Goal: Task Accomplishment & Management: Manage account settings

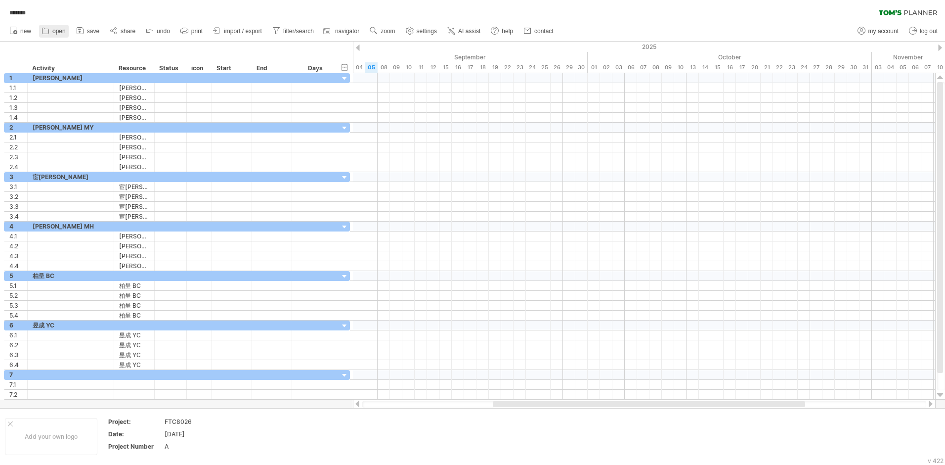
click at [62, 30] on span "open" at bounding box center [58, 31] width 13 height 7
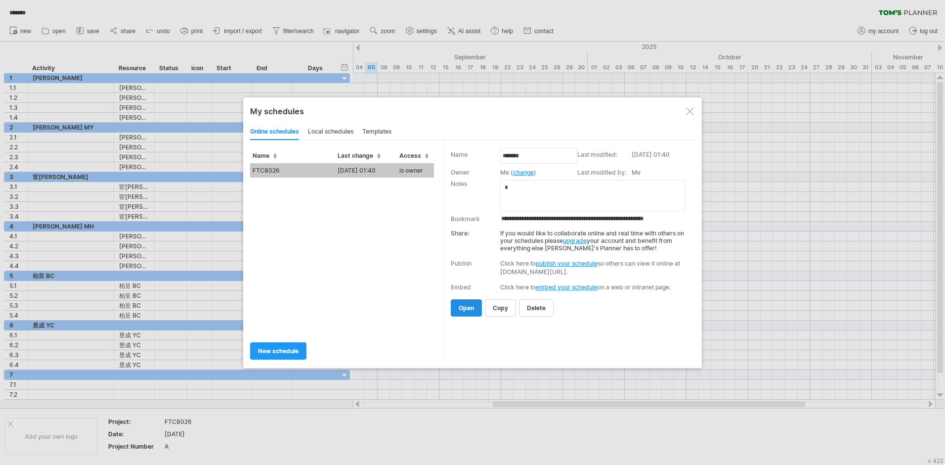
click at [471, 305] on span "open" at bounding box center [466, 307] width 15 height 7
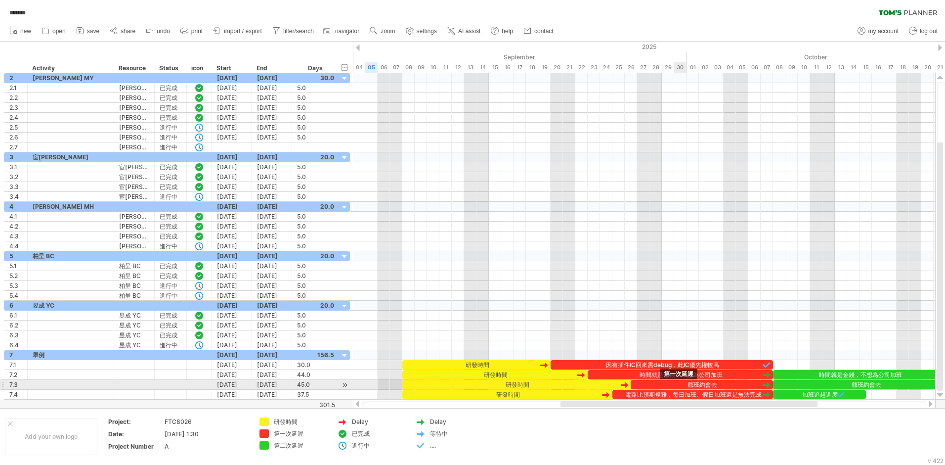
click at [500, 305] on div "翹班約會去" at bounding box center [702, 384] width 142 height 9
click at [500, 305] on div "*****" at bounding box center [702, 384] width 142 height 9
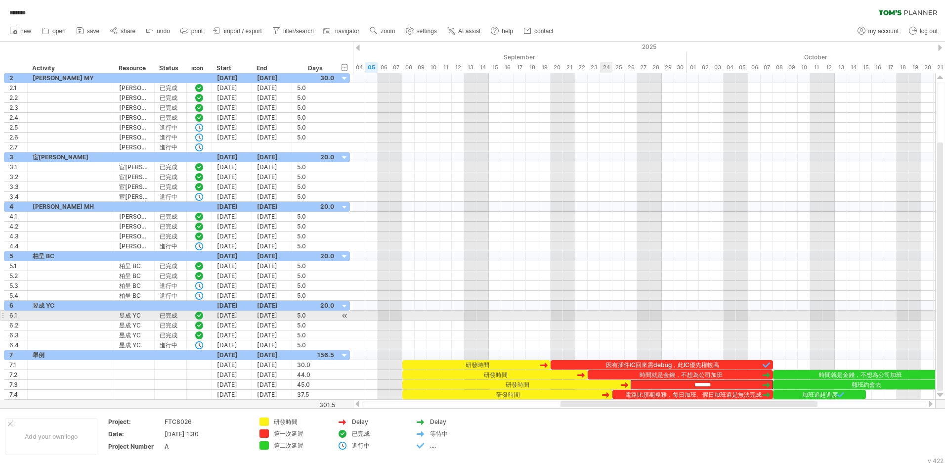
click at [500, 305] on div at bounding box center [644, 306] width 582 height 10
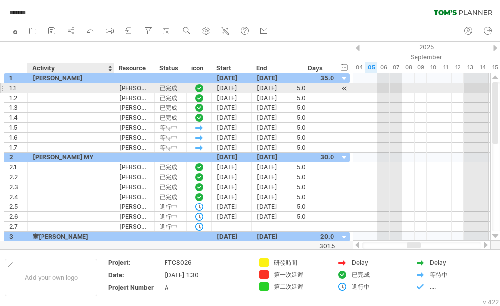
click at [52, 85] on div at bounding box center [71, 87] width 76 height 9
type input "*"
type input "**"
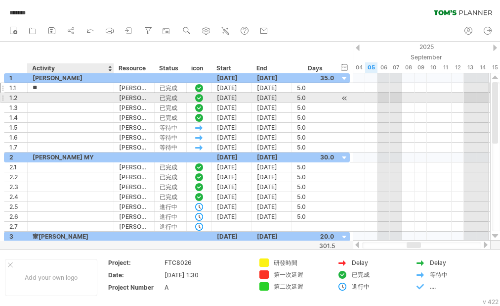
click at [40, 97] on div at bounding box center [71, 97] width 76 height 9
type input "**"
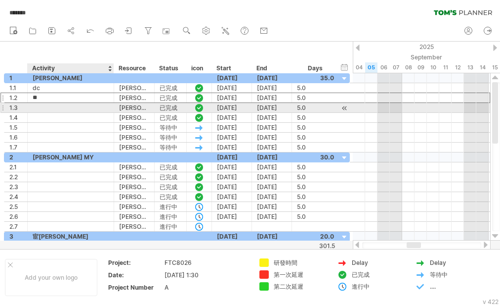
click at [41, 108] on div at bounding box center [71, 107] width 76 height 9
type input "*"
type input "**"
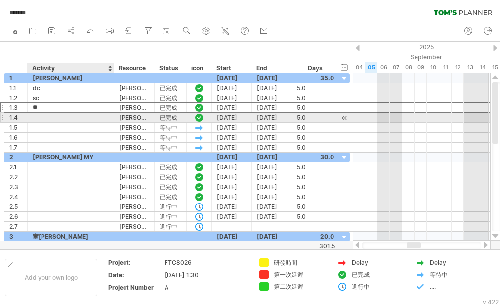
click at [39, 119] on div at bounding box center [71, 117] width 76 height 9
type input "*******"
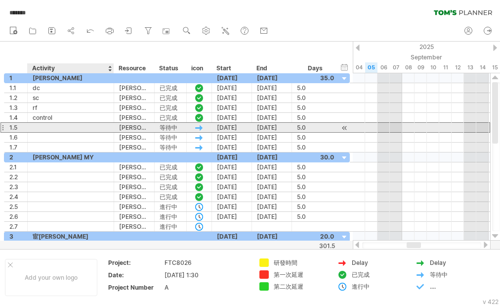
click at [40, 132] on div "*** 1.5 ***** [PERSON_NAME] *** 等待中 [DATE] [DATE] 5.0 5.0" at bounding box center [177, 127] width 346 height 10
click at [39, 126] on div at bounding box center [71, 127] width 76 height 9
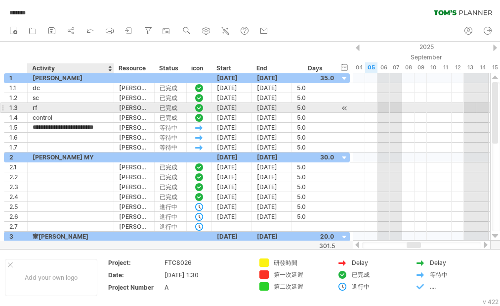
scroll to position [0, 2]
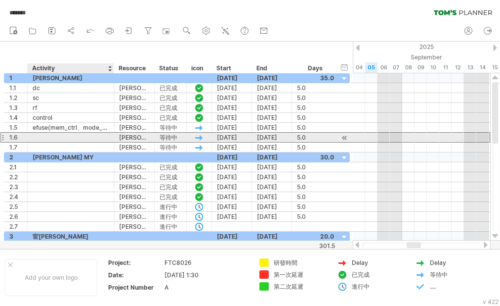
click at [78, 140] on div at bounding box center [71, 137] width 76 height 9
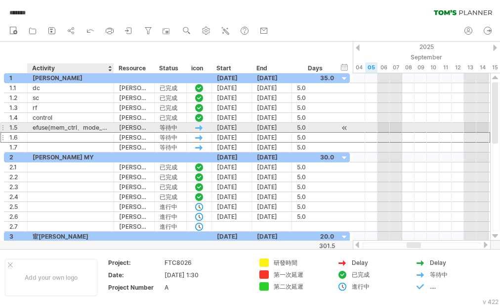
click at [92, 126] on div "efuse(mem_ctrl、mode_ctrl)" at bounding box center [71, 127] width 76 height 9
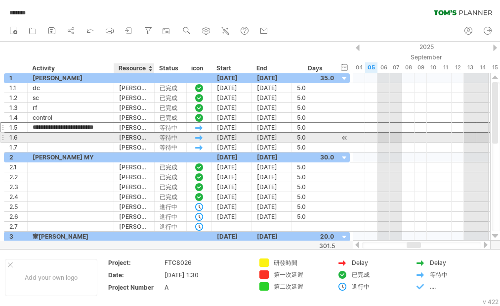
drag, startPoint x: 97, startPoint y: 126, endPoint x: 148, endPoint y: 134, distance: 51.6
click at [148, 134] on div "**********" at bounding box center [177, 112] width 346 height 79
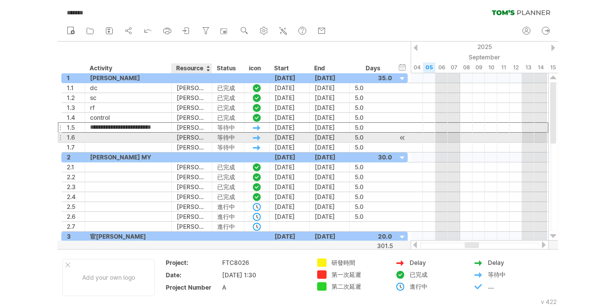
scroll to position [0, 0]
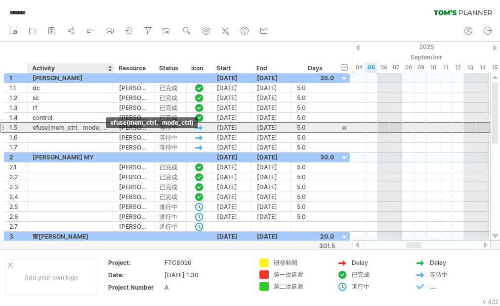
click at [97, 126] on div "efuse(mem_ctrl、mode_ctrl)" at bounding box center [71, 127] width 76 height 9
click at [0, 0] on input "**********" at bounding box center [0, 0] width 0 height 0
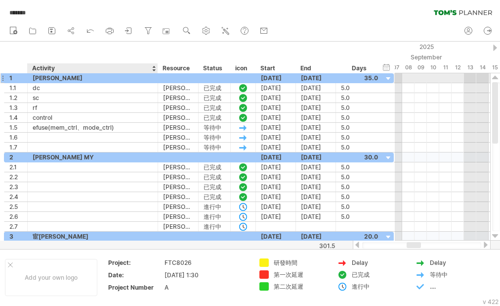
drag, startPoint x: 113, startPoint y: 79, endPoint x: 157, endPoint y: 82, distance: 44.1
click at [157, 82] on div at bounding box center [156, 78] width 5 height 10
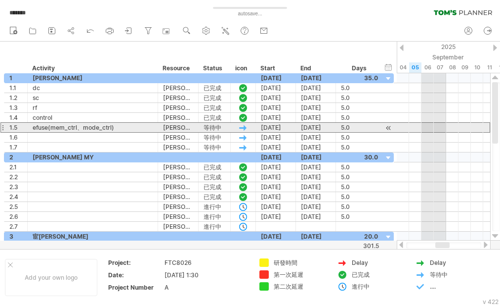
click at [125, 128] on div "efuse(mem_ctrl、mode_ctrl)" at bounding box center [93, 127] width 120 height 9
click at [125, 127] on input "**********" at bounding box center [93, 127] width 120 height 9
click at [110, 127] on input "**********" at bounding box center [93, 127] width 120 height 9
click at [116, 128] on div "efuse(mem_ctrl、mode_ctrl、)" at bounding box center [93, 127] width 120 height 9
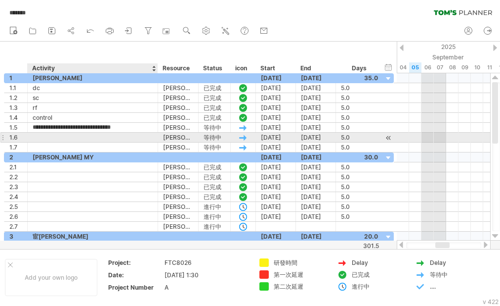
type input "**********"
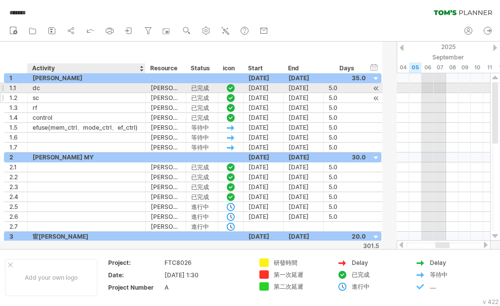
drag, startPoint x: 157, startPoint y: 89, endPoint x: 144, endPoint y: 93, distance: 13.1
click at [144, 93] on div "**********" at bounding box center [193, 112] width 378 height 79
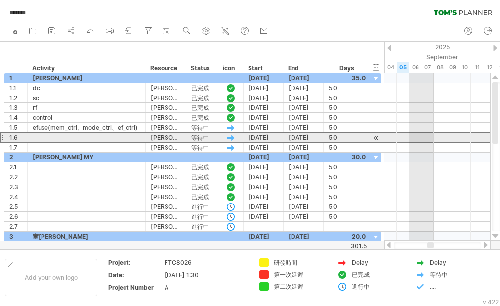
click at [47, 136] on div at bounding box center [87, 137] width 108 height 9
type input "**********"
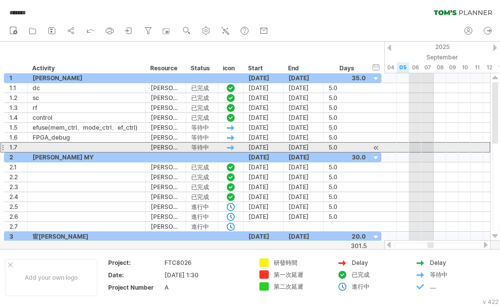
click at [49, 145] on div at bounding box center [87, 146] width 108 height 9
type input "**********"
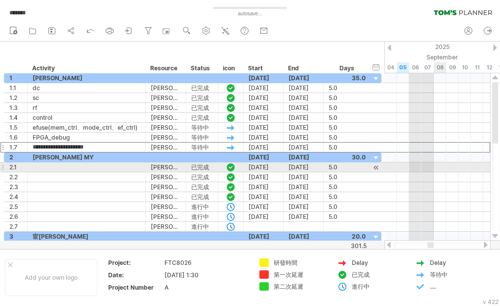
click at [435, 166] on div at bounding box center [438, 167] width 106 height 10
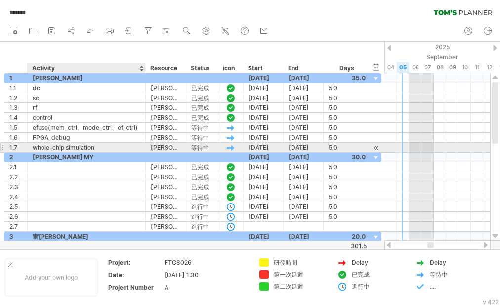
click at [120, 147] on div "whole-chip simulation" at bounding box center [87, 146] width 108 height 9
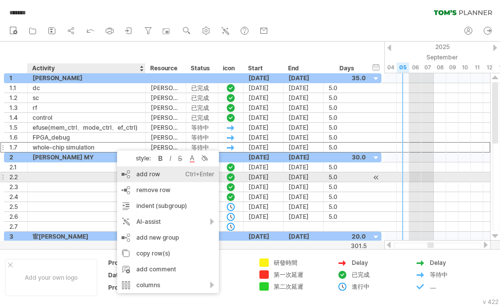
click at [159, 173] on div "add row Ctrl+Enter Cmd+Enter" at bounding box center [168, 174] width 102 height 16
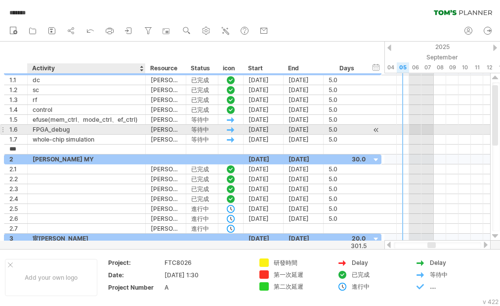
type input "***"
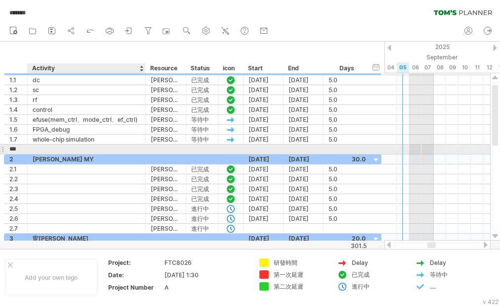
click at [47, 148] on div at bounding box center [87, 148] width 108 height 9
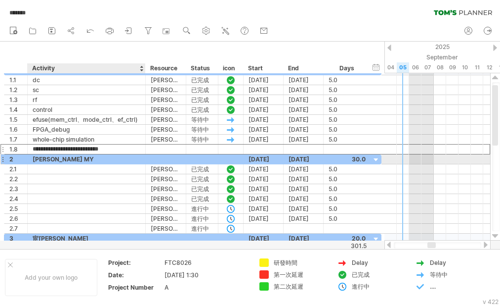
type input "**********"
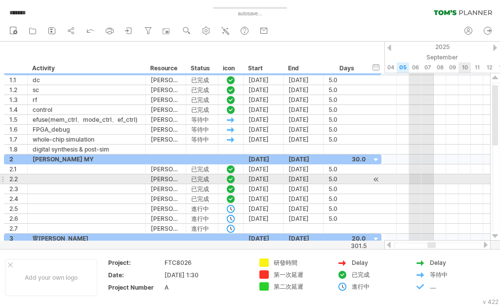
click at [461, 176] on div at bounding box center [438, 179] width 106 height 10
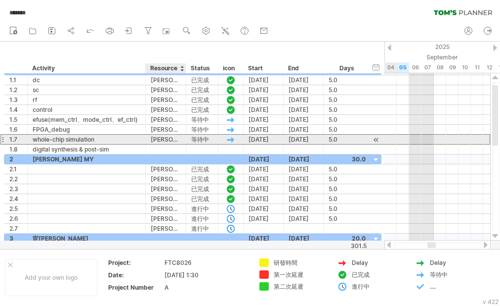
click at [161, 136] on div "[PERSON_NAME]" at bounding box center [166, 138] width 30 height 9
drag, startPoint x: 150, startPoint y: 138, endPoint x: 171, endPoint y: 139, distance: 20.8
click at [171, 139] on div "***** [PERSON_NAME]" at bounding box center [166, 138] width 41 height 9
click at [158, 138] on input "*****" at bounding box center [166, 138] width 30 height 9
drag, startPoint x: 151, startPoint y: 138, endPoint x: 173, endPoint y: 139, distance: 21.3
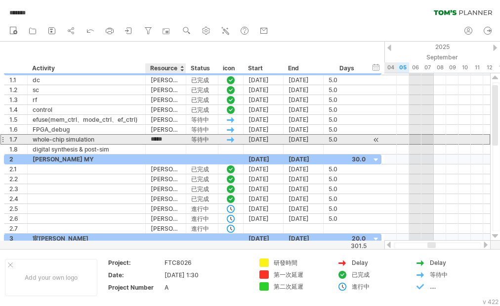
click at [173, 139] on input "*****" at bounding box center [166, 138] width 30 height 9
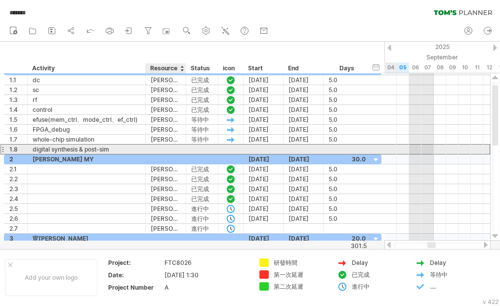
click at [164, 148] on div at bounding box center [166, 148] width 30 height 9
paste input "*****"
type input "*****"
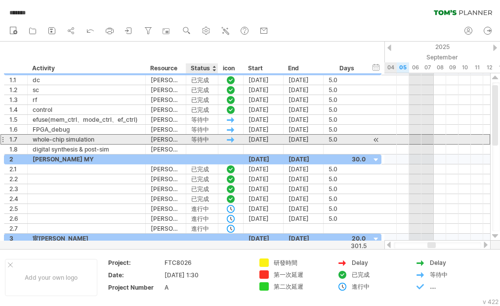
click at [208, 139] on div "等待中" at bounding box center [202, 138] width 22 height 9
click at [0, 0] on input "***" at bounding box center [0, 0] width 0 height 0
click at [194, 137] on input "***" at bounding box center [202, 138] width 22 height 9
drag, startPoint x: 193, startPoint y: 137, endPoint x: 209, endPoint y: 139, distance: 15.9
click at [209, 139] on input "***" at bounding box center [202, 138] width 22 height 9
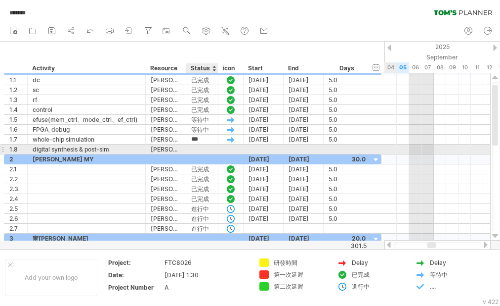
click at [200, 149] on div at bounding box center [202, 148] width 22 height 9
paste input "***"
type input "***"
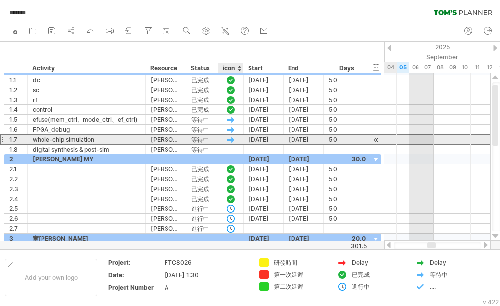
click at [233, 139] on div at bounding box center [231, 139] width 10 height 8
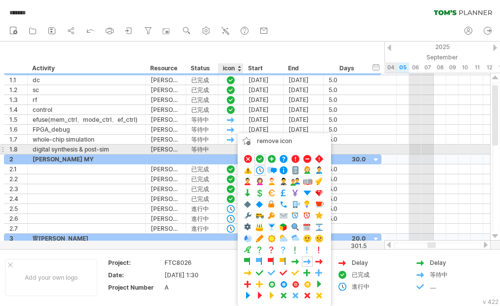
click at [226, 148] on div at bounding box center [231, 149] width 10 height 8
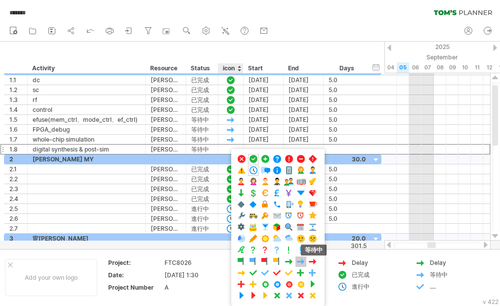
click at [298, 260] on span at bounding box center [301, 261] width 10 height 9
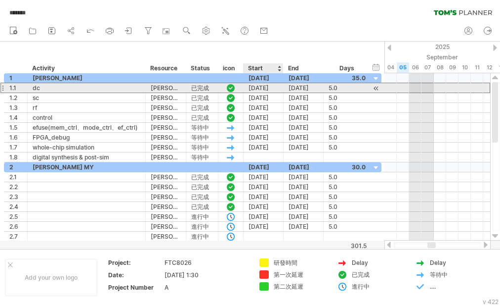
click at [272, 86] on div "[DATE]" at bounding box center [264, 87] width 40 height 9
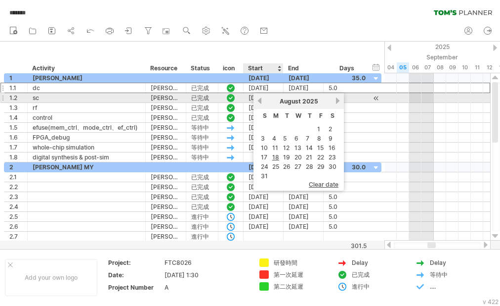
click at [261, 99] on link "previous" at bounding box center [259, 100] width 7 height 7
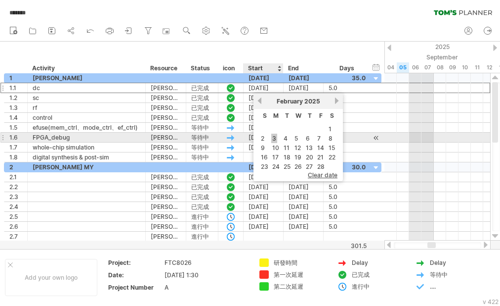
click at [275, 137] on link "3" at bounding box center [274, 138] width 6 height 9
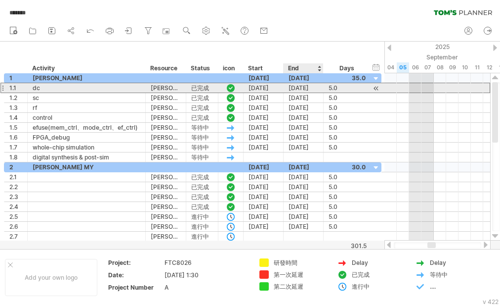
click at [306, 86] on div "[DATE]" at bounding box center [304, 87] width 40 height 9
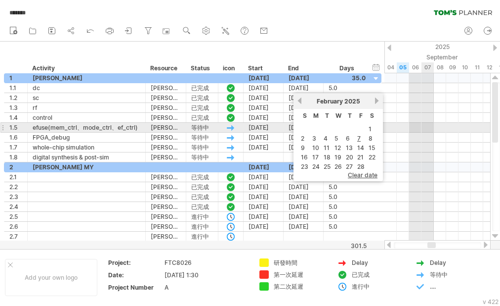
click at [426, 127] on div at bounding box center [438, 128] width 106 height 10
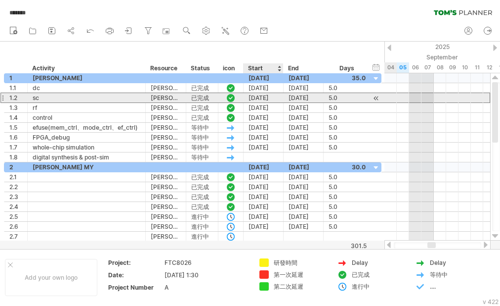
click at [269, 98] on div "[DATE]" at bounding box center [264, 97] width 40 height 9
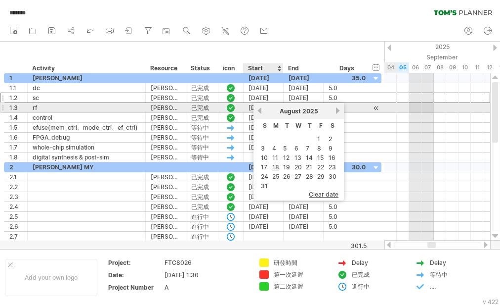
click at [262, 109] on link "previous" at bounding box center [259, 110] width 7 height 7
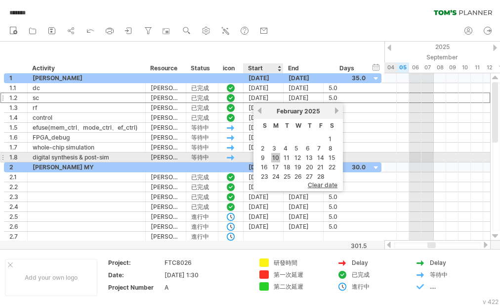
click at [275, 157] on link "10" at bounding box center [275, 157] width 9 height 9
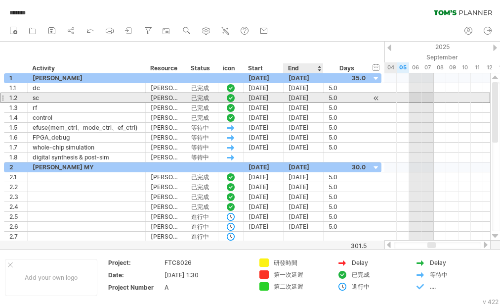
click at [305, 97] on div "[DATE]" at bounding box center [304, 97] width 40 height 9
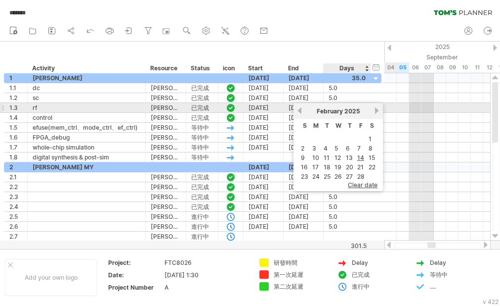
click at [374, 112] on div "[DATE]" at bounding box center [338, 110] width 71 height 7
click at [377, 111] on link "next" at bounding box center [376, 110] width 7 height 7
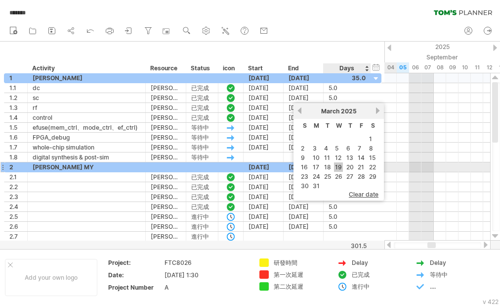
click at [336, 167] on link "19" at bounding box center [338, 166] width 9 height 9
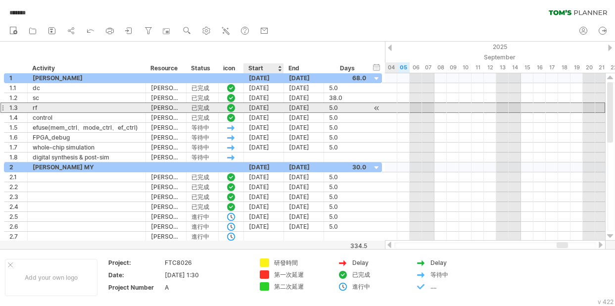
click at [269, 107] on div "[DATE]" at bounding box center [264, 107] width 40 height 9
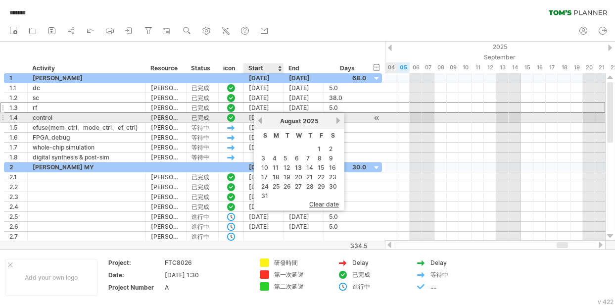
click at [259, 119] on link "previous" at bounding box center [259, 120] width 7 height 7
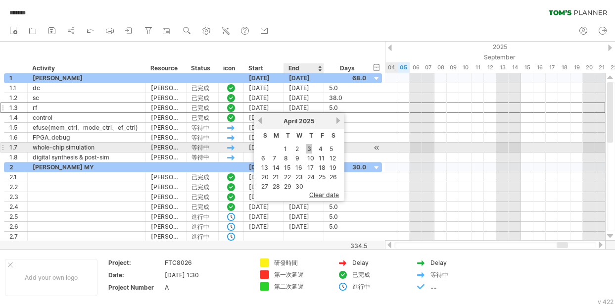
click at [309, 146] on link "3" at bounding box center [309, 148] width 6 height 9
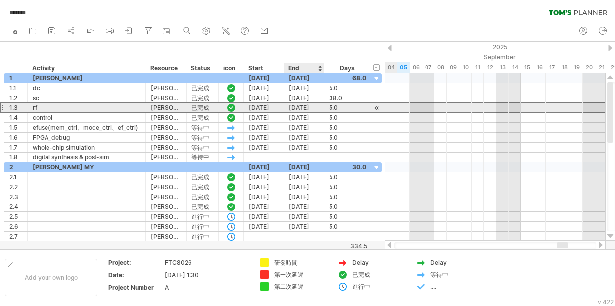
click at [306, 106] on div "[DATE]" at bounding box center [304, 107] width 40 height 9
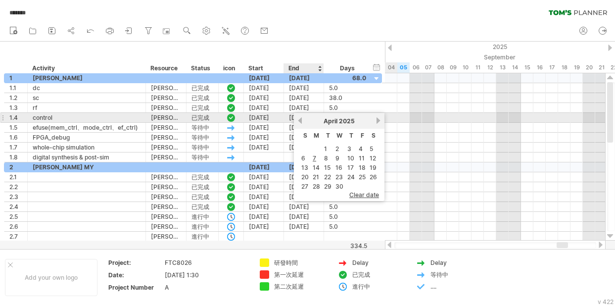
click at [301, 118] on link "previous" at bounding box center [299, 120] width 7 height 7
click at [377, 119] on link "next" at bounding box center [377, 120] width 7 height 7
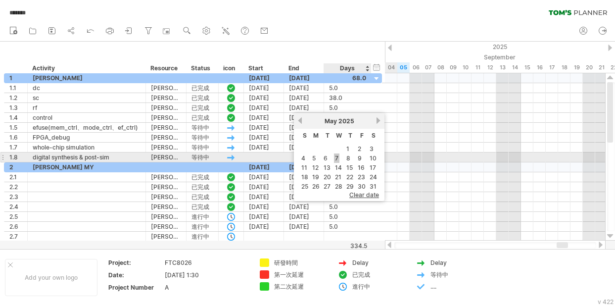
click at [338, 155] on link "7" at bounding box center [336, 157] width 5 height 9
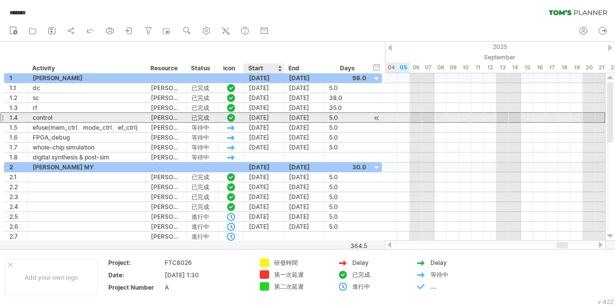
click at [264, 115] on div "[DATE]" at bounding box center [264, 117] width 40 height 9
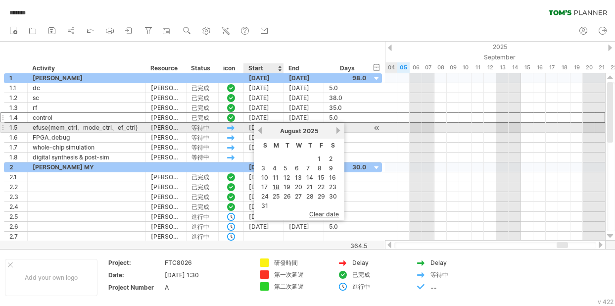
click at [263, 130] on link "previous" at bounding box center [259, 130] width 7 height 7
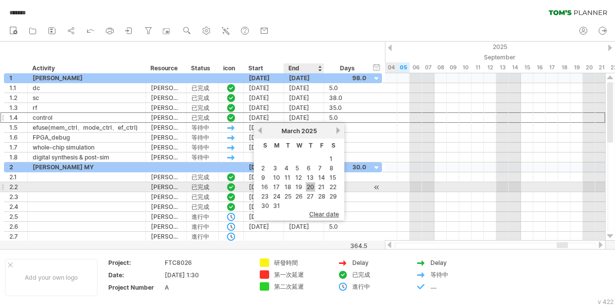
click at [308, 185] on link "20" at bounding box center [310, 186] width 9 height 9
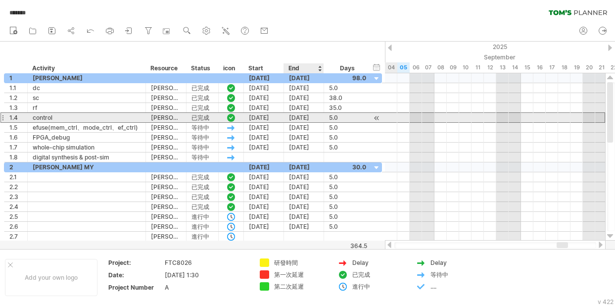
click at [306, 118] on div "[DATE]" at bounding box center [304, 117] width 40 height 9
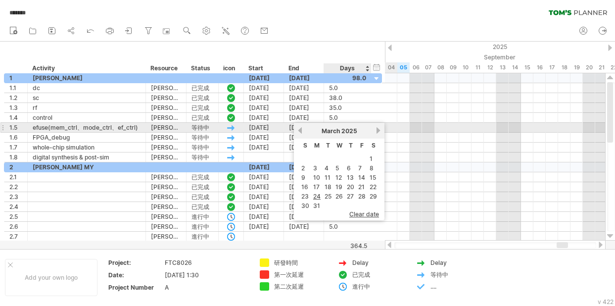
click at [375, 130] on div "[DATE]" at bounding box center [339, 130] width 72 height 7
click at [378, 130] on link "next" at bounding box center [377, 130] width 7 height 7
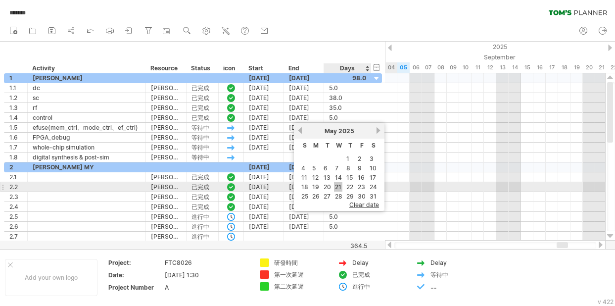
click at [338, 187] on link "21" at bounding box center [338, 186] width 8 height 9
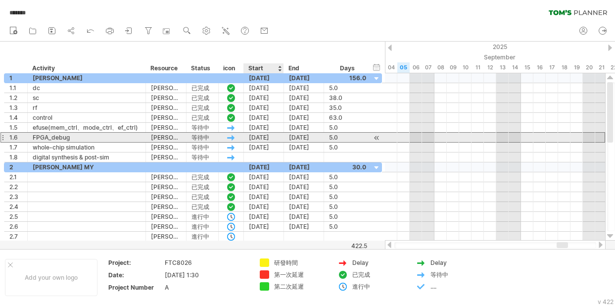
click at [267, 135] on div "[DATE]" at bounding box center [264, 137] width 40 height 9
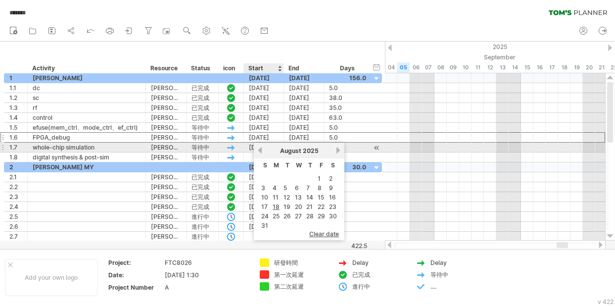
click at [261, 152] on link "previous" at bounding box center [259, 149] width 7 height 7
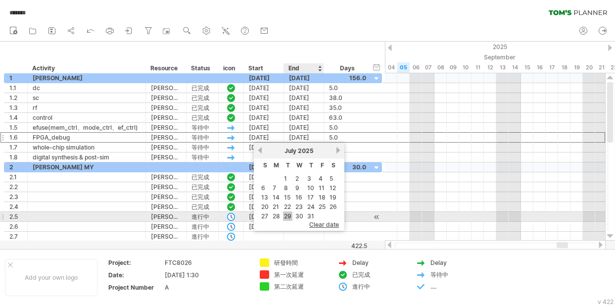
click at [284, 218] on link "29" at bounding box center [287, 215] width 9 height 9
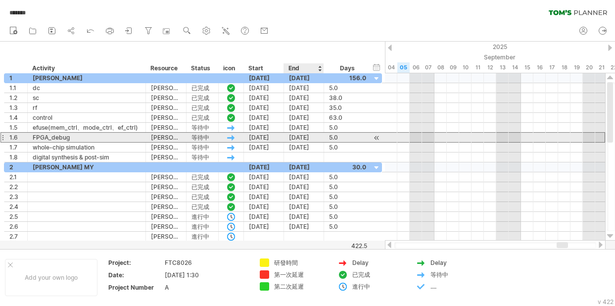
click at [312, 134] on div "[DATE]" at bounding box center [304, 137] width 40 height 9
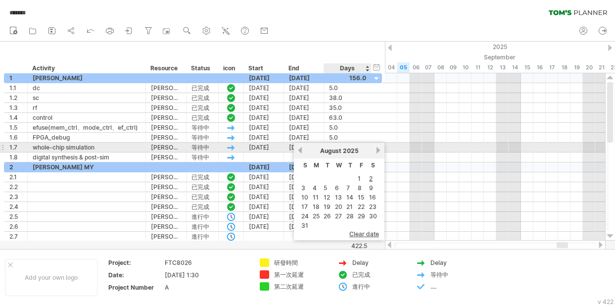
click at [377, 150] on link "next" at bounding box center [377, 149] width 7 height 7
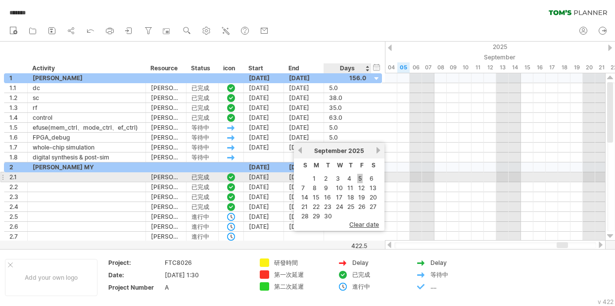
click at [358, 178] on link "5" at bounding box center [359, 178] width 5 height 9
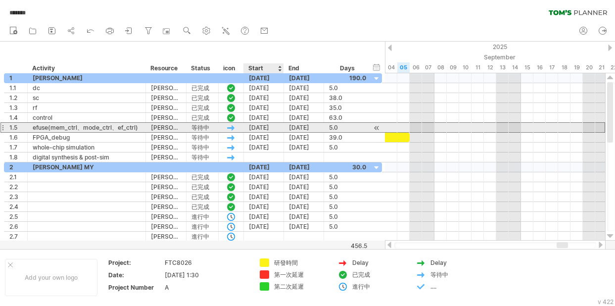
click at [267, 127] on div "[DATE]" at bounding box center [264, 127] width 40 height 9
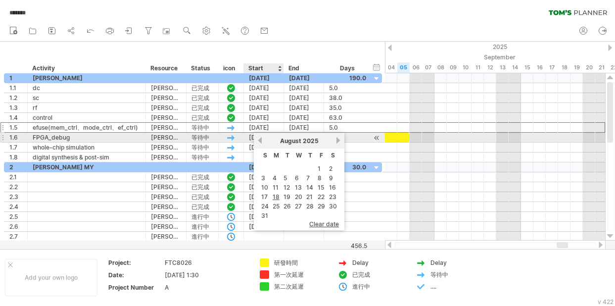
click at [259, 137] on link "previous" at bounding box center [259, 139] width 7 height 7
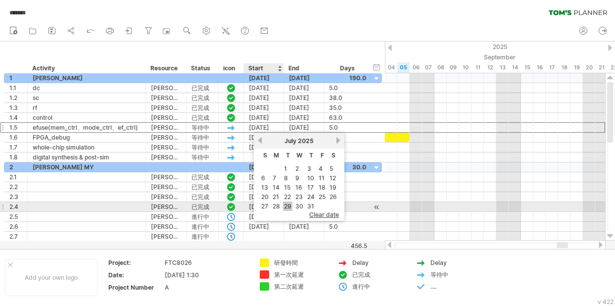
click at [284, 204] on link "29" at bounding box center [287, 205] width 9 height 9
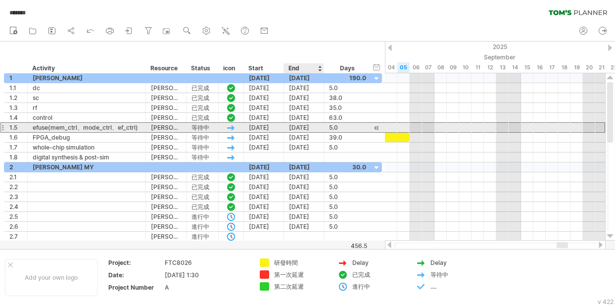
click at [300, 125] on div "[DATE]" at bounding box center [304, 127] width 40 height 9
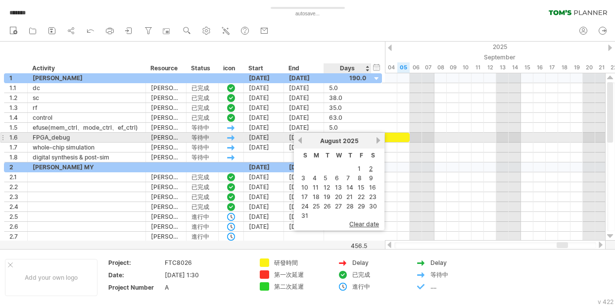
click at [376, 142] on link "next" at bounding box center [377, 139] width 7 height 7
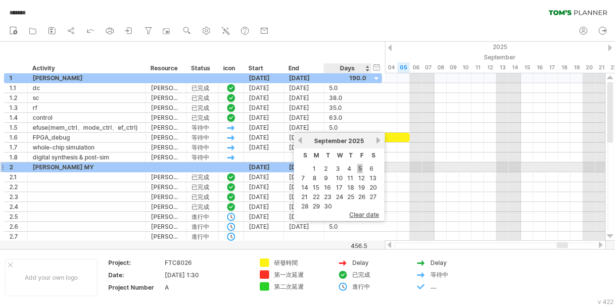
click at [361, 168] on link "5" at bounding box center [359, 168] width 5 height 9
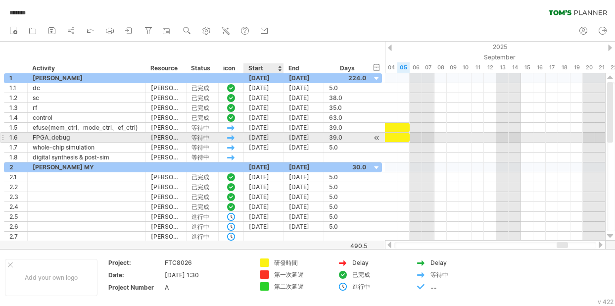
click at [265, 134] on div "[DATE]" at bounding box center [264, 137] width 40 height 9
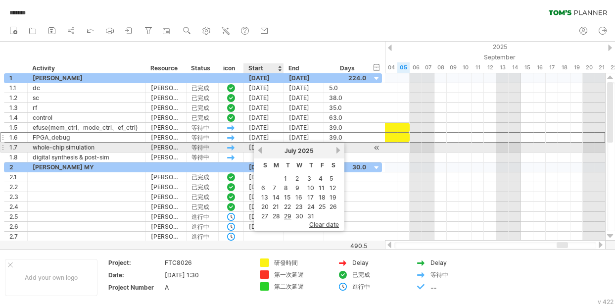
click at [258, 149] on link "previous" at bounding box center [259, 149] width 7 height 7
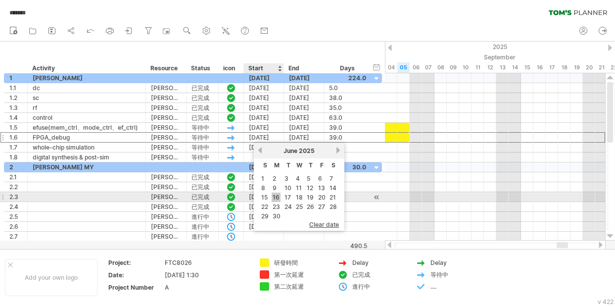
click at [277, 194] on link "16" at bounding box center [275, 196] width 9 height 9
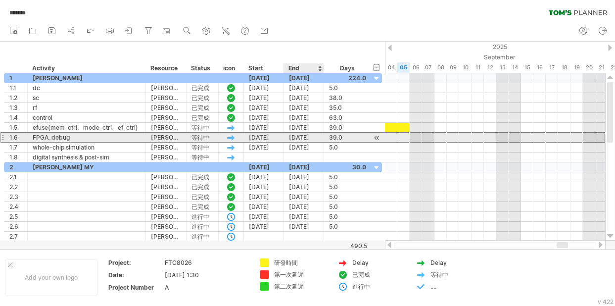
click at [316, 135] on div "[DATE]" at bounding box center [304, 137] width 40 height 9
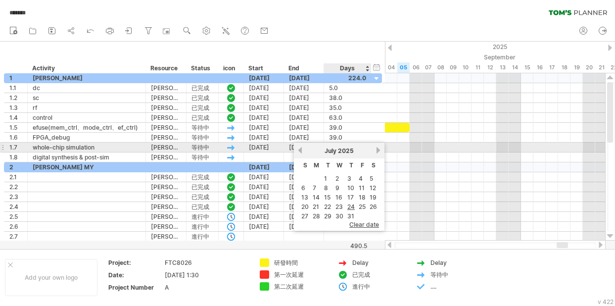
click at [378, 147] on link "next" at bounding box center [377, 149] width 7 height 7
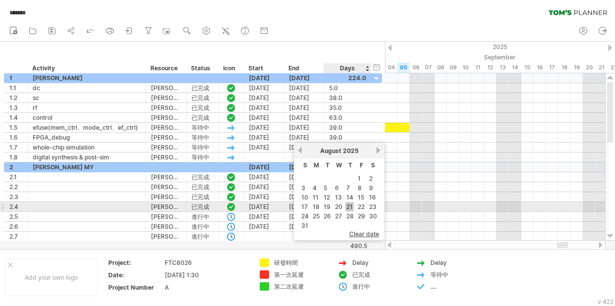
click at [348, 207] on link "21" at bounding box center [349, 206] width 8 height 9
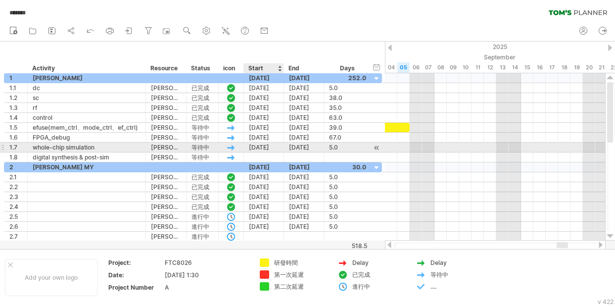
click at [268, 147] on div "[DATE]" at bounding box center [264, 146] width 40 height 9
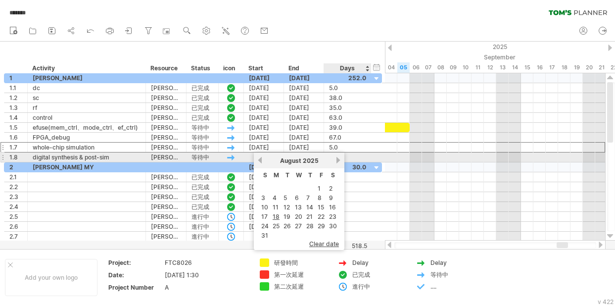
click at [338, 158] on link "next" at bounding box center [337, 159] width 7 height 7
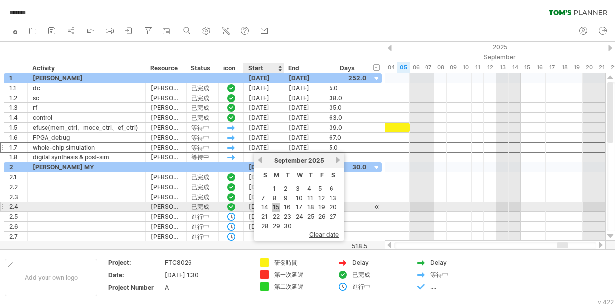
click at [276, 206] on link "15" at bounding box center [275, 206] width 8 height 9
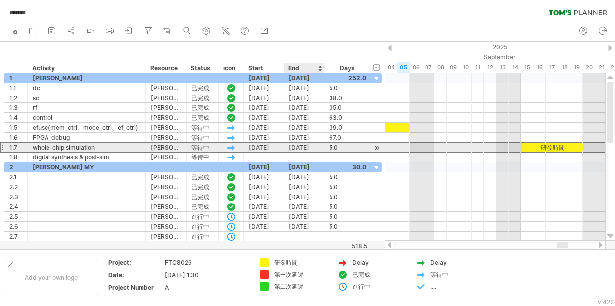
click at [308, 147] on div "[DATE]" at bounding box center [304, 146] width 40 height 9
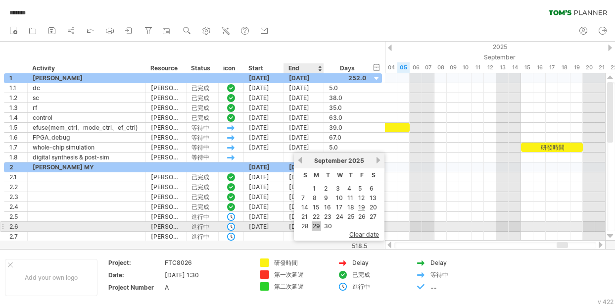
click at [313, 225] on link "29" at bounding box center [316, 225] width 9 height 9
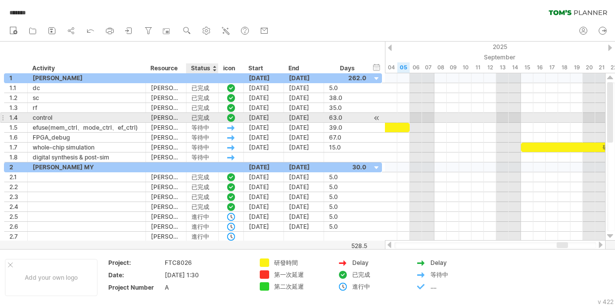
click at [201, 113] on div "已完成" at bounding box center [202, 117] width 22 height 9
drag, startPoint x: 193, startPoint y: 115, endPoint x: 208, endPoint y: 117, distance: 14.4
click at [208, 117] on input "***" at bounding box center [202, 117] width 22 height 9
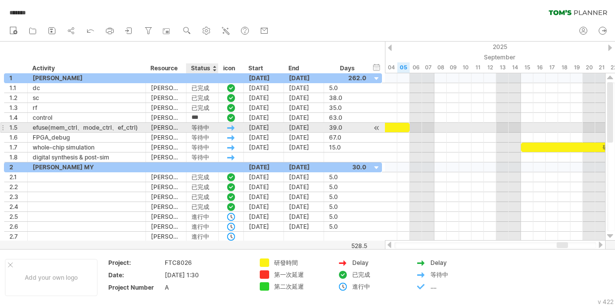
click at [203, 128] on div "等待中" at bounding box center [202, 127] width 22 height 9
drag, startPoint x: 192, startPoint y: 127, endPoint x: 208, endPoint y: 129, distance: 15.9
click at [208, 129] on input "***" at bounding box center [202, 127] width 22 height 9
paste input "text"
type input "***"
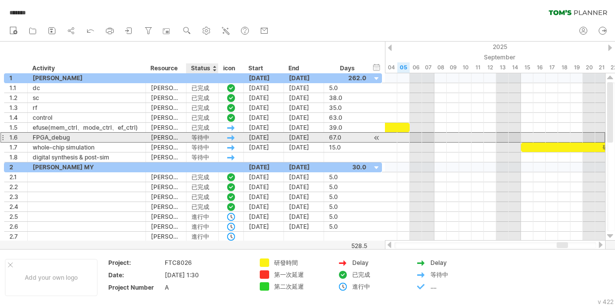
click at [193, 138] on div "等待中" at bounding box center [202, 137] width 22 height 9
drag, startPoint x: 193, startPoint y: 138, endPoint x: 212, endPoint y: 136, distance: 19.0
click at [212, 136] on input "***" at bounding box center [202, 137] width 22 height 9
paste input "text"
type input "***"
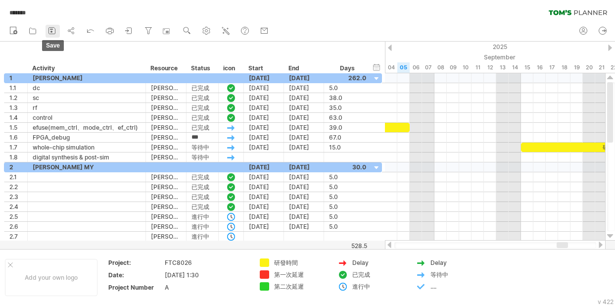
click at [53, 31] on icon at bounding box center [52, 31] width 10 height 10
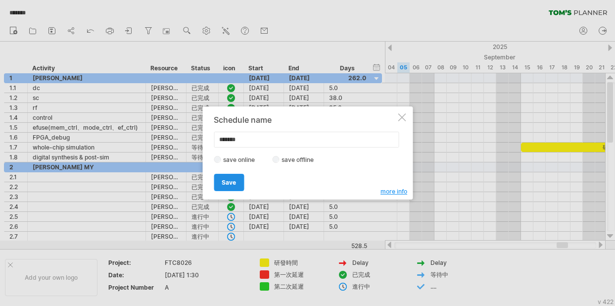
click at [232, 182] on span "Save" at bounding box center [229, 181] width 14 height 7
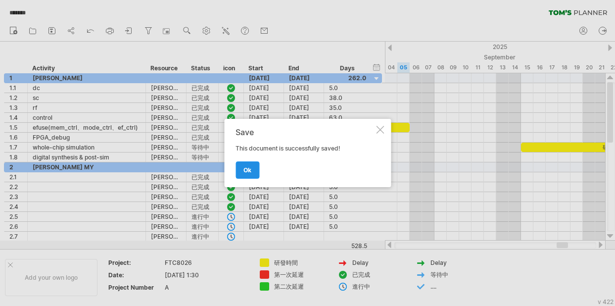
click at [247, 170] on span "ok" at bounding box center [247, 169] width 8 height 7
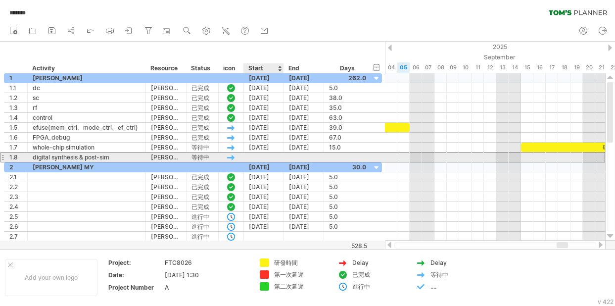
click at [264, 155] on div at bounding box center [264, 156] width 40 height 9
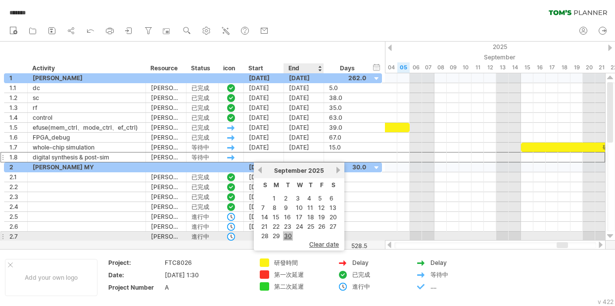
click at [288, 234] on link "30" at bounding box center [288, 235] width 10 height 9
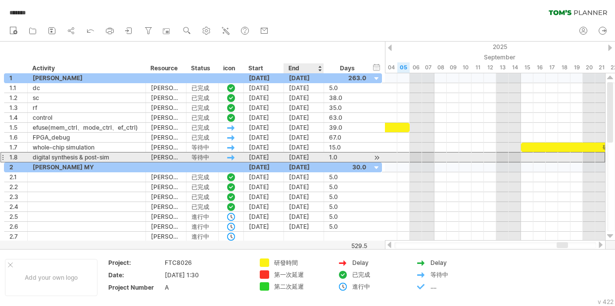
click at [309, 155] on div "[DATE]" at bounding box center [304, 156] width 40 height 9
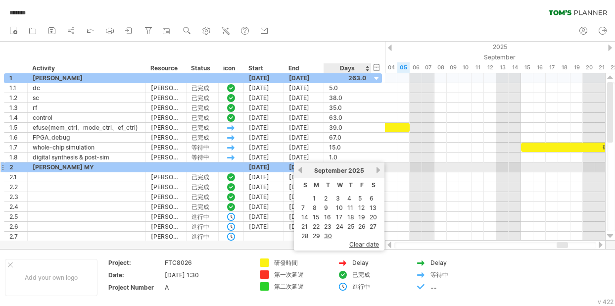
click at [379, 170] on link "next" at bounding box center [377, 169] width 7 height 7
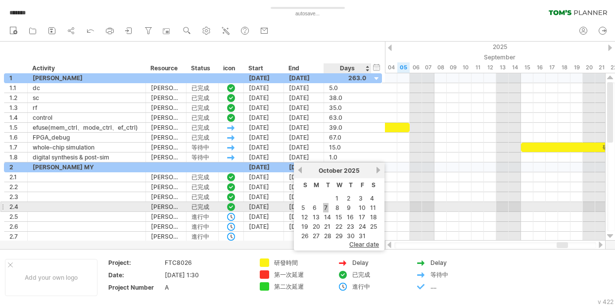
click at [325, 208] on link "7" at bounding box center [325, 207] width 5 height 9
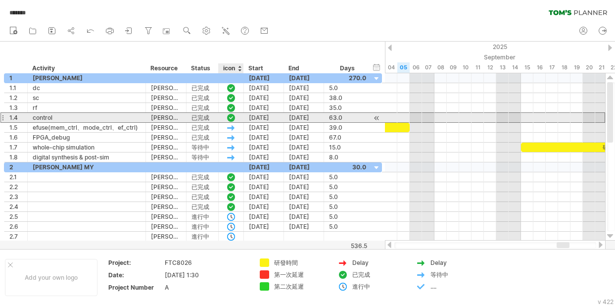
click at [235, 122] on div "*** 1.4 ******* control ***** 孟法 FA *** 已完成 [DATE] [DATE] 63.0 63.0" at bounding box center [193, 117] width 378 height 10
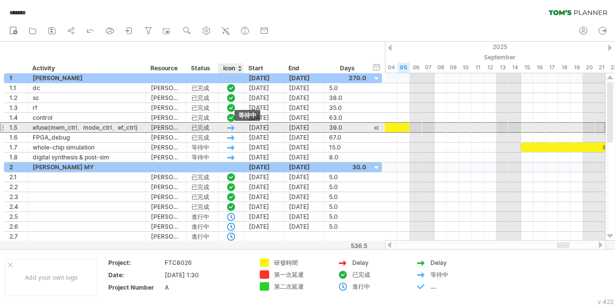
click at [235, 125] on div at bounding box center [231, 127] width 10 height 8
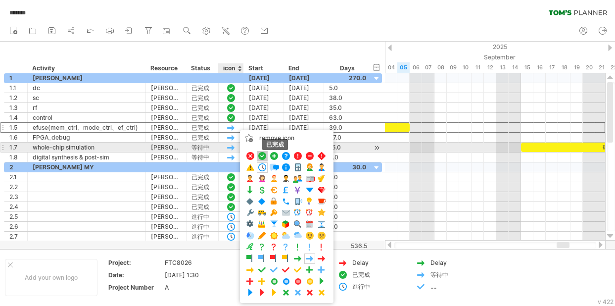
click at [261, 152] on span at bounding box center [262, 155] width 10 height 9
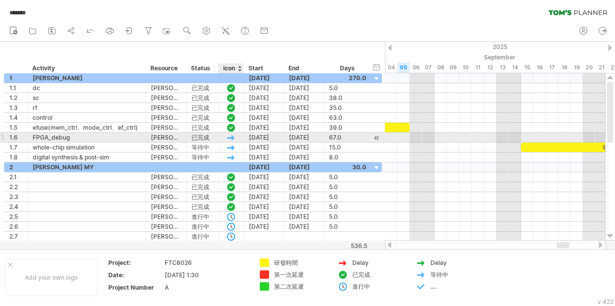
click at [238, 135] on div at bounding box center [231, 137] width 25 height 9
click at [231, 137] on div at bounding box center [231, 137] width 10 height 8
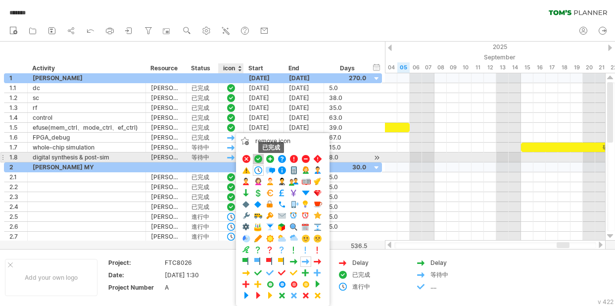
click at [257, 158] on span at bounding box center [258, 158] width 10 height 9
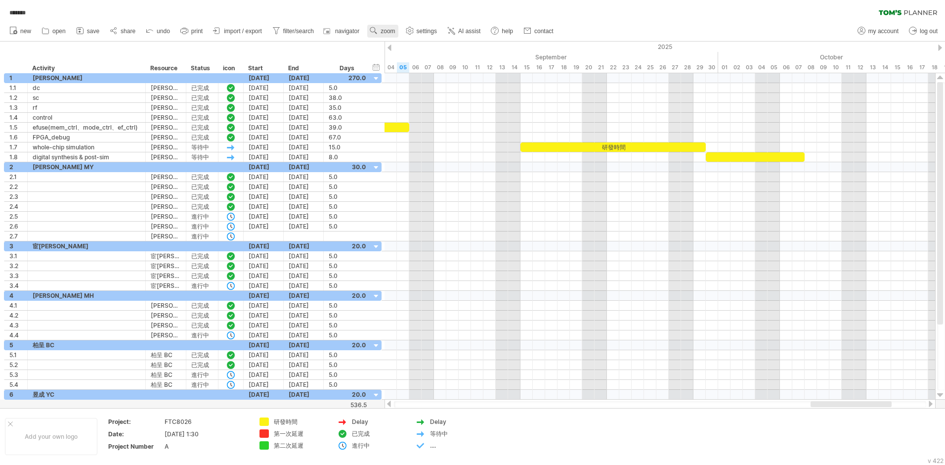
click at [388, 27] on link "zoom" at bounding box center [382, 31] width 31 height 13
click at [418, 67] on div "Day" at bounding box center [420, 72] width 55 height 16
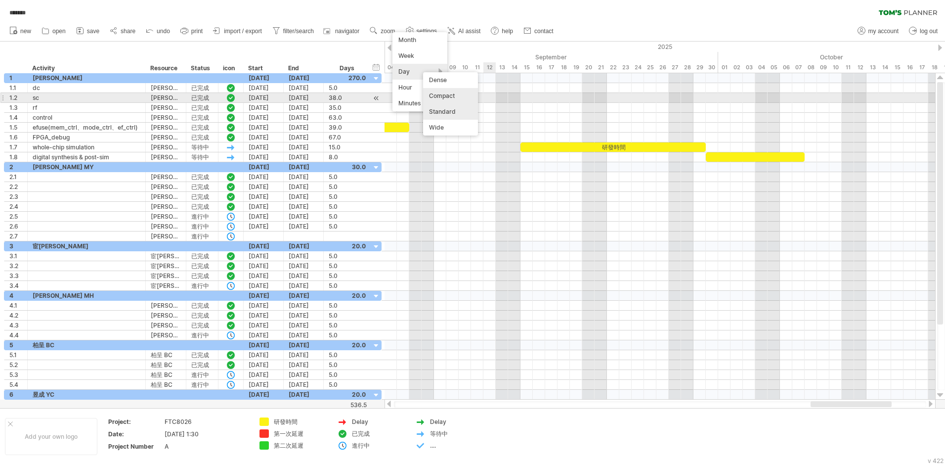
click at [445, 94] on div "Compact" at bounding box center [450, 96] width 55 height 16
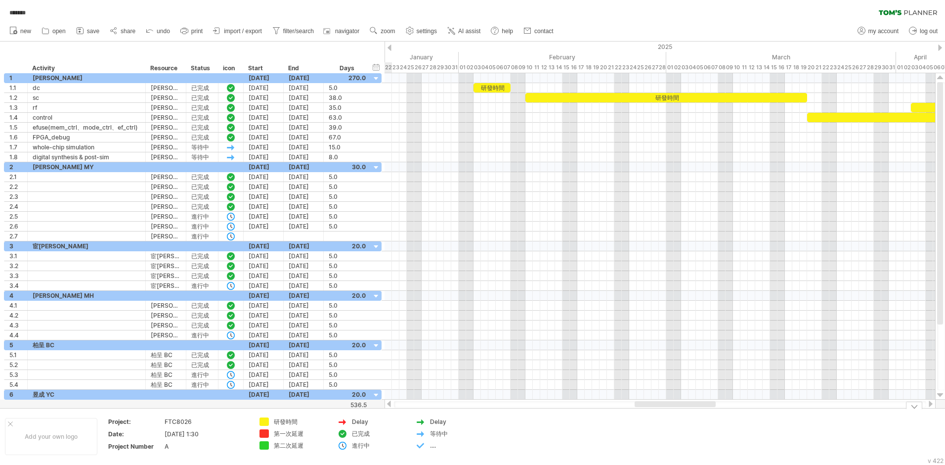
drag, startPoint x: 846, startPoint y: 402, endPoint x: 643, endPoint y: 414, distance: 203.6
click at [500, 305] on div "Trying to reach [DOMAIN_NAME] Connected again... 0% autosave... ******* clear f…" at bounding box center [472, 232] width 945 height 465
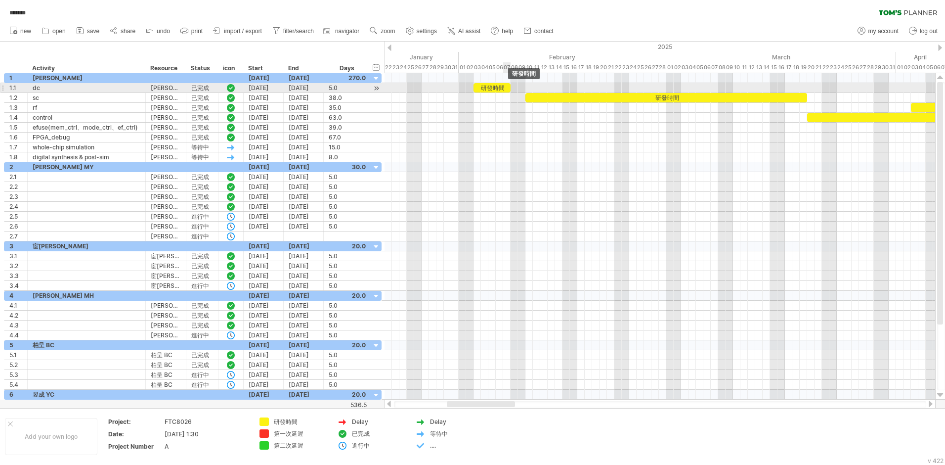
click at [500, 88] on div "研發時間" at bounding box center [492, 87] width 37 height 9
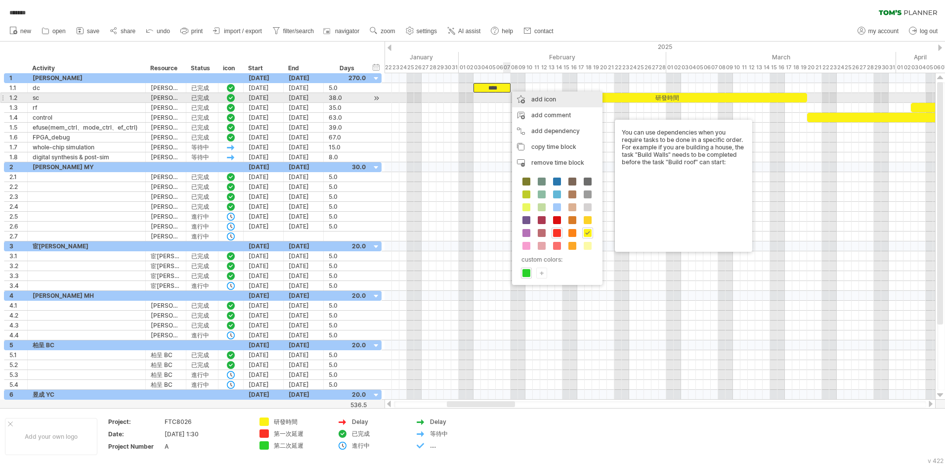
click at [500, 99] on div "add icon" at bounding box center [557, 99] width 90 height 16
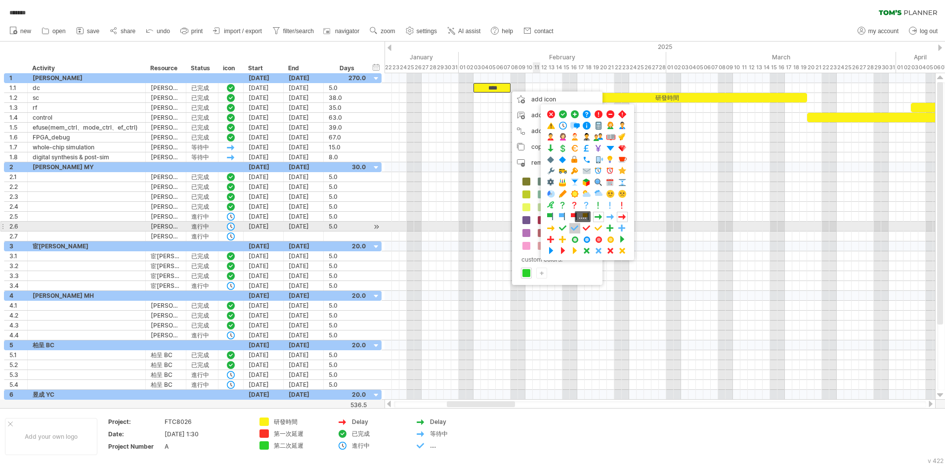
click at [500, 226] on span at bounding box center [575, 227] width 10 height 9
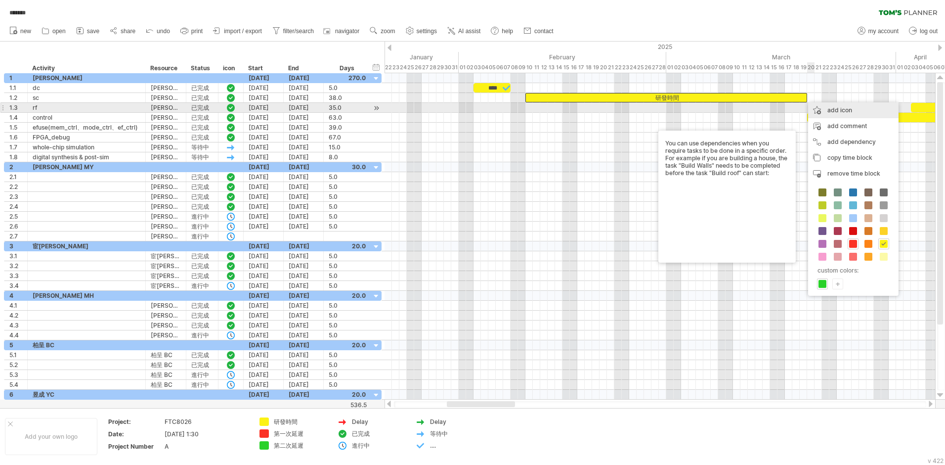
click at [500, 107] on div "add icon" at bounding box center [853, 110] width 90 height 16
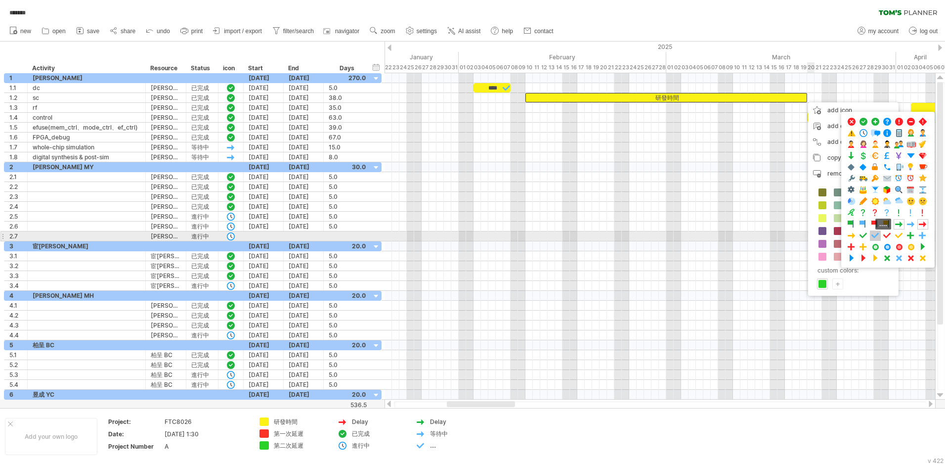
click at [500, 234] on span at bounding box center [876, 235] width 10 height 9
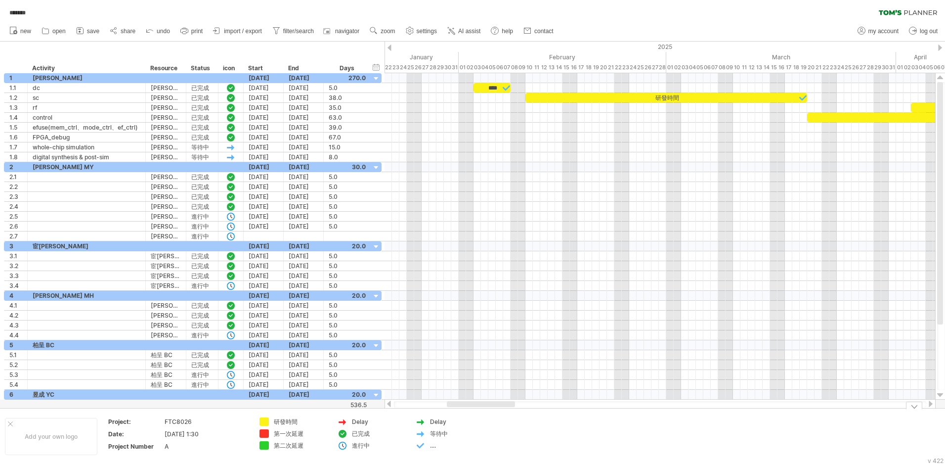
click at [430, 305] on div "...." at bounding box center [457, 445] width 54 height 8
type input "*"
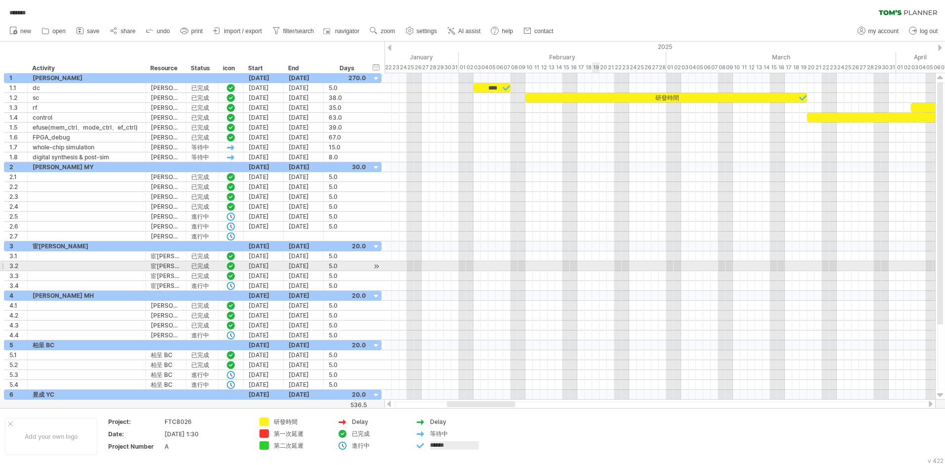
type input "****"
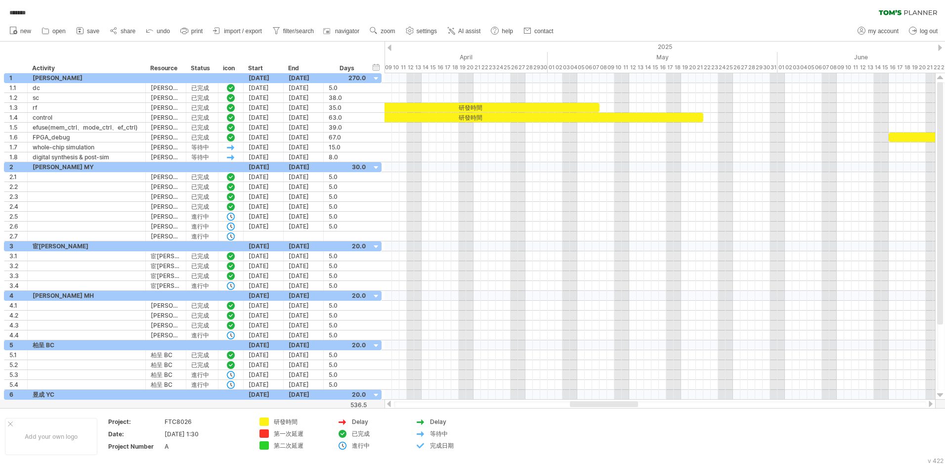
drag, startPoint x: 483, startPoint y: 404, endPoint x: 602, endPoint y: 407, distance: 119.2
click at [500, 305] on div at bounding box center [660, 404] width 533 height 6
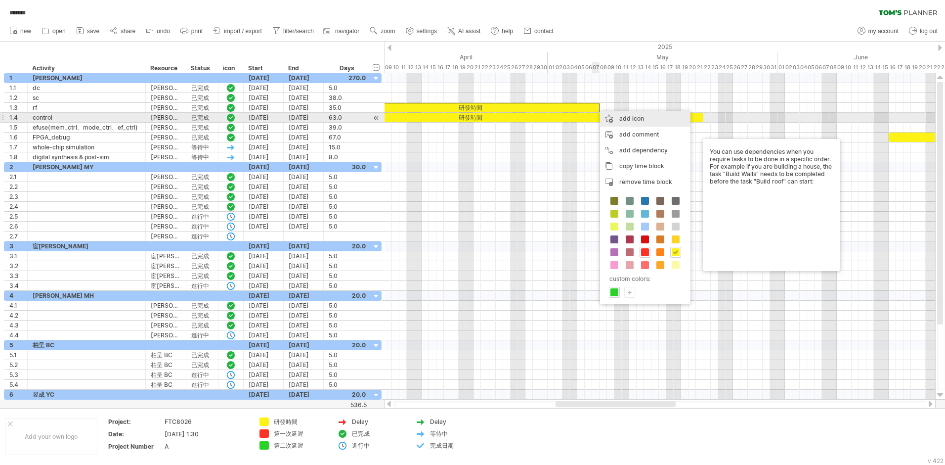
click at [500, 121] on div "add icon" at bounding box center [645, 119] width 90 height 16
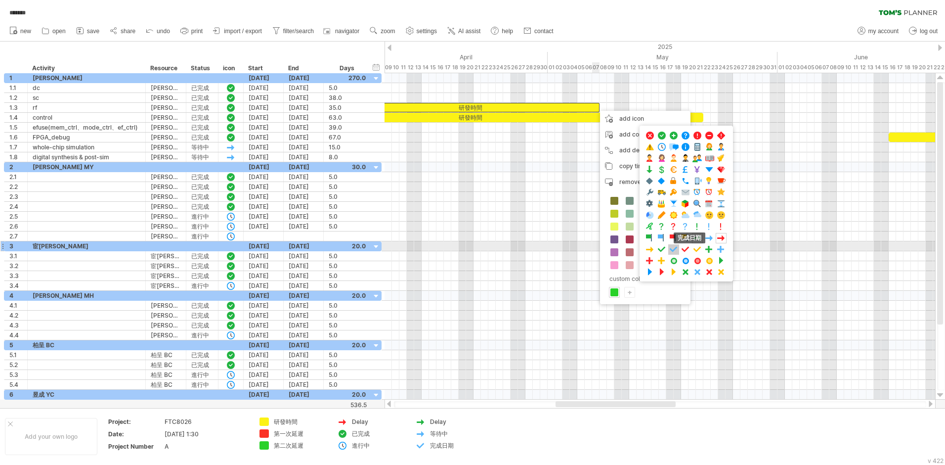
click at [500, 247] on span at bounding box center [674, 249] width 10 height 9
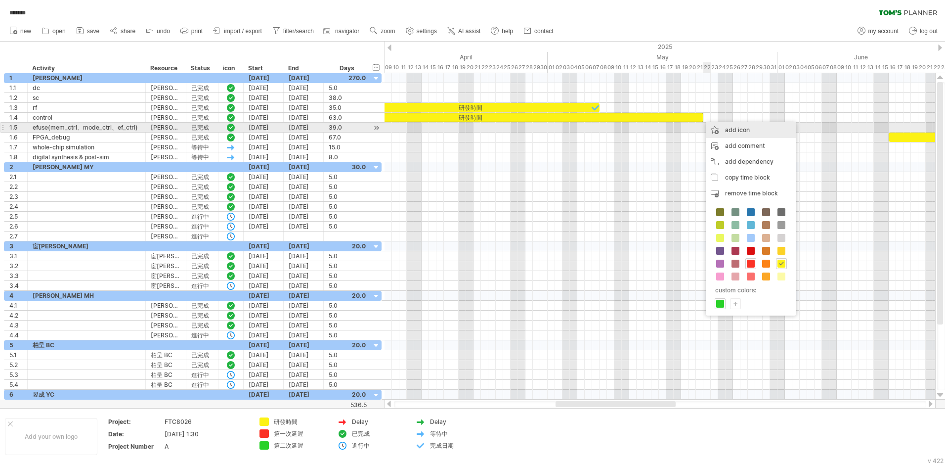
click at [500, 129] on div "add icon" at bounding box center [751, 130] width 90 height 16
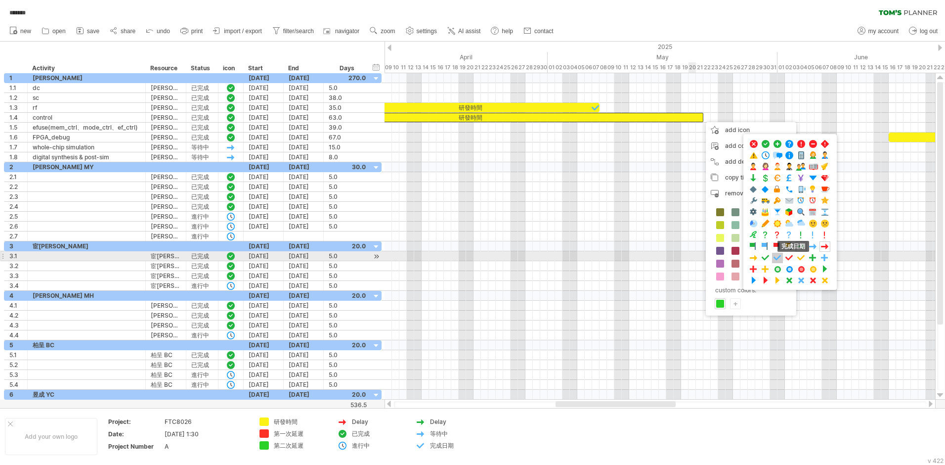
click at [500, 258] on span at bounding box center [778, 257] width 10 height 9
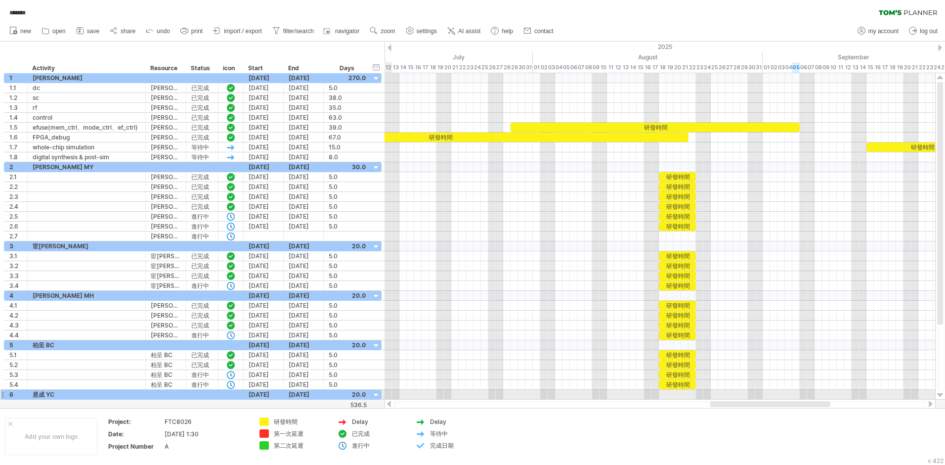
drag, startPoint x: 597, startPoint y: 401, endPoint x: 752, endPoint y: 399, distance: 154.8
click at [500, 305] on div at bounding box center [660, 404] width 551 height 10
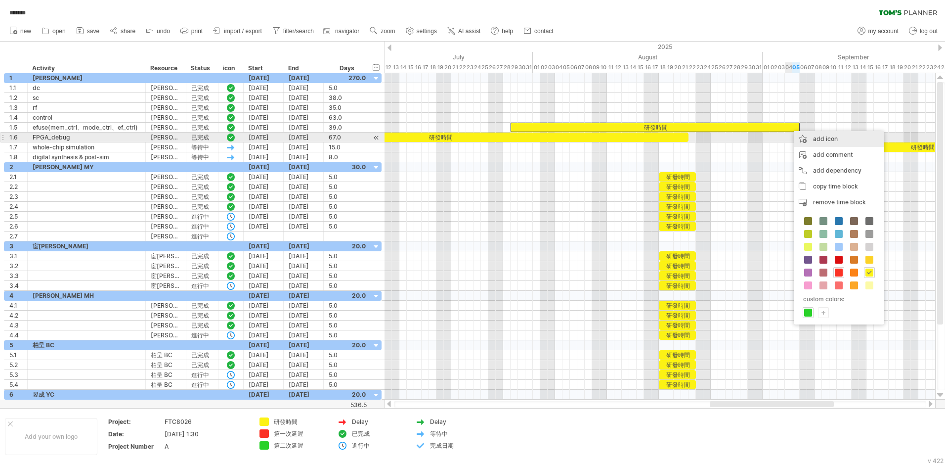
click at [500, 139] on div "add icon" at bounding box center [839, 139] width 90 height 16
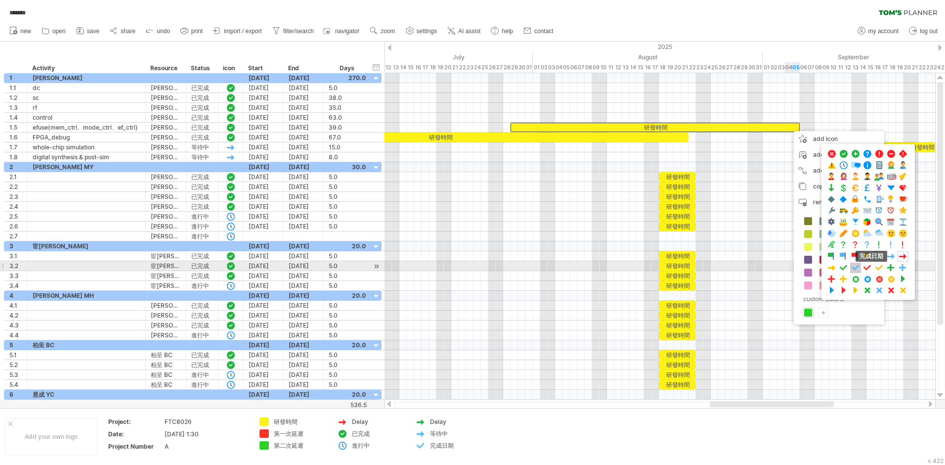
click at [500, 267] on span at bounding box center [856, 267] width 10 height 9
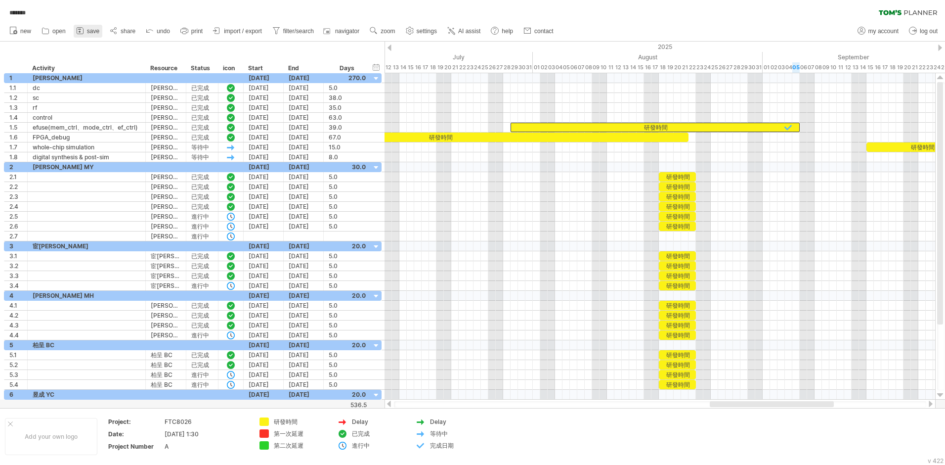
click at [89, 32] on span "save" at bounding box center [93, 31] width 12 height 7
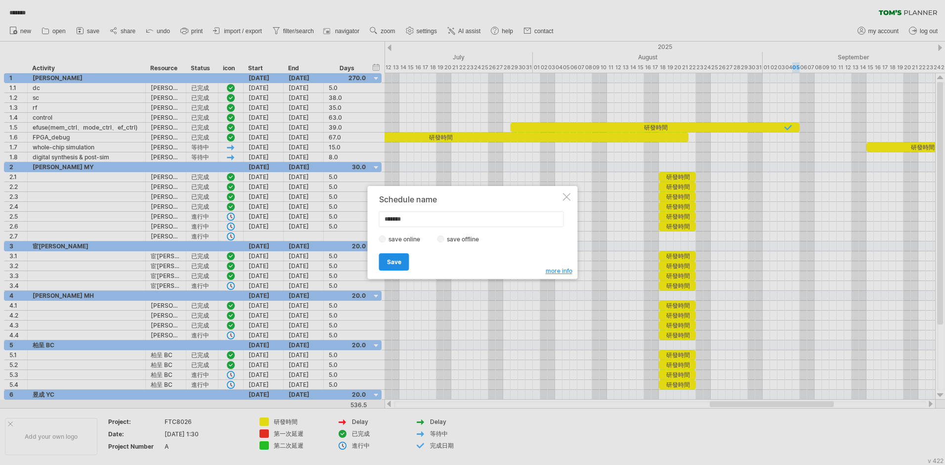
click at [392, 265] on span "Save" at bounding box center [394, 261] width 14 height 7
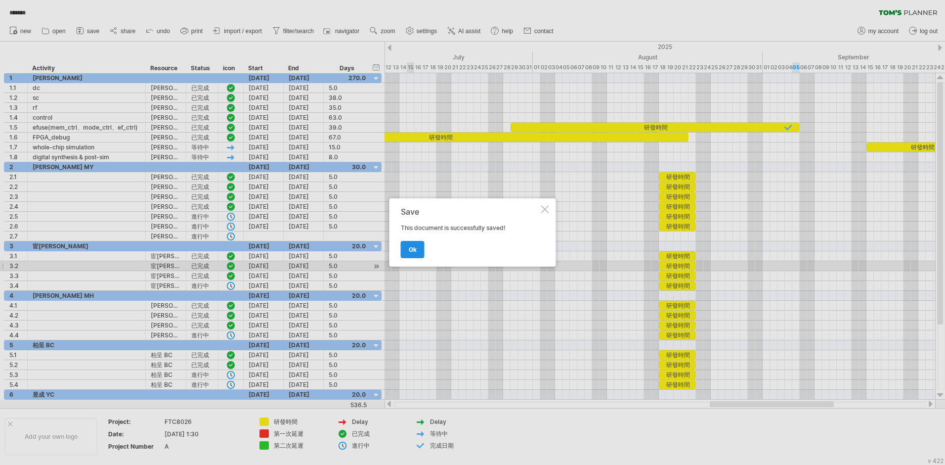
click at [411, 248] on span "ok" at bounding box center [413, 249] width 8 height 7
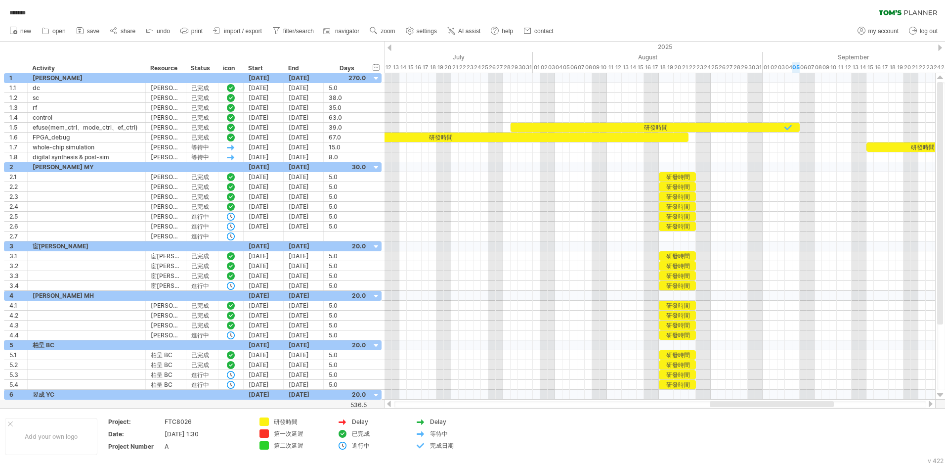
drag, startPoint x: 789, startPoint y: 401, endPoint x: 851, endPoint y: 401, distance: 62.3
click at [500, 305] on div at bounding box center [660, 404] width 551 height 10
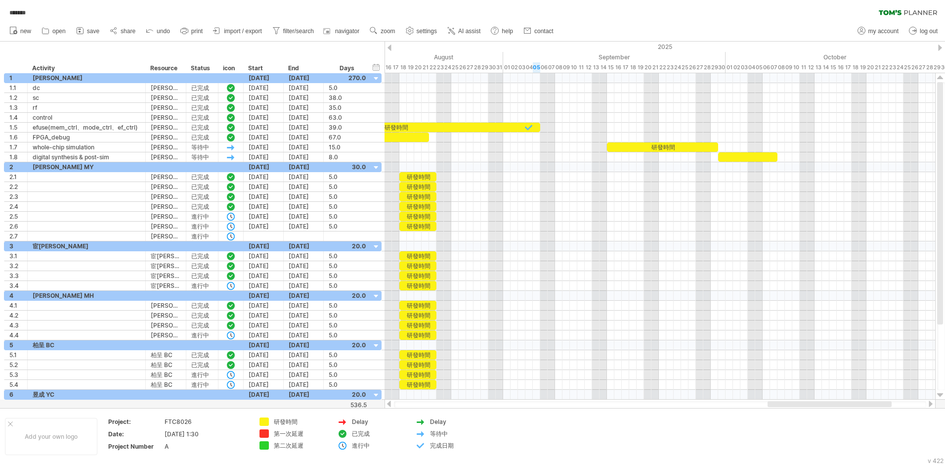
drag, startPoint x: 781, startPoint y: 402, endPoint x: 839, endPoint y: 402, distance: 57.9
click at [500, 305] on div at bounding box center [830, 404] width 124 height 6
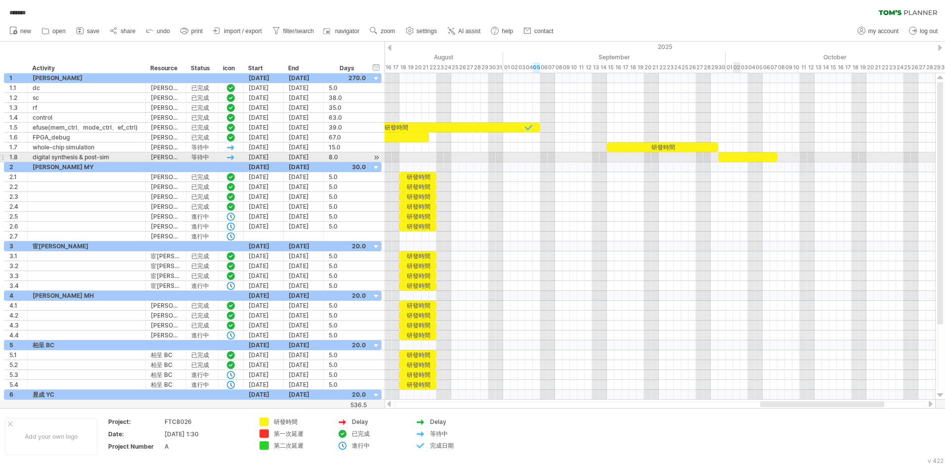
click at [500, 154] on div at bounding box center [747, 156] width 59 height 9
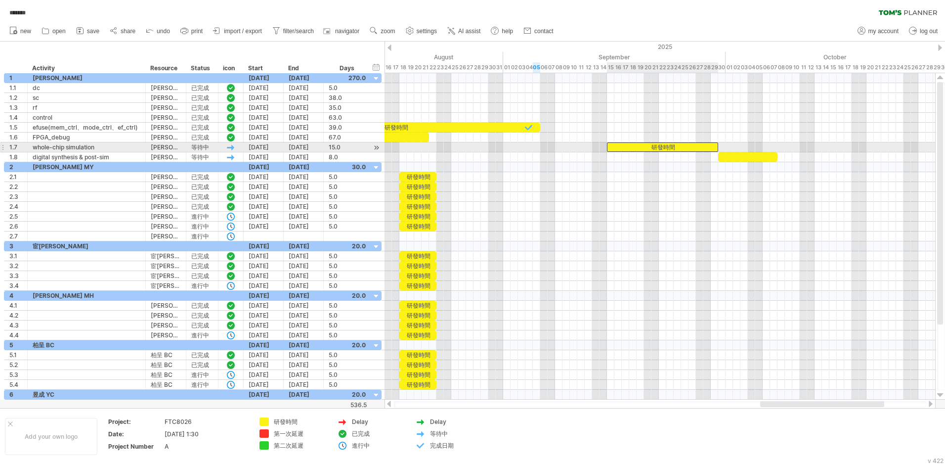
click at [500, 146] on div "研發時間" at bounding box center [662, 146] width 111 height 9
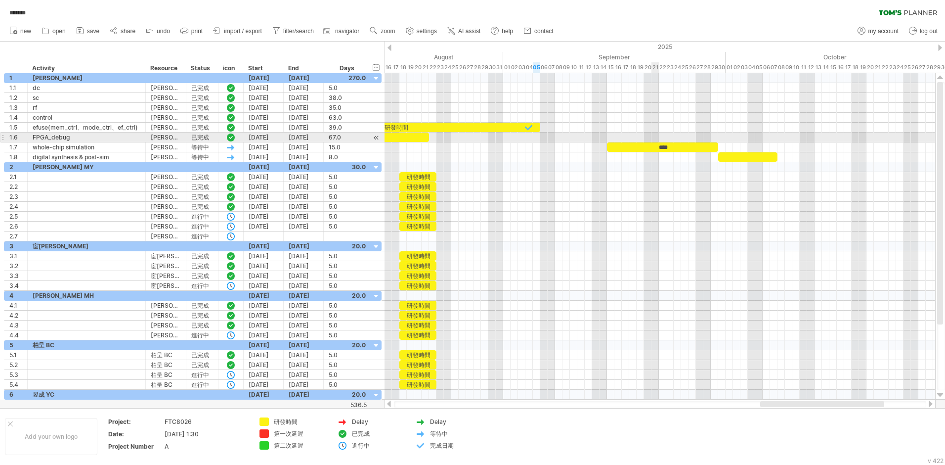
copy div "研發時間"
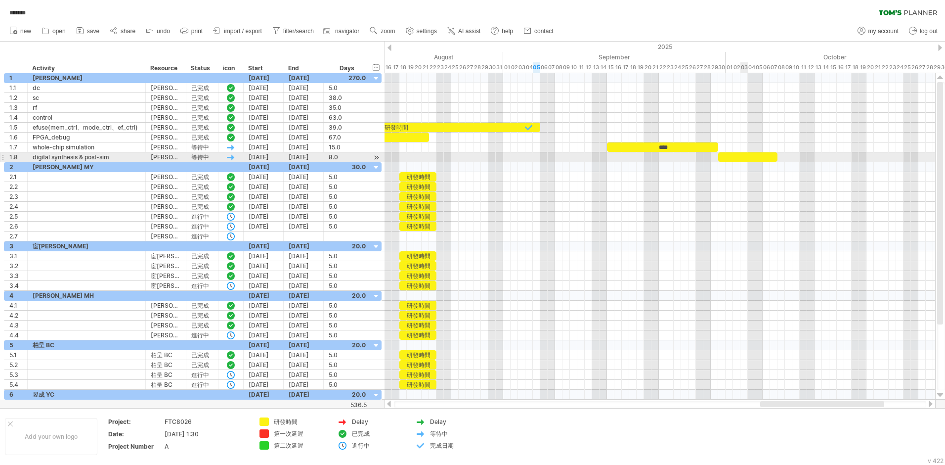
click at [500, 154] on div at bounding box center [747, 156] width 59 height 9
paste div
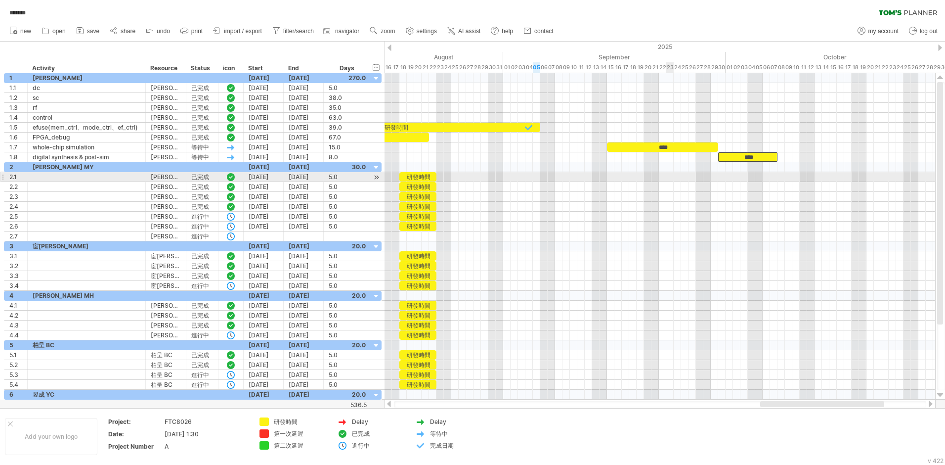
click at [500, 175] on div at bounding box center [660, 177] width 551 height 10
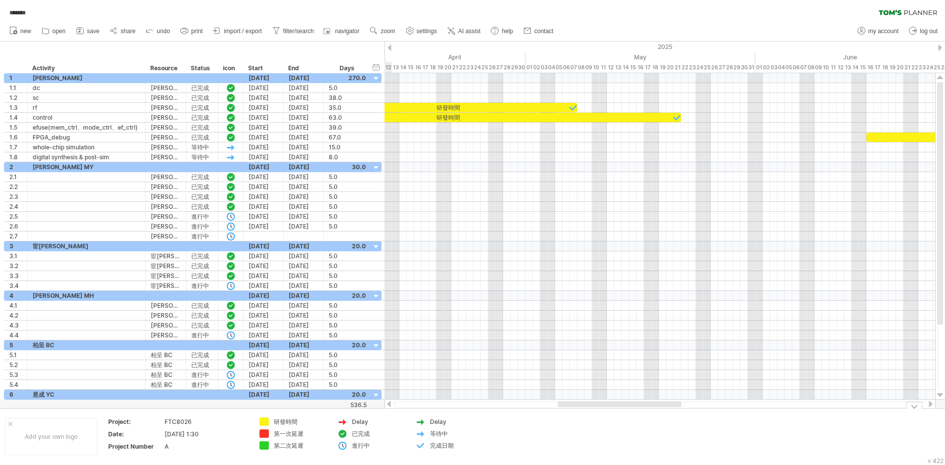
drag, startPoint x: 818, startPoint y: 404, endPoint x: 616, endPoint y: 429, distance: 204.2
click at [500, 305] on div "Trying to reach [DOMAIN_NAME] Connected again... 0% autosave... ******* clear f…" at bounding box center [472, 232] width 945 height 465
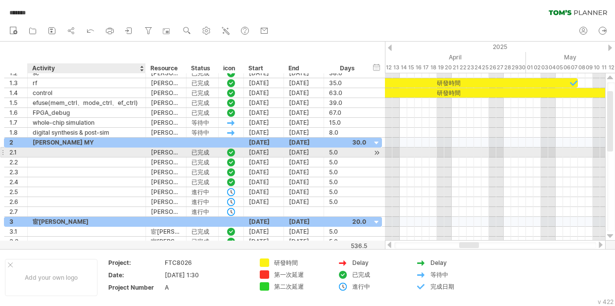
click at [49, 150] on div at bounding box center [87, 151] width 108 height 9
paste input "**********"
type input "**********"
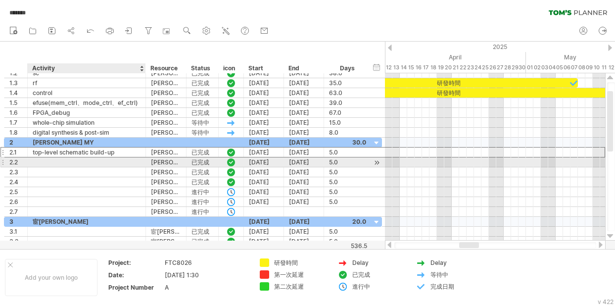
click at [45, 161] on div at bounding box center [87, 161] width 108 height 9
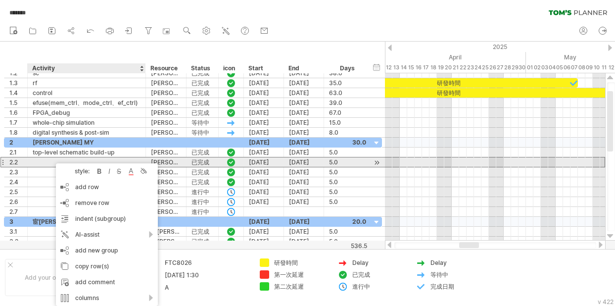
click at [41, 161] on div at bounding box center [87, 161] width 108 height 9
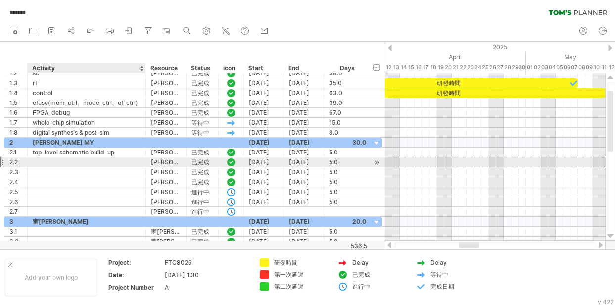
click at [43, 163] on div at bounding box center [87, 161] width 108 height 9
paste input "**********"
type input "**********"
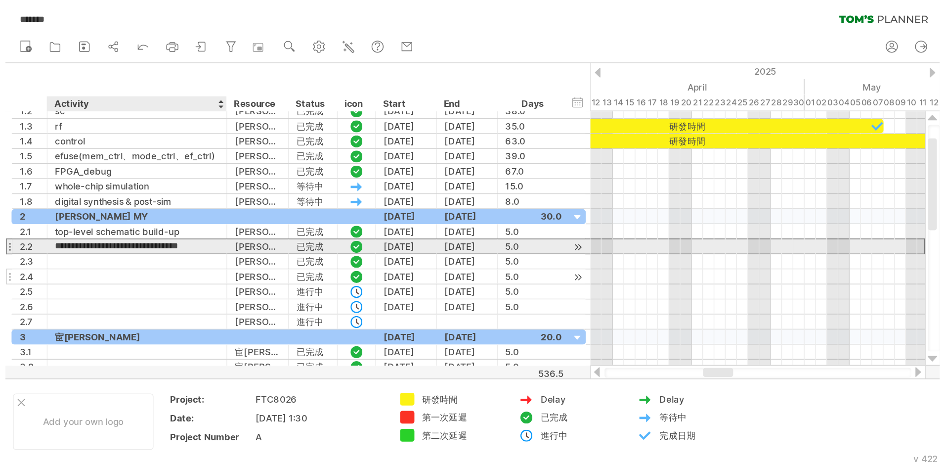
scroll to position [0, 6]
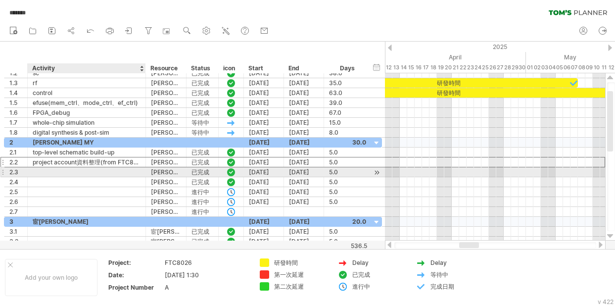
click at [40, 173] on div at bounding box center [87, 171] width 108 height 9
paste input "**********"
type input "**********"
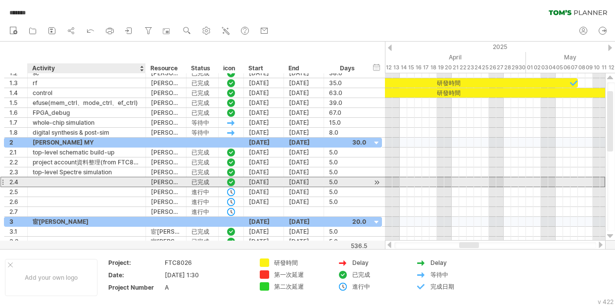
click at [45, 183] on div at bounding box center [87, 181] width 108 height 9
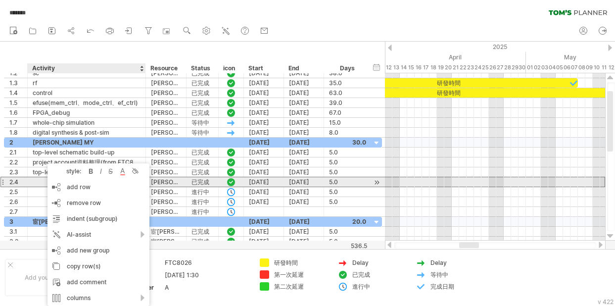
click at [31, 183] on div at bounding box center [87, 181] width 118 height 9
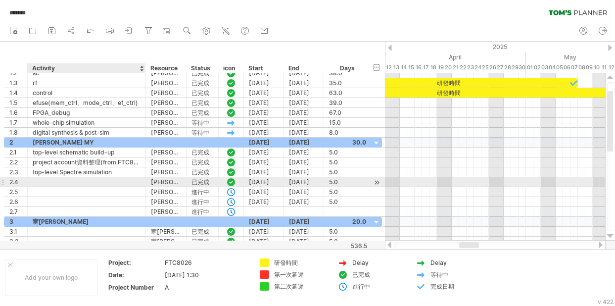
click at [51, 181] on div at bounding box center [87, 181] width 108 height 9
paste input "**********"
type input "**********"
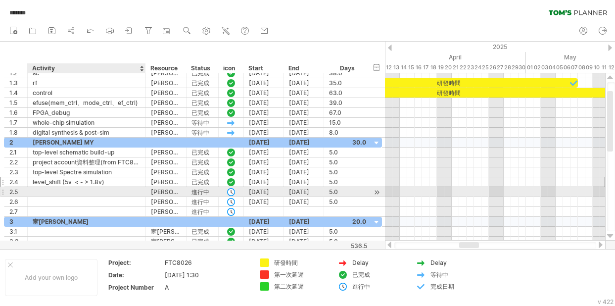
click at [46, 193] on div at bounding box center [87, 191] width 108 height 9
type input "*"
type input "***"
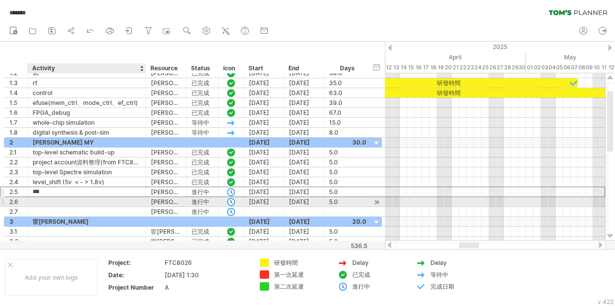
click at [47, 201] on div at bounding box center [87, 201] width 108 height 9
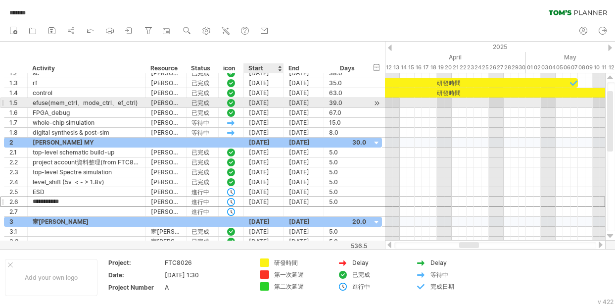
type input "**********"
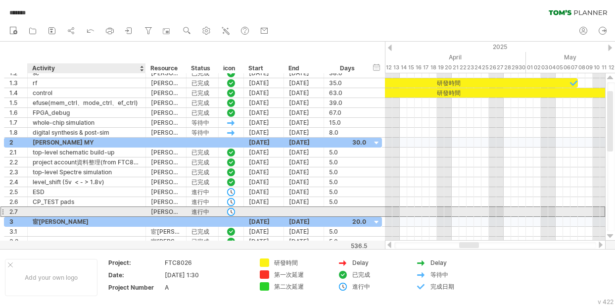
click at [44, 211] on div at bounding box center [87, 211] width 108 height 9
type input "**********"
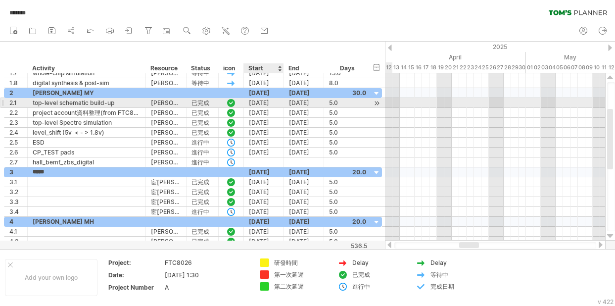
click at [279, 101] on div "[DATE]" at bounding box center [264, 102] width 40 height 9
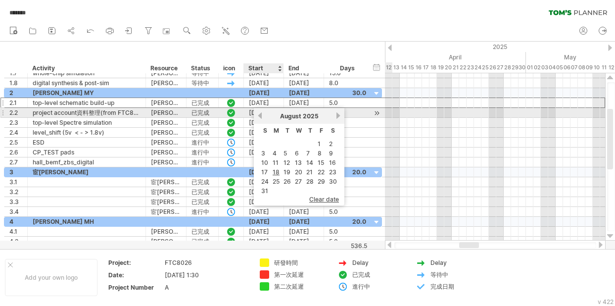
click at [259, 112] on link "previous" at bounding box center [259, 115] width 7 height 7
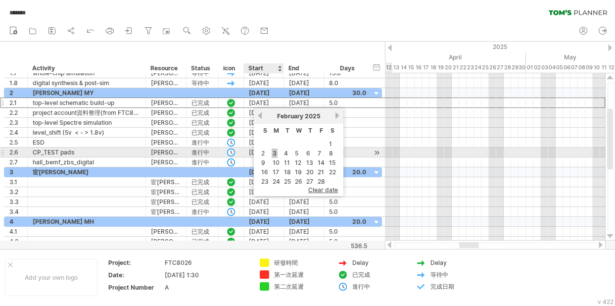
click at [275, 152] on link "3" at bounding box center [274, 152] width 6 height 9
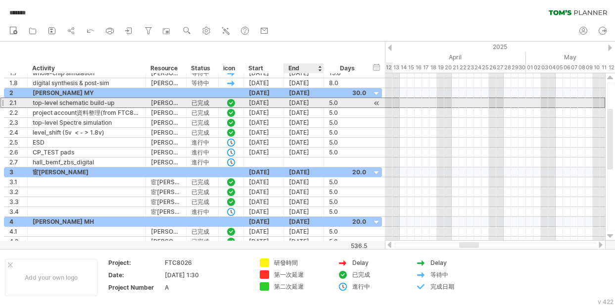
click at [309, 102] on div "[DATE]" at bounding box center [304, 102] width 40 height 9
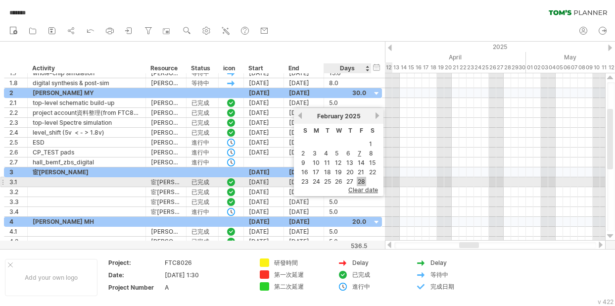
click at [361, 178] on link "28" at bounding box center [360, 181] width 9 height 9
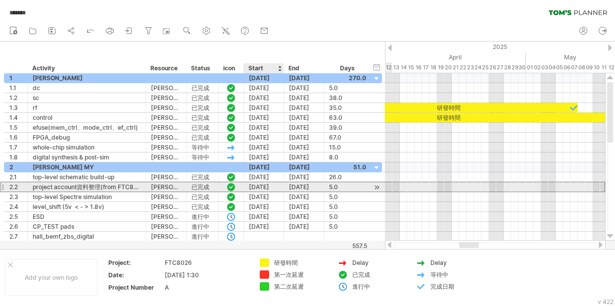
click at [264, 186] on div "[DATE]" at bounding box center [264, 186] width 40 height 9
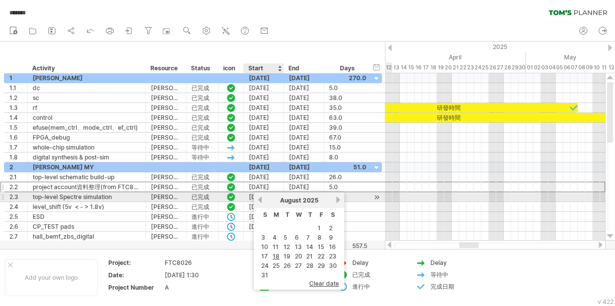
click at [261, 198] on link "previous" at bounding box center [259, 199] width 7 height 7
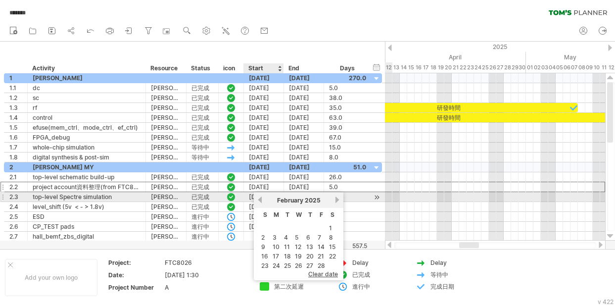
click at [261, 198] on link "previous" at bounding box center [259, 199] width 7 height 7
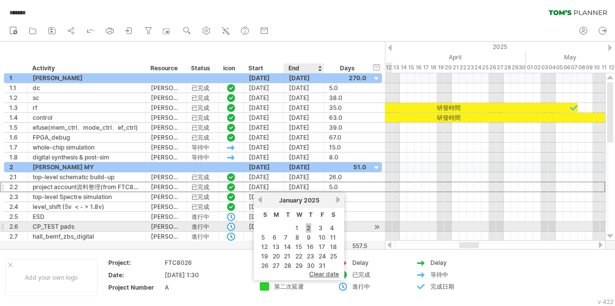
click at [307, 227] on link "2" at bounding box center [308, 227] width 5 height 9
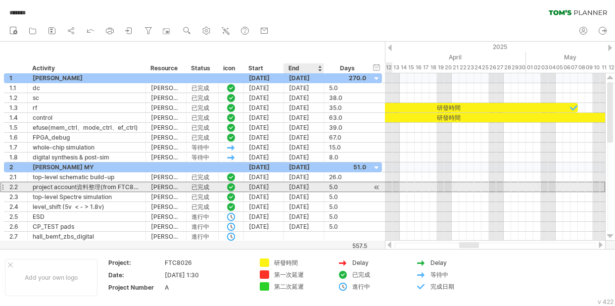
click at [313, 186] on div "[DATE]" at bounding box center [304, 186] width 40 height 9
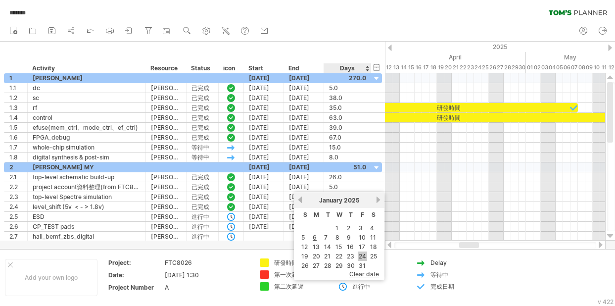
click at [360, 255] on link "24" at bounding box center [361, 255] width 9 height 9
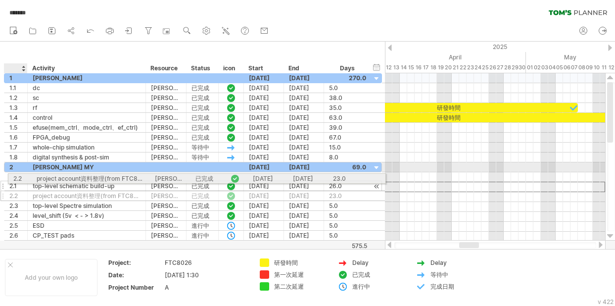
drag, startPoint x: 15, startPoint y: 187, endPoint x: 16, endPoint y: 177, distance: 10.4
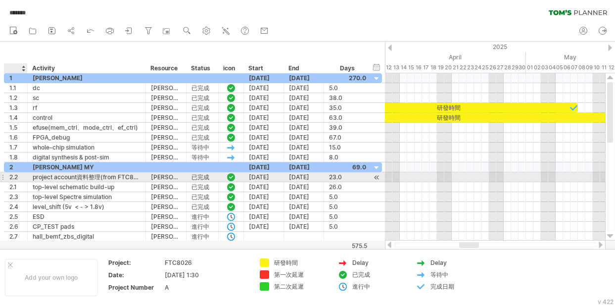
click at [20, 175] on div "2.2" at bounding box center [15, 176] width 13 height 9
click at [20, 175] on input "***" at bounding box center [15, 176] width 13 height 9
click at [20, 176] on input "***" at bounding box center [15, 176] width 13 height 9
type input "***"
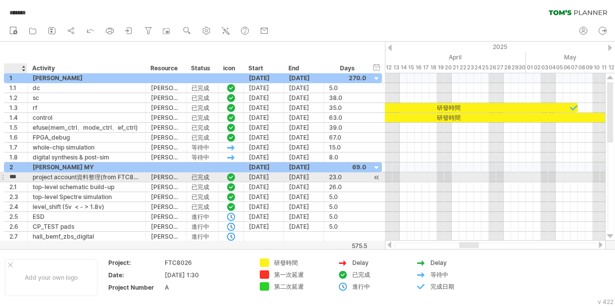
click at [16, 181] on div "**********" at bounding box center [193, 177] width 378 height 10
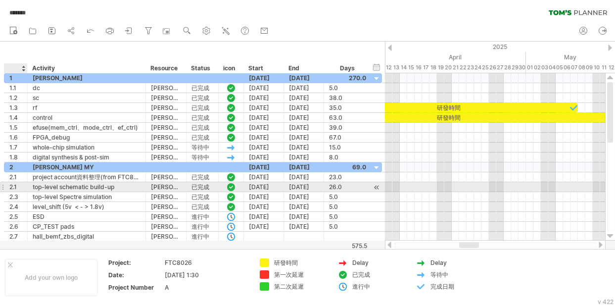
click at [24, 183] on div at bounding box center [26, 187] width 5 height 10
click at [21, 187] on div "2.1" at bounding box center [15, 186] width 13 height 9
type input "***"
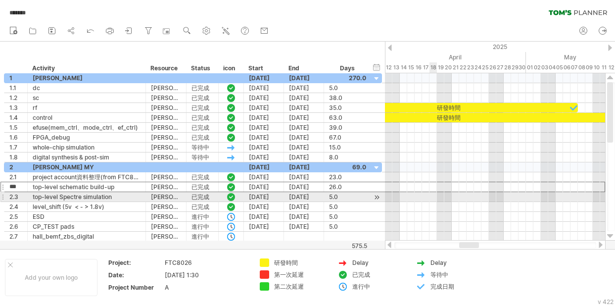
click at [436, 199] on div at bounding box center [495, 197] width 220 height 10
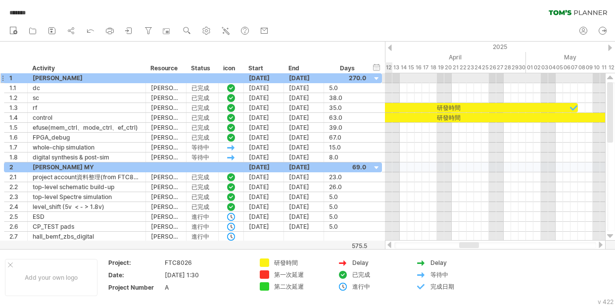
click at [376, 77] on div at bounding box center [376, 78] width 9 height 9
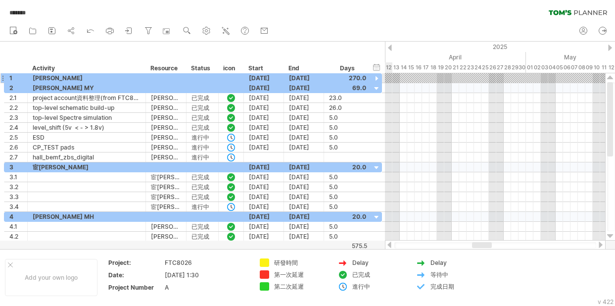
click at [376, 77] on div at bounding box center [376, 78] width 9 height 9
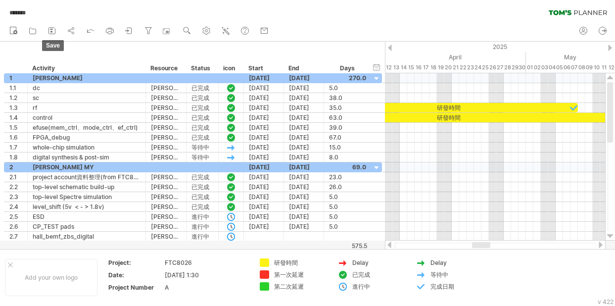
drag, startPoint x: 50, startPoint y: 30, endPoint x: 59, endPoint y: 36, distance: 11.0
click at [50, 30] on icon at bounding box center [52, 31] width 10 height 10
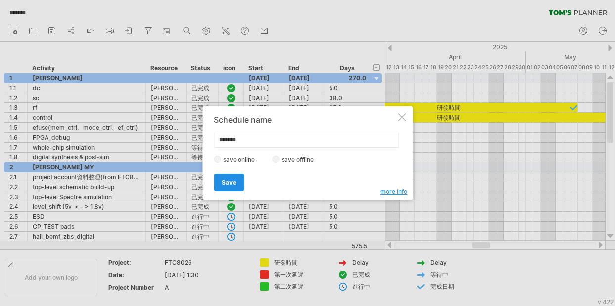
click at [234, 183] on span "Save" at bounding box center [229, 181] width 14 height 7
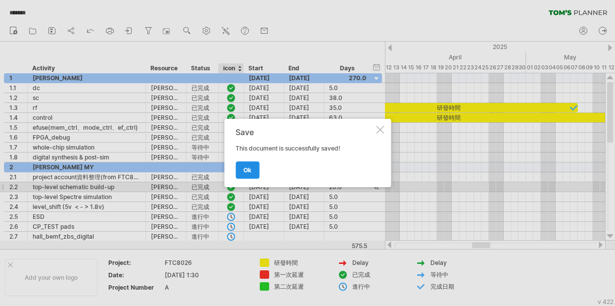
click at [251, 169] on span "ok" at bounding box center [247, 169] width 8 height 7
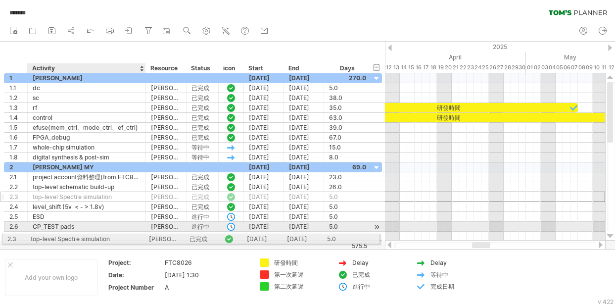
drag, startPoint x: 57, startPoint y: 197, endPoint x: 51, endPoint y: 237, distance: 40.5
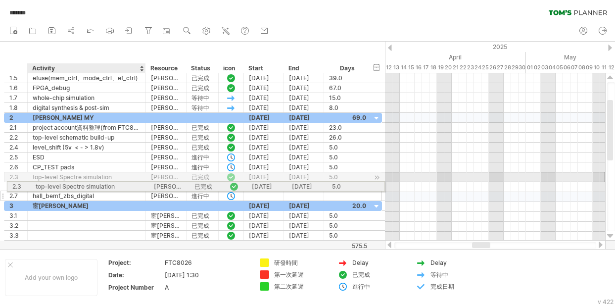
drag, startPoint x: 69, startPoint y: 175, endPoint x: 68, endPoint y: 184, distance: 9.0
click at [68, 184] on div "**********" at bounding box center [193, 157] width 378 height 88
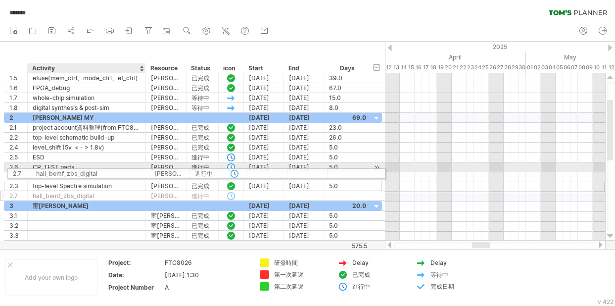
drag, startPoint x: 58, startPoint y: 186, endPoint x: 58, endPoint y: 172, distance: 14.3
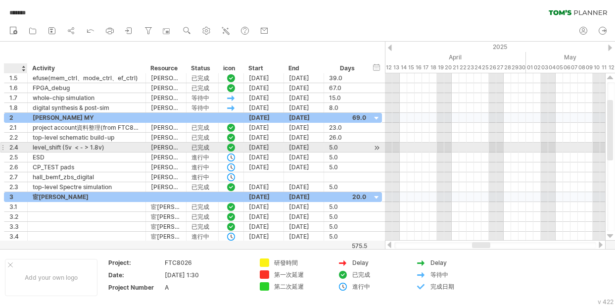
click at [23, 144] on div "*** 2.4" at bounding box center [15, 146] width 23 height 9
click at [22, 146] on div "*** 2.4" at bounding box center [15, 146] width 23 height 9
click at [22, 146] on div "2.4" at bounding box center [15, 146] width 13 height 9
click at [0, 0] on input "***" at bounding box center [0, 0] width 0 height 0
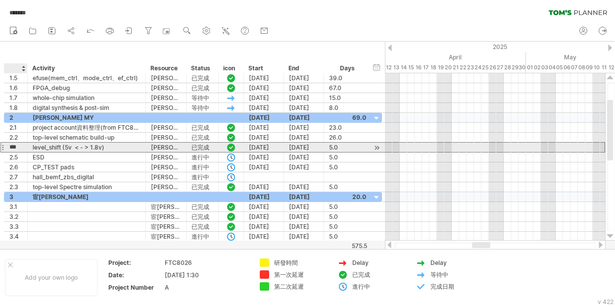
click at [22, 146] on input "***" at bounding box center [15, 146] width 13 height 9
click at [21, 146] on input "***" at bounding box center [15, 146] width 13 height 9
type input "***"
click at [73, 145] on div "level_shift (5v < - > 1.8v)" at bounding box center [87, 146] width 108 height 9
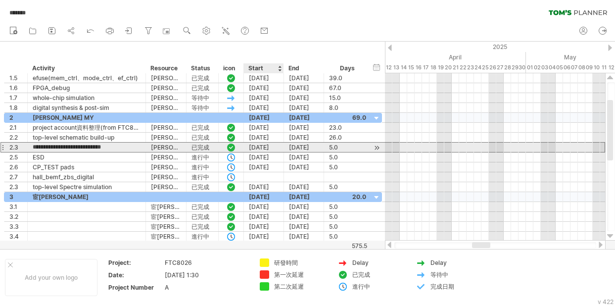
click at [268, 145] on div "[DATE]" at bounding box center [264, 146] width 40 height 9
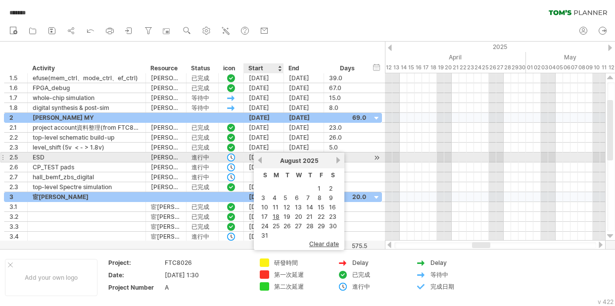
click at [257, 157] on link "previous" at bounding box center [259, 159] width 7 height 7
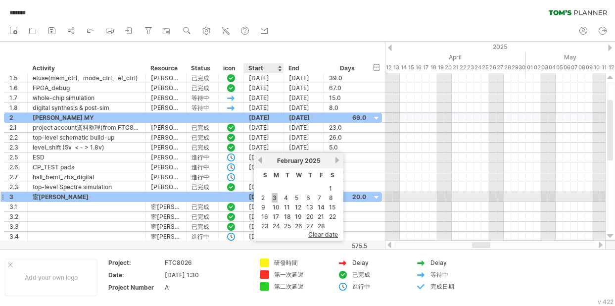
click at [274, 198] on link "3" at bounding box center [274, 197] width 6 height 9
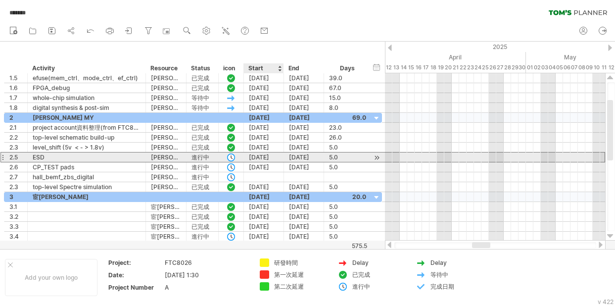
click at [260, 155] on div "[DATE]" at bounding box center [264, 156] width 40 height 9
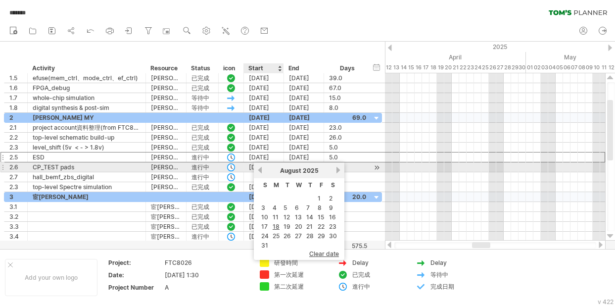
click at [259, 171] on link "previous" at bounding box center [259, 169] width 7 height 7
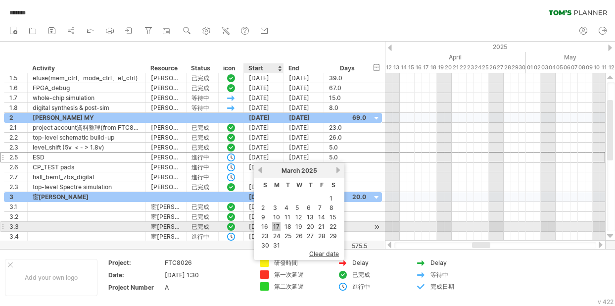
click at [278, 226] on link "17" at bounding box center [276, 226] width 8 height 9
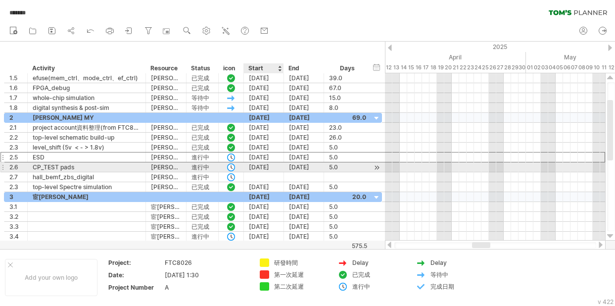
click at [275, 165] on div "[DATE]" at bounding box center [264, 166] width 40 height 9
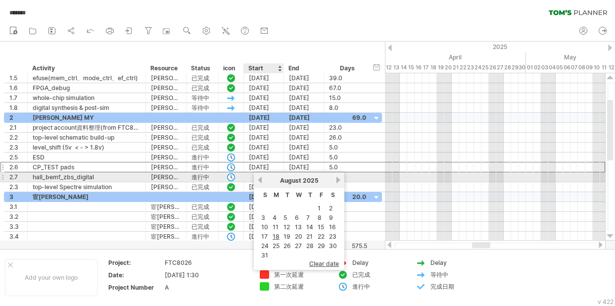
click at [262, 180] on link "previous" at bounding box center [259, 179] width 7 height 7
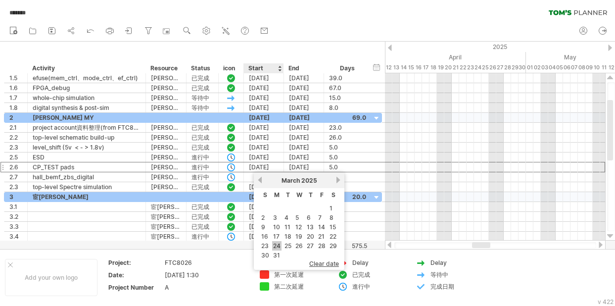
click at [274, 244] on link "24" at bounding box center [276, 245] width 9 height 9
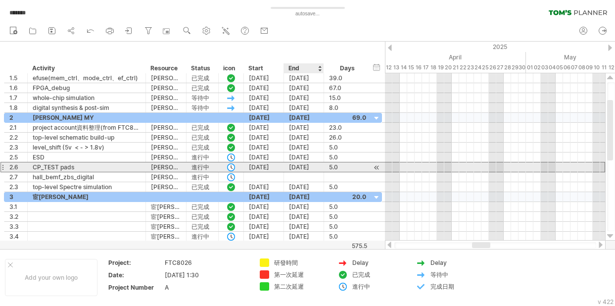
click at [303, 168] on div "[DATE]" at bounding box center [304, 166] width 40 height 9
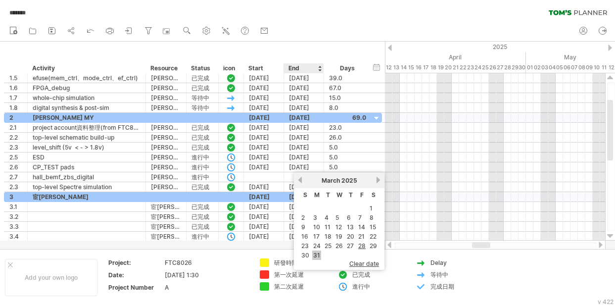
click at [315, 254] on link "31" at bounding box center [316, 254] width 9 height 9
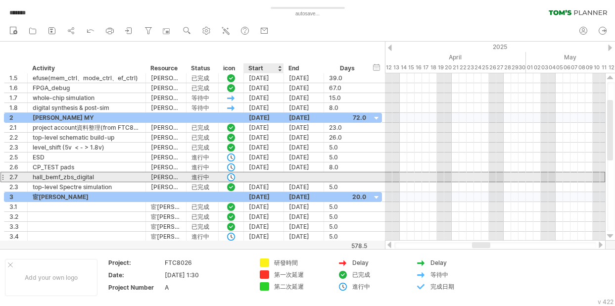
click at [263, 175] on div at bounding box center [264, 176] width 40 height 9
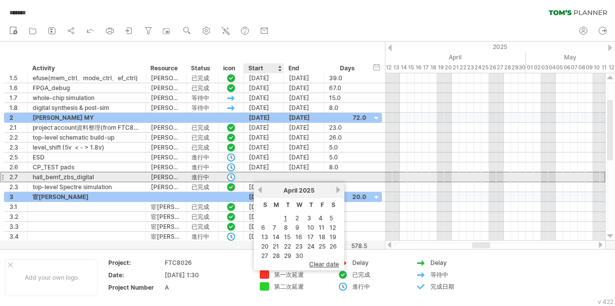
click at [269, 176] on div at bounding box center [264, 176] width 40 height 9
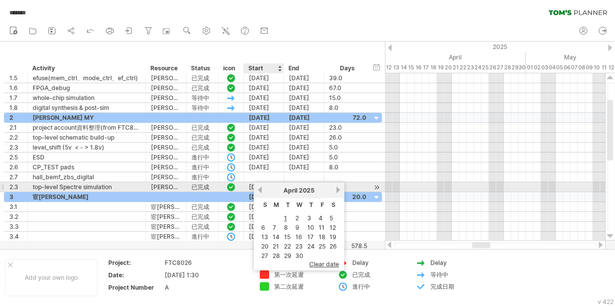
click at [257, 192] on link "previous" at bounding box center [259, 189] width 7 height 7
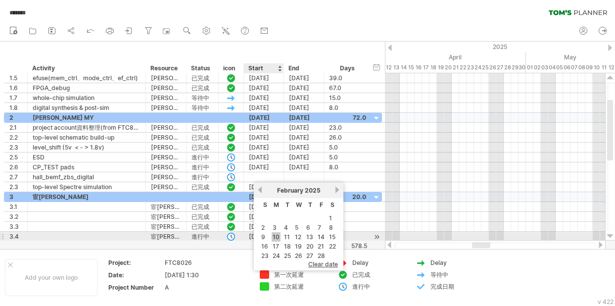
click at [275, 236] on link "10" at bounding box center [275, 236] width 9 height 9
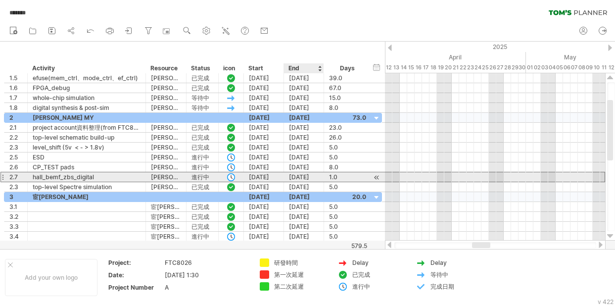
click at [308, 177] on div "[DATE]" at bounding box center [304, 176] width 40 height 9
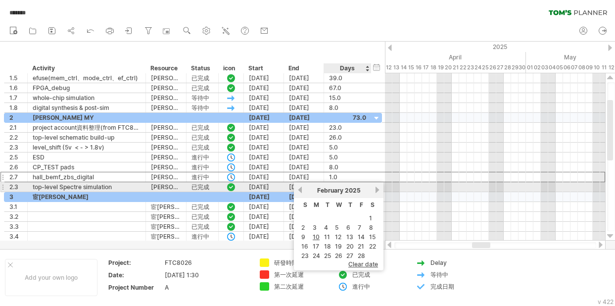
click at [376, 189] on link "next" at bounding box center [376, 189] width 7 height 7
click at [376, 189] on link "next" at bounding box center [377, 189] width 7 height 7
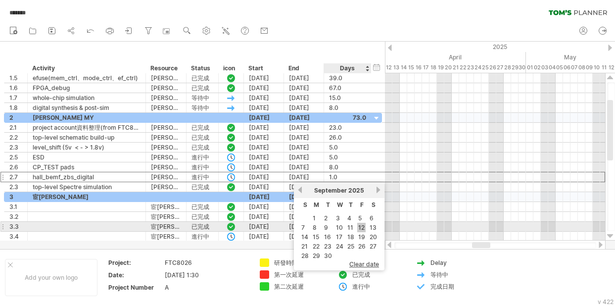
click at [360, 225] on link "12" at bounding box center [361, 227] width 8 height 9
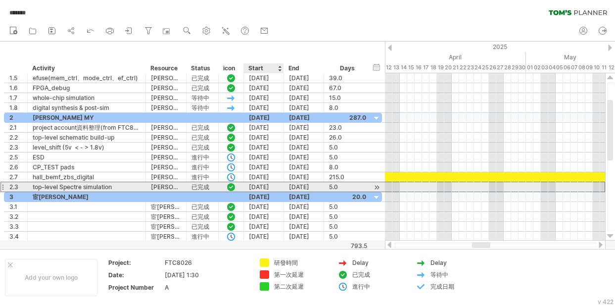
click at [265, 185] on div "[DATE]" at bounding box center [264, 186] width 40 height 9
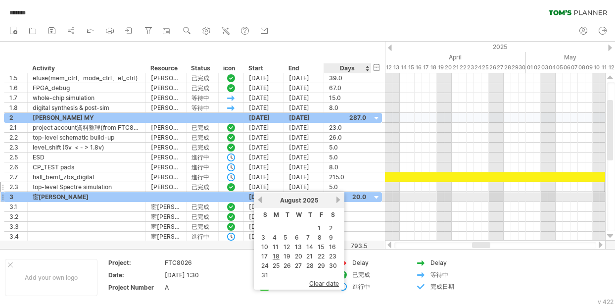
click at [340, 200] on link "next" at bounding box center [337, 199] width 7 height 7
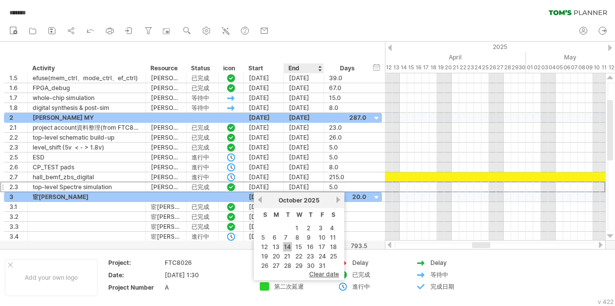
click at [285, 247] on link "14" at bounding box center [287, 246] width 9 height 9
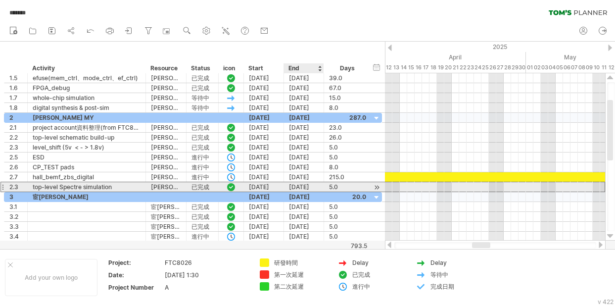
click at [310, 188] on div "[DATE]" at bounding box center [304, 186] width 40 height 9
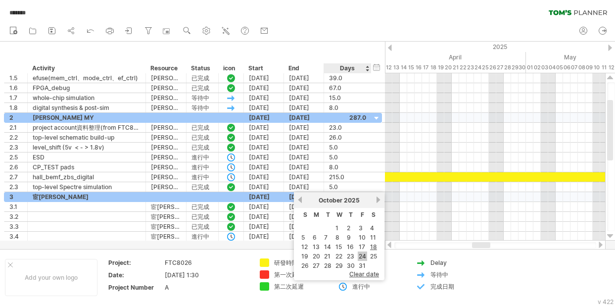
click at [360, 253] on link "24" at bounding box center [361, 255] width 9 height 9
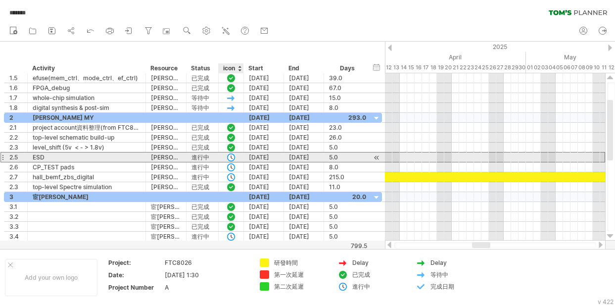
click at [233, 155] on div at bounding box center [231, 157] width 10 height 8
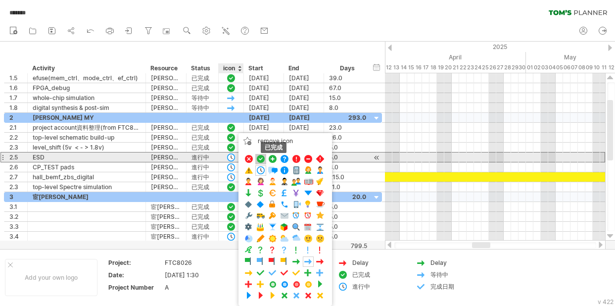
click at [260, 157] on span at bounding box center [261, 158] width 10 height 9
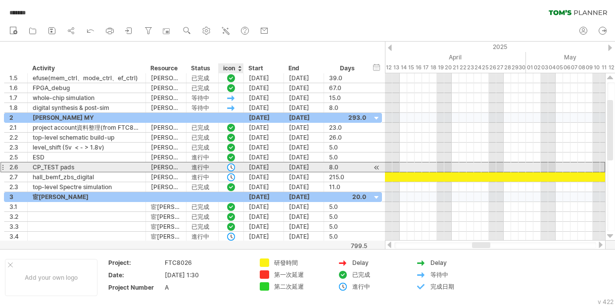
click at [238, 165] on div at bounding box center [231, 166] width 25 height 9
click at [234, 166] on div at bounding box center [231, 167] width 10 height 8
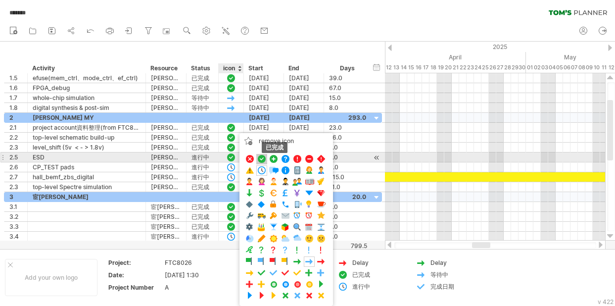
click at [263, 158] on span at bounding box center [262, 158] width 10 height 9
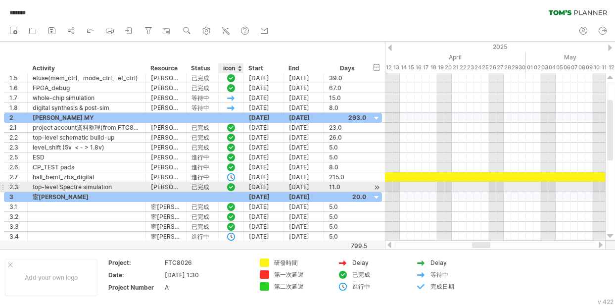
click at [232, 186] on div at bounding box center [231, 186] width 10 height 8
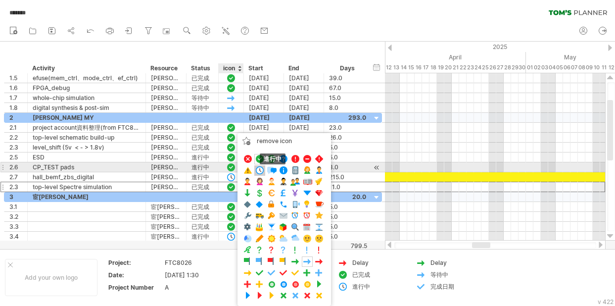
click at [259, 168] on span at bounding box center [260, 170] width 10 height 9
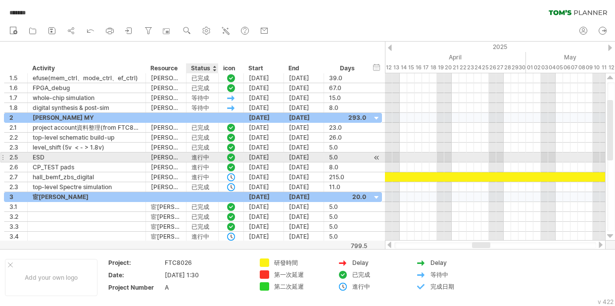
click at [203, 158] on div "進行中" at bounding box center [202, 156] width 22 height 9
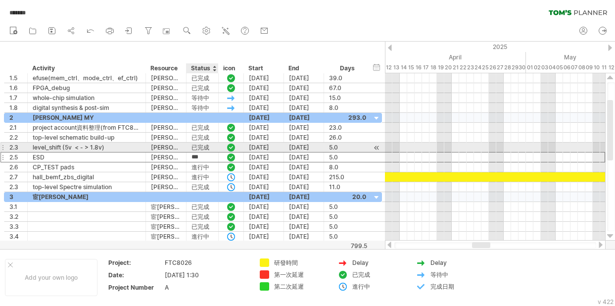
click at [193, 148] on div "已完成" at bounding box center [202, 146] width 22 height 9
click at [193, 148] on input "***" at bounding box center [202, 146] width 22 height 9
drag, startPoint x: 192, startPoint y: 146, endPoint x: 213, endPoint y: 147, distance: 20.8
click at [213, 147] on input "***" at bounding box center [202, 146] width 22 height 9
drag, startPoint x: 211, startPoint y: 147, endPoint x: 193, endPoint y: 148, distance: 18.3
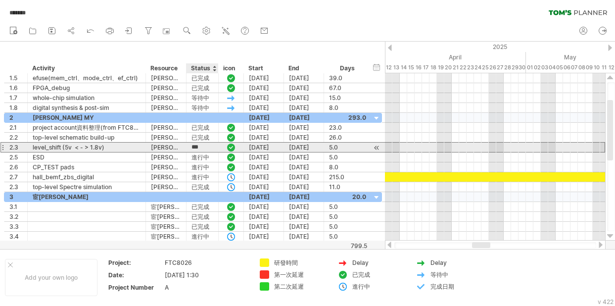
click at [193, 148] on input "***" at bounding box center [202, 146] width 22 height 9
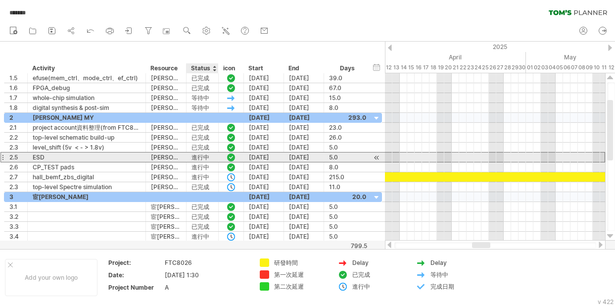
click at [197, 154] on div "進行中" at bounding box center [202, 156] width 22 height 9
click at [194, 159] on input "***" at bounding box center [202, 156] width 22 height 9
drag, startPoint x: 192, startPoint y: 156, endPoint x: 211, endPoint y: 157, distance: 18.8
click at [211, 157] on input "***" at bounding box center [202, 156] width 22 height 9
paste input "text"
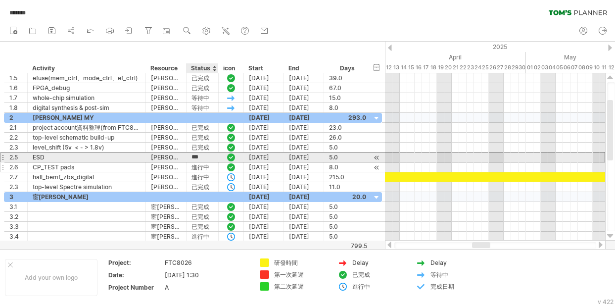
type input "***"
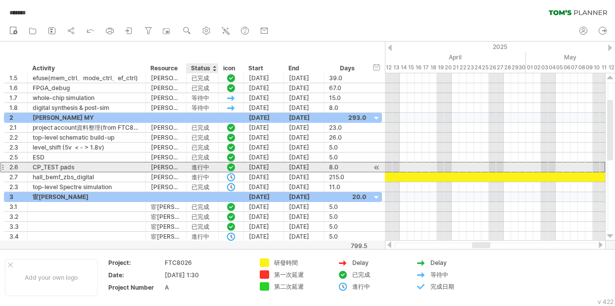
click at [195, 166] on div "進行中" at bounding box center [202, 166] width 22 height 9
click at [194, 165] on input "***" at bounding box center [202, 166] width 22 height 9
click at [194, 169] on input "***" at bounding box center [202, 166] width 22 height 9
drag, startPoint x: 192, startPoint y: 167, endPoint x: 213, endPoint y: 167, distance: 20.8
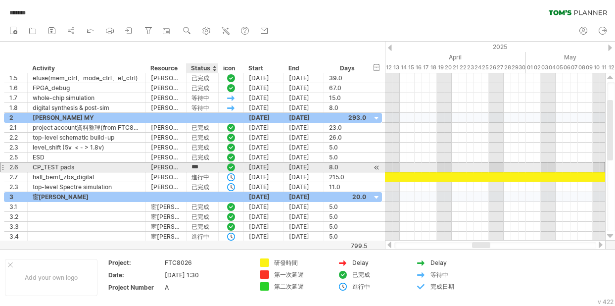
click at [213, 167] on input "***" at bounding box center [202, 166] width 22 height 9
paste input "text"
type input "***"
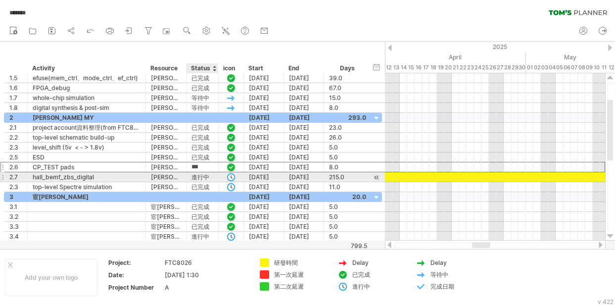
click at [203, 176] on div "進行中" at bounding box center [202, 176] width 22 height 9
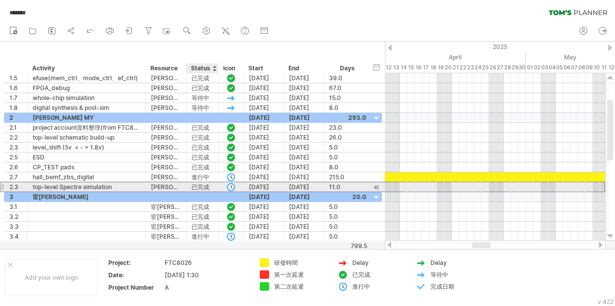
click at [199, 186] on div "已完成" at bounding box center [202, 186] width 22 height 9
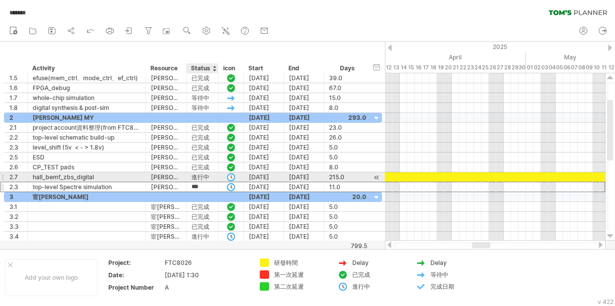
click at [193, 177] on div "進行中" at bounding box center [202, 176] width 22 height 9
drag, startPoint x: 193, startPoint y: 177, endPoint x: 209, endPoint y: 177, distance: 15.3
click at [209, 177] on input "***" at bounding box center [202, 176] width 22 height 9
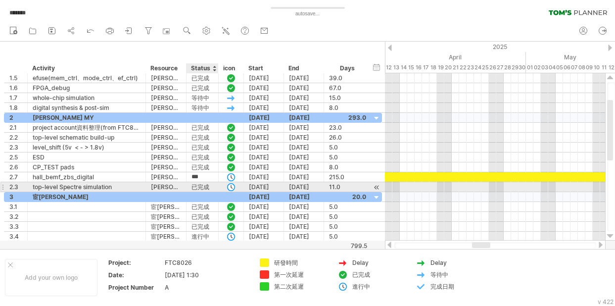
click at [198, 185] on div "已完成" at bounding box center [202, 186] width 22 height 9
drag, startPoint x: 192, startPoint y: 185, endPoint x: 207, endPoint y: 185, distance: 15.3
click at [207, 185] on input "***" at bounding box center [202, 186] width 22 height 9
paste input "text"
type input "***"
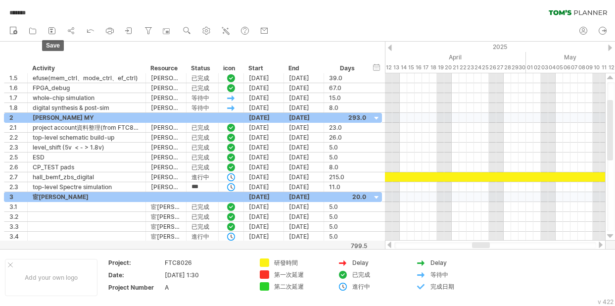
click at [57, 29] on icon at bounding box center [52, 31] width 10 height 10
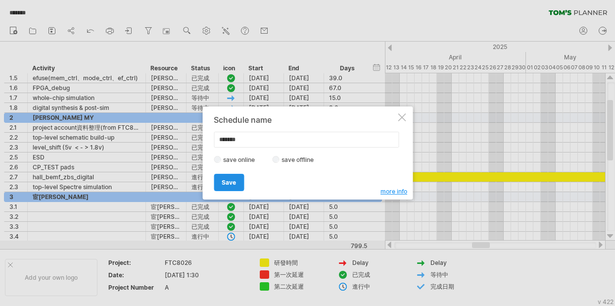
click at [237, 181] on link "Save" at bounding box center [229, 182] width 30 height 17
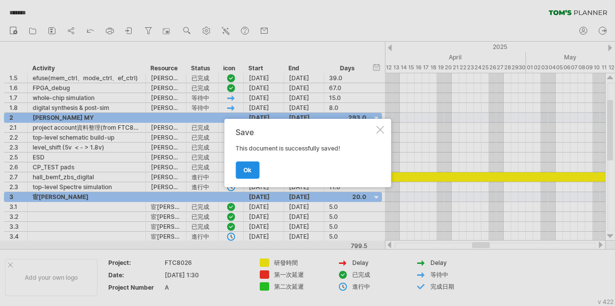
click at [245, 166] on span "ok" at bounding box center [247, 169] width 8 height 7
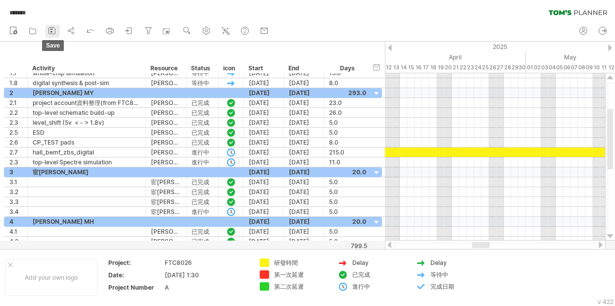
click at [50, 33] on icon at bounding box center [52, 31] width 10 height 10
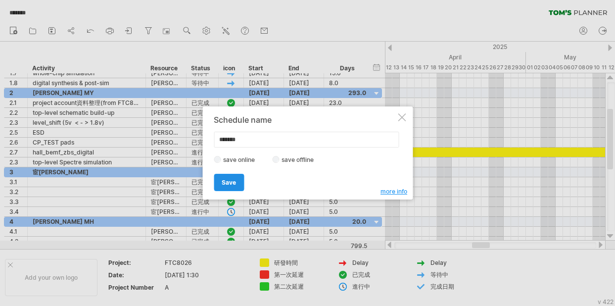
click at [234, 178] on link "Save" at bounding box center [229, 182] width 30 height 17
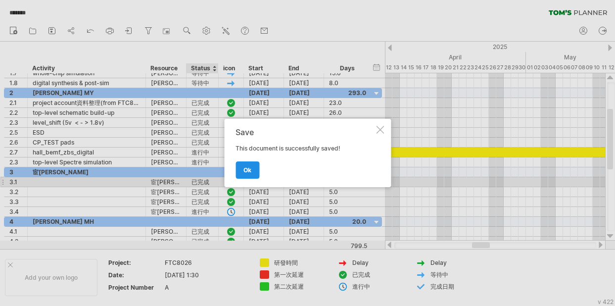
click at [252, 167] on link "ok" at bounding box center [247, 169] width 24 height 17
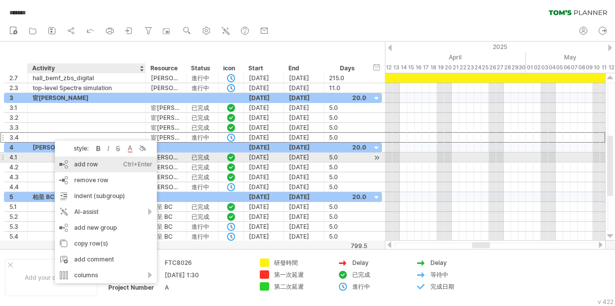
click at [80, 162] on div "add row Ctrl+Enter Cmd+Enter" at bounding box center [106, 164] width 102 height 16
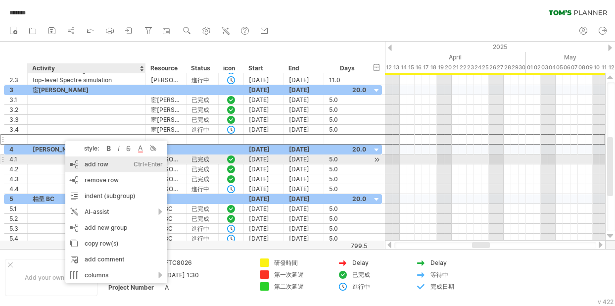
click at [95, 163] on div "add row Ctrl+Enter Cmd+Enter" at bounding box center [116, 164] width 102 height 16
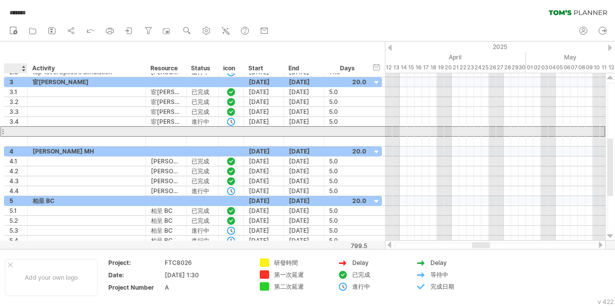
click at [23, 131] on div at bounding box center [15, 131] width 23 height 9
click at [20, 130] on div at bounding box center [15, 131] width 13 height 9
type input "***"
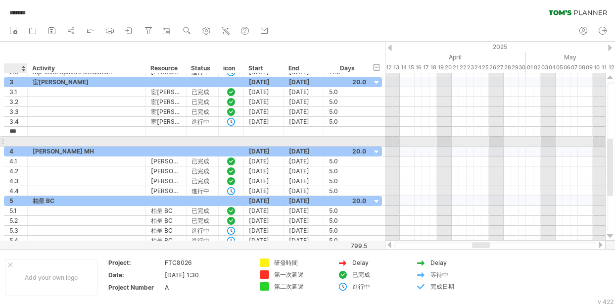
click at [21, 144] on div at bounding box center [15, 140] width 13 height 9
type input "***"
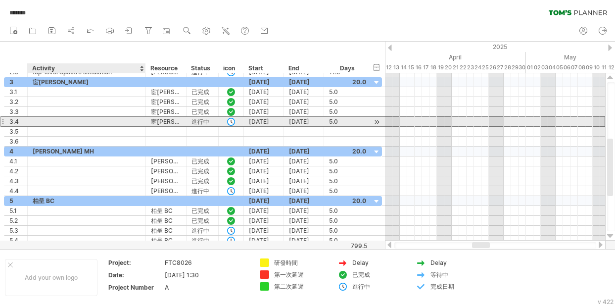
click at [51, 119] on div at bounding box center [87, 121] width 108 height 9
click at [163, 123] on div "宦[PERSON_NAME]" at bounding box center [166, 121] width 30 height 9
drag, startPoint x: 150, startPoint y: 121, endPoint x: 172, endPoint y: 121, distance: 21.3
click at [172, 121] on div "***** 宦[PERSON_NAME]" at bounding box center [166, 121] width 41 height 9
click at [163, 121] on input "*****" at bounding box center [166, 121] width 30 height 9
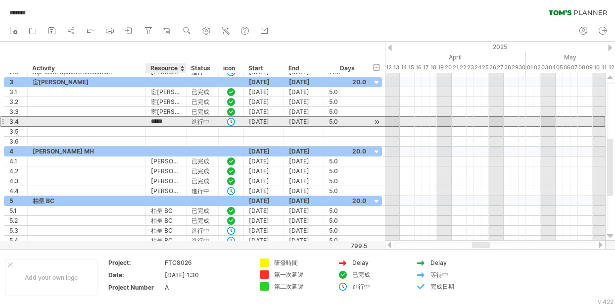
drag, startPoint x: 172, startPoint y: 121, endPoint x: 151, endPoint y: 122, distance: 20.8
click at [151, 122] on input "*****" at bounding box center [166, 121] width 30 height 9
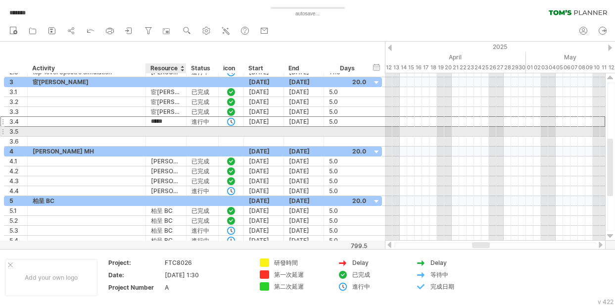
click at [162, 130] on div at bounding box center [166, 131] width 30 height 9
paste input "*****"
type input "*****"
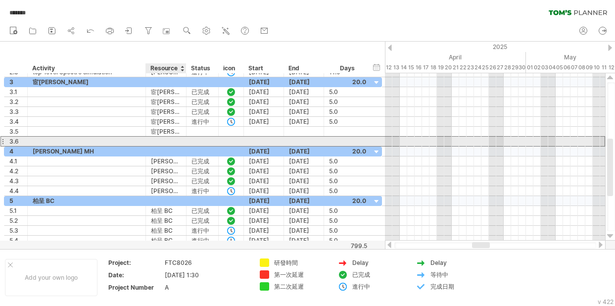
click at [160, 139] on div at bounding box center [166, 140] width 30 height 9
paste input "*****"
type input "*****"
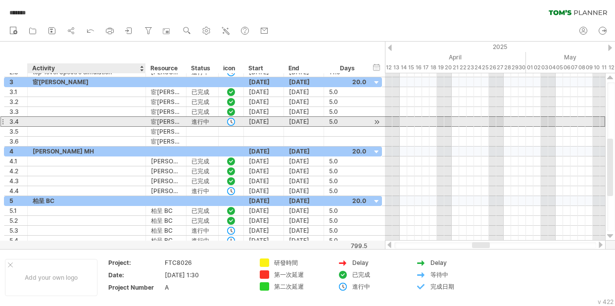
click at [119, 124] on div at bounding box center [87, 121] width 108 height 9
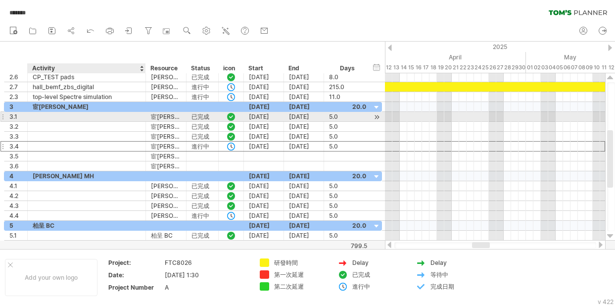
click at [48, 117] on div at bounding box center [87, 116] width 108 height 9
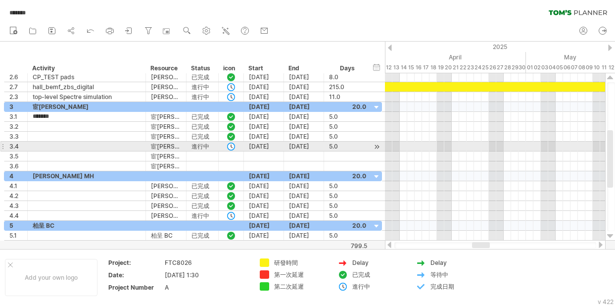
type input "********"
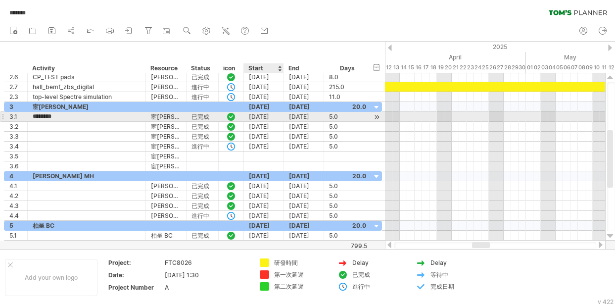
click at [272, 116] on div "[DATE]" at bounding box center [264, 116] width 40 height 9
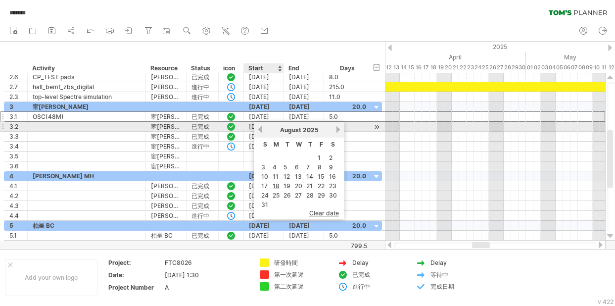
click at [257, 129] on link "previous" at bounding box center [259, 129] width 7 height 7
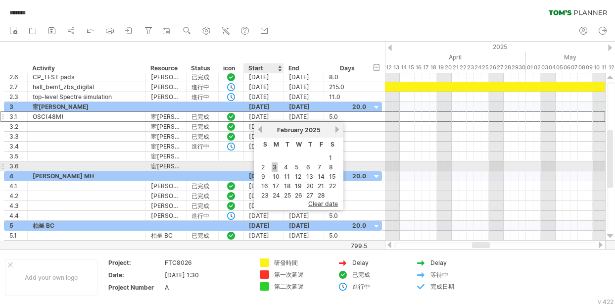
click at [276, 167] on link "3" at bounding box center [274, 166] width 6 height 9
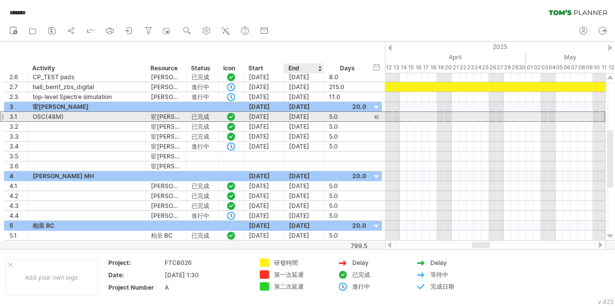
click at [307, 117] on div "[DATE]" at bounding box center [304, 116] width 40 height 9
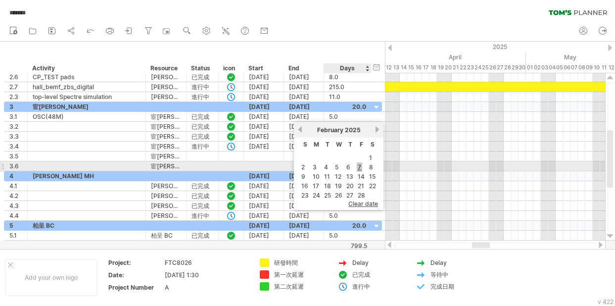
click at [360, 166] on link "7" at bounding box center [358, 166] width 5 height 9
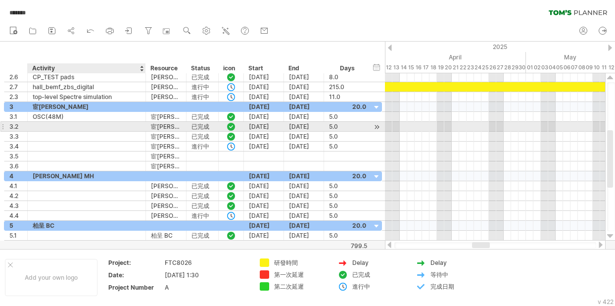
click at [51, 124] on div at bounding box center [87, 126] width 108 height 9
type input "**********"
click at [269, 122] on div "[DATE]" at bounding box center [264, 126] width 40 height 9
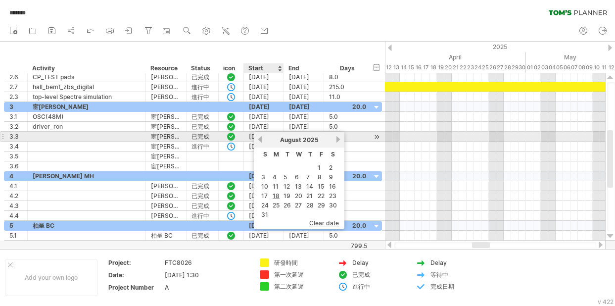
click at [261, 139] on link "previous" at bounding box center [259, 138] width 7 height 7
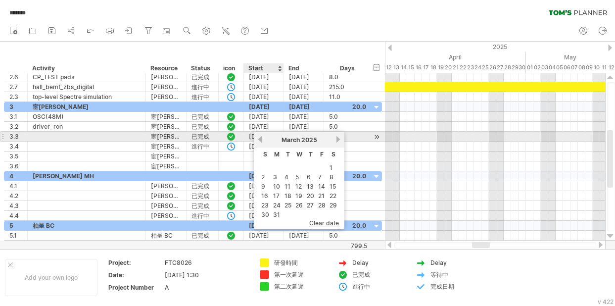
click at [261, 139] on link "previous" at bounding box center [259, 138] width 7 height 7
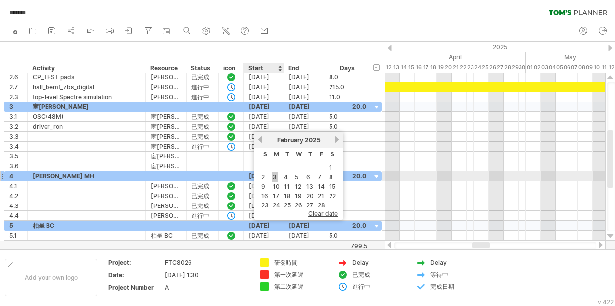
click at [275, 177] on link "3" at bounding box center [274, 176] width 6 height 9
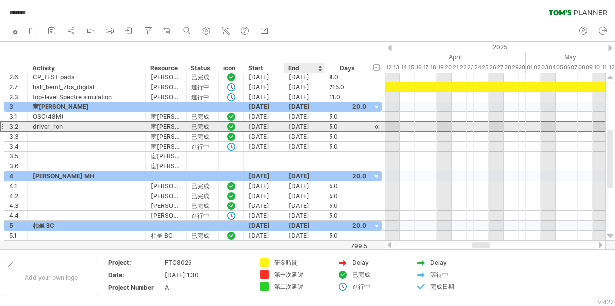
click at [304, 127] on div "[DATE]" at bounding box center [304, 126] width 40 height 9
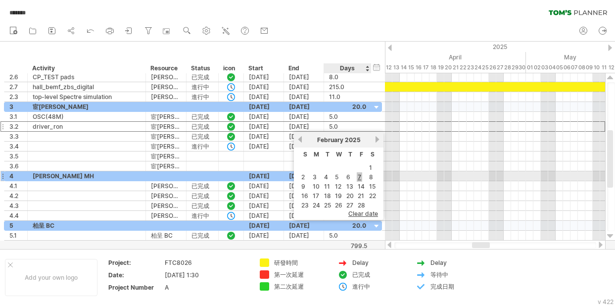
click at [359, 178] on link "7" at bounding box center [358, 176] width 5 height 9
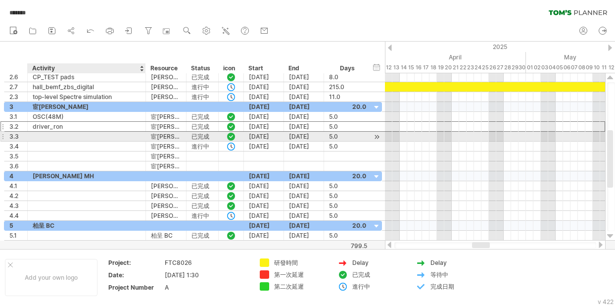
click at [47, 136] on div at bounding box center [87, 136] width 108 height 9
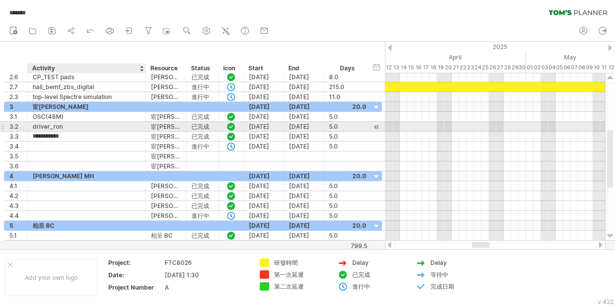
type input "**********"
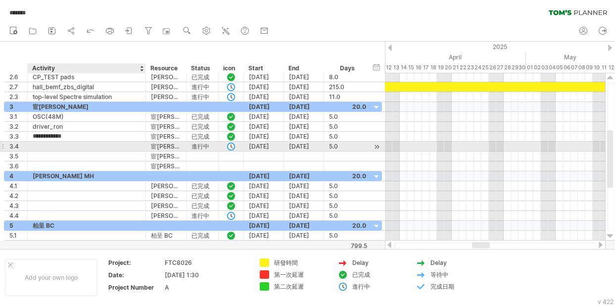
click at [105, 142] on div at bounding box center [87, 145] width 108 height 9
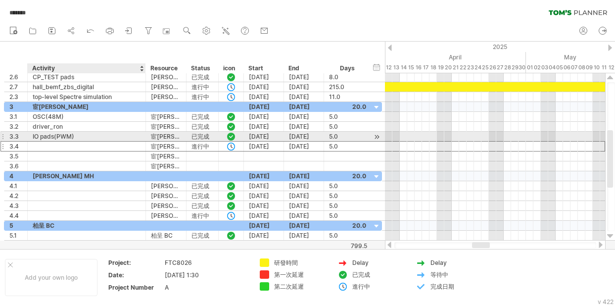
click at [67, 136] on div "IO pads(PWM)" at bounding box center [87, 136] width 108 height 9
drag, startPoint x: 78, startPoint y: 135, endPoint x: 33, endPoint y: 137, distance: 45.0
click at [33, 137] on input "**********" at bounding box center [87, 136] width 108 height 9
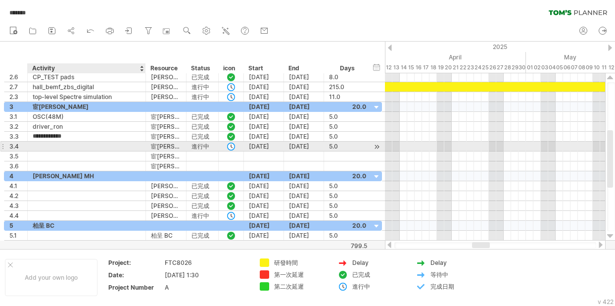
click at [39, 142] on div at bounding box center [87, 145] width 108 height 9
paste input "**********"
click at [71, 146] on input "**********" at bounding box center [87, 145] width 108 height 9
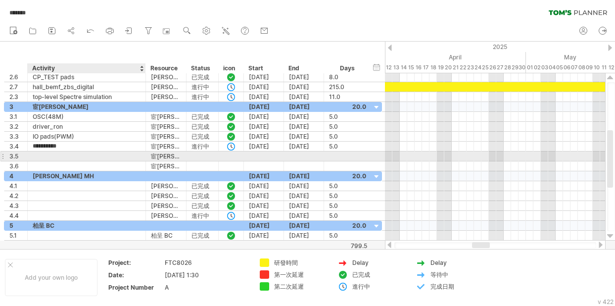
type input "**********"
click at [94, 159] on div at bounding box center [87, 155] width 108 height 9
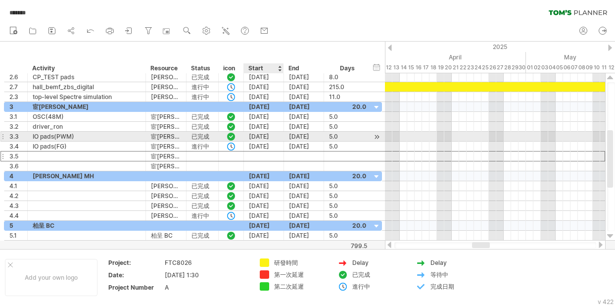
click at [271, 137] on div "[DATE]" at bounding box center [264, 136] width 40 height 9
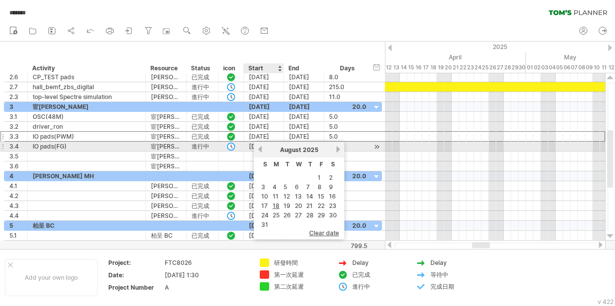
click at [262, 150] on link "previous" at bounding box center [259, 148] width 7 height 7
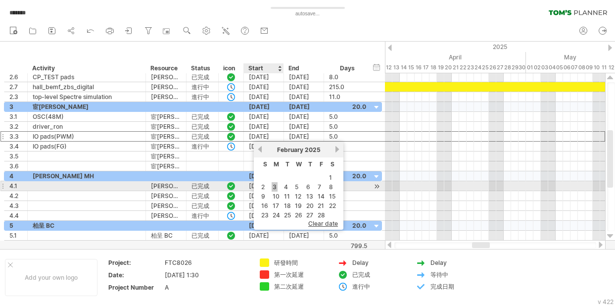
click at [274, 187] on link "3" at bounding box center [274, 186] width 6 height 9
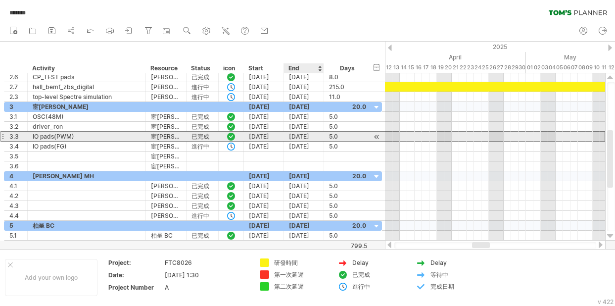
click at [309, 135] on div "[DATE]" at bounding box center [304, 136] width 40 height 9
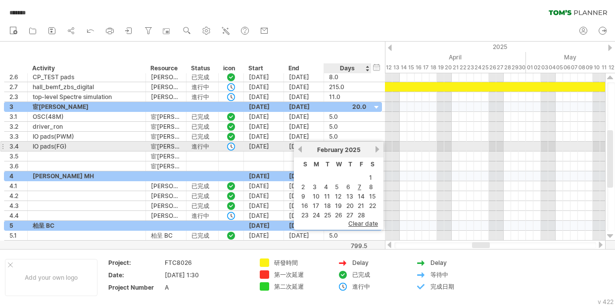
click at [377, 148] on link "next" at bounding box center [376, 148] width 7 height 7
click at [377, 148] on link "next" at bounding box center [377, 148] width 7 height 7
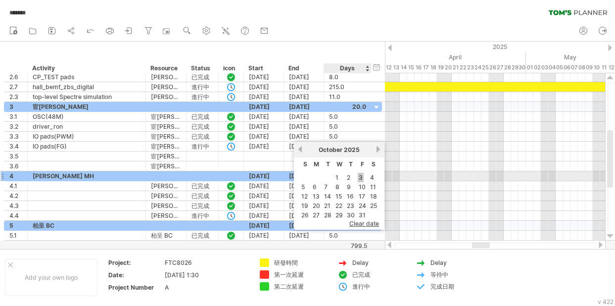
click at [361, 178] on link "3" at bounding box center [360, 177] width 6 height 9
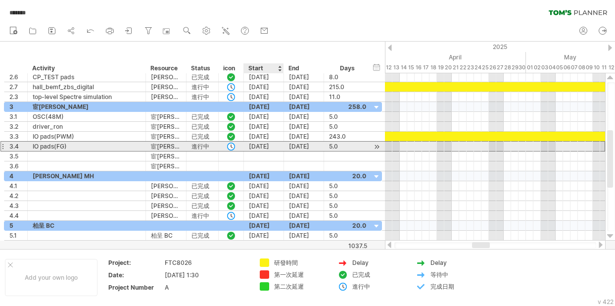
click at [272, 146] on div "[DATE]" at bounding box center [264, 145] width 40 height 9
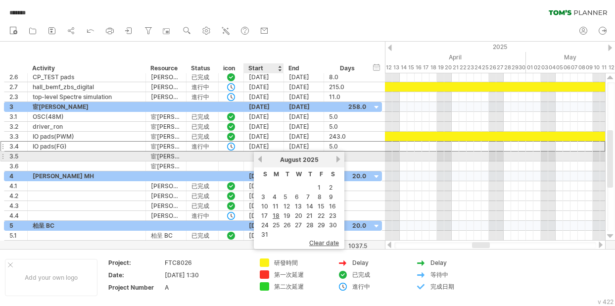
click at [262, 159] on link "previous" at bounding box center [259, 158] width 7 height 7
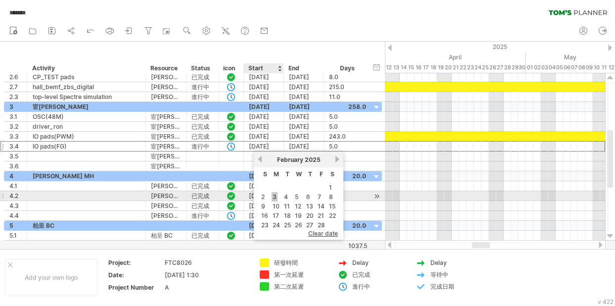
click at [275, 195] on link "3" at bounding box center [274, 196] width 6 height 9
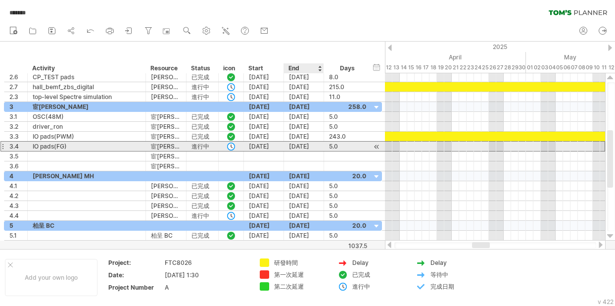
click at [313, 146] on div "[DATE]" at bounding box center [304, 145] width 40 height 9
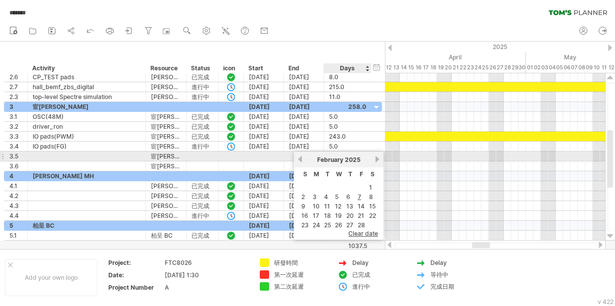
click at [375, 159] on link "next" at bounding box center [376, 158] width 7 height 7
click at [375, 159] on div "[DATE]" at bounding box center [339, 159] width 72 height 7
click at [377, 159] on link "next" at bounding box center [377, 158] width 7 height 7
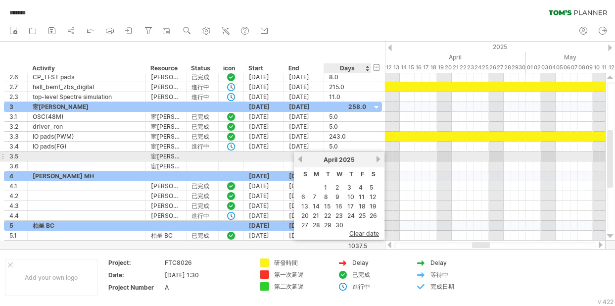
click at [378, 159] on link "next" at bounding box center [377, 158] width 7 height 7
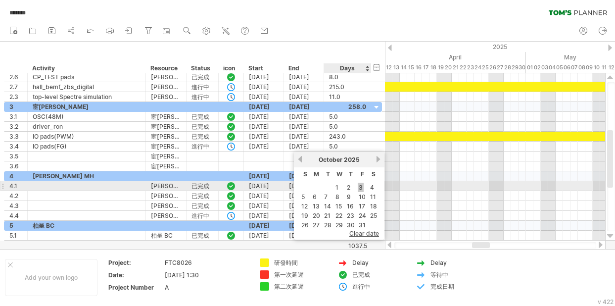
click at [360, 185] on link "3" at bounding box center [360, 186] width 6 height 9
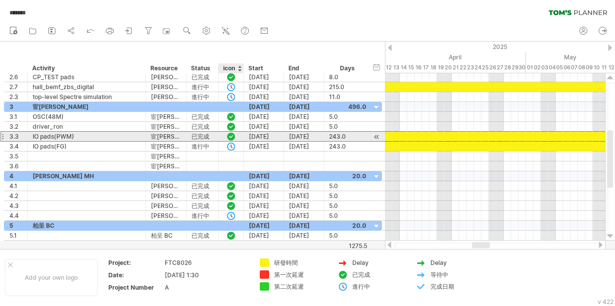
click at [237, 135] on div at bounding box center [231, 136] width 25 height 9
click at [244, 136] on div "[DATE]" at bounding box center [264, 136] width 40 height 9
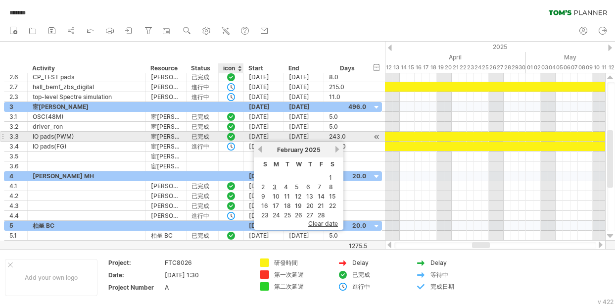
click at [239, 136] on div at bounding box center [231, 136] width 25 height 9
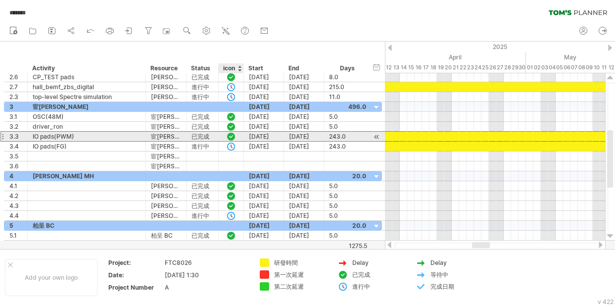
click at [231, 136] on div at bounding box center [231, 136] width 10 height 8
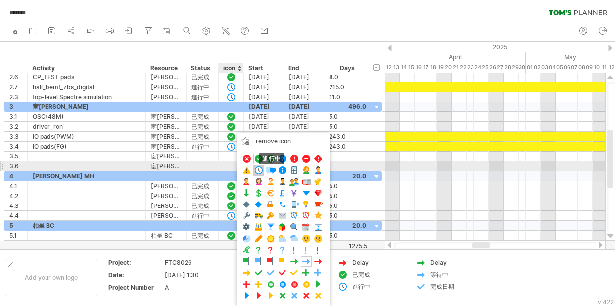
click at [261, 170] on span at bounding box center [259, 170] width 10 height 9
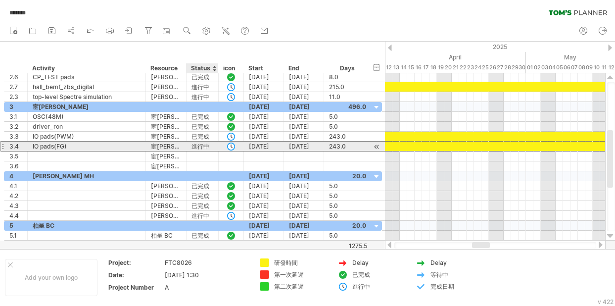
click at [197, 144] on div "進行中" at bounding box center [202, 145] width 22 height 9
drag, startPoint x: 192, startPoint y: 146, endPoint x: 207, endPoint y: 146, distance: 14.8
click at [207, 146] on input "***" at bounding box center [202, 145] width 22 height 9
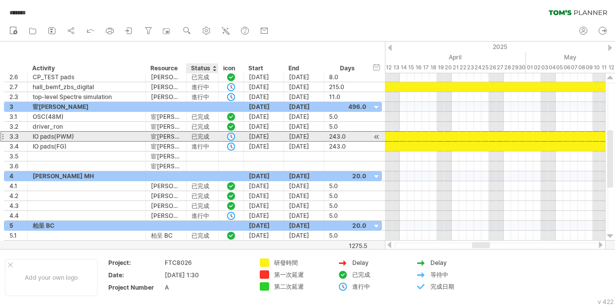
click at [195, 139] on div "已完成" at bounding box center [202, 136] width 22 height 9
drag, startPoint x: 192, startPoint y: 136, endPoint x: 207, endPoint y: 136, distance: 14.8
click at [207, 136] on input "***" at bounding box center [202, 136] width 22 height 9
paste input "text"
type input "***"
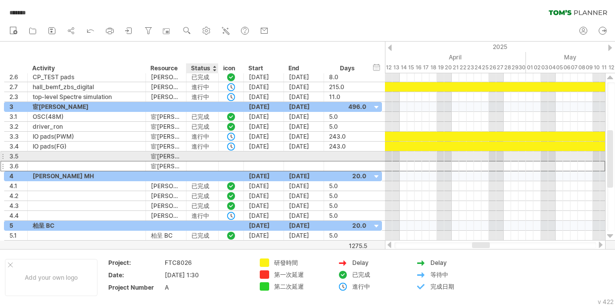
click at [209, 161] on div at bounding box center [202, 165] width 22 height 9
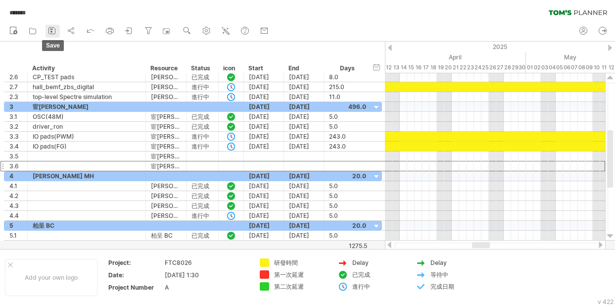
click at [50, 30] on icon at bounding box center [52, 31] width 10 height 10
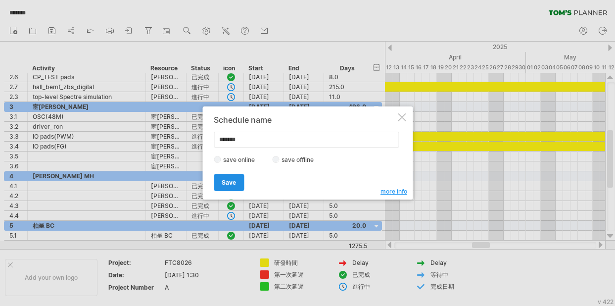
click at [227, 179] on span "Save" at bounding box center [229, 181] width 14 height 7
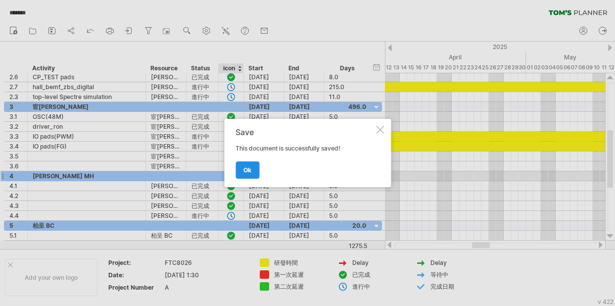
click at [249, 170] on span "ok" at bounding box center [247, 169] width 8 height 7
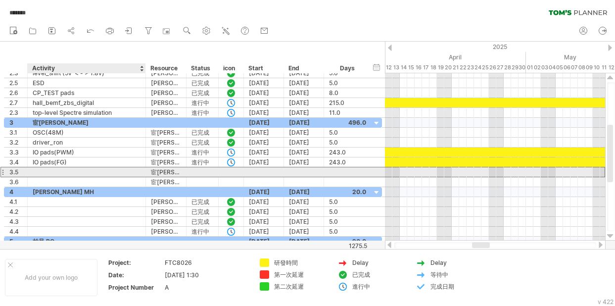
click at [58, 171] on div at bounding box center [87, 171] width 108 height 9
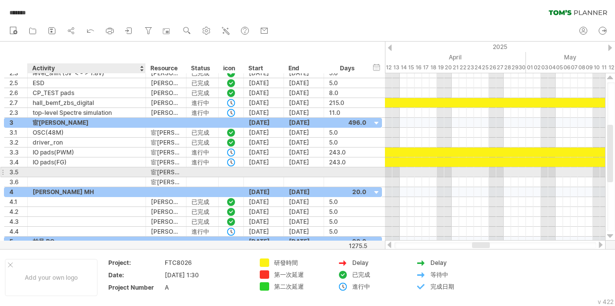
click at [50, 174] on div at bounding box center [87, 171] width 108 height 9
type input "**********"
click at [205, 170] on div at bounding box center [202, 171] width 22 height 9
click at [257, 171] on div at bounding box center [264, 171] width 40 height 9
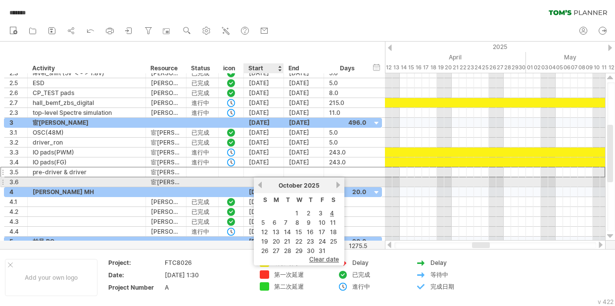
click at [259, 185] on link "previous" at bounding box center [259, 184] width 7 height 7
click at [260, 185] on link "previous" at bounding box center [259, 184] width 7 height 7
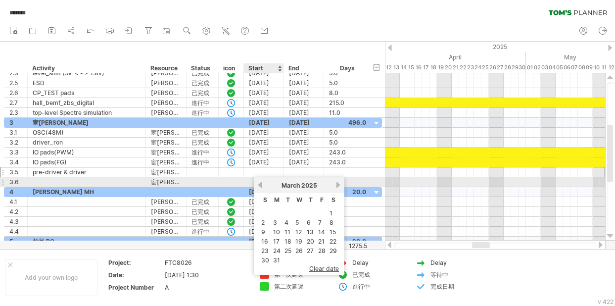
click at [260, 185] on link "previous" at bounding box center [259, 184] width 7 height 7
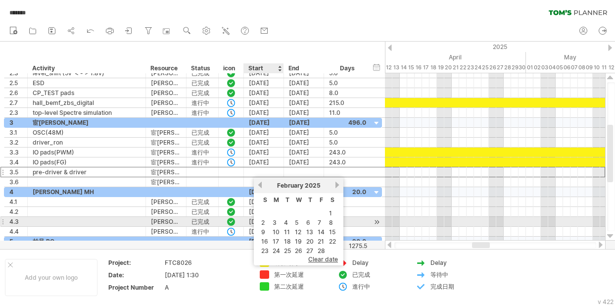
click at [273, 222] on link "3" at bounding box center [274, 222] width 6 height 9
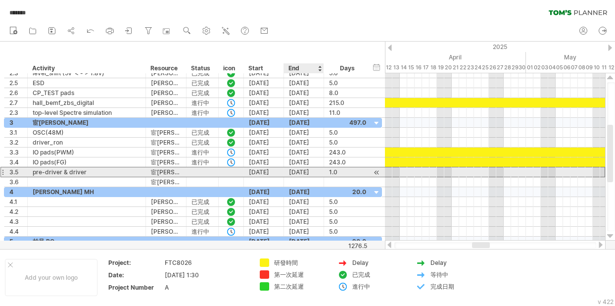
click at [313, 173] on div "[DATE]" at bounding box center [304, 171] width 40 height 9
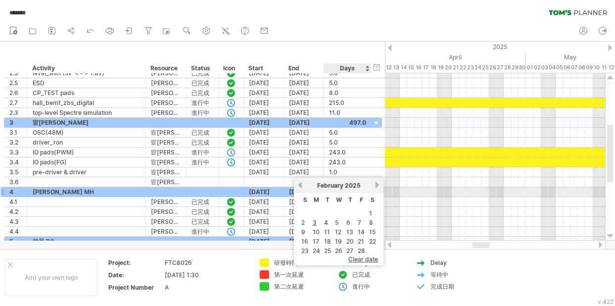
click at [376, 185] on link "next" at bounding box center [376, 184] width 7 height 7
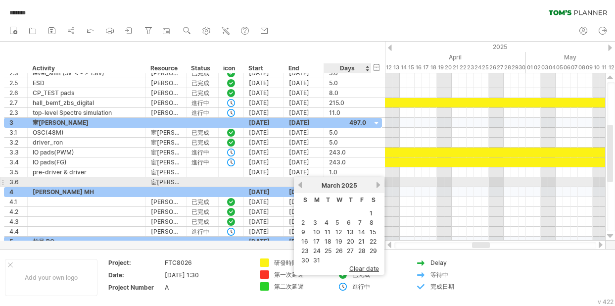
click at [376, 185] on link "next" at bounding box center [377, 184] width 7 height 7
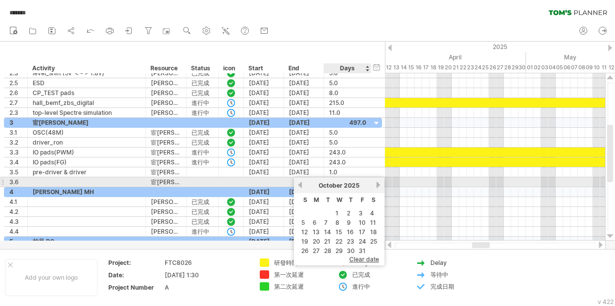
click at [376, 185] on link "next" at bounding box center [377, 184] width 7 height 7
click at [297, 182] on link "previous" at bounding box center [299, 184] width 7 height 7
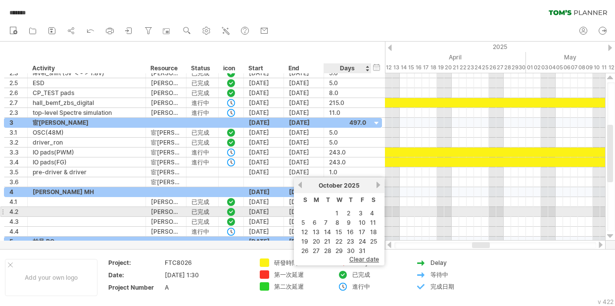
click at [363, 210] on td "3" at bounding box center [362, 213] width 10 height 8
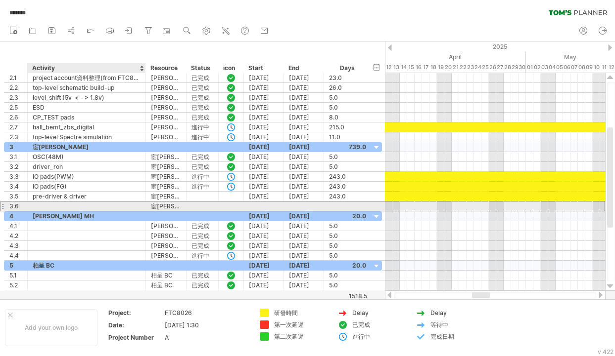
click at [54, 203] on div at bounding box center [87, 206] width 108 height 9
type input "**********"
click at [265, 204] on div at bounding box center [264, 206] width 40 height 9
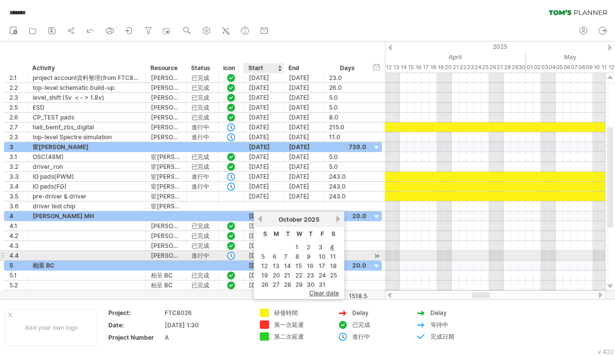
click at [270, 257] on table "S M T W T F S 1 2 3 4 5 6 7 8 9 10 11 12 13 14 15 16 17 18 19 20 21 22 23 24 25…" at bounding box center [299, 258] width 81 height 63
click at [273, 257] on link "6" at bounding box center [274, 256] width 6 height 9
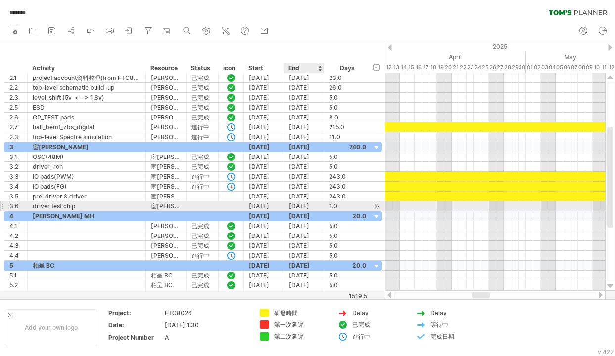
click at [311, 204] on div "[DATE]" at bounding box center [304, 206] width 40 height 9
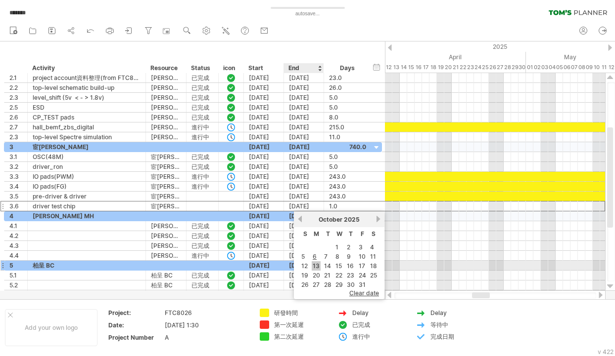
click at [314, 266] on link "13" at bounding box center [316, 266] width 9 height 9
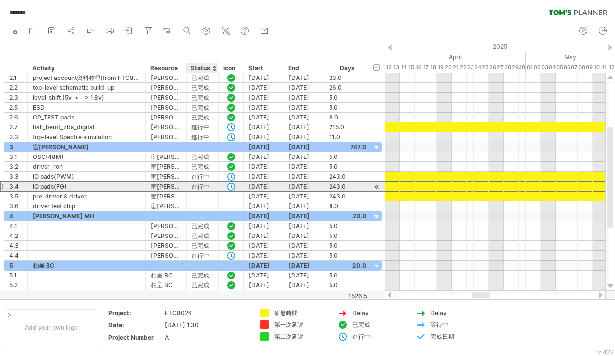
click at [204, 186] on div "進行中" at bounding box center [202, 186] width 22 height 9
drag, startPoint x: 208, startPoint y: 186, endPoint x: 194, endPoint y: 185, distance: 14.3
click at [194, 185] on input "***" at bounding box center [202, 186] width 22 height 9
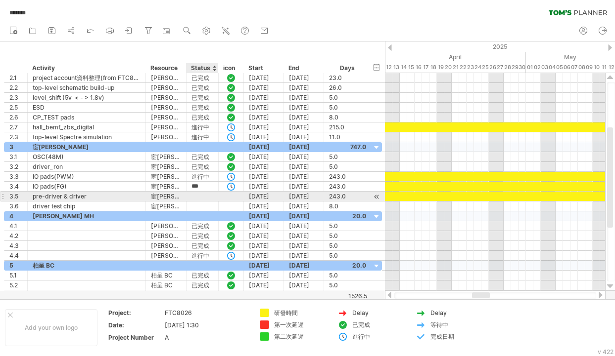
click at [196, 197] on div at bounding box center [202, 196] width 22 height 9
paste input "***"
type input "***"
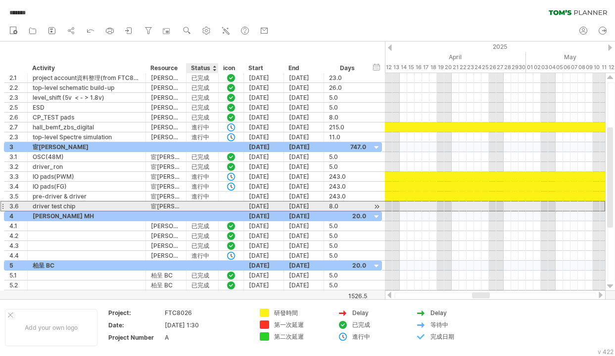
click at [196, 205] on div at bounding box center [202, 206] width 22 height 9
paste input "***"
type input "***"
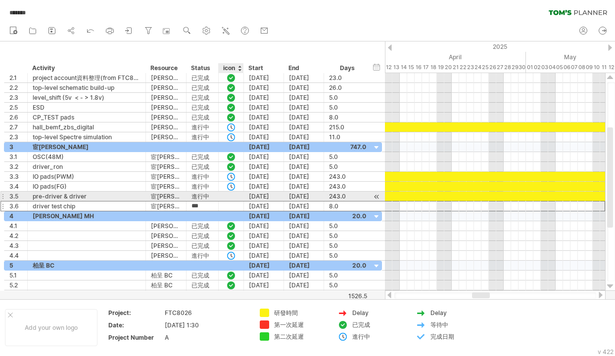
click at [234, 196] on div at bounding box center [231, 196] width 10 height 8
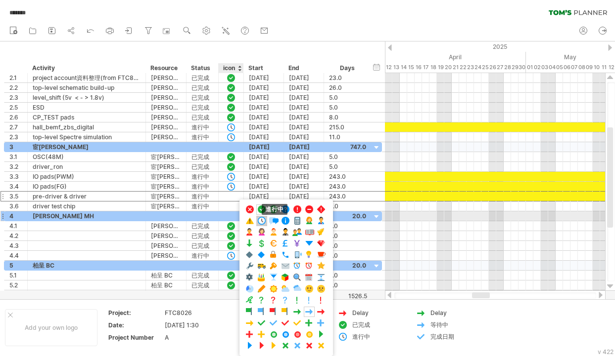
click at [260, 221] on span at bounding box center [262, 221] width 10 height 9
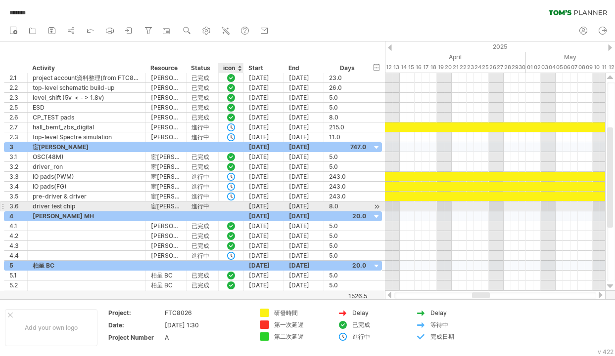
click at [238, 203] on div at bounding box center [231, 206] width 25 height 9
click at [239, 207] on div at bounding box center [231, 206] width 25 height 9
click at [241, 207] on div at bounding box center [242, 207] width 5 height 10
click at [229, 204] on div at bounding box center [231, 206] width 10 height 8
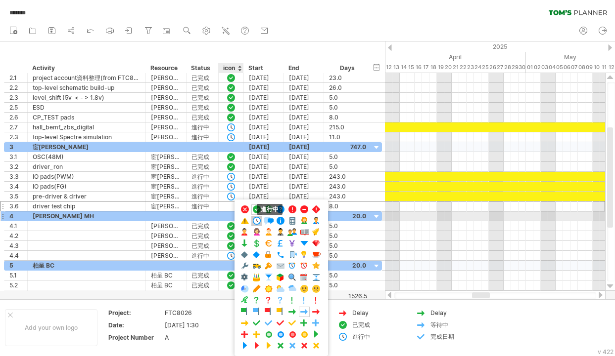
click at [256, 221] on span at bounding box center [257, 221] width 10 height 9
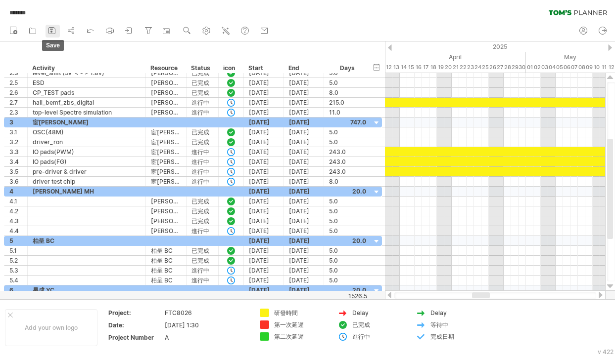
click at [51, 29] on rect at bounding box center [51, 29] width 3 height 1
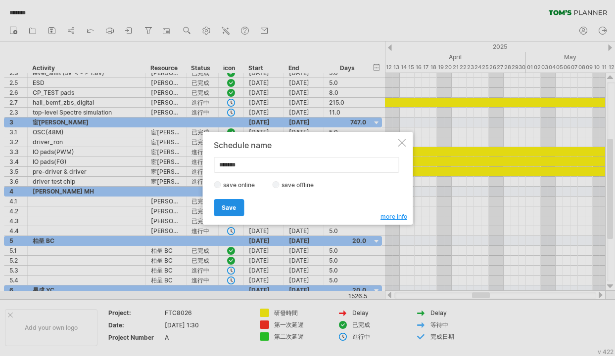
click at [233, 207] on span "Save" at bounding box center [229, 207] width 14 height 7
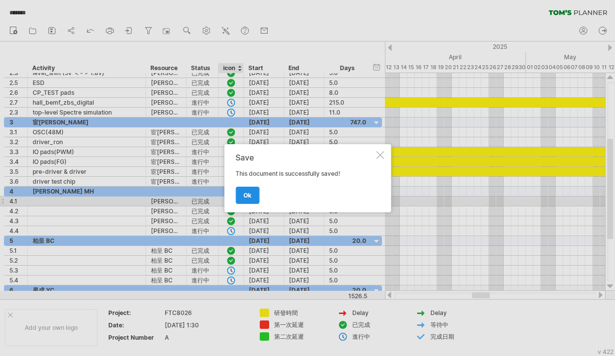
click at [245, 196] on span "ok" at bounding box center [247, 195] width 8 height 7
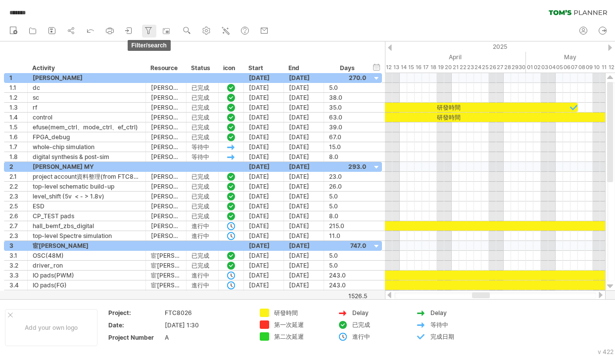
click at [151, 28] on icon at bounding box center [148, 31] width 5 height 6
type input "**********"
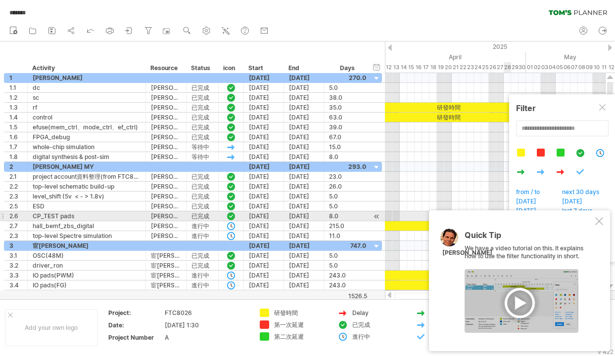
drag, startPoint x: 597, startPoint y: 220, endPoint x: 600, endPoint y: 203, distance: 17.5
click at [500, 220] on div at bounding box center [599, 222] width 8 height 8
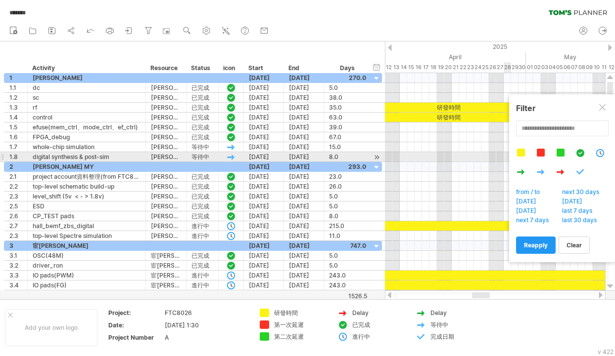
click at [500, 155] on div at bounding box center [599, 153] width 9 height 8
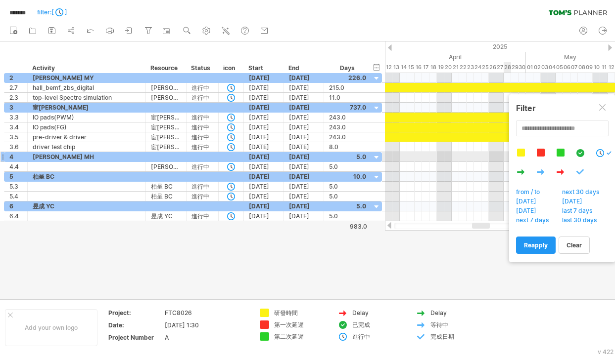
click at [500, 155] on div at bounding box center [599, 153] width 9 height 8
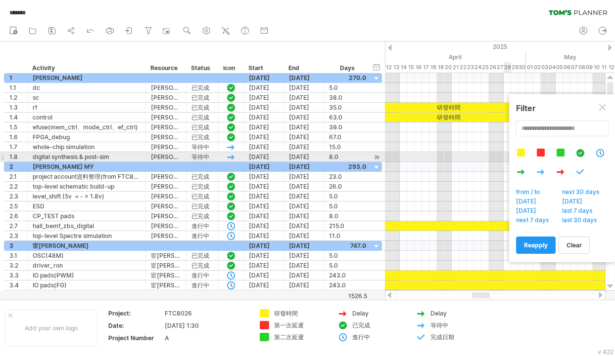
click at [500, 152] on div at bounding box center [579, 153] width 9 height 8
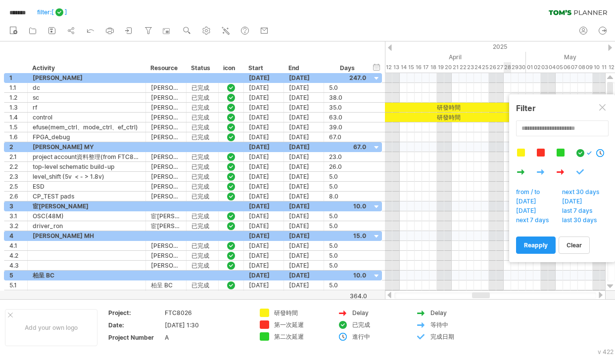
click at [500, 152] on div at bounding box center [579, 153] width 9 height 8
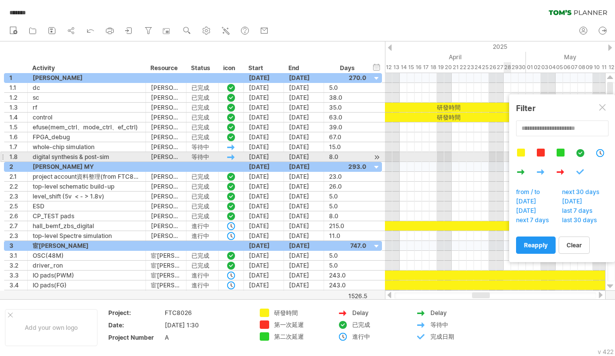
click at [500, 152] on div at bounding box center [599, 153] width 9 height 8
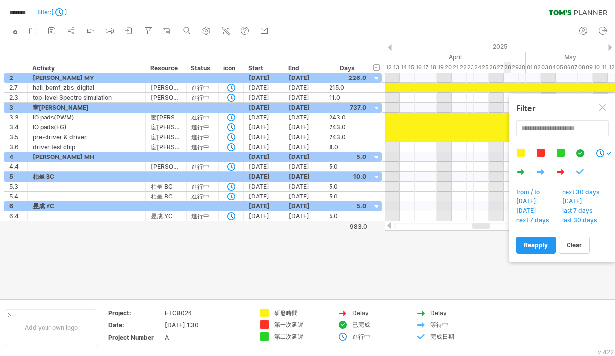
click at [500, 152] on div at bounding box center [599, 153] width 9 height 8
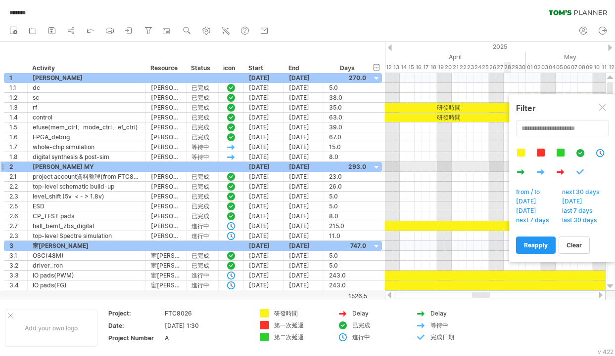
click at [500, 172] on div at bounding box center [579, 172] width 9 height 8
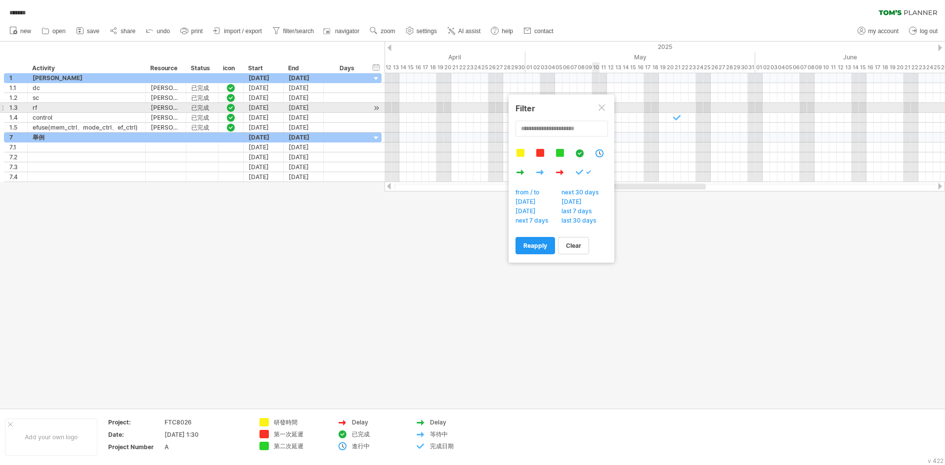
click at [500, 108] on div at bounding box center [603, 108] width 8 height 8
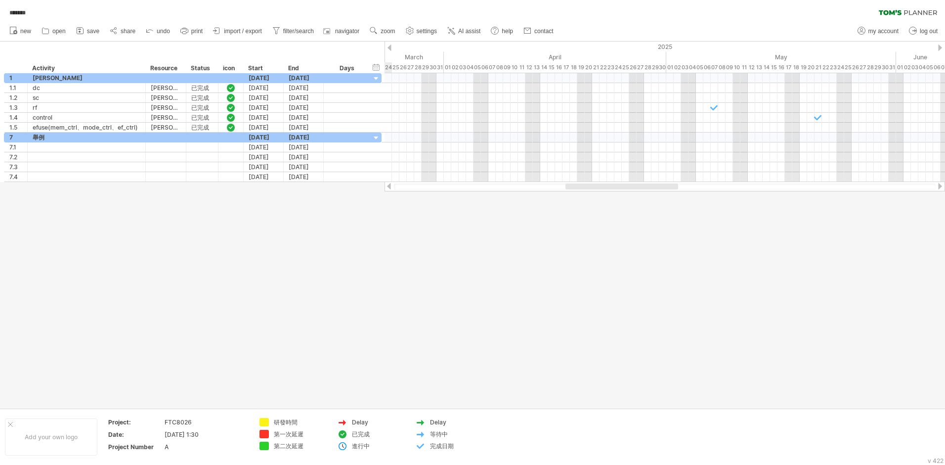
drag, startPoint x: 652, startPoint y: 188, endPoint x: 624, endPoint y: 204, distance: 31.9
click at [500, 204] on div "Trying to reach [DOMAIN_NAME] Connected again... 0% ******* filter: [ ] clear f…" at bounding box center [472, 232] width 945 height 465
click at [295, 27] on link "filter/search" at bounding box center [293, 31] width 47 height 13
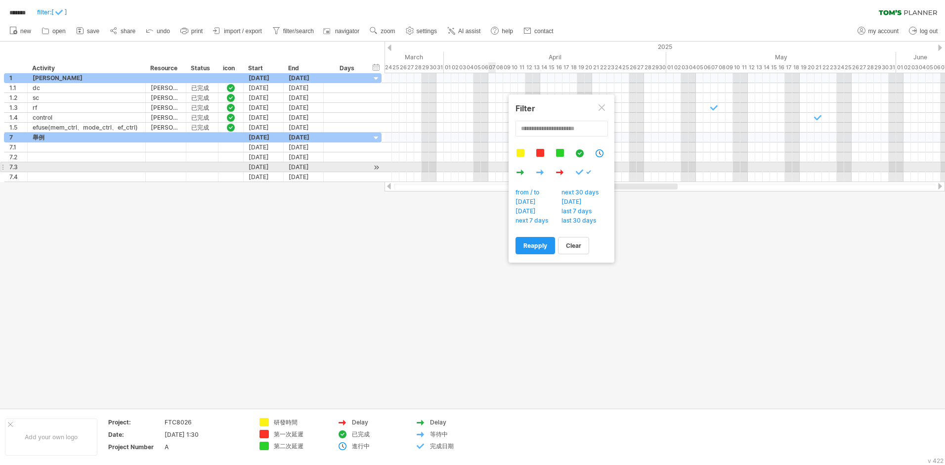
click at [500, 169] on div at bounding box center [565, 168] width 99 height 38
click at [500, 171] on div at bounding box center [579, 172] width 9 height 8
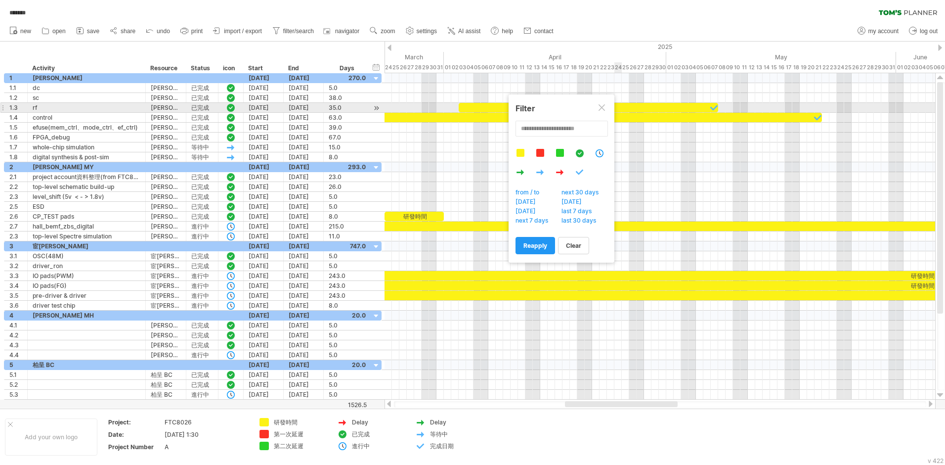
click at [500, 107] on div at bounding box center [603, 108] width 8 height 8
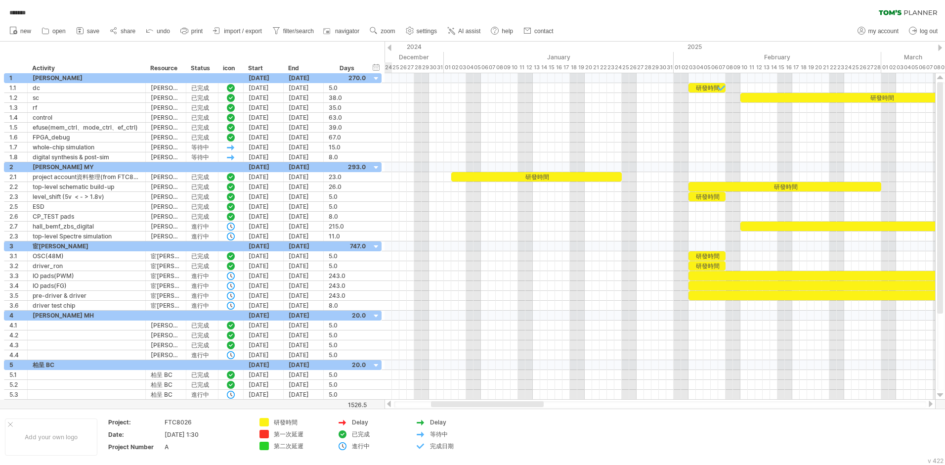
drag, startPoint x: 596, startPoint y: 401, endPoint x: 462, endPoint y: 407, distance: 134.1
click at [462, 305] on div at bounding box center [660, 404] width 533 height 6
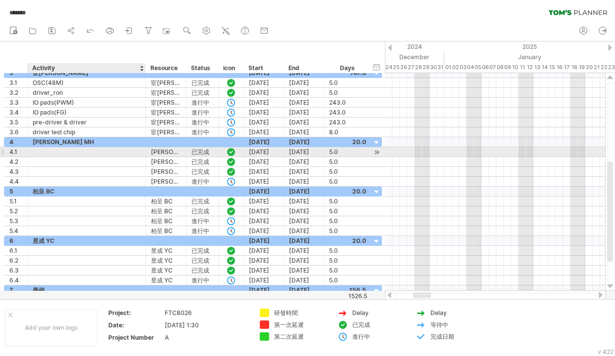
click at [50, 153] on div at bounding box center [87, 151] width 108 height 9
type input "**********"
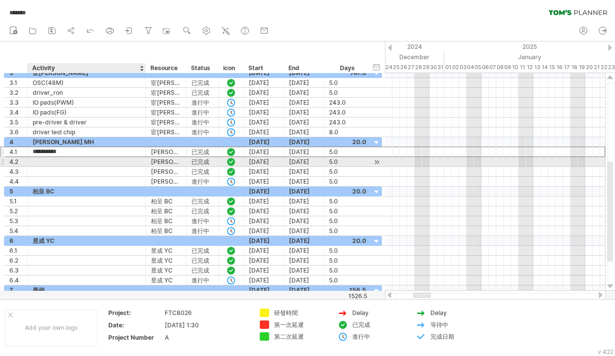
click at [45, 162] on div at bounding box center [87, 161] width 108 height 9
type input "*******"
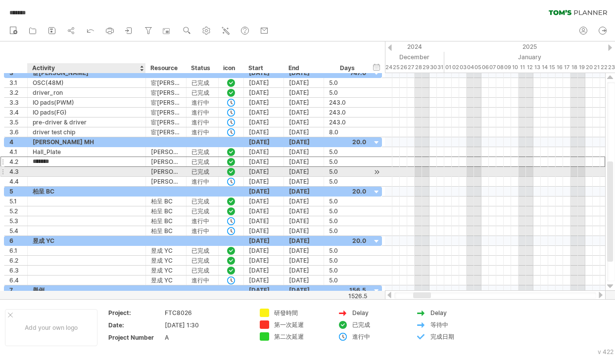
click at [74, 176] on div at bounding box center [87, 171] width 108 height 9
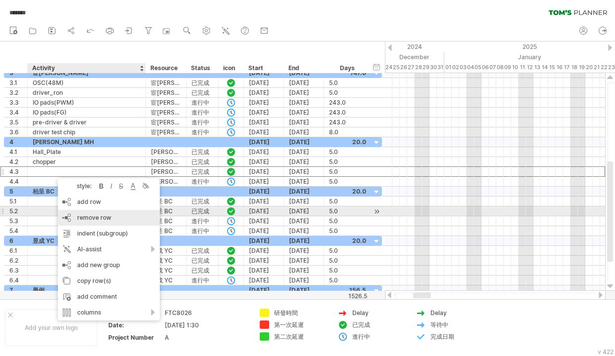
click at [82, 215] on span "remove row" at bounding box center [94, 217] width 34 height 7
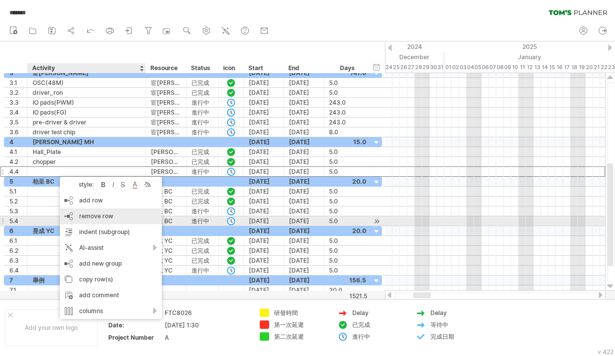
click at [89, 217] on span "remove row" at bounding box center [96, 216] width 34 height 7
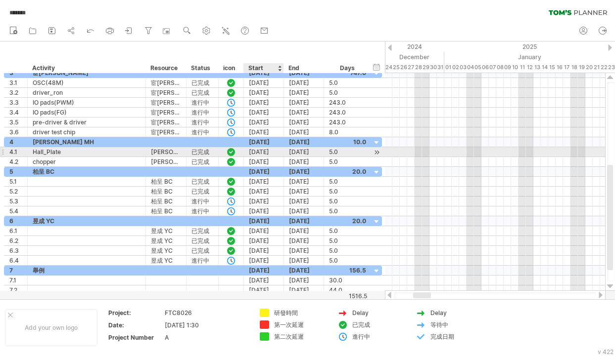
click at [268, 153] on div "[DATE]" at bounding box center [264, 151] width 40 height 9
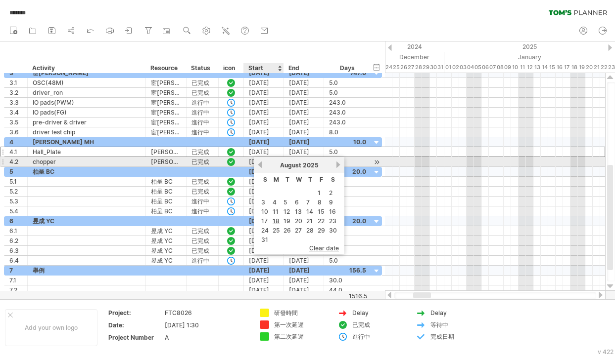
click at [259, 164] on link "previous" at bounding box center [259, 164] width 7 height 7
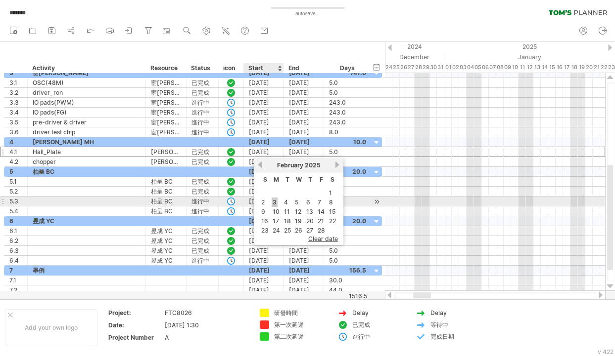
click at [273, 201] on link "3" at bounding box center [274, 202] width 6 height 9
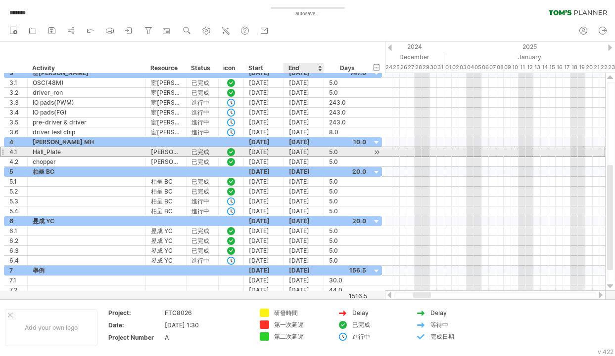
click at [309, 151] on div "[DATE]" at bounding box center [304, 151] width 40 height 9
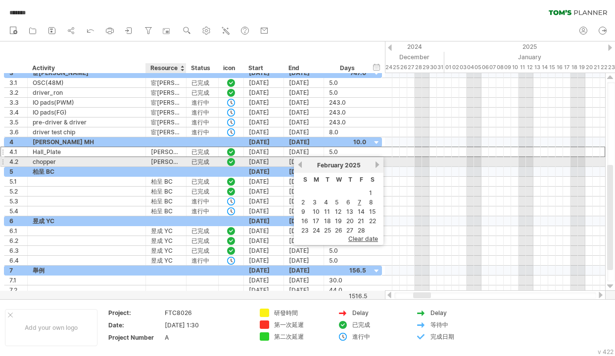
click at [176, 162] on div "[PERSON_NAME] MH" at bounding box center [166, 161] width 30 height 9
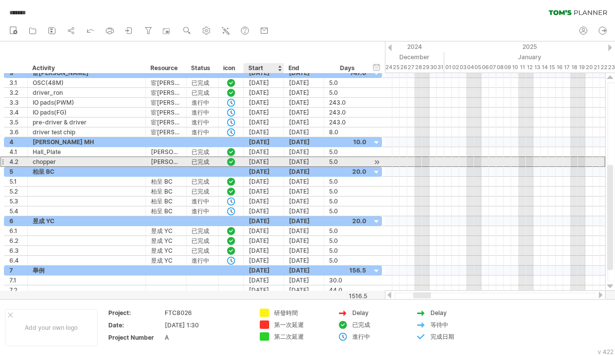
click at [267, 161] on div "[DATE]" at bounding box center [264, 161] width 40 height 9
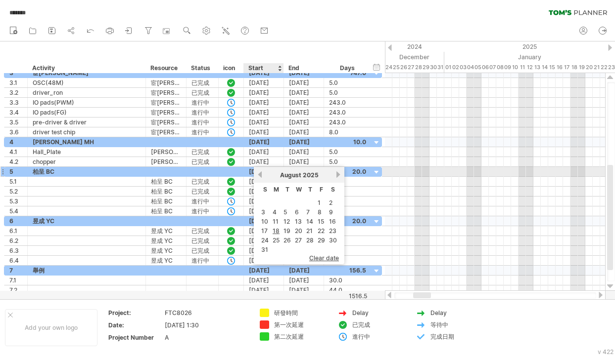
click at [259, 174] on link "previous" at bounding box center [259, 174] width 7 height 7
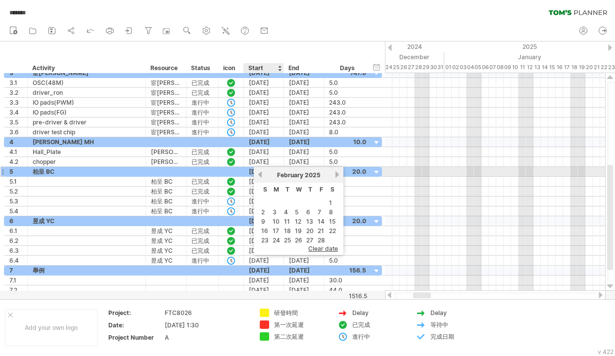
click at [259, 174] on link "previous" at bounding box center [259, 174] width 7 height 7
click at [335, 175] on link "next" at bounding box center [337, 174] width 7 height 7
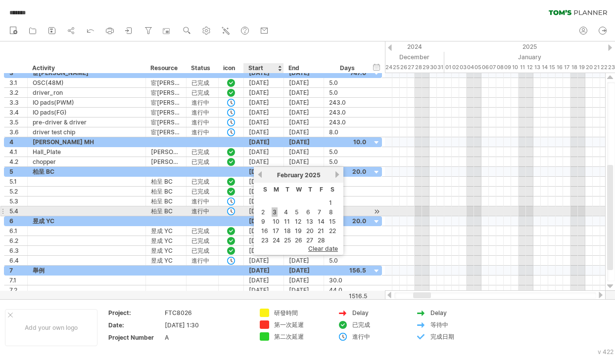
click at [274, 211] on link "3" at bounding box center [274, 212] width 6 height 9
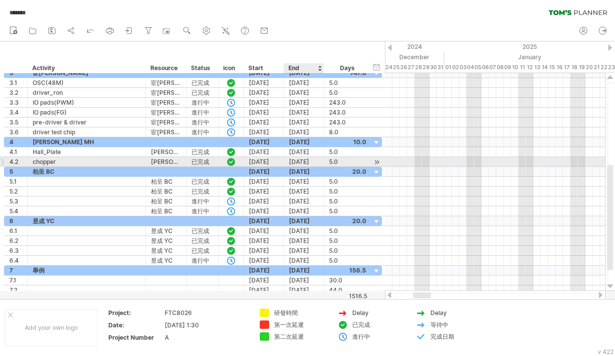
click at [313, 163] on div "[DATE]" at bounding box center [304, 161] width 40 height 9
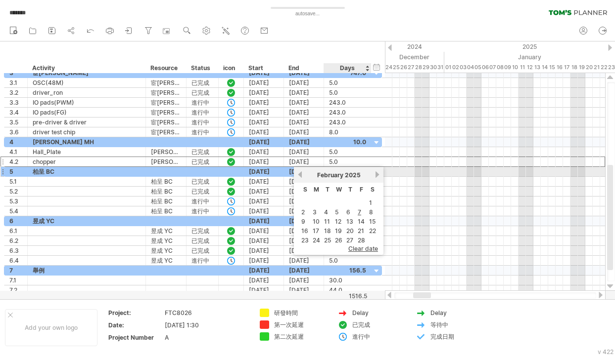
click at [376, 176] on link "next" at bounding box center [376, 174] width 7 height 7
click at [376, 176] on link "next" at bounding box center [377, 174] width 7 height 7
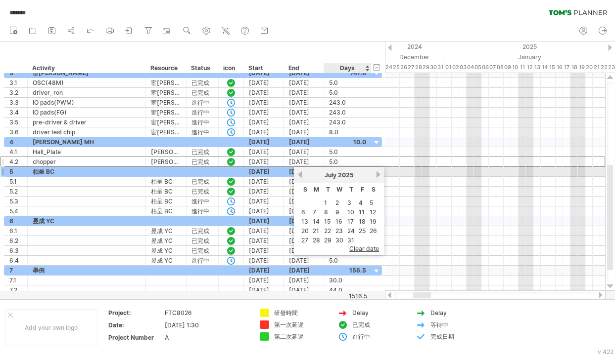
click at [376, 176] on link "next" at bounding box center [377, 174] width 7 height 7
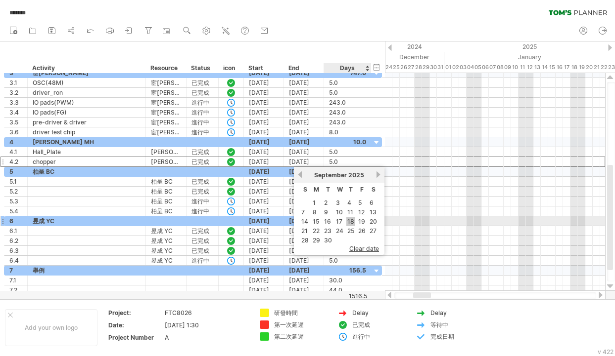
click at [351, 221] on link "18" at bounding box center [350, 221] width 9 height 9
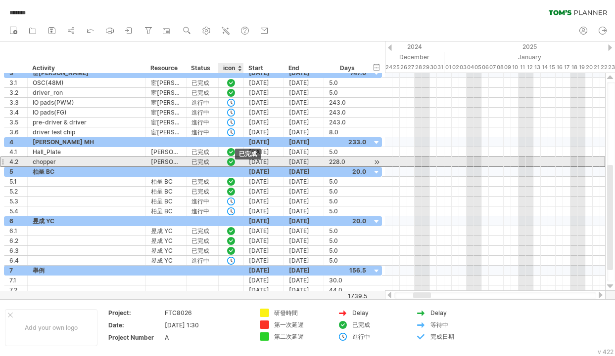
click at [233, 163] on div at bounding box center [231, 162] width 10 height 8
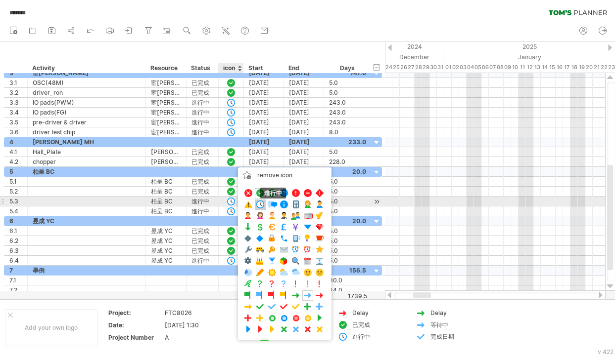
click at [262, 203] on span at bounding box center [260, 204] width 10 height 9
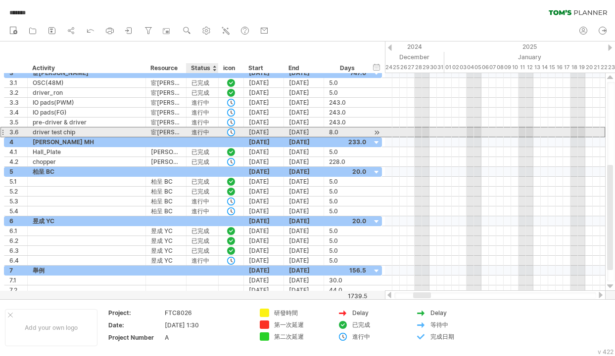
click at [199, 130] on div "進行中" at bounding box center [202, 132] width 22 height 9
drag, startPoint x: 192, startPoint y: 131, endPoint x: 208, endPoint y: 131, distance: 15.8
click at [208, 131] on input "***" at bounding box center [202, 132] width 22 height 9
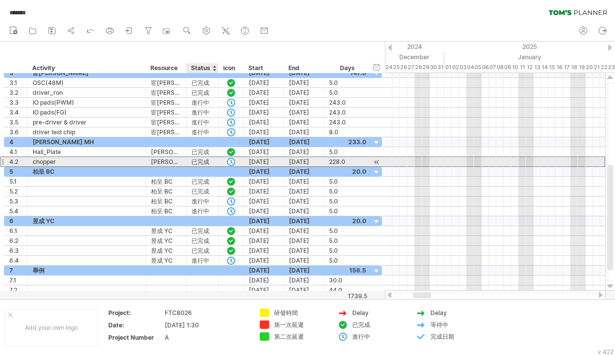
click at [193, 162] on div "已完成" at bounding box center [202, 161] width 22 height 9
drag, startPoint x: 193, startPoint y: 163, endPoint x: 209, endPoint y: 164, distance: 15.9
click at [209, 164] on input "***" at bounding box center [202, 161] width 22 height 9
paste input "text"
type input "***"
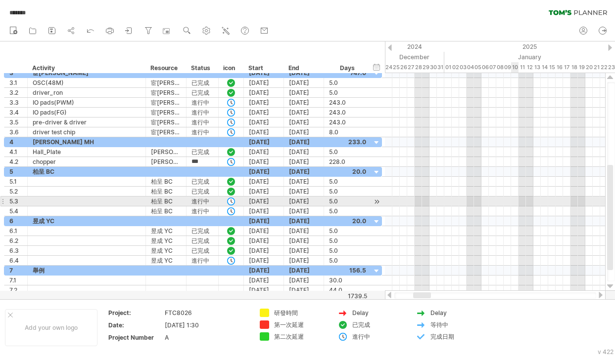
click at [500, 199] on div at bounding box center [495, 202] width 220 height 10
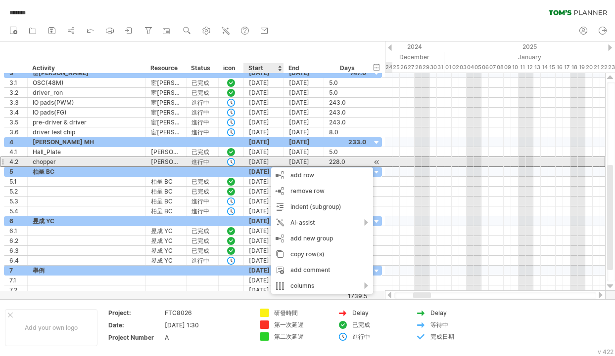
click at [255, 161] on div "[DATE]" at bounding box center [264, 161] width 40 height 9
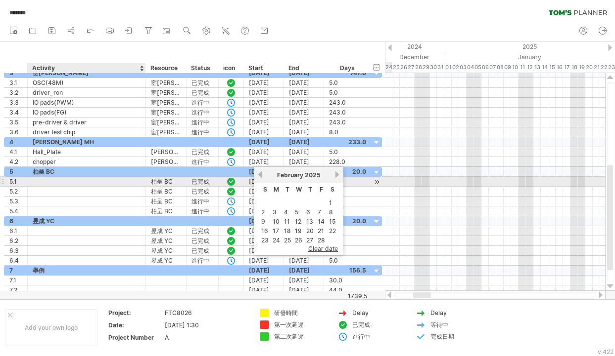
click at [47, 179] on div at bounding box center [87, 181] width 108 height 9
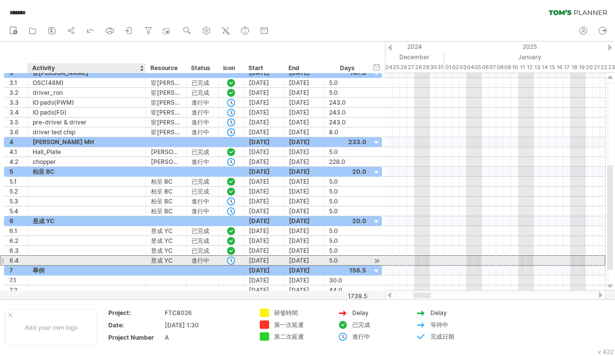
click at [53, 260] on div at bounding box center [87, 260] width 108 height 9
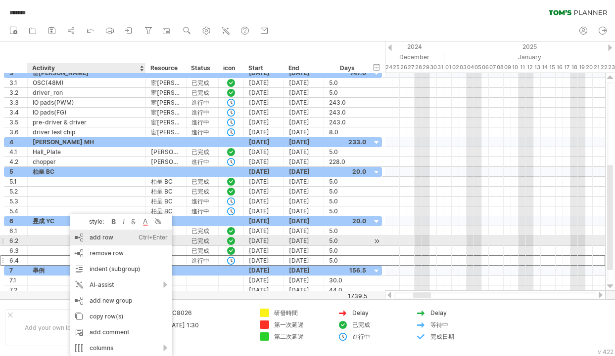
click at [106, 237] on div "add row Ctrl+Enter Cmd+Enter" at bounding box center [121, 238] width 102 height 16
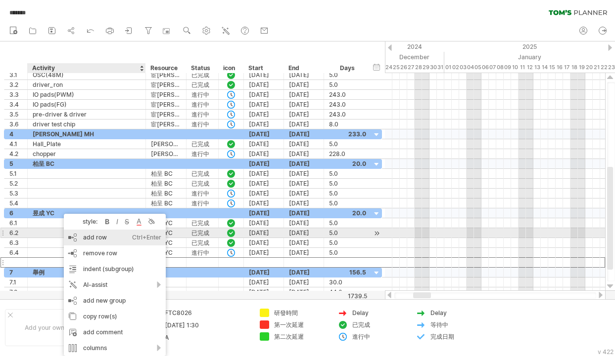
click at [98, 236] on div "add row Ctrl+Enter Cmd+Enter" at bounding box center [115, 238] width 102 height 16
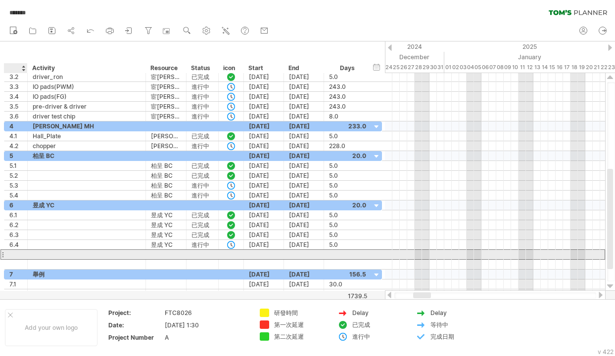
click at [11, 253] on div at bounding box center [15, 254] width 13 height 9
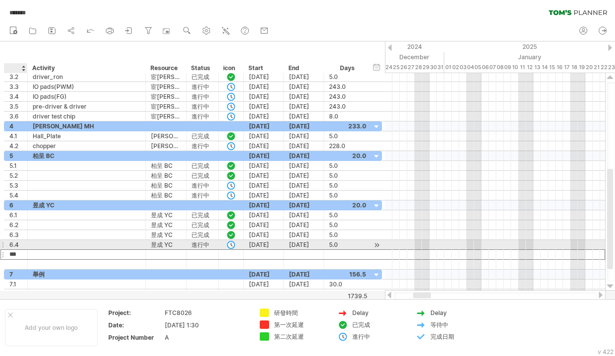
type input "***"
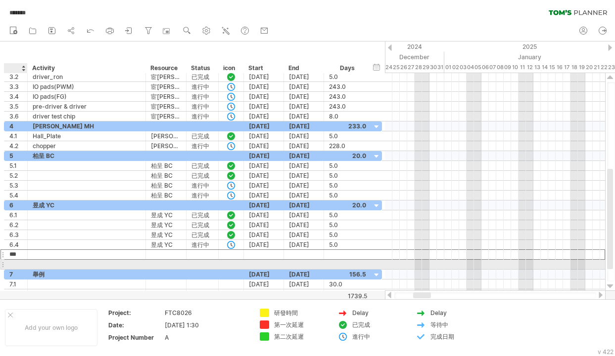
click at [19, 262] on div at bounding box center [15, 264] width 13 height 9
type input "***"
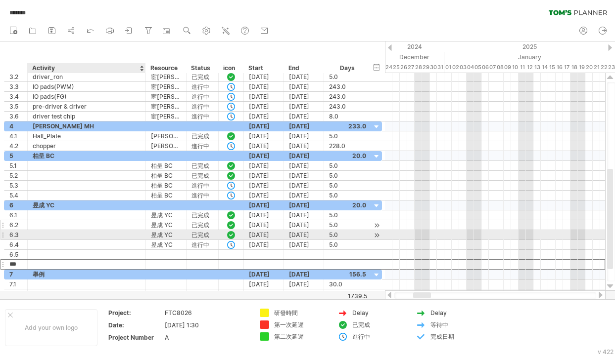
click at [60, 229] on div at bounding box center [87, 225] width 108 height 9
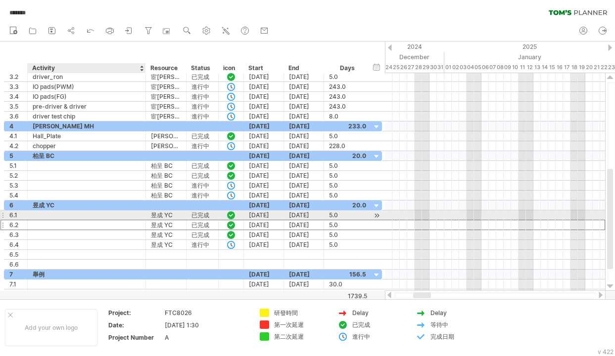
click at [61, 214] on div at bounding box center [87, 215] width 108 height 9
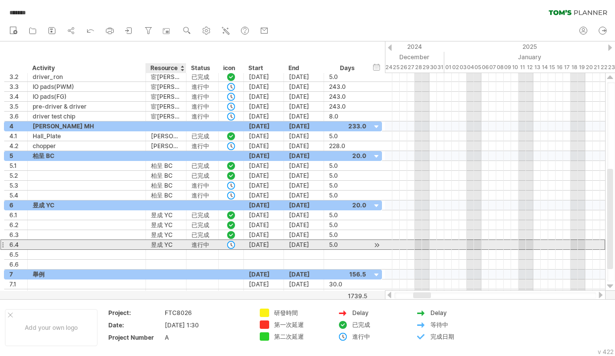
click at [162, 244] on div "昱成 YC" at bounding box center [166, 244] width 30 height 9
drag, startPoint x: 173, startPoint y: 244, endPoint x: 153, endPoint y: 244, distance: 20.3
click at [153, 244] on input "*****" at bounding box center [166, 244] width 30 height 9
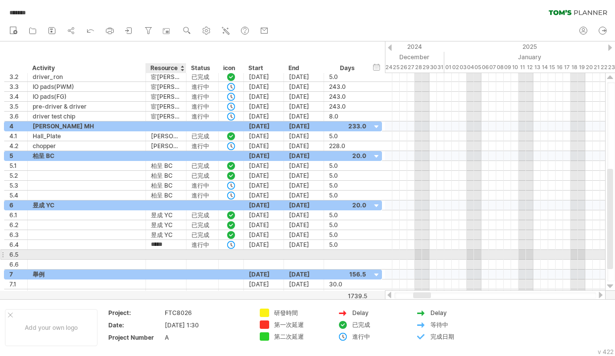
click at [161, 255] on div at bounding box center [166, 254] width 30 height 9
paste input "*****"
type input "*****"
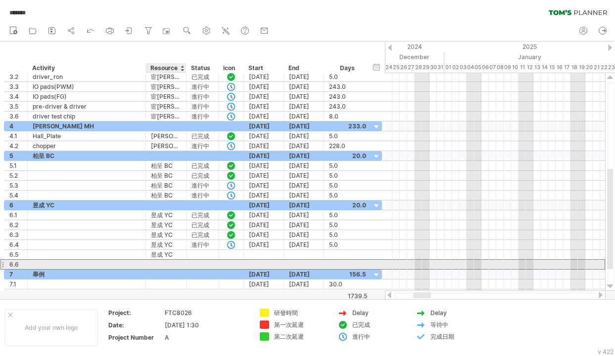
click at [159, 265] on div at bounding box center [166, 264] width 30 height 9
paste input "*****"
type input "*****"
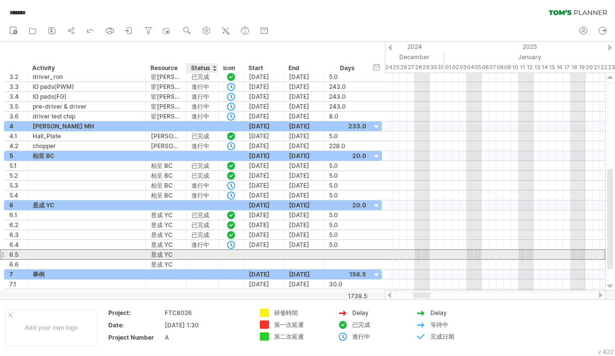
click at [198, 254] on div at bounding box center [202, 254] width 22 height 9
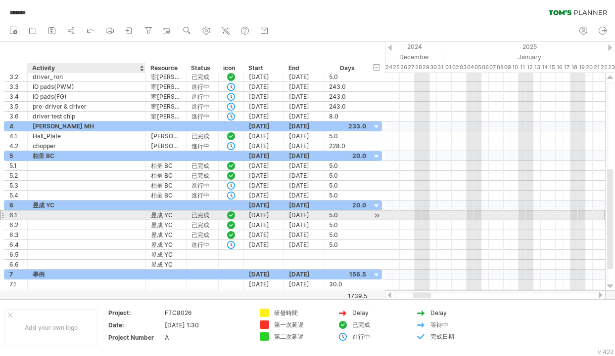
click at [49, 216] on div at bounding box center [87, 215] width 108 height 9
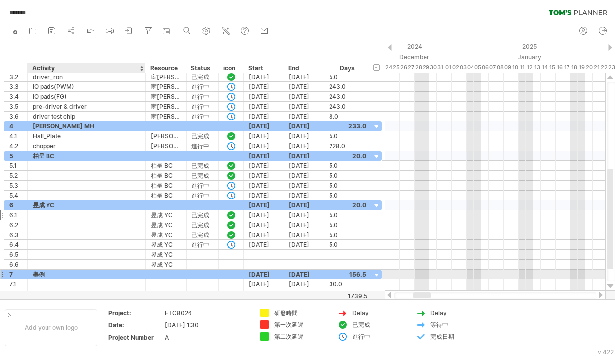
click at [47, 274] on div "舉例" at bounding box center [87, 274] width 108 height 9
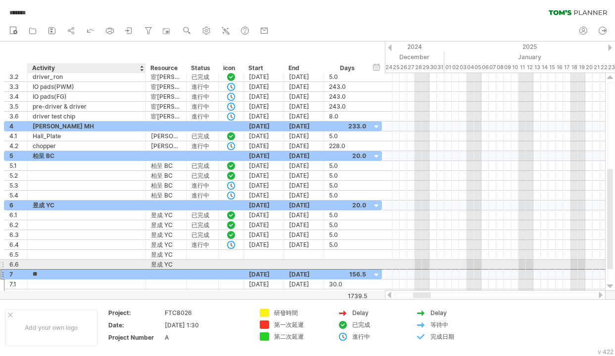
type input "*"
type input "**"
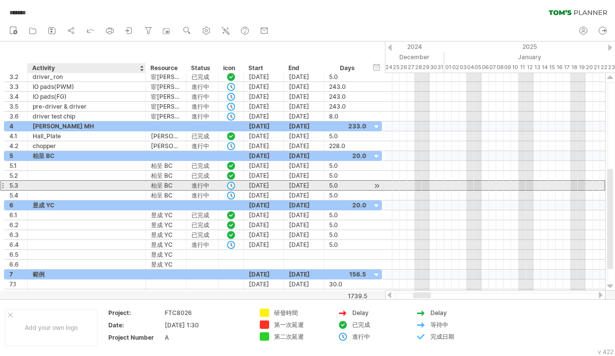
click at [83, 183] on div at bounding box center [87, 185] width 108 height 9
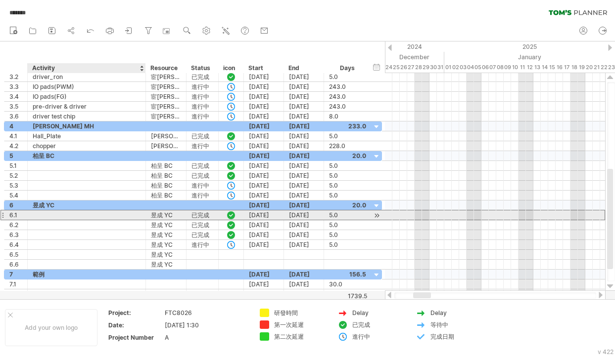
click at [42, 212] on div at bounding box center [87, 215] width 108 height 9
type input "*"
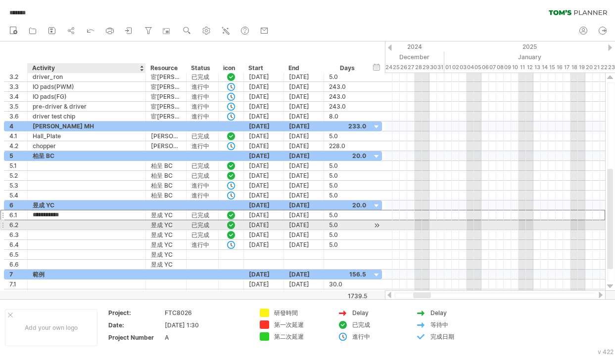
type input "**********"
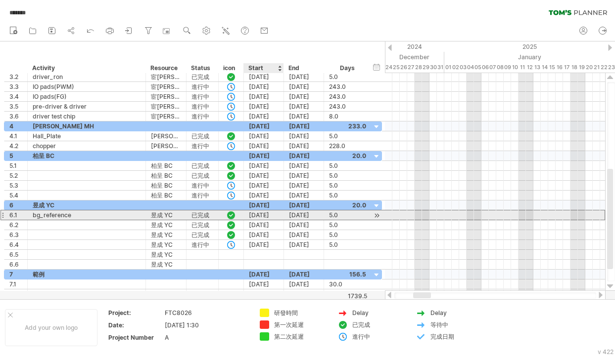
click at [265, 215] on div "[DATE]" at bounding box center [264, 215] width 40 height 9
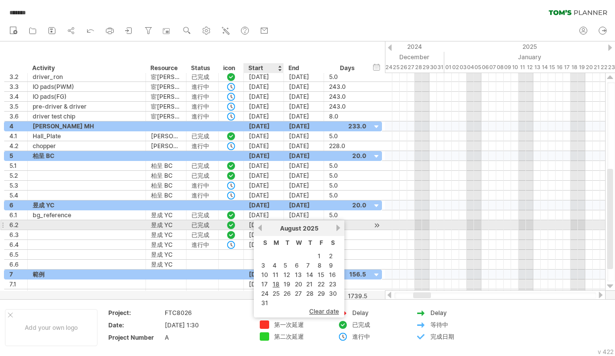
click at [260, 226] on link "previous" at bounding box center [259, 227] width 7 height 7
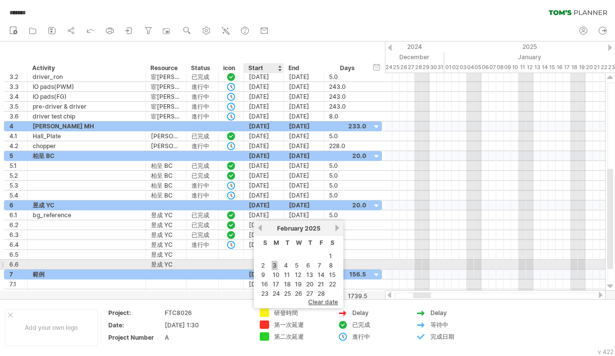
click at [274, 265] on link "3" at bounding box center [274, 265] width 6 height 9
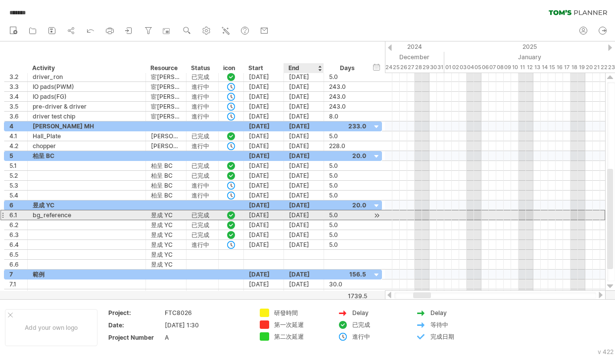
click at [313, 214] on div "[DATE]" at bounding box center [304, 215] width 40 height 9
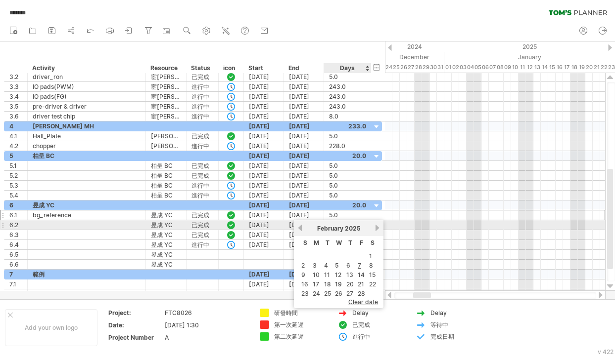
click at [377, 227] on link "next" at bounding box center [376, 227] width 7 height 7
click at [377, 227] on link "next" at bounding box center [377, 227] width 7 height 7
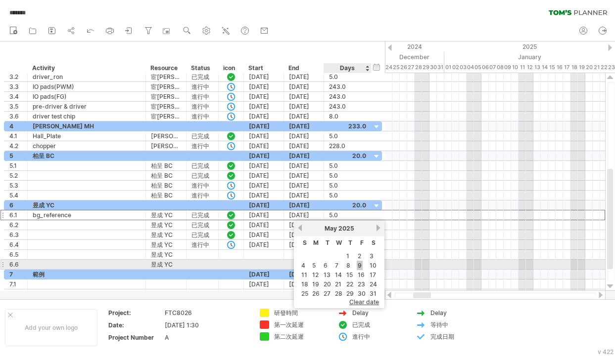
click at [358, 266] on link "9" at bounding box center [359, 265] width 6 height 9
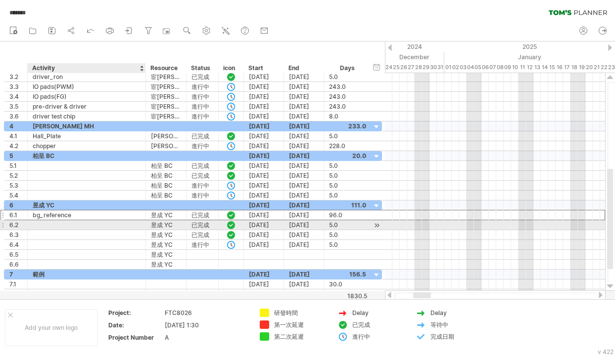
click at [44, 226] on div at bounding box center [87, 225] width 108 height 9
type input "**********"
click at [269, 225] on div "[DATE]" at bounding box center [264, 225] width 40 height 9
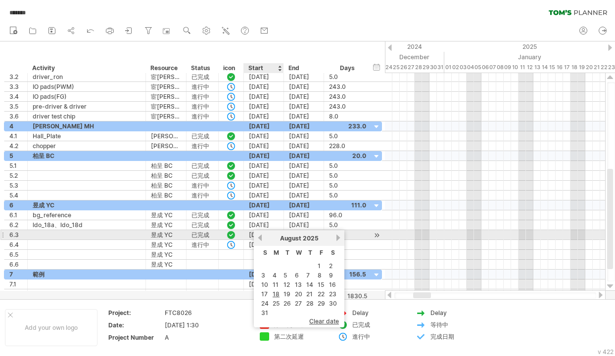
click at [263, 238] on div "[DATE]" at bounding box center [299, 238] width 72 height 7
drag, startPoint x: 263, startPoint y: 238, endPoint x: 259, endPoint y: 235, distance: 5.1
click at [259, 235] on link "previous" at bounding box center [259, 237] width 7 height 7
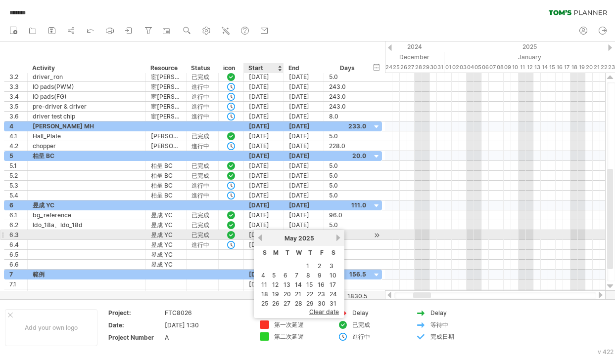
click at [259, 235] on link "previous" at bounding box center [259, 237] width 7 height 7
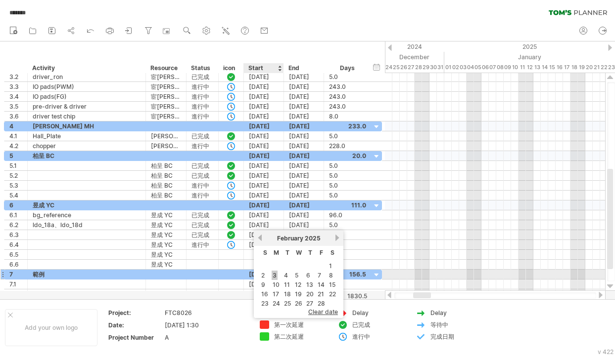
click at [274, 277] on link "3" at bounding box center [274, 275] width 6 height 9
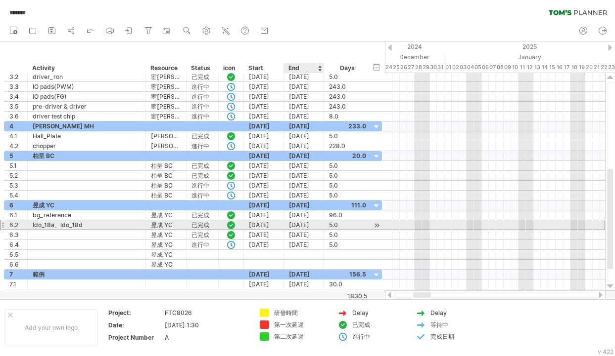
click at [313, 225] on div "[DATE]" at bounding box center [304, 225] width 40 height 9
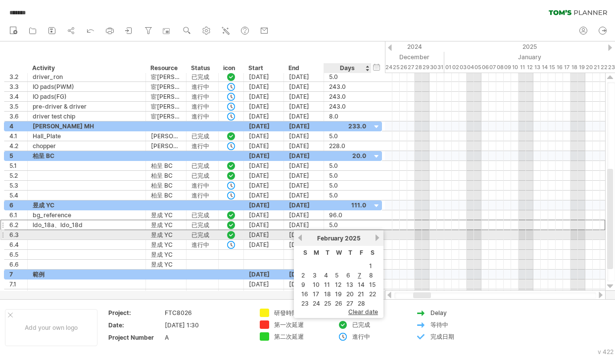
click at [377, 240] on link "next" at bounding box center [376, 237] width 7 height 7
click at [377, 240] on link "next" at bounding box center [377, 237] width 7 height 7
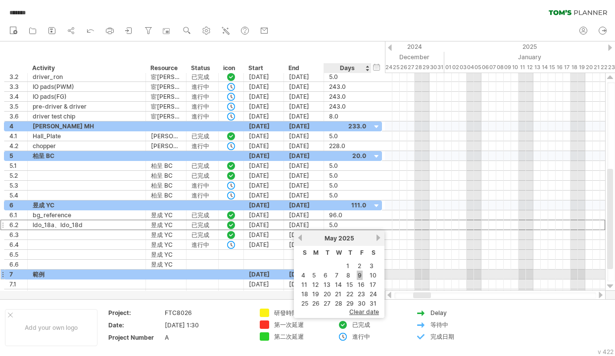
click at [359, 275] on link "9" at bounding box center [359, 275] width 6 height 9
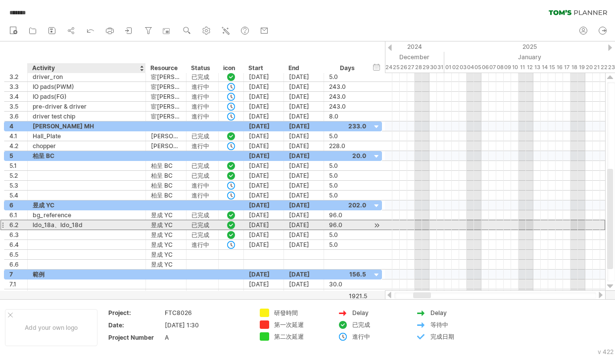
click at [50, 230] on div "**********" at bounding box center [193, 225] width 378 height 10
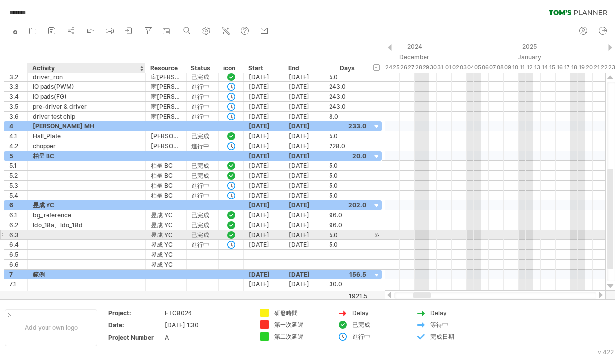
click at [42, 237] on div at bounding box center [87, 234] width 108 height 9
type input "**********"
click at [272, 233] on div "[DATE]" at bounding box center [264, 234] width 40 height 9
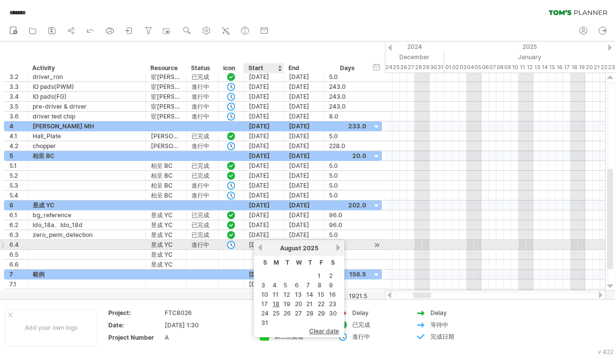
click at [260, 246] on link "previous" at bounding box center [259, 247] width 7 height 7
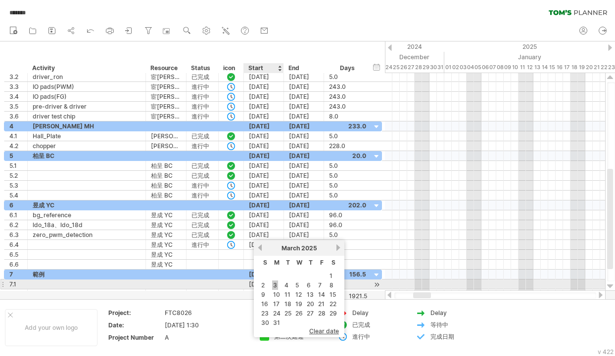
click at [274, 283] on link "3" at bounding box center [275, 285] width 6 height 9
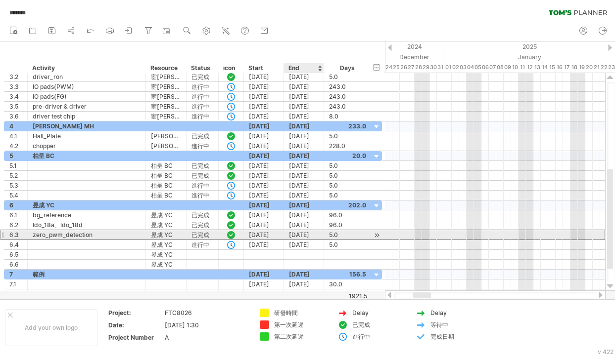
click at [312, 235] on div "[DATE]" at bounding box center [304, 234] width 40 height 9
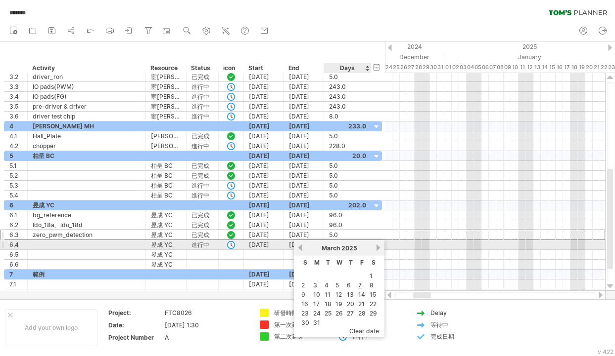
click at [378, 247] on link "next" at bounding box center [377, 247] width 7 height 7
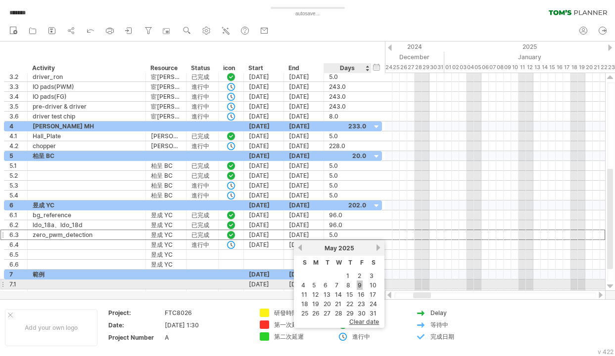
click at [362, 283] on link "9" at bounding box center [359, 285] width 6 height 9
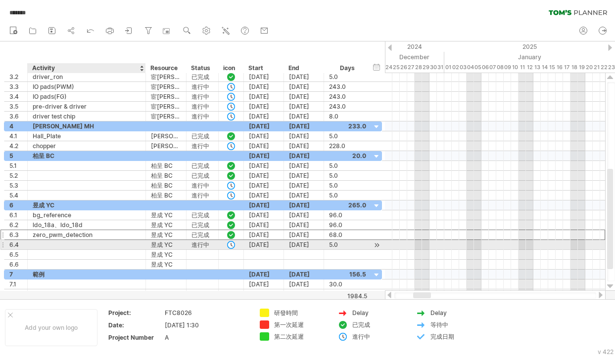
click at [45, 242] on div at bounding box center [87, 244] width 108 height 9
type input "**********"
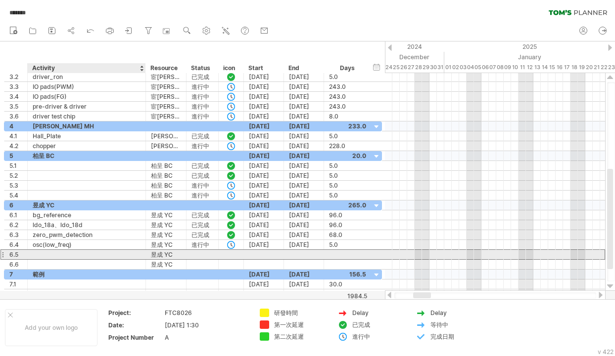
click at [90, 260] on div "*** 6.5 ***** 昱成 YC" at bounding box center [193, 255] width 378 height 10
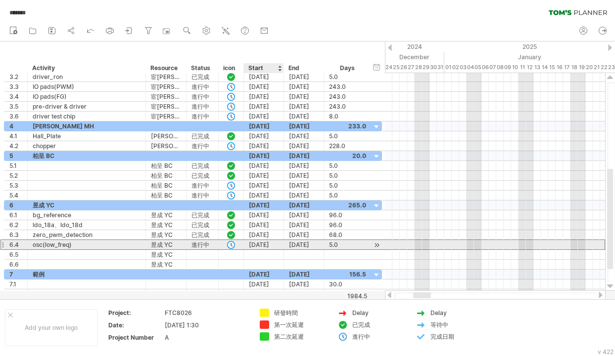
click at [271, 246] on div "[DATE]" at bounding box center [264, 244] width 40 height 9
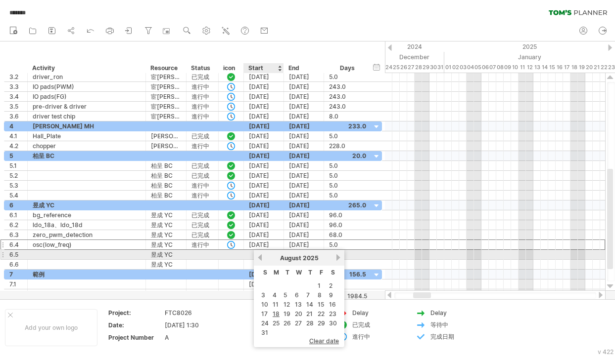
click at [262, 258] on link "previous" at bounding box center [259, 257] width 7 height 7
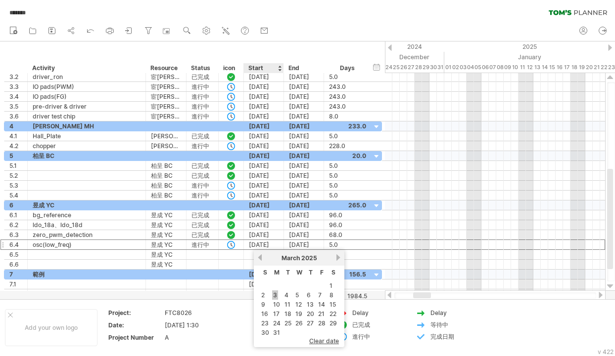
click at [273, 294] on link "3" at bounding box center [275, 295] width 6 height 9
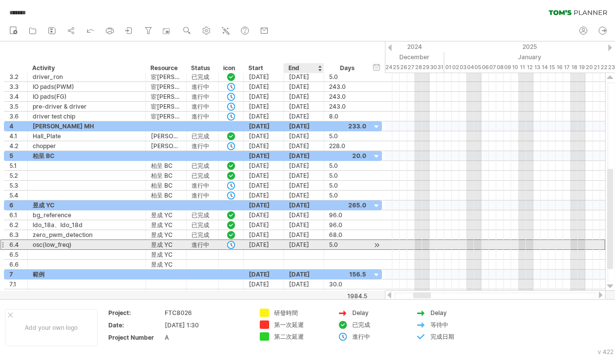
click at [306, 246] on div "[DATE]" at bounding box center [304, 244] width 40 height 9
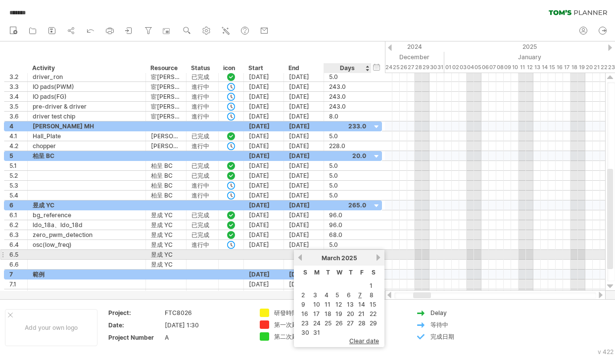
click at [375, 257] on link "next" at bounding box center [377, 257] width 7 height 7
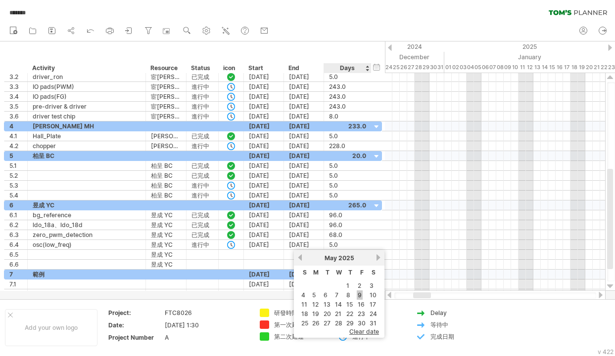
click at [359, 295] on link "9" at bounding box center [359, 295] width 6 height 9
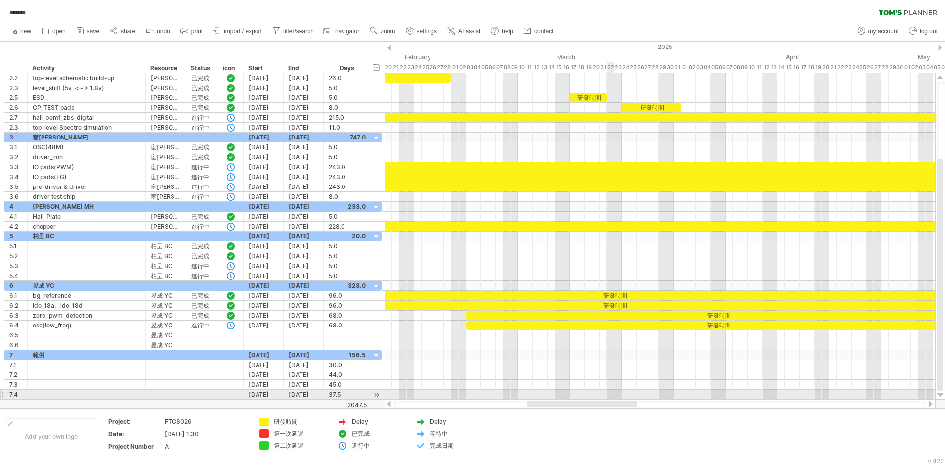
drag, startPoint x: 529, startPoint y: 403, endPoint x: 613, endPoint y: 398, distance: 84.7
click at [500, 305] on div "Trying to reach [DOMAIN_NAME] Connected again... 0% autosave... ******* filter:…" at bounding box center [472, 232] width 945 height 465
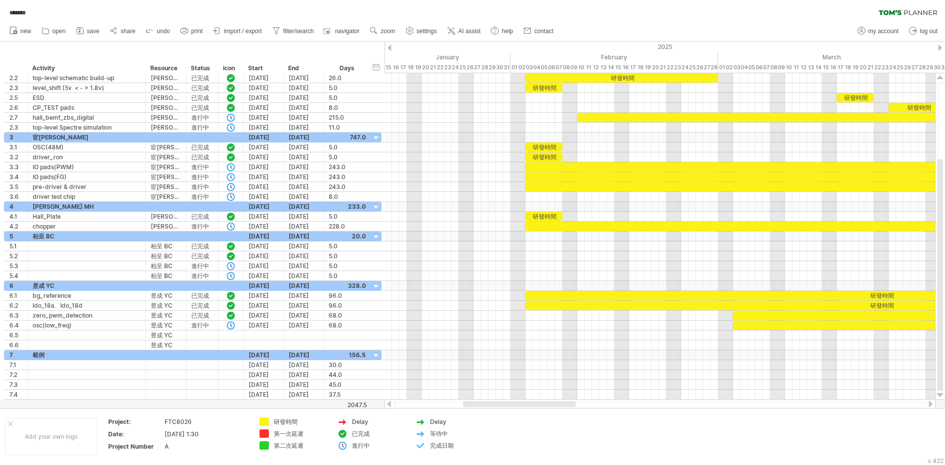
drag, startPoint x: 572, startPoint y: 403, endPoint x: 512, endPoint y: 400, distance: 59.9
click at [500, 305] on div at bounding box center [660, 404] width 551 height 10
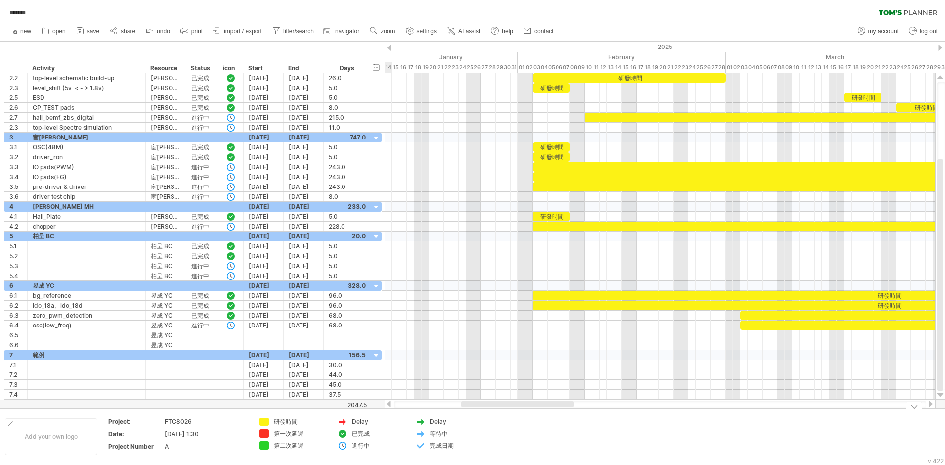
drag, startPoint x: 509, startPoint y: 402, endPoint x: 513, endPoint y: 420, distance: 18.7
click at [500, 305] on div "Trying to reach [DOMAIN_NAME] Connected again... 0% autosave... ******* filter:…" at bounding box center [472, 232] width 945 height 465
click at [389, 29] on span "zoom" at bounding box center [388, 31] width 14 height 7
click at [432, 70] on div "Day" at bounding box center [421, 74] width 55 height 16
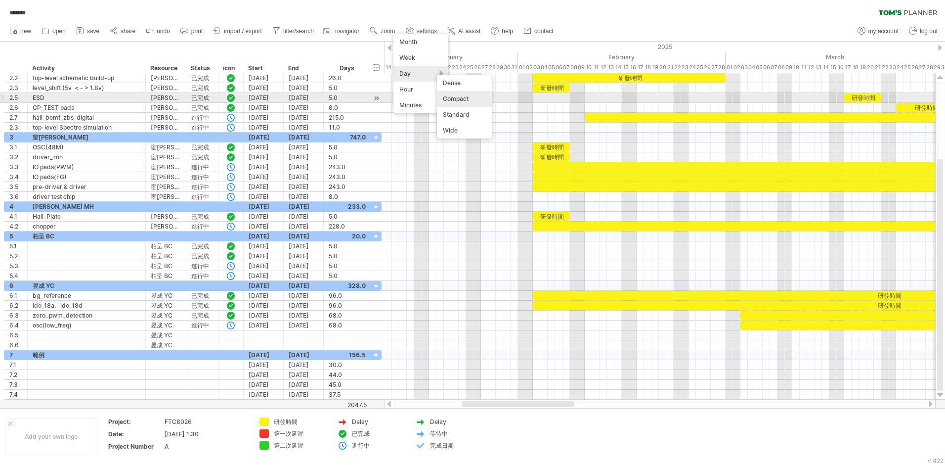
click at [458, 98] on div "Compact" at bounding box center [464, 99] width 55 height 16
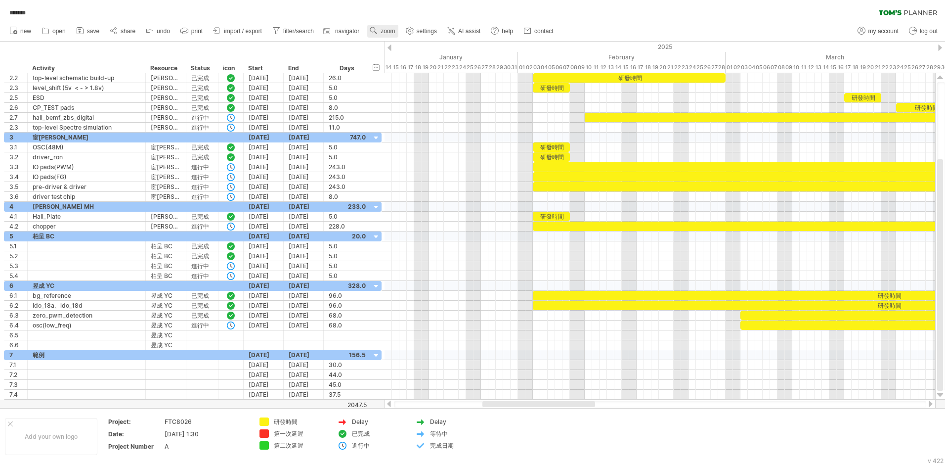
click at [394, 31] on span "zoom" at bounding box center [388, 31] width 14 height 7
click at [420, 45] on div "Month" at bounding box center [426, 44] width 55 height 16
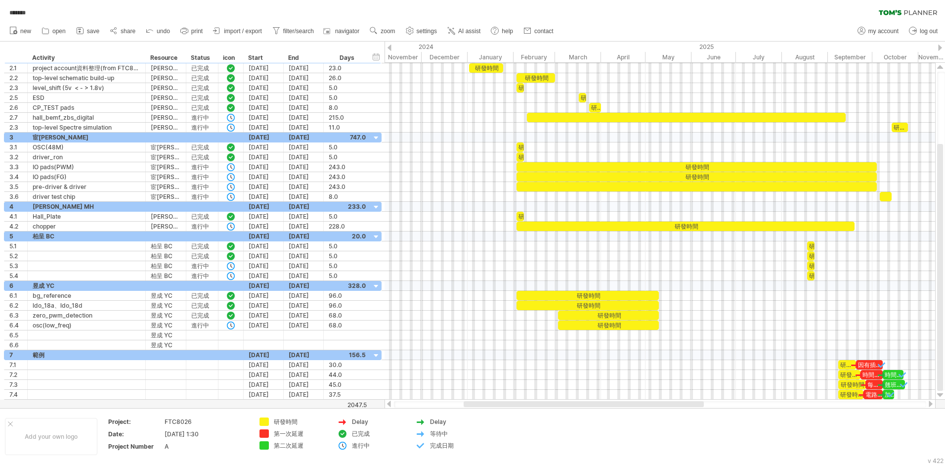
drag, startPoint x: 677, startPoint y: 401, endPoint x: 633, endPoint y: 404, distance: 44.1
click at [500, 305] on div at bounding box center [584, 404] width 240 height 6
click at [387, 30] on span "zoom" at bounding box center [388, 31] width 14 height 7
click at [410, 58] on div "Week" at bounding box center [419, 58] width 55 height 16
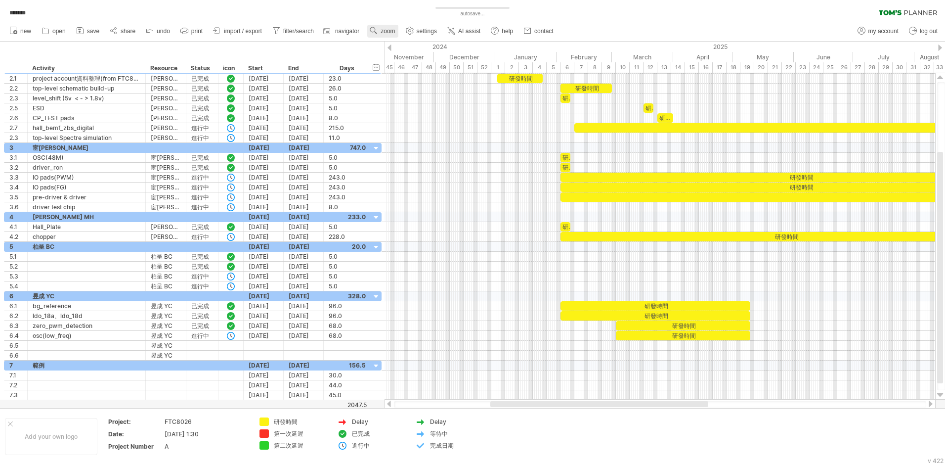
click at [391, 29] on span "zoom" at bounding box center [388, 31] width 14 height 7
click at [418, 43] on div "Month" at bounding box center [423, 42] width 55 height 16
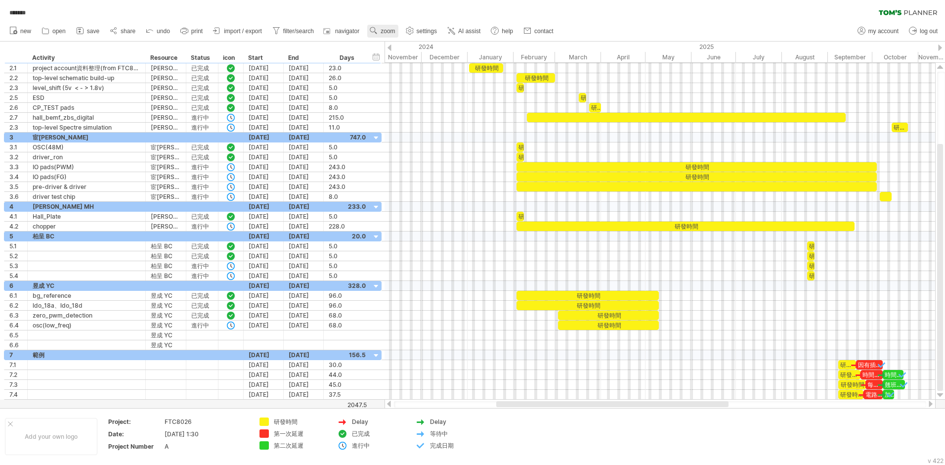
click at [386, 30] on span "zoom" at bounding box center [388, 31] width 14 height 7
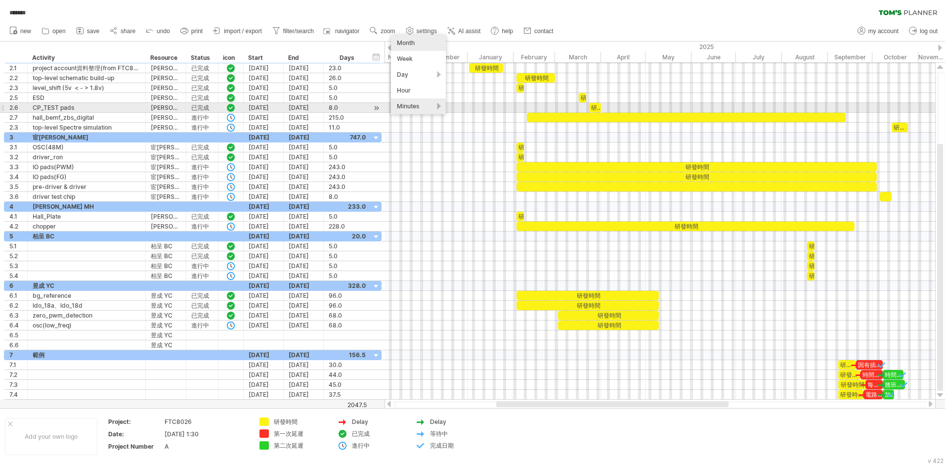
click at [417, 106] on div "Minutes" at bounding box center [418, 106] width 55 height 16
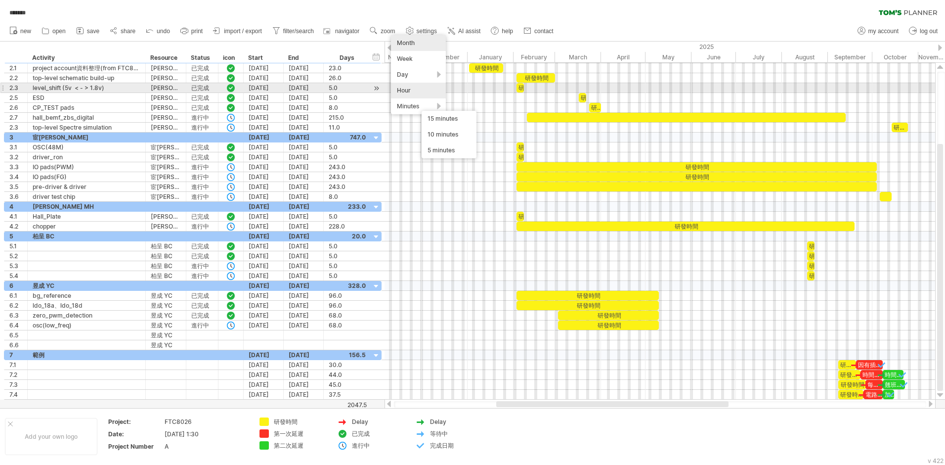
click at [411, 89] on div "Hour" at bounding box center [418, 91] width 55 height 16
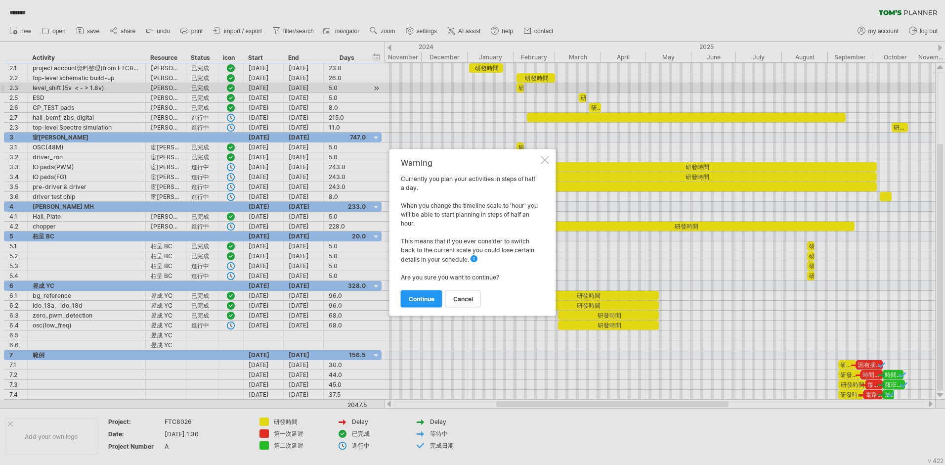
click at [500, 161] on div at bounding box center [545, 160] width 8 height 8
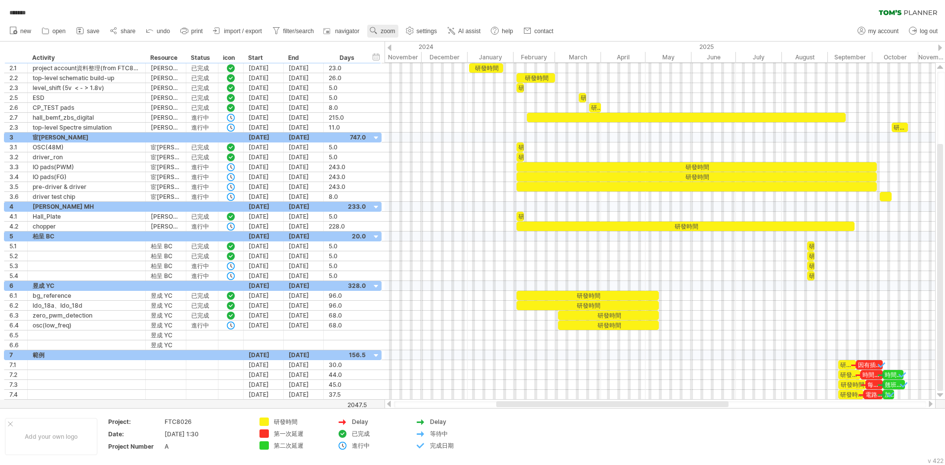
click at [391, 29] on span "zoom" at bounding box center [388, 31] width 14 height 7
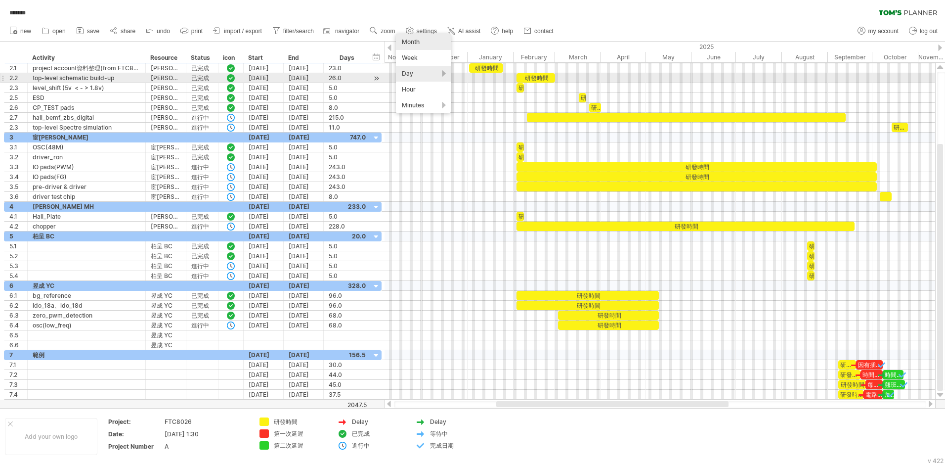
click at [411, 74] on div "Day" at bounding box center [423, 74] width 55 height 16
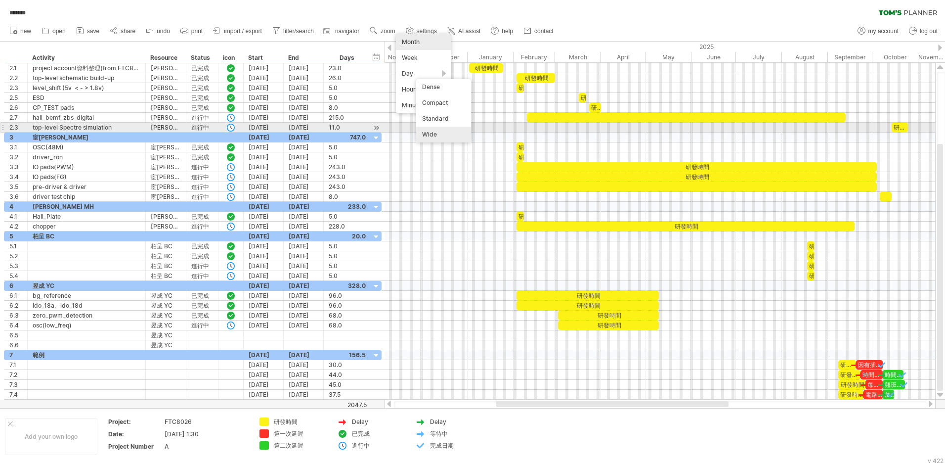
click at [436, 132] on div "Wide" at bounding box center [443, 135] width 55 height 16
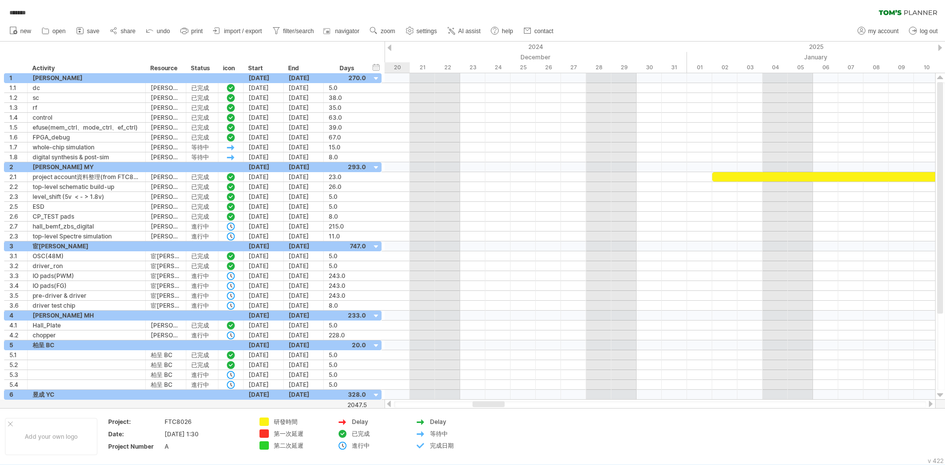
drag, startPoint x: 428, startPoint y: 403, endPoint x: 492, endPoint y: 404, distance: 64.3
click at [492, 305] on div at bounding box center [489, 404] width 32 height 6
click at [380, 32] on link "zoom" at bounding box center [382, 31] width 31 height 13
click at [407, 74] on div "Day" at bounding box center [412, 76] width 55 height 16
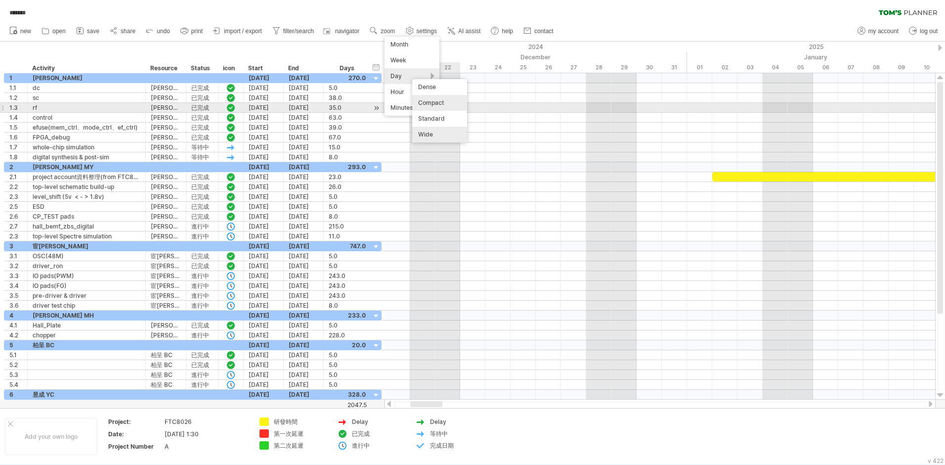
click at [438, 104] on div "Compact" at bounding box center [439, 103] width 55 height 16
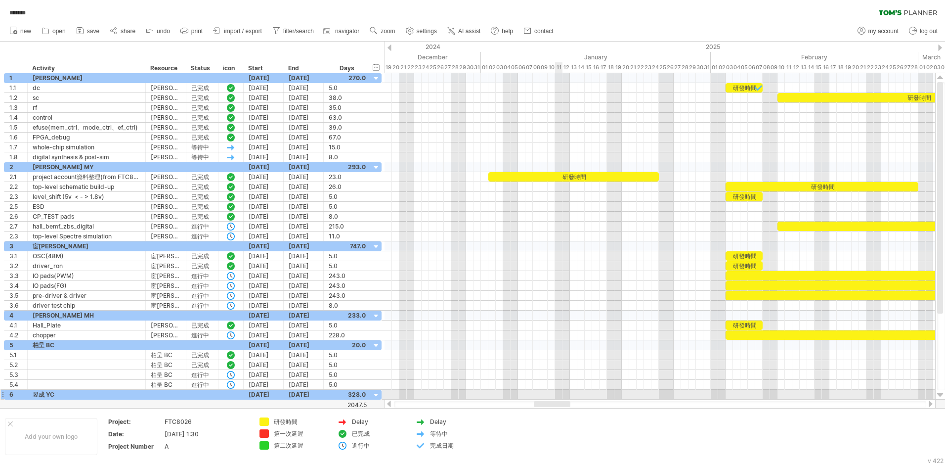
drag, startPoint x: 562, startPoint y: 406, endPoint x: 561, endPoint y: 399, distance: 7.4
click at [500, 305] on div at bounding box center [660, 404] width 551 height 10
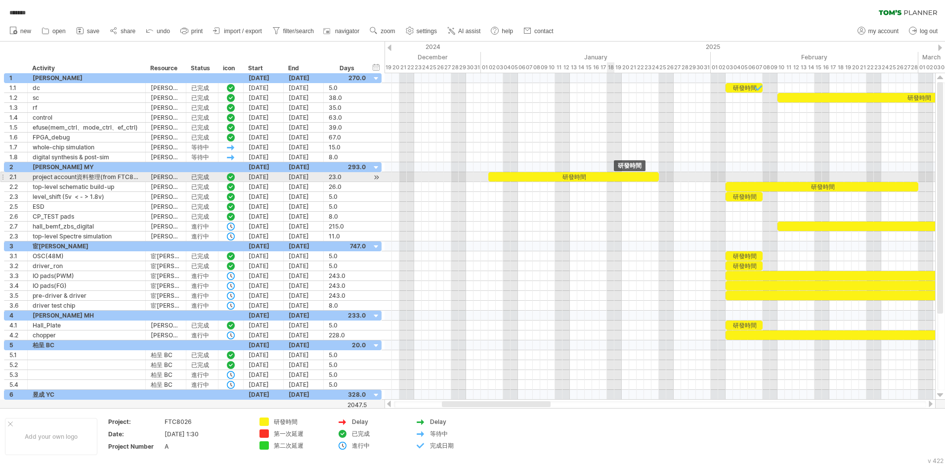
click at [500, 175] on div "研發時間" at bounding box center [574, 176] width 171 height 9
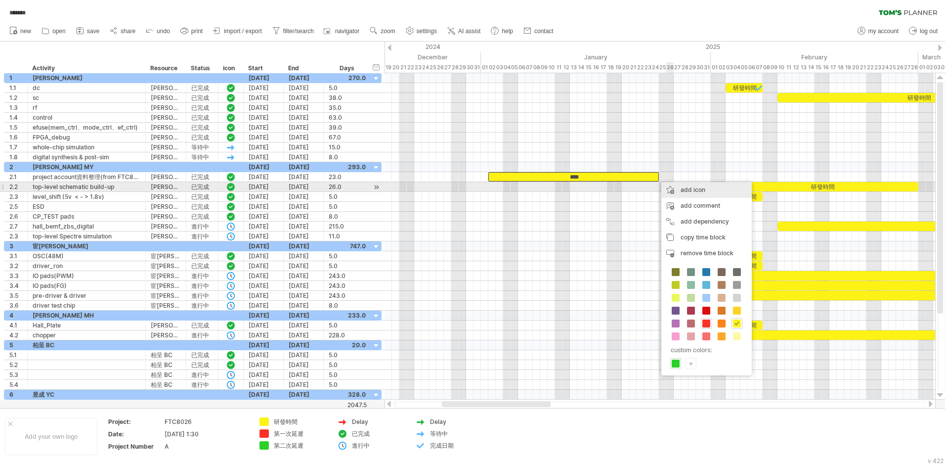
click at [500, 189] on div "add icon" at bounding box center [707, 190] width 90 height 16
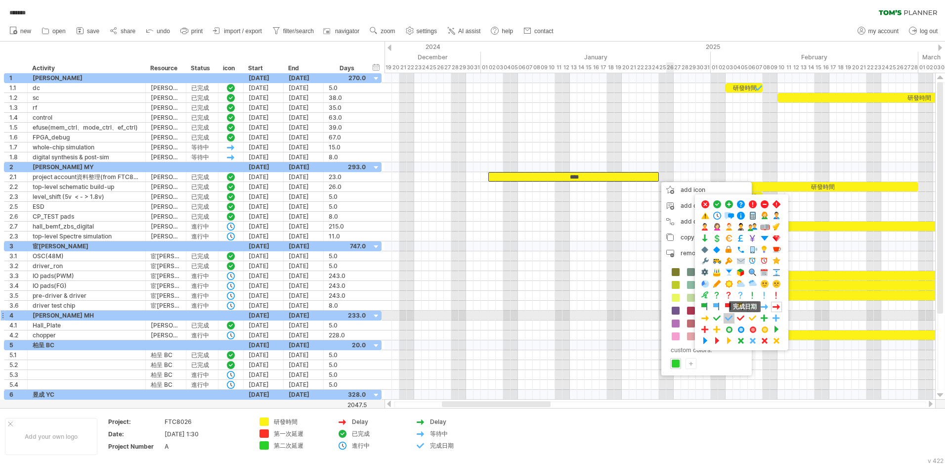
click at [500, 305] on span at bounding box center [729, 317] width 10 height 9
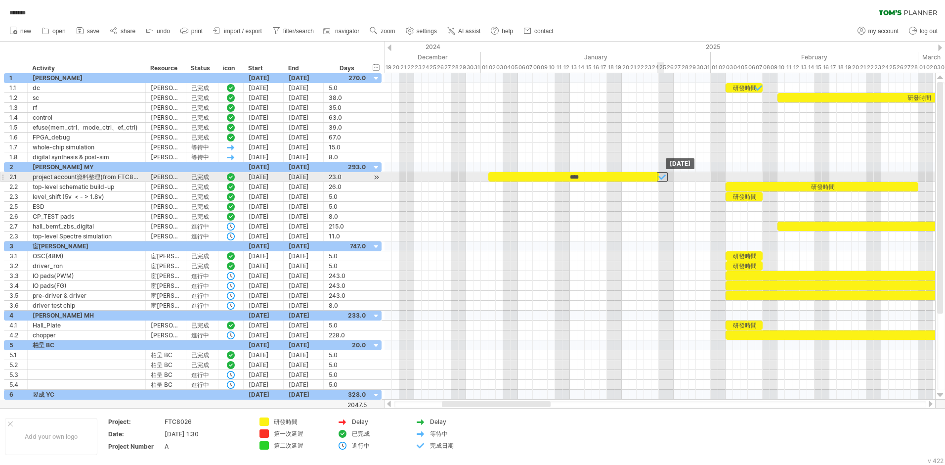
drag, startPoint x: 654, startPoint y: 175, endPoint x: 661, endPoint y: 177, distance: 7.6
click at [500, 177] on div at bounding box center [662, 176] width 11 height 9
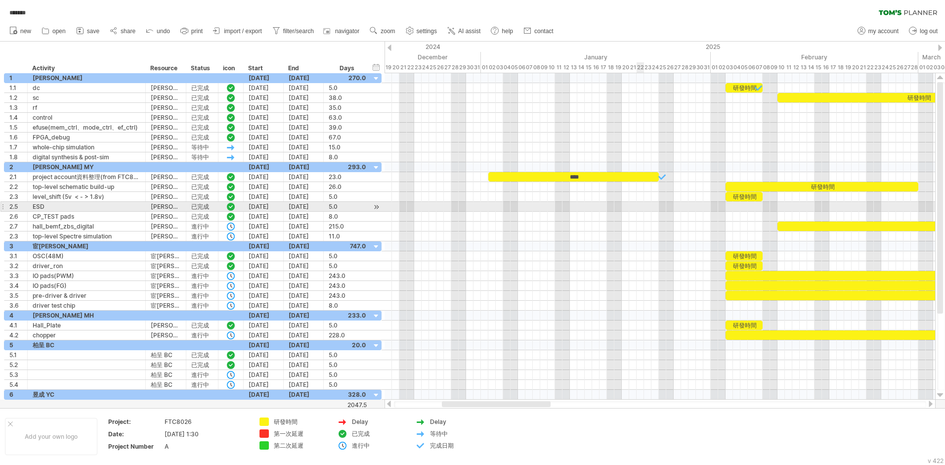
click at [500, 206] on div at bounding box center [660, 207] width 551 height 10
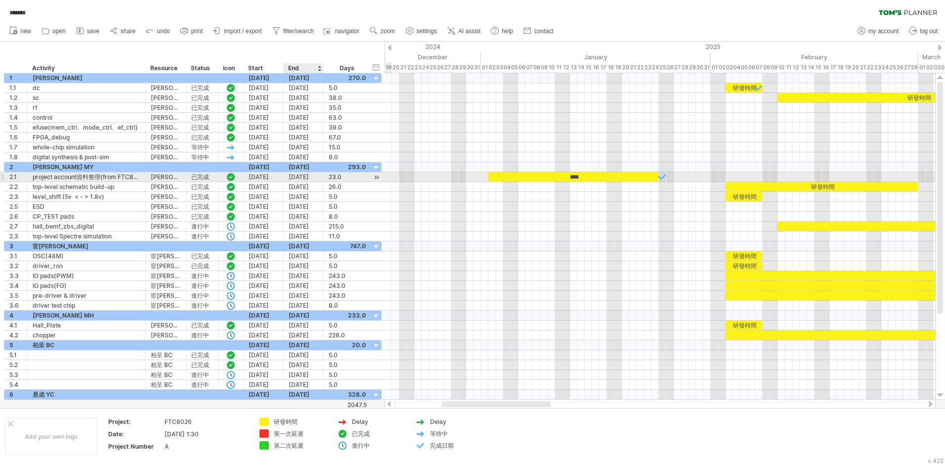
click at [313, 176] on div "[DATE]" at bounding box center [304, 176] width 40 height 9
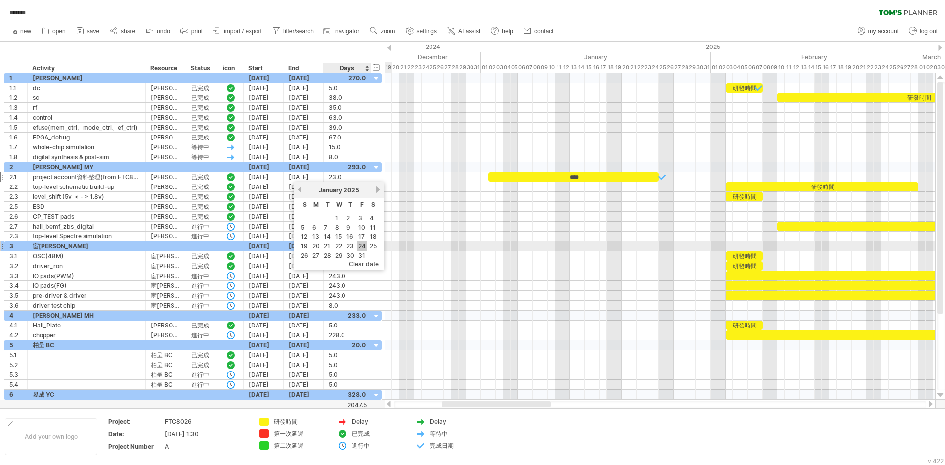
click at [360, 245] on link "24" at bounding box center [361, 245] width 9 height 9
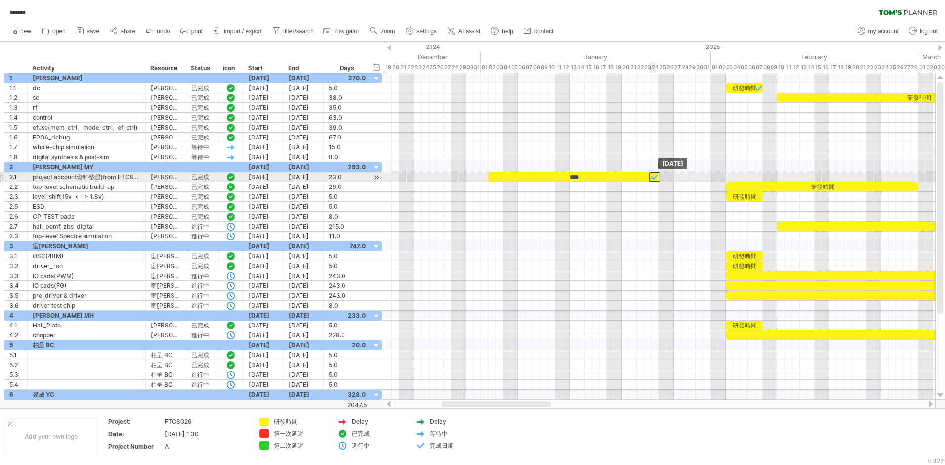
drag, startPoint x: 660, startPoint y: 177, endPoint x: 655, endPoint y: 181, distance: 6.0
click at [500, 181] on div at bounding box center [655, 176] width 11 height 9
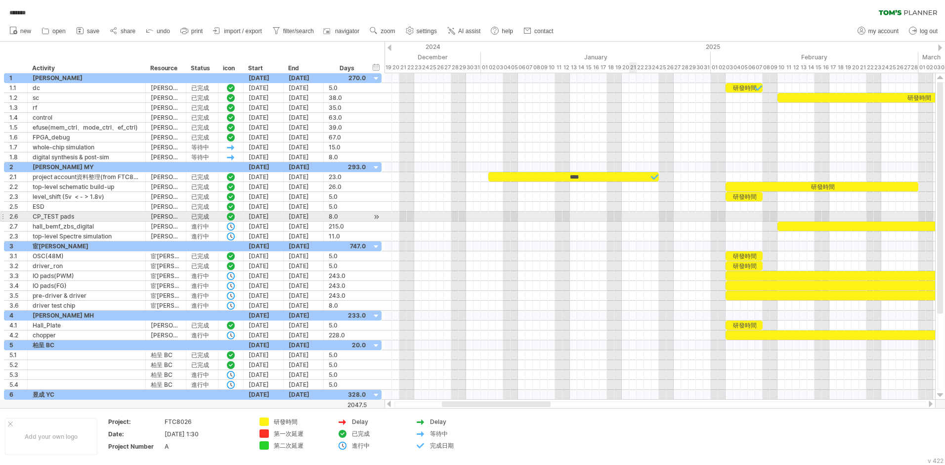
click at [500, 214] on div at bounding box center [660, 217] width 551 height 10
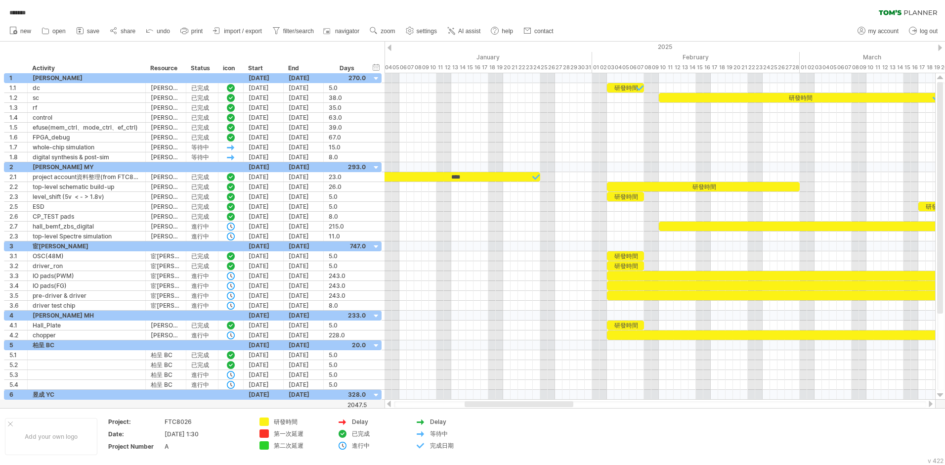
drag, startPoint x: 501, startPoint y: 405, endPoint x: 524, endPoint y: 403, distance: 22.8
click at [500, 305] on div at bounding box center [519, 404] width 109 height 6
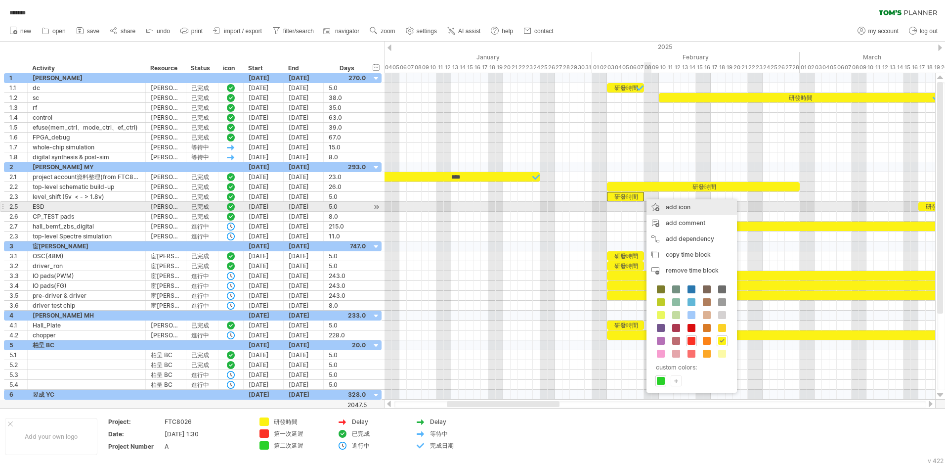
click at [500, 210] on div "add icon" at bounding box center [692, 207] width 90 height 16
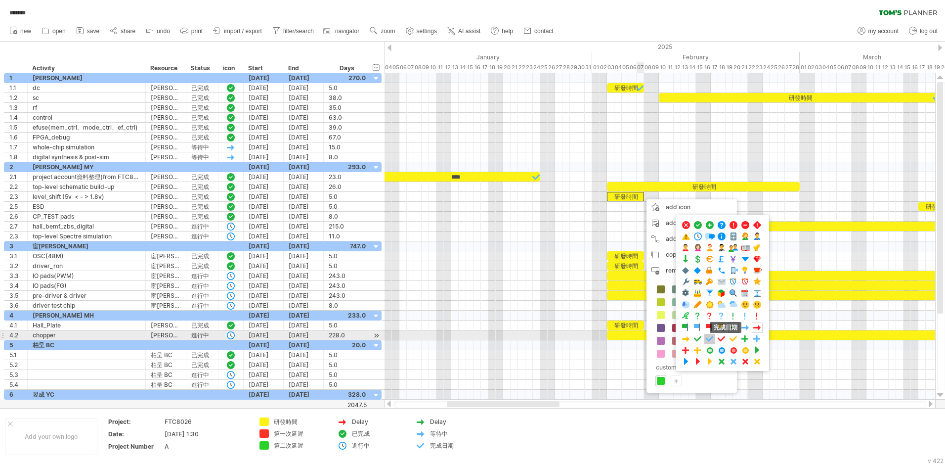
click at [500, 305] on span at bounding box center [710, 338] width 10 height 9
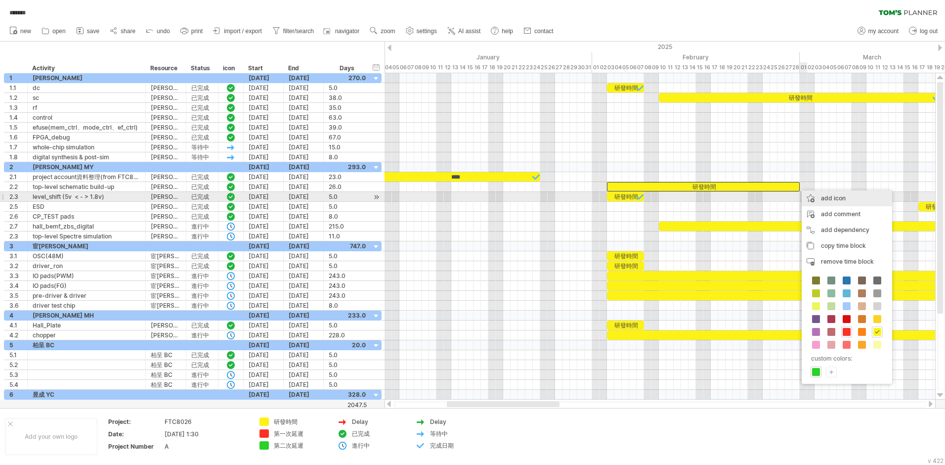
click at [500, 197] on div "add icon" at bounding box center [847, 198] width 90 height 16
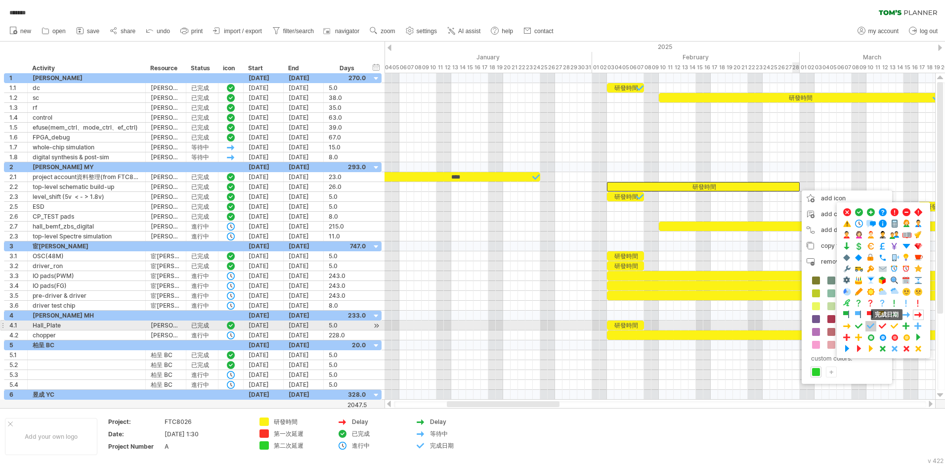
click at [500, 305] on span at bounding box center [871, 325] width 10 height 9
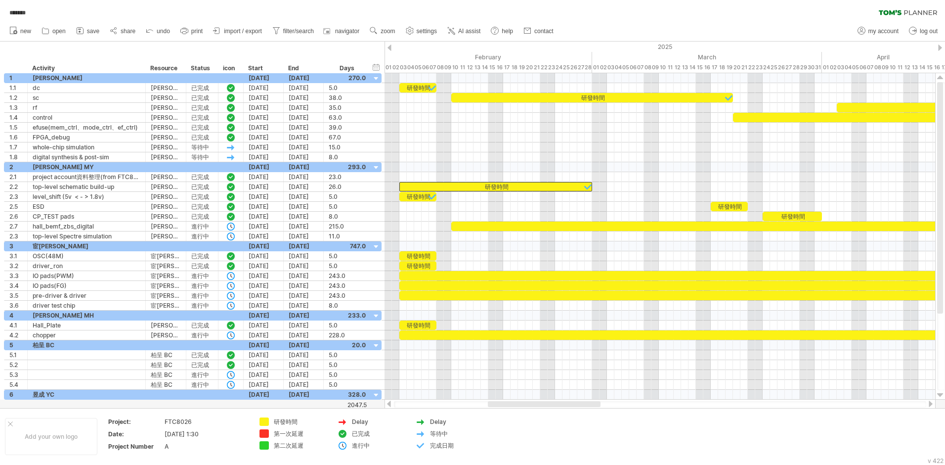
drag, startPoint x: 539, startPoint y: 401, endPoint x: 580, endPoint y: 401, distance: 41.1
click at [500, 305] on div at bounding box center [660, 404] width 551 height 10
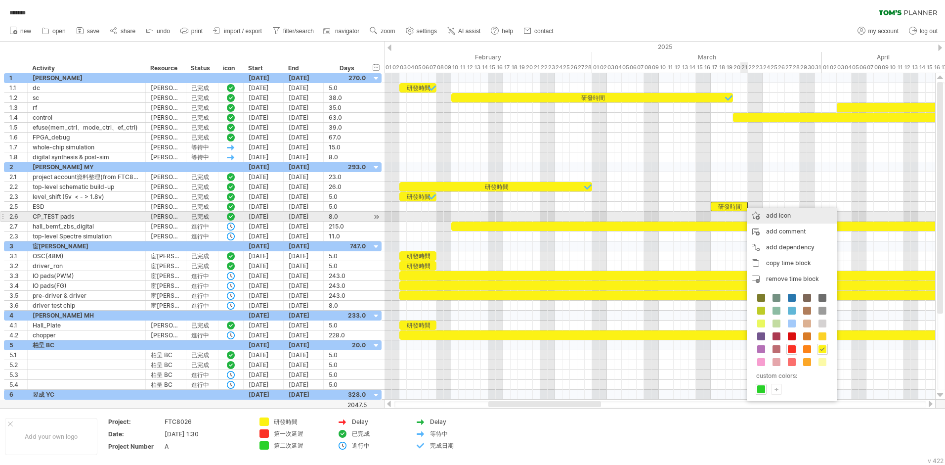
click at [500, 214] on div "add icon" at bounding box center [792, 216] width 90 height 16
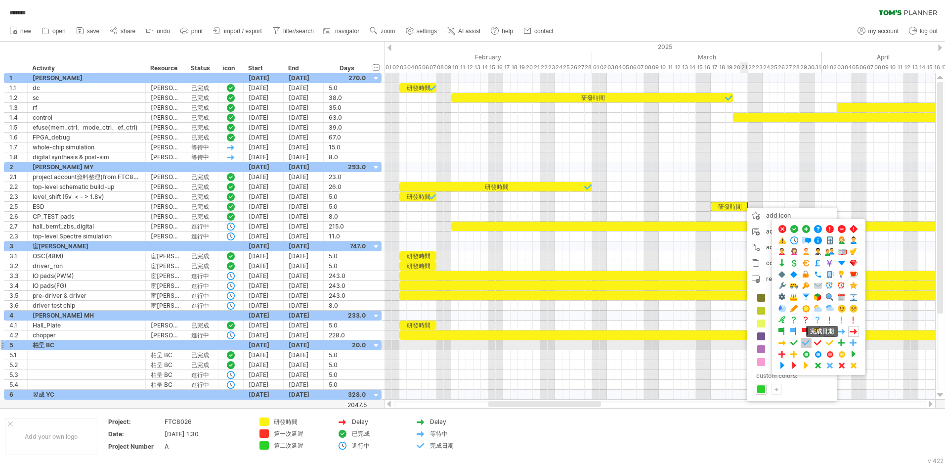
click at [500, 305] on span at bounding box center [807, 342] width 10 height 9
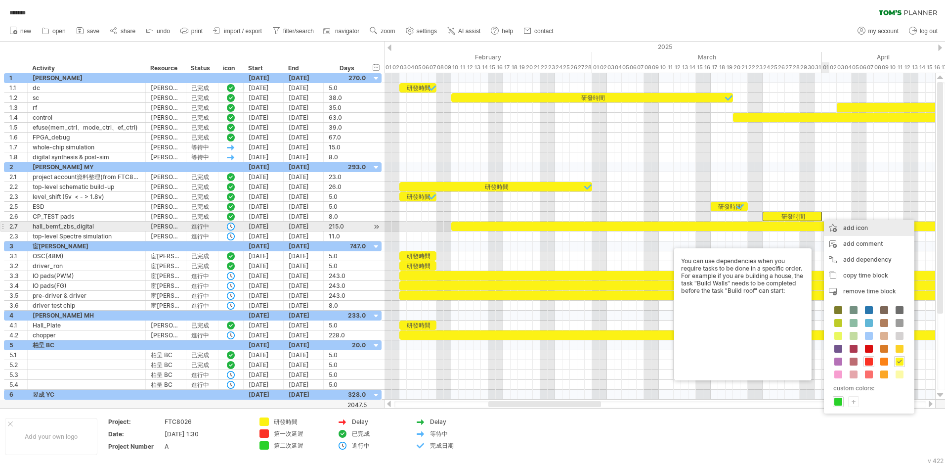
click at [500, 228] on div "add icon" at bounding box center [869, 228] width 90 height 16
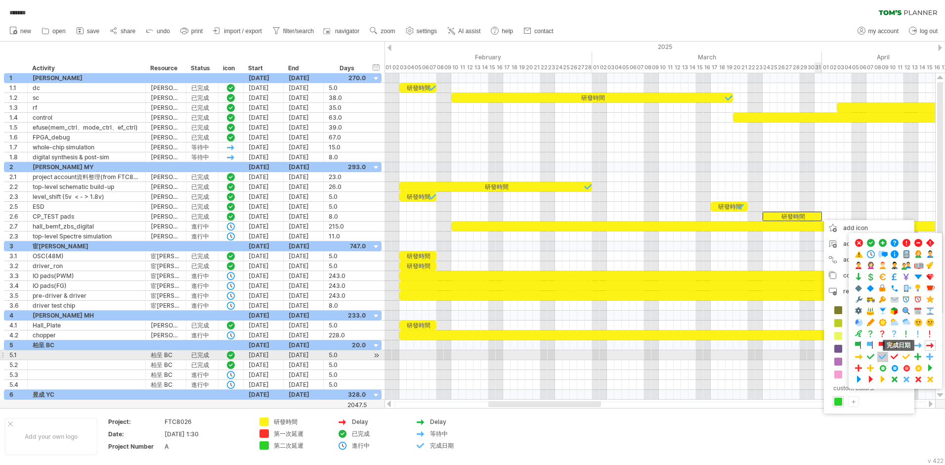
click at [500, 305] on span at bounding box center [883, 356] width 10 height 9
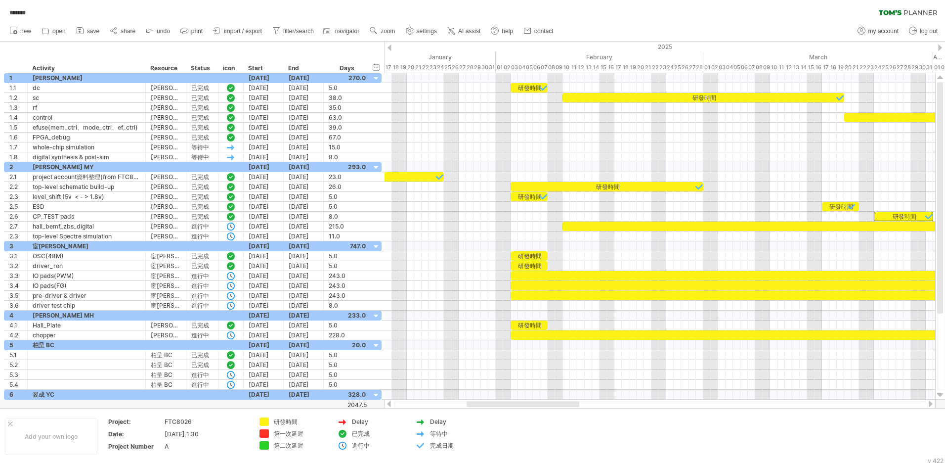
drag, startPoint x: 570, startPoint y: 404, endPoint x: 548, endPoint y: 405, distance: 21.8
click at [500, 305] on div at bounding box center [523, 404] width 113 height 6
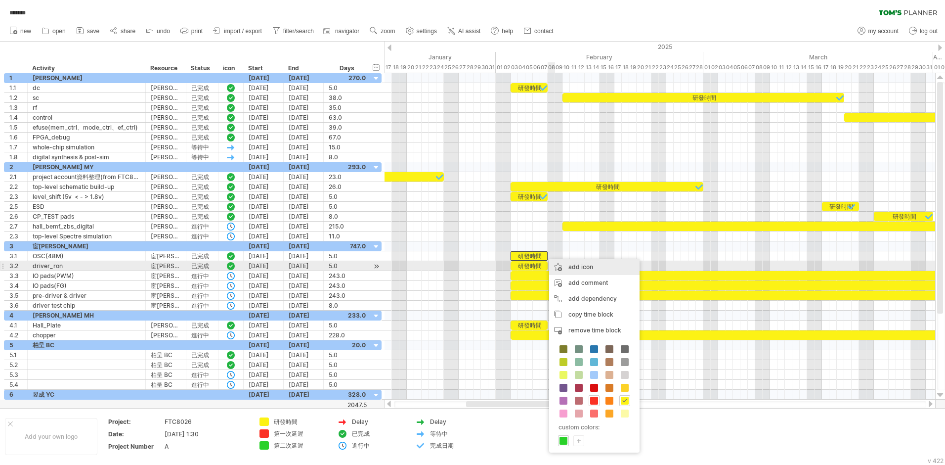
click at [500, 264] on div "add icon" at bounding box center [594, 267] width 90 height 16
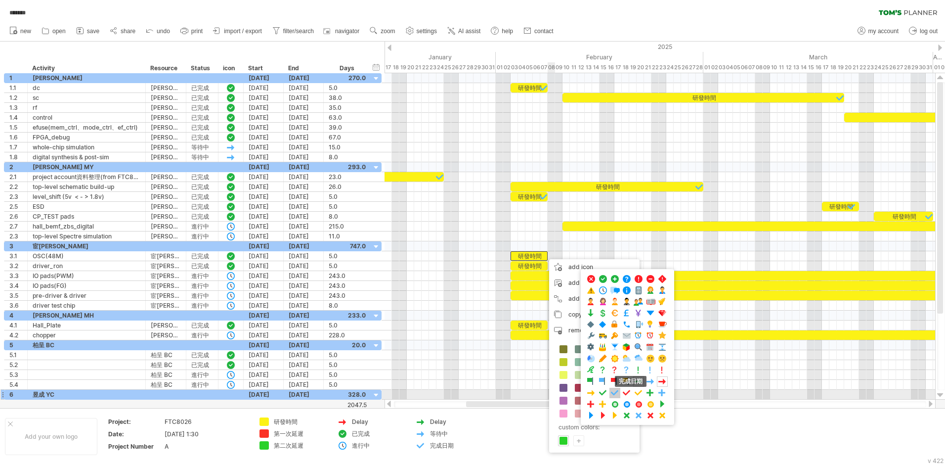
click at [500, 305] on span at bounding box center [615, 392] width 10 height 9
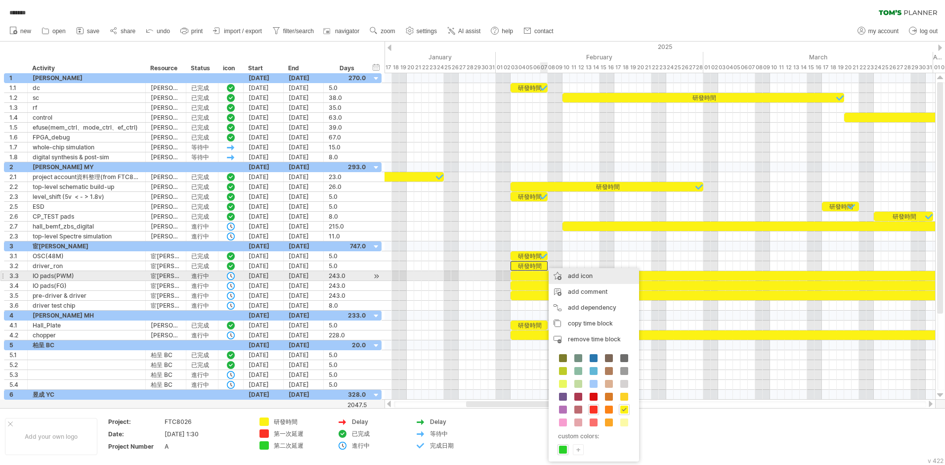
click at [500, 273] on div "add icon" at bounding box center [594, 276] width 90 height 16
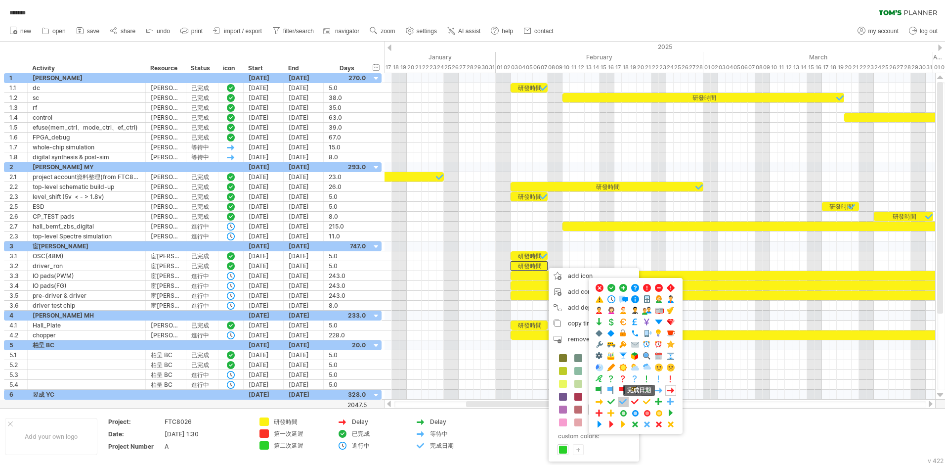
click at [500, 305] on span at bounding box center [624, 401] width 10 height 9
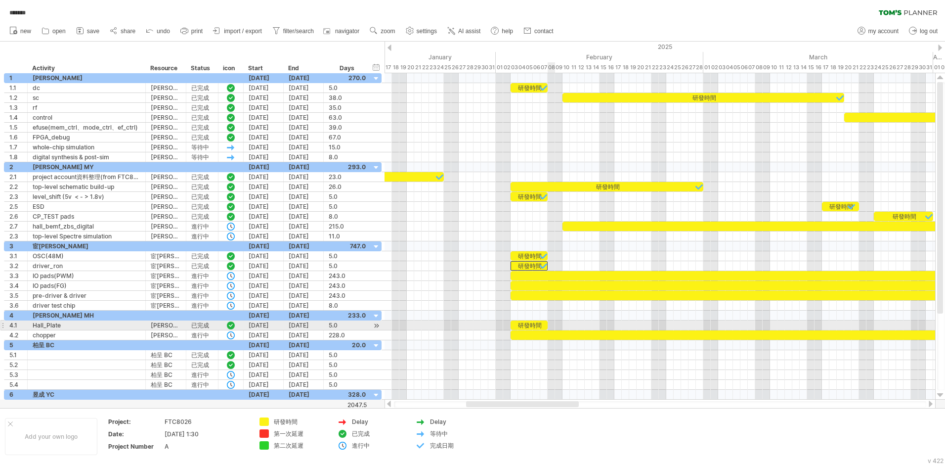
click at [500, 305] on div at bounding box center [660, 325] width 551 height 10
click at [500, 305] on div "研發時間" at bounding box center [529, 324] width 37 height 9
click at [500, 305] on div "****" at bounding box center [529, 324] width 37 height 9
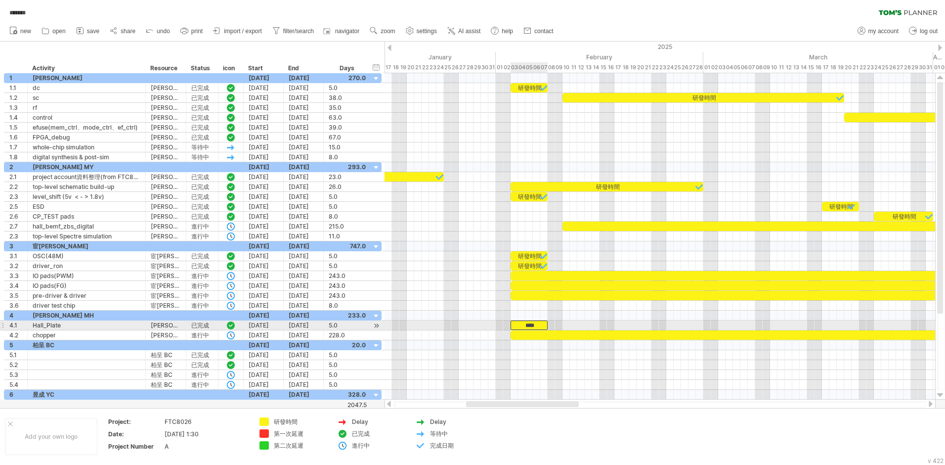
click at [500, 305] on div "****" at bounding box center [529, 324] width 37 height 9
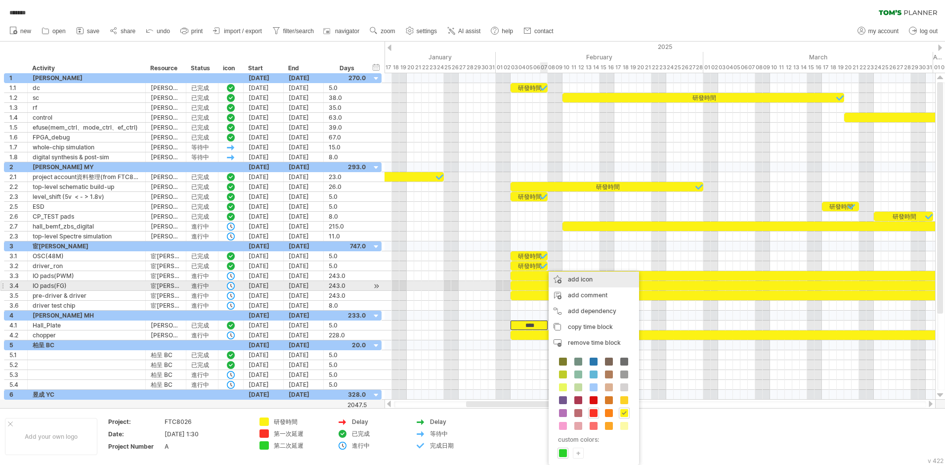
click at [500, 280] on div "add icon" at bounding box center [594, 279] width 90 height 16
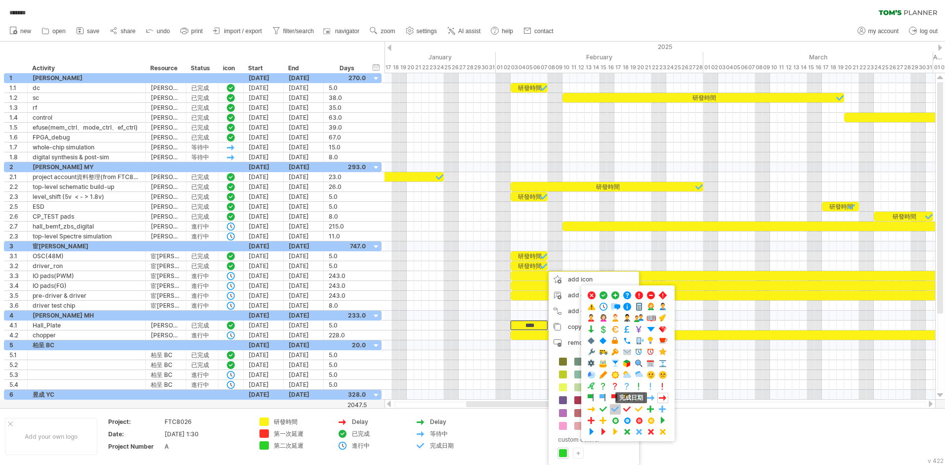
click at [500, 305] on span at bounding box center [616, 408] width 10 height 9
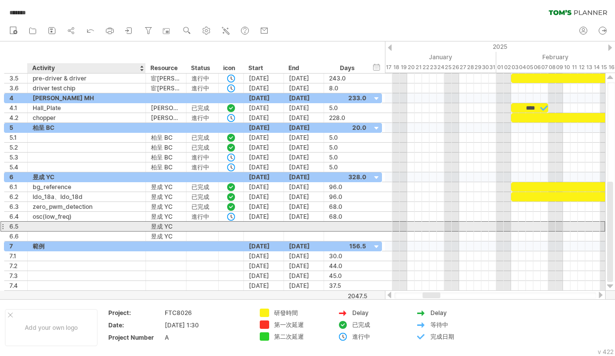
click at [45, 223] on div at bounding box center [87, 226] width 108 height 9
type input "**********"
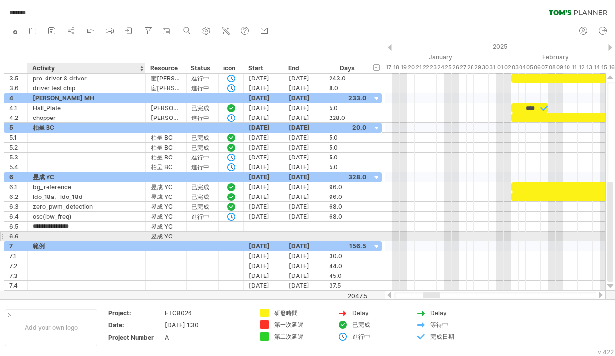
click at [66, 236] on div at bounding box center [87, 236] width 108 height 9
type input "**********"
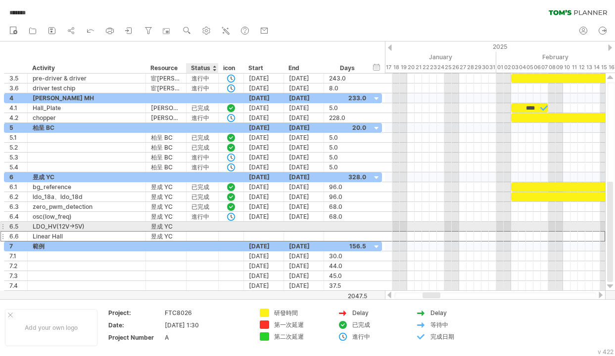
click at [214, 232] on div at bounding box center [202, 236] width 32 height 9
click at [260, 225] on div at bounding box center [264, 226] width 40 height 9
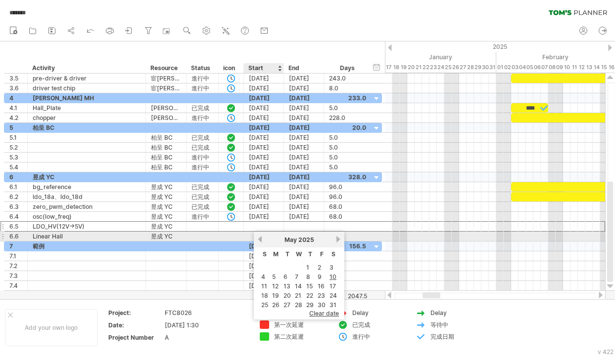
click at [261, 240] on link "previous" at bounding box center [259, 239] width 7 height 7
click at [337, 238] on link "next" at bounding box center [337, 239] width 7 height 7
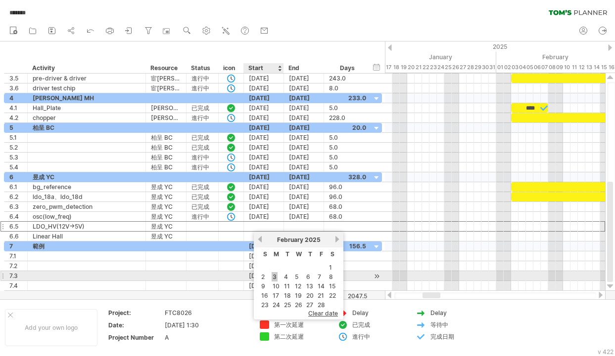
click at [274, 277] on link "3" at bounding box center [274, 276] width 6 height 9
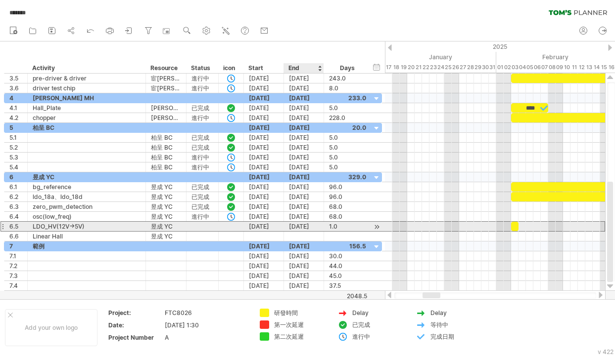
click at [308, 226] on div "[DATE]" at bounding box center [304, 226] width 40 height 9
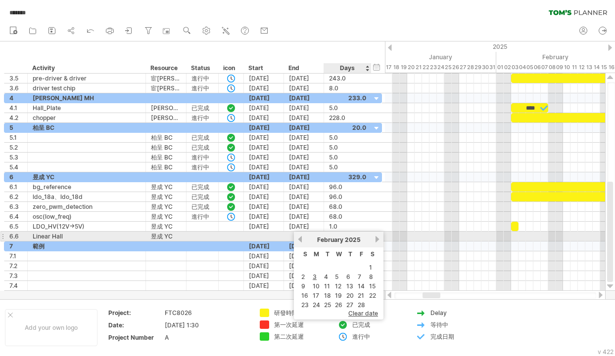
click at [377, 240] on link "next" at bounding box center [376, 239] width 7 height 7
click at [377, 240] on link "next" at bounding box center [377, 239] width 7 height 7
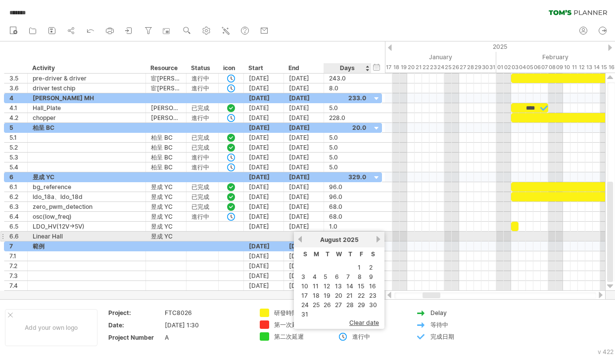
click at [377, 240] on link "next" at bounding box center [377, 239] width 7 height 7
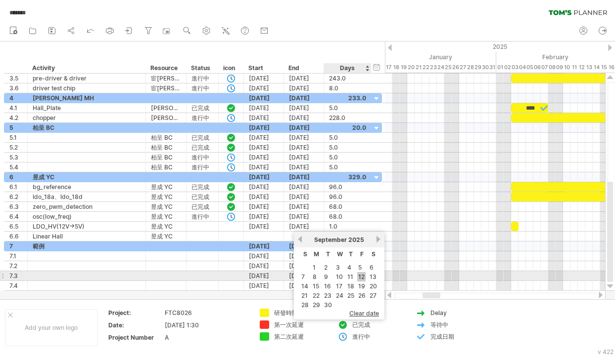
click at [363, 277] on link "12" at bounding box center [361, 276] width 8 height 9
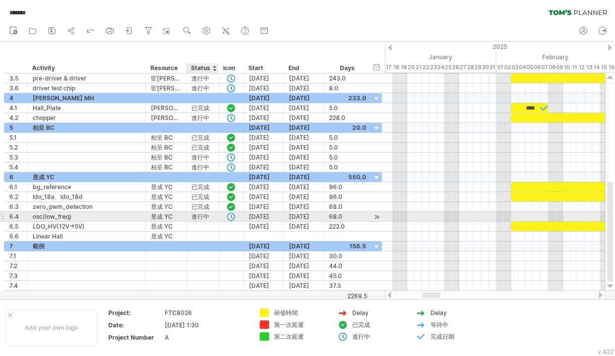
click at [206, 214] on div "進行中" at bounding box center [202, 216] width 22 height 9
click at [210, 216] on input "***" at bounding box center [202, 216] width 22 height 9
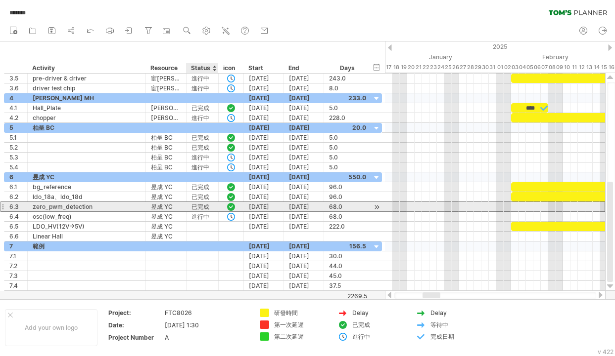
click at [205, 205] on div "已完成" at bounding box center [202, 206] width 22 height 9
click at [0, 0] on input "***" at bounding box center [0, 0] width 0 height 0
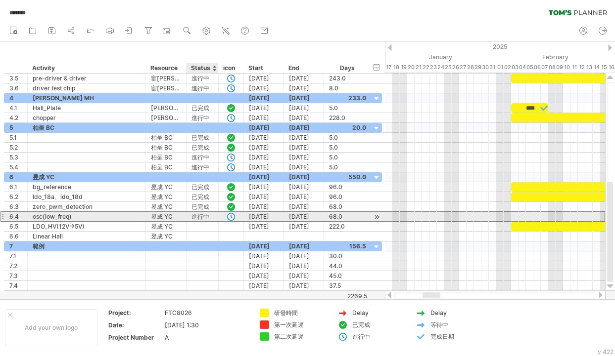
click at [203, 215] on div "進行中" at bounding box center [202, 216] width 22 height 9
drag, startPoint x: 209, startPoint y: 216, endPoint x: 186, endPoint y: 219, distance: 22.4
click at [186, 219] on div "*** 進行中" at bounding box center [202, 216] width 32 height 9
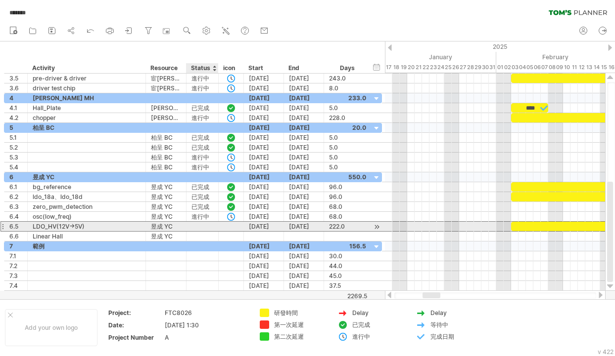
click at [202, 225] on div at bounding box center [202, 226] width 22 height 9
paste input "***"
type input "***"
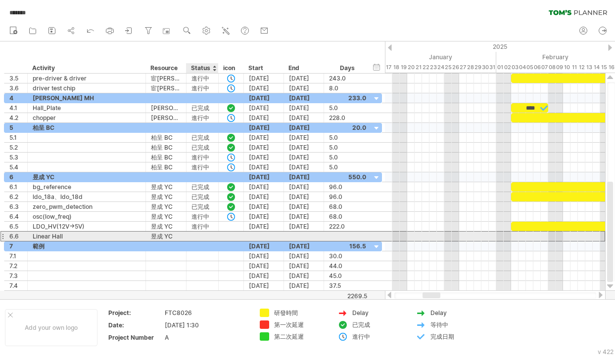
click at [199, 237] on div at bounding box center [202, 236] width 22 height 9
paste input "***"
type input "***"
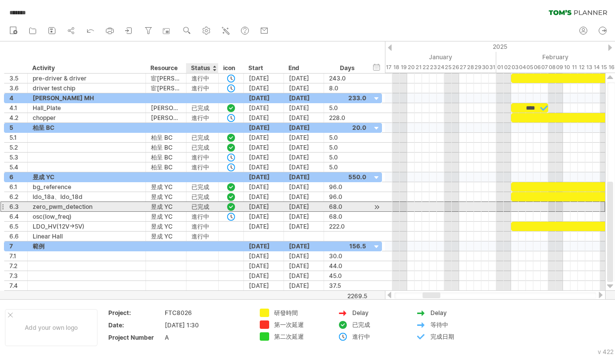
click at [204, 205] on div "已完成" at bounding box center [202, 206] width 22 height 9
click at [205, 206] on input "***" at bounding box center [202, 206] width 22 height 9
drag, startPoint x: 208, startPoint y: 207, endPoint x: 190, endPoint y: 208, distance: 17.8
click at [190, 208] on div "*** 已完成" at bounding box center [202, 206] width 32 height 9
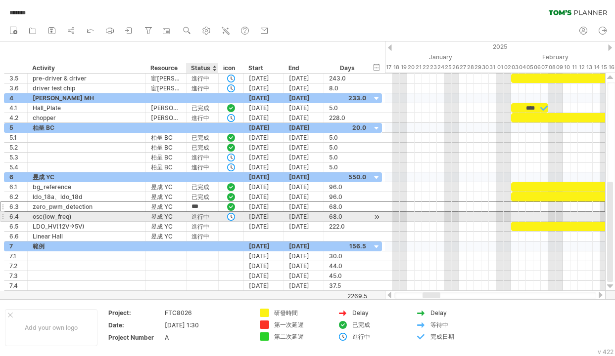
click at [207, 217] on div "進行中" at bounding box center [202, 216] width 22 height 9
drag, startPoint x: 209, startPoint y: 216, endPoint x: 192, endPoint y: 216, distance: 16.3
click at [192, 216] on input "***" at bounding box center [202, 216] width 22 height 9
paste input "text"
type input "***"
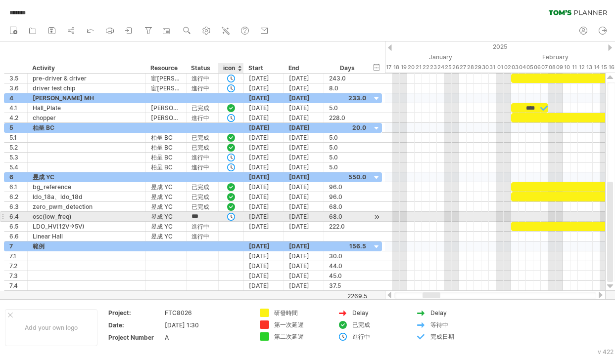
click at [228, 217] on div at bounding box center [231, 217] width 10 height 8
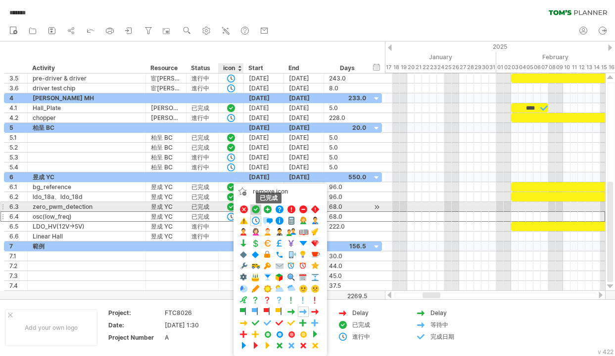
click at [257, 207] on span at bounding box center [256, 209] width 10 height 9
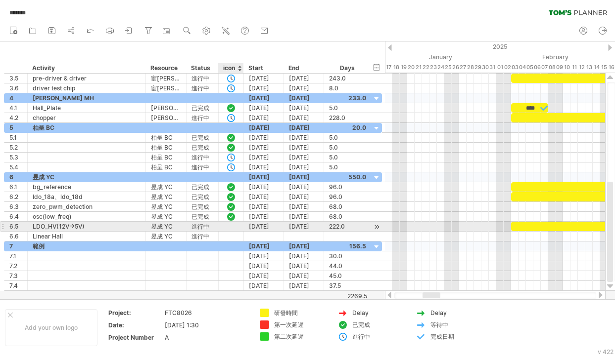
click at [235, 226] on div at bounding box center [231, 227] width 10 height 8
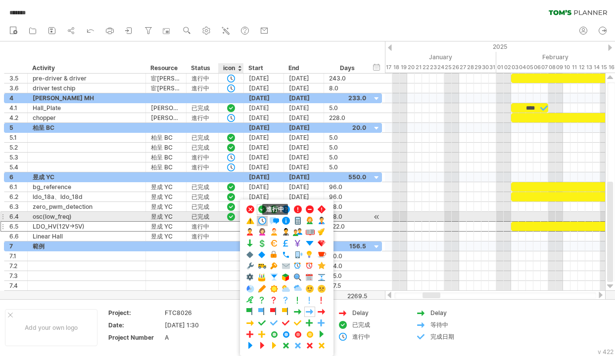
click at [264, 222] on span at bounding box center [262, 221] width 10 height 9
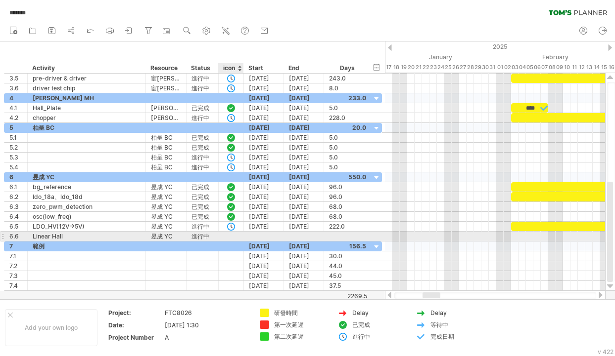
click at [234, 234] on div at bounding box center [231, 236] width 10 height 8
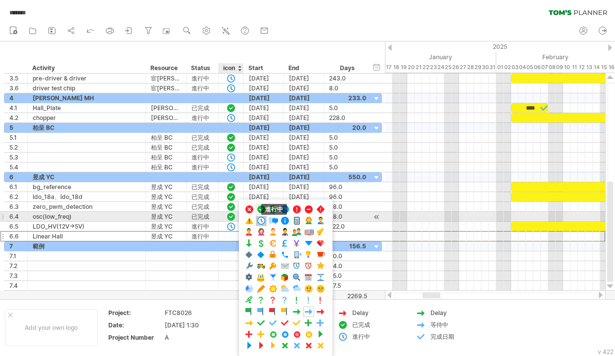
click at [259, 219] on span at bounding box center [261, 221] width 10 height 9
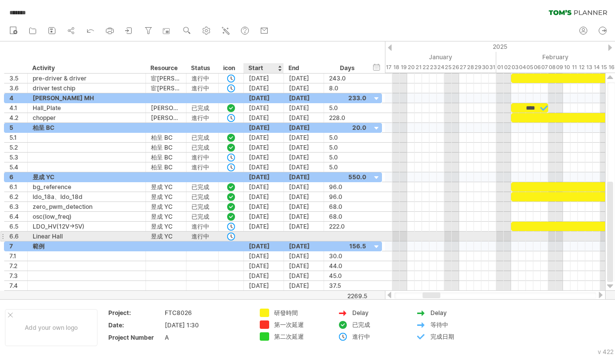
click at [274, 235] on div at bounding box center [264, 236] width 40 height 9
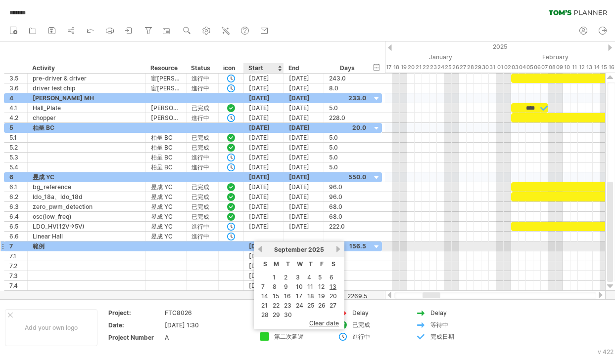
click at [258, 246] on link "previous" at bounding box center [259, 249] width 7 height 7
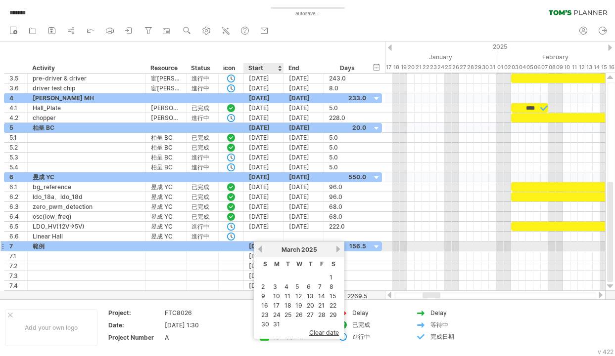
click at [258, 246] on link "previous" at bounding box center [259, 249] width 7 height 7
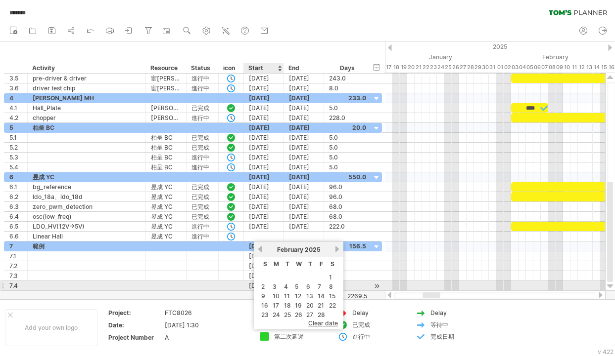
click at [274, 288] on link "3" at bounding box center [274, 286] width 6 height 9
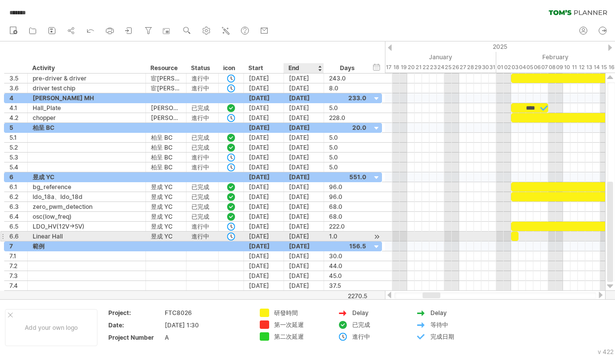
click at [318, 234] on div "[DATE]" at bounding box center [304, 236] width 40 height 9
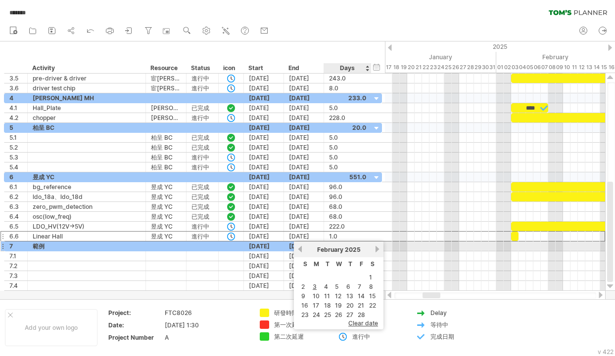
click at [377, 251] on link "next" at bounding box center [376, 249] width 7 height 7
click at [377, 251] on link "next" at bounding box center [377, 249] width 7 height 7
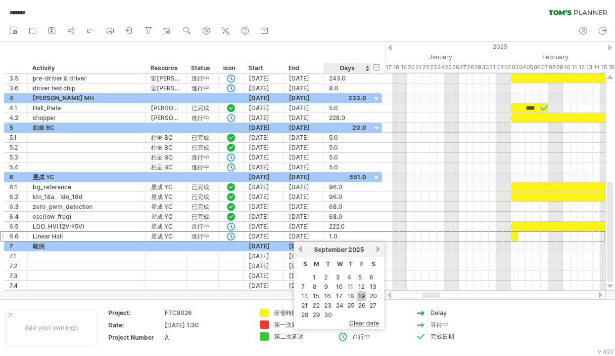
click at [360, 296] on link "19" at bounding box center [361, 296] width 9 height 9
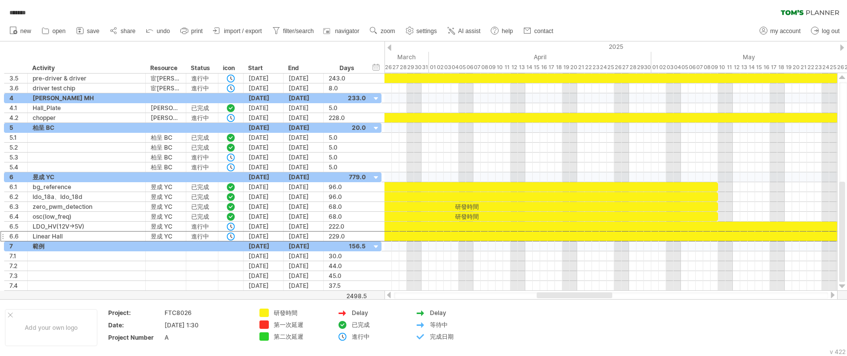
drag, startPoint x: 503, startPoint y: 294, endPoint x: 587, endPoint y: 297, distance: 83.6
click at [500, 297] on div at bounding box center [575, 296] width 76 height 6
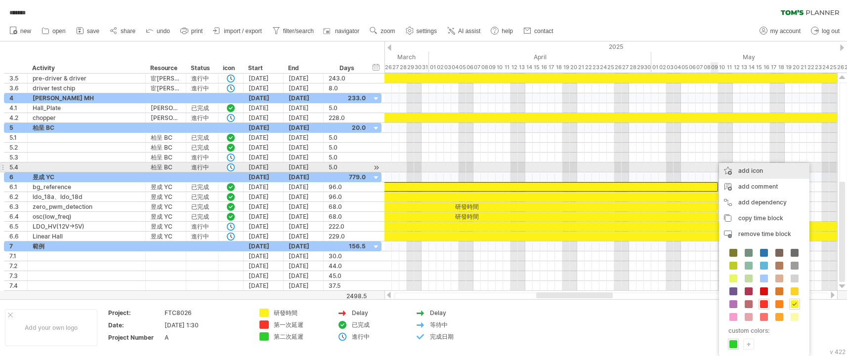
click at [500, 170] on div "add icon" at bounding box center [764, 171] width 90 height 16
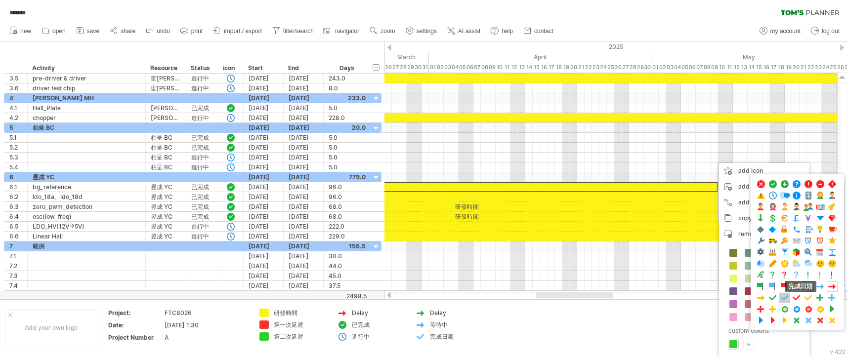
click at [500, 299] on span at bounding box center [785, 298] width 10 height 9
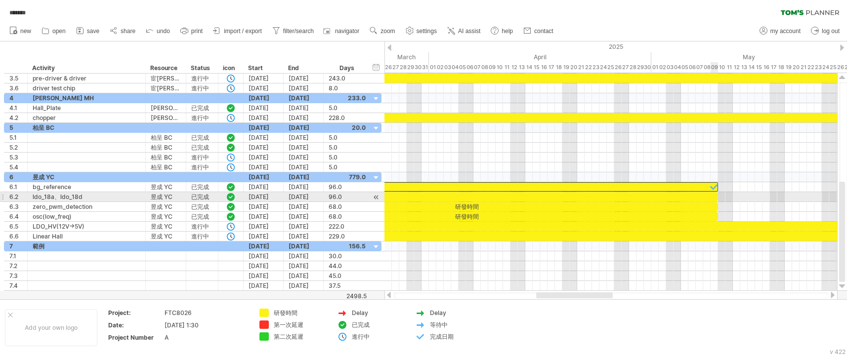
click at [500, 196] on div "研發時間" at bounding box center [362, 196] width 712 height 9
click at [500, 196] on div "****" at bounding box center [362, 196] width 712 height 9
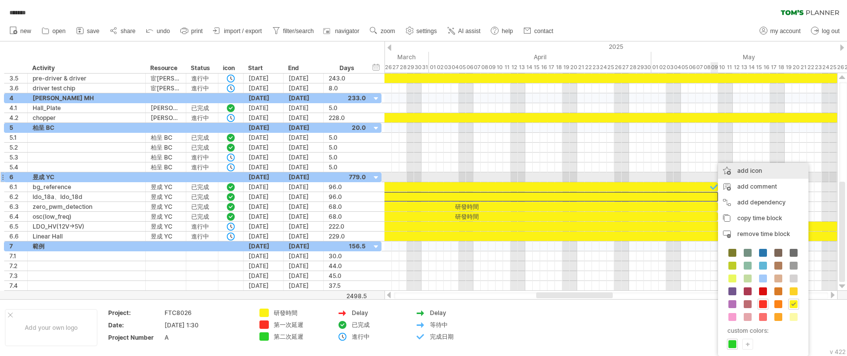
click at [500, 174] on div "add icon" at bounding box center [763, 171] width 90 height 16
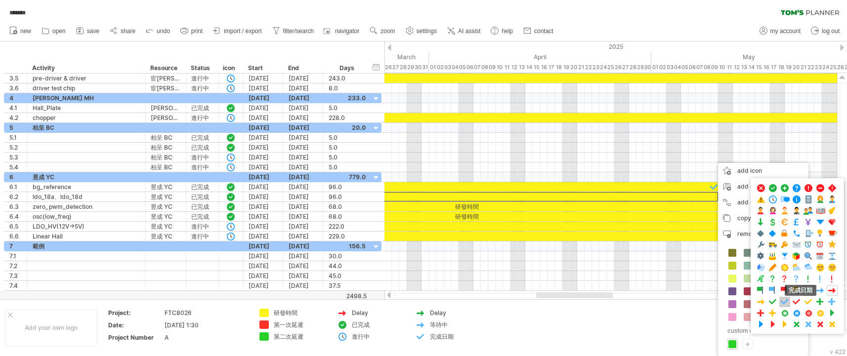
click at [500, 298] on span at bounding box center [785, 302] width 10 height 9
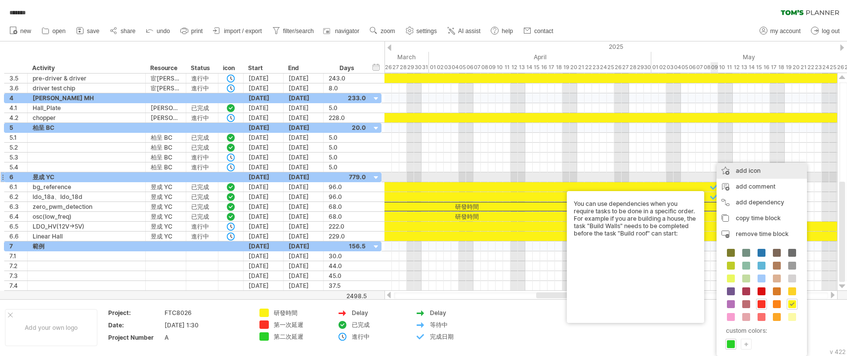
click at [500, 173] on div "add icon" at bounding box center [762, 171] width 90 height 16
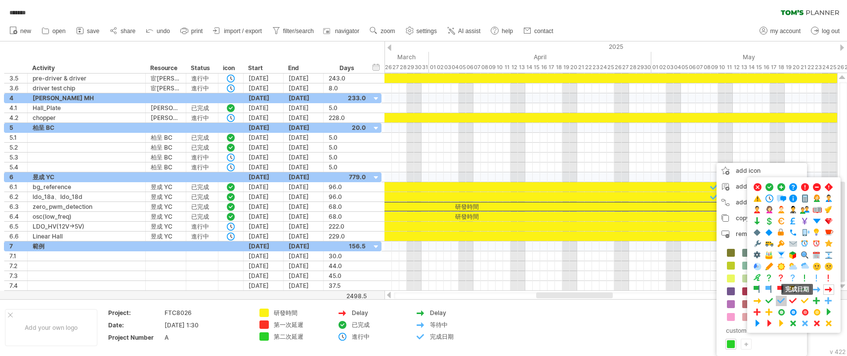
click at [500, 298] on span at bounding box center [782, 301] width 10 height 9
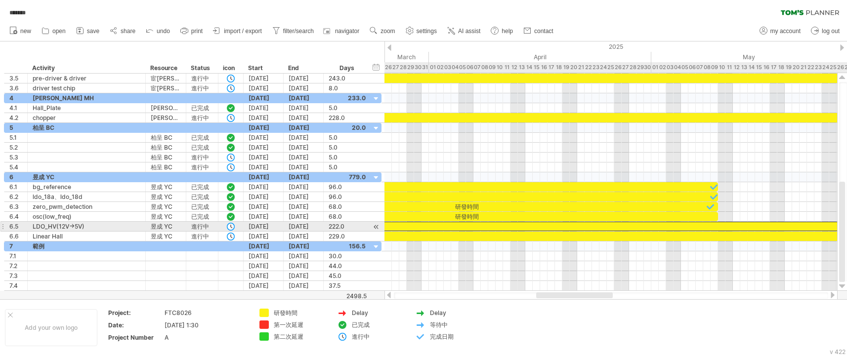
click at [500, 223] on div at bounding box center [829, 226] width 1647 height 9
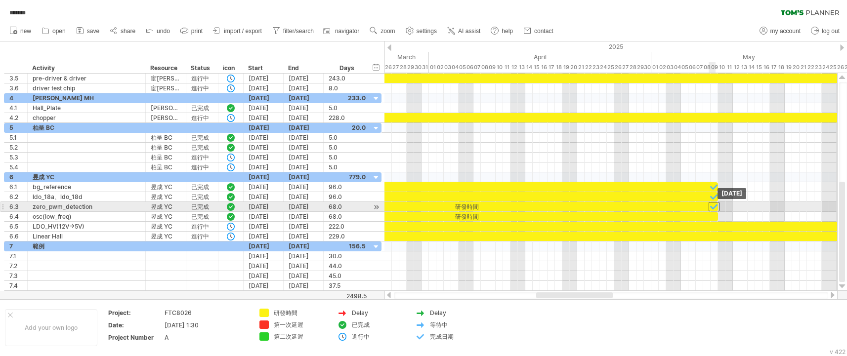
drag, startPoint x: 711, startPoint y: 204, endPoint x: 715, endPoint y: 205, distance: 5.0
click at [500, 205] on div at bounding box center [714, 206] width 11 height 9
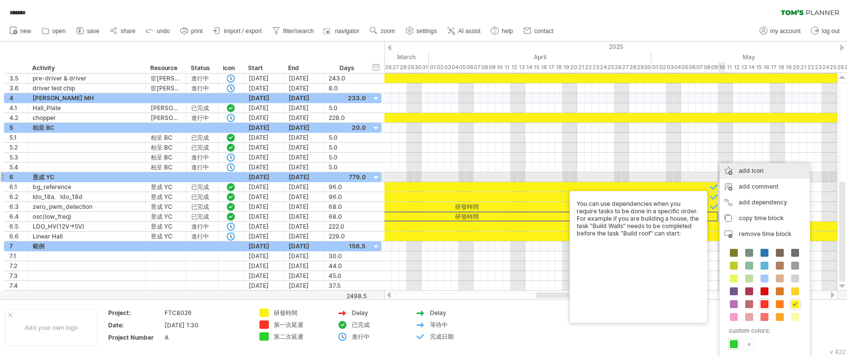
click at [500, 173] on div "add icon" at bounding box center [765, 171] width 90 height 16
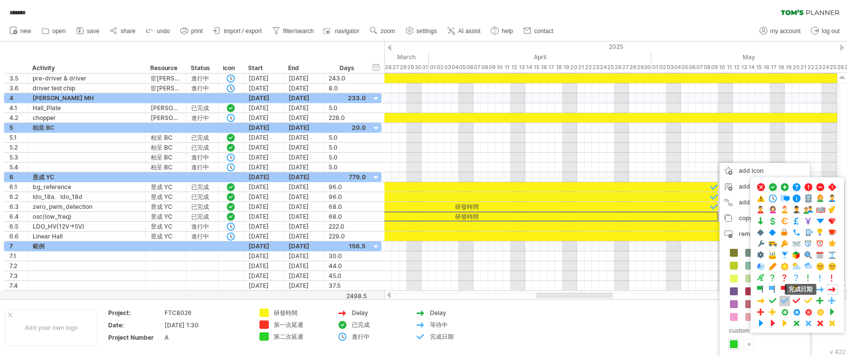
click at [500, 302] on span at bounding box center [785, 301] width 10 height 9
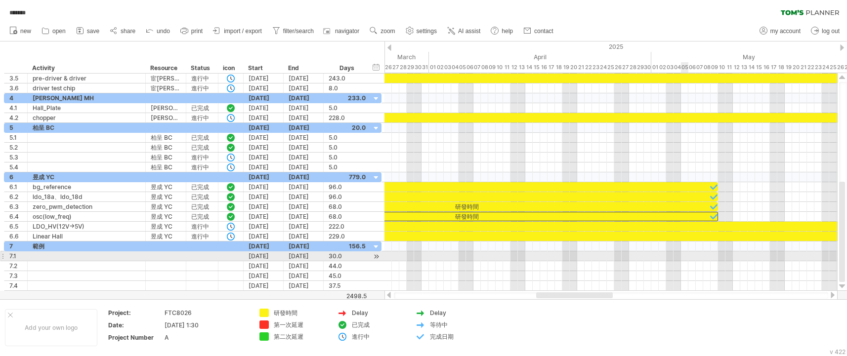
click at [500, 260] on div at bounding box center [611, 257] width 453 height 10
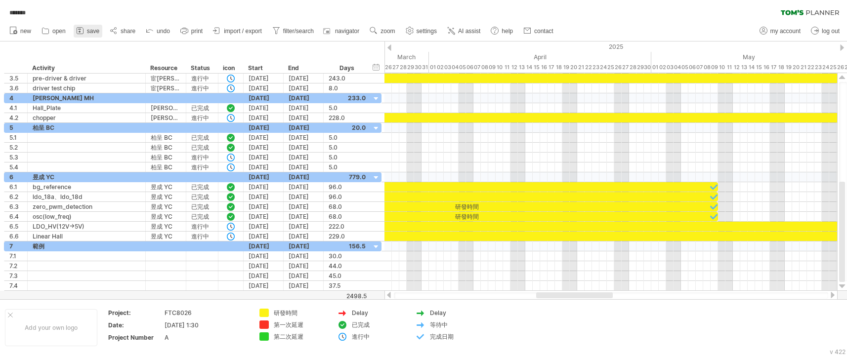
click at [89, 31] on span "save" at bounding box center [93, 31] width 12 height 7
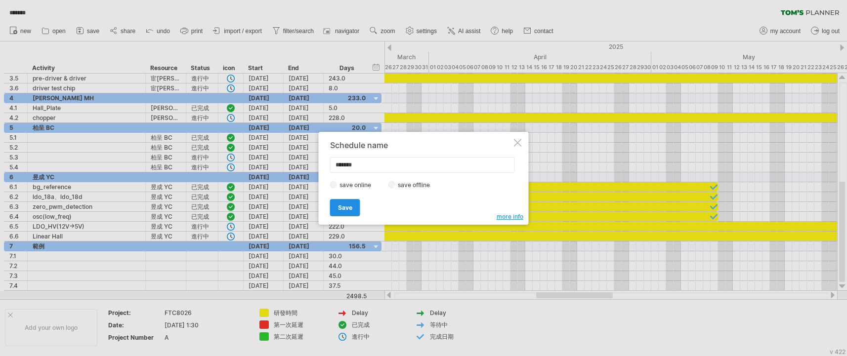
click at [349, 207] on span "Save" at bounding box center [345, 207] width 14 height 7
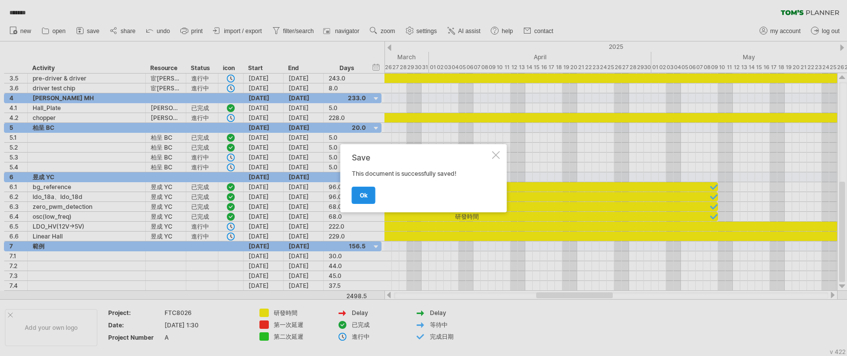
click at [367, 195] on span "ok" at bounding box center [364, 195] width 8 height 7
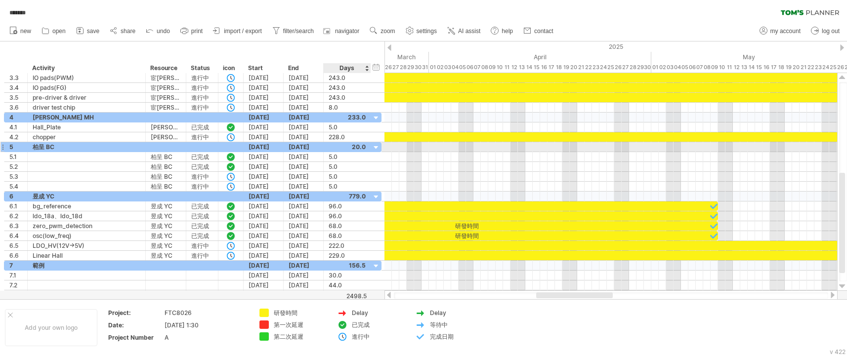
click at [376, 146] on div at bounding box center [376, 147] width 9 height 9
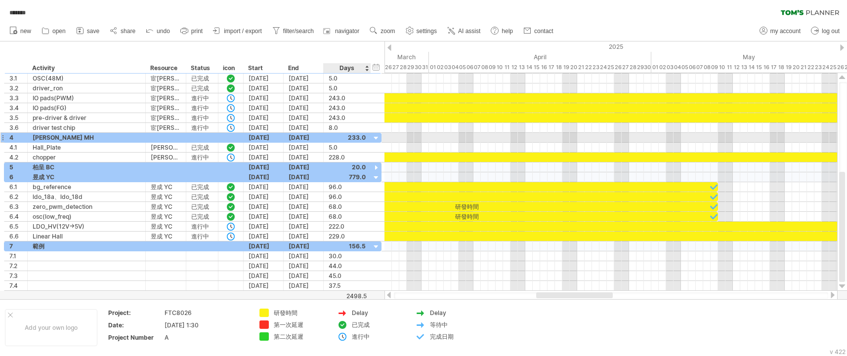
click at [378, 136] on div at bounding box center [376, 138] width 9 height 9
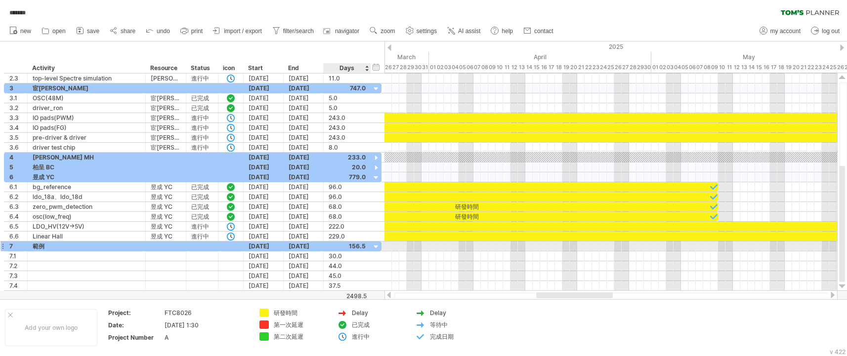
click at [373, 247] on div at bounding box center [376, 247] width 9 height 9
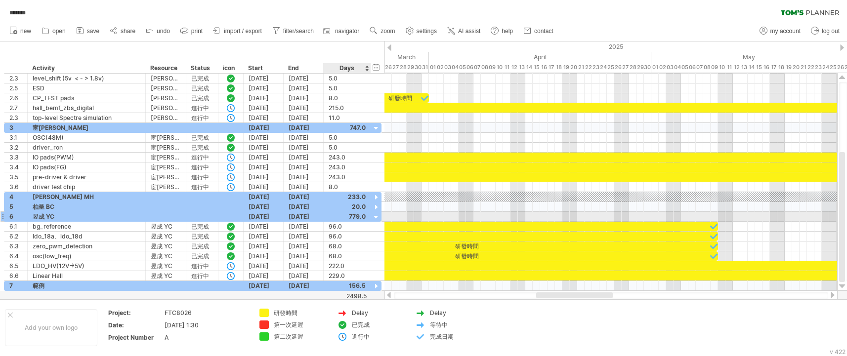
click at [375, 219] on div at bounding box center [376, 217] width 9 height 9
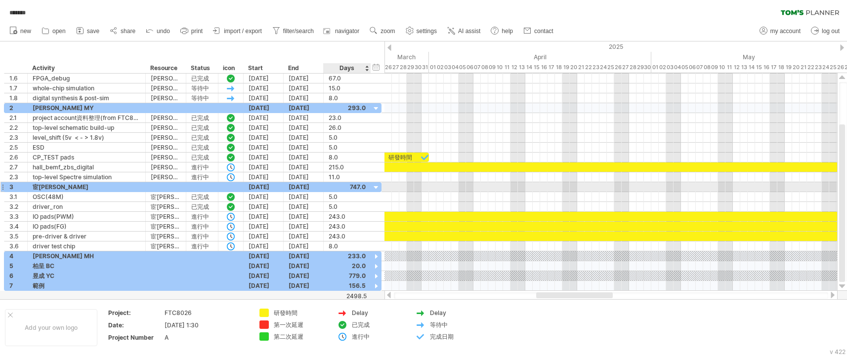
click at [374, 186] on div at bounding box center [376, 187] width 9 height 9
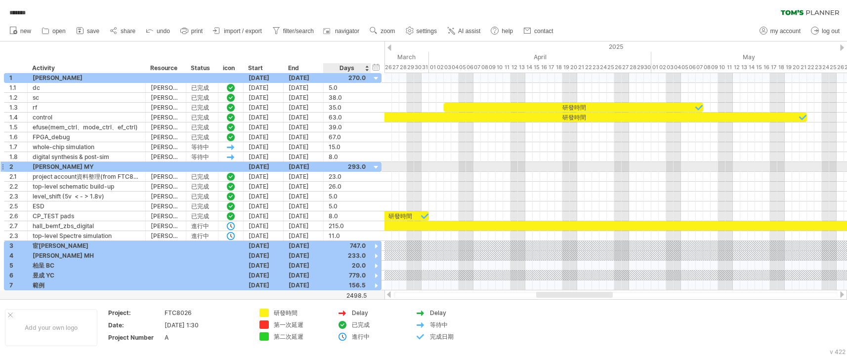
click at [375, 164] on div at bounding box center [376, 167] width 9 height 9
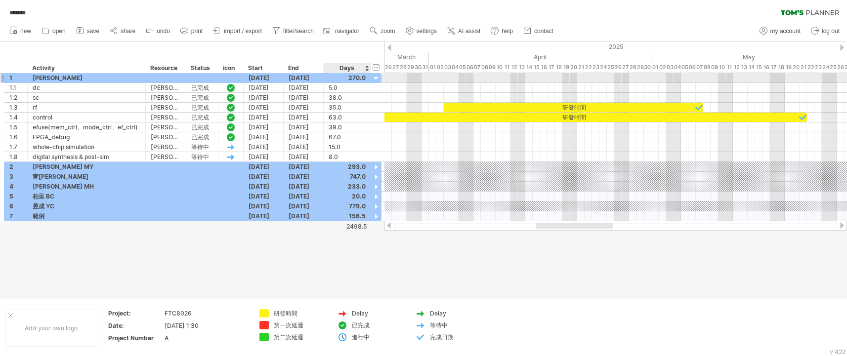
click at [377, 78] on div at bounding box center [376, 78] width 9 height 9
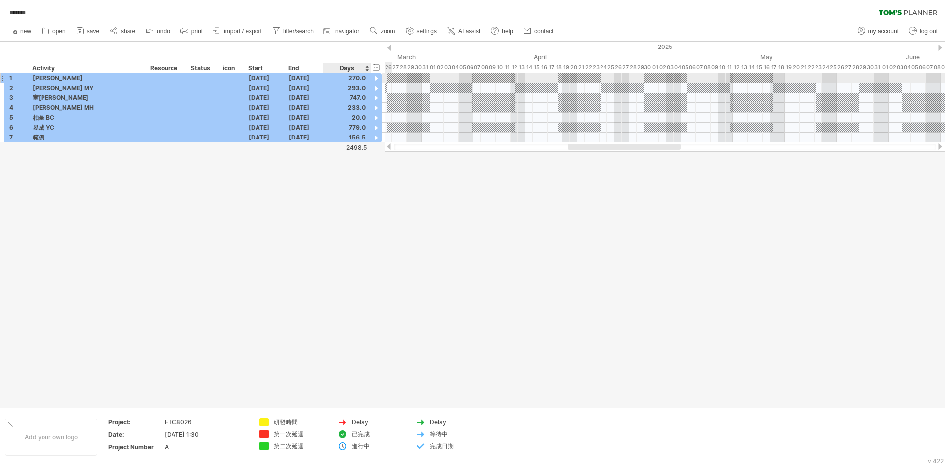
click at [376, 76] on div at bounding box center [376, 78] width 9 height 9
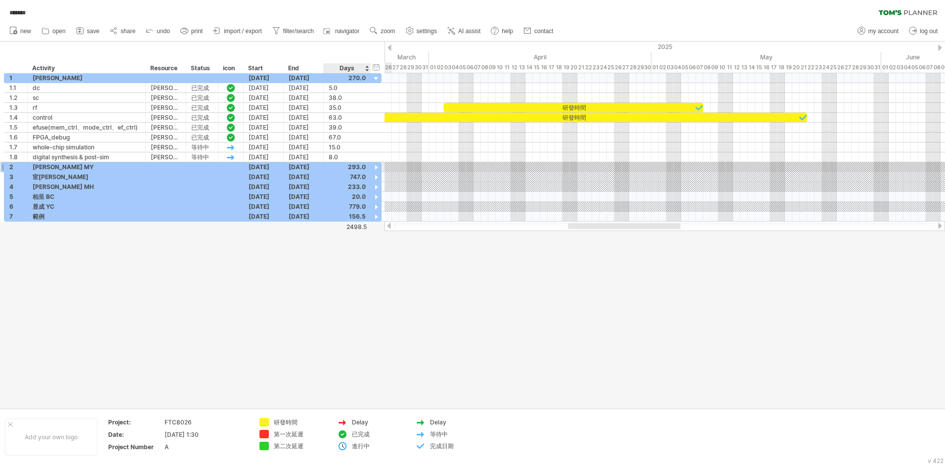
click at [376, 165] on div at bounding box center [376, 167] width 9 height 9
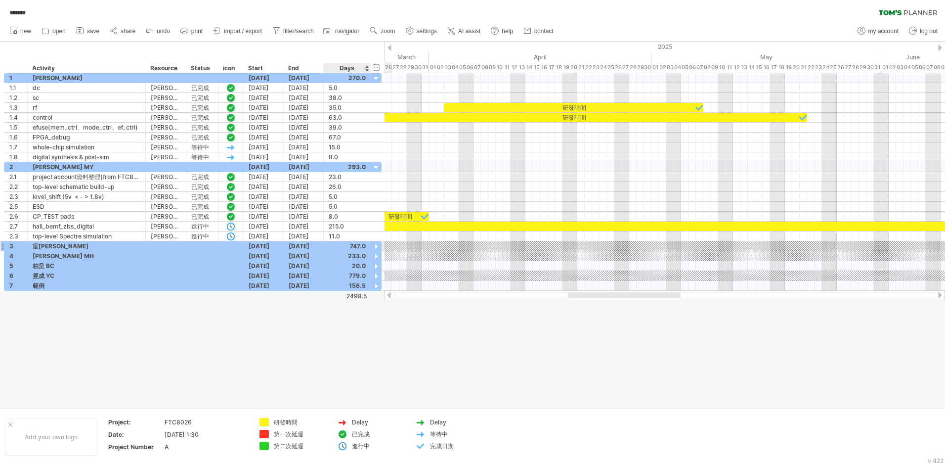
click at [375, 246] on div at bounding box center [376, 246] width 9 height 9
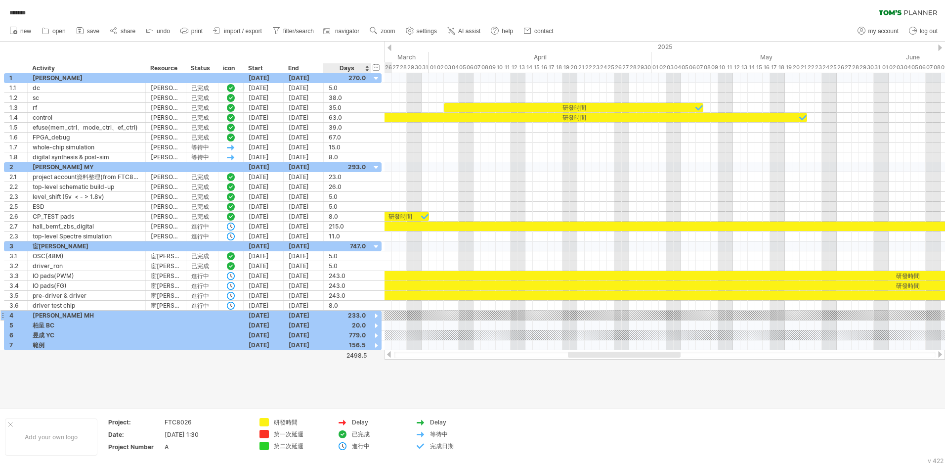
click at [376, 305] on div at bounding box center [376, 316] width 9 height 9
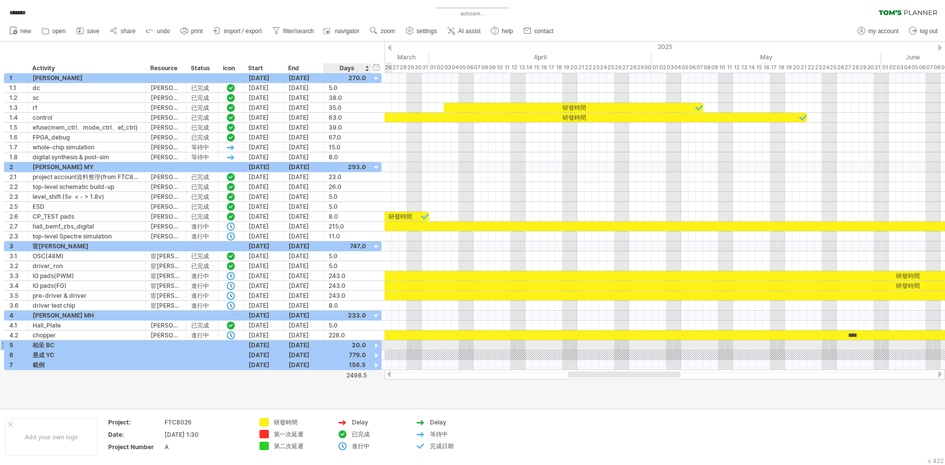
click at [377, 305] on div at bounding box center [376, 345] width 9 height 9
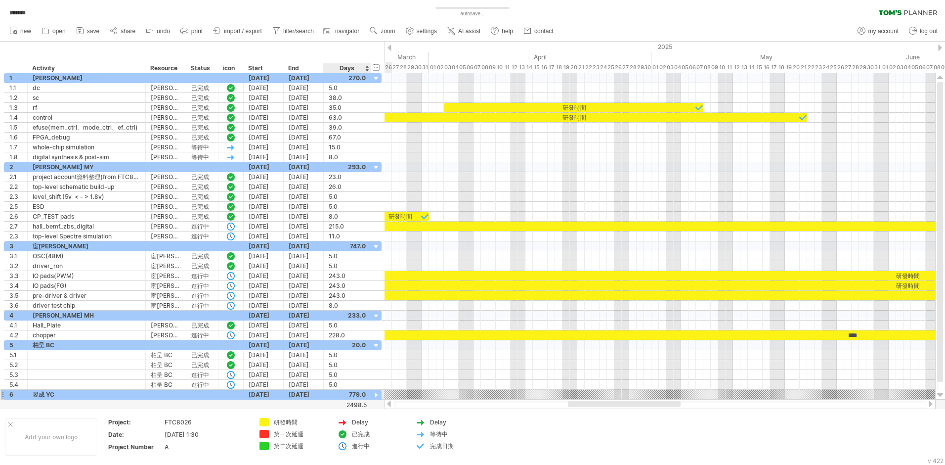
click at [375, 305] on div at bounding box center [376, 395] width 9 height 9
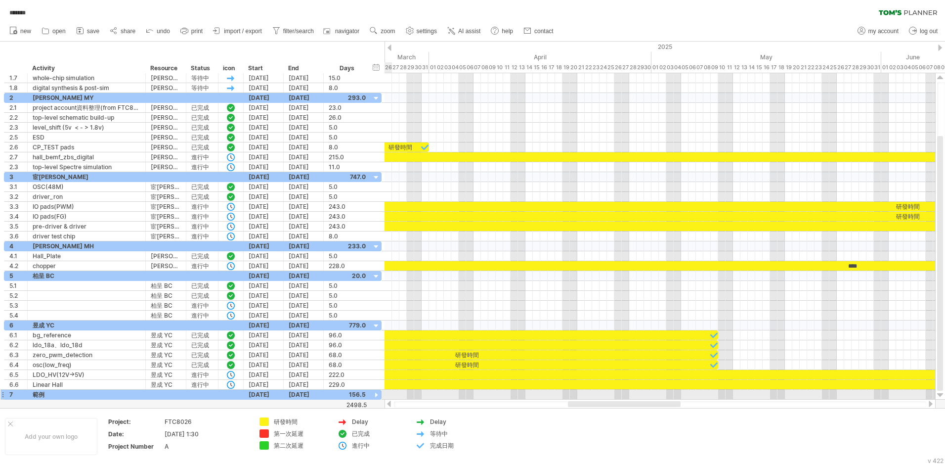
click at [375, 305] on div at bounding box center [376, 395] width 9 height 9
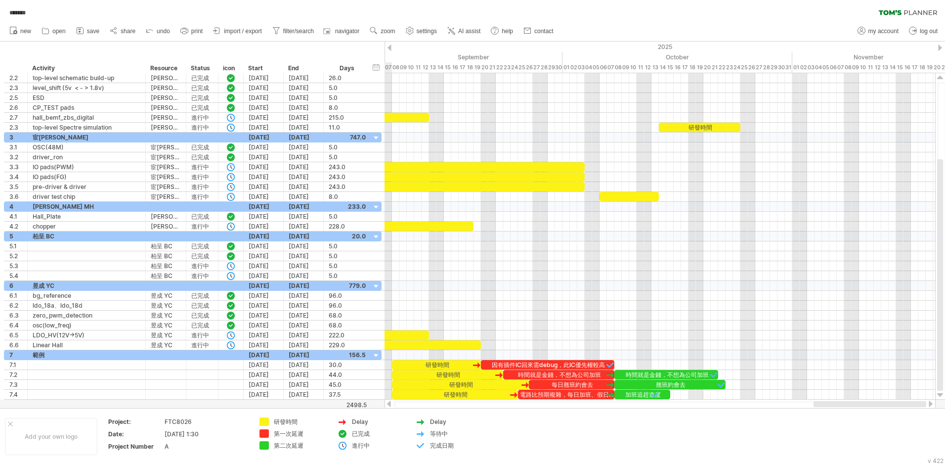
drag, startPoint x: 586, startPoint y: 403, endPoint x: 847, endPoint y: 407, distance: 261.1
click at [500, 305] on div at bounding box center [660, 404] width 551 height 10
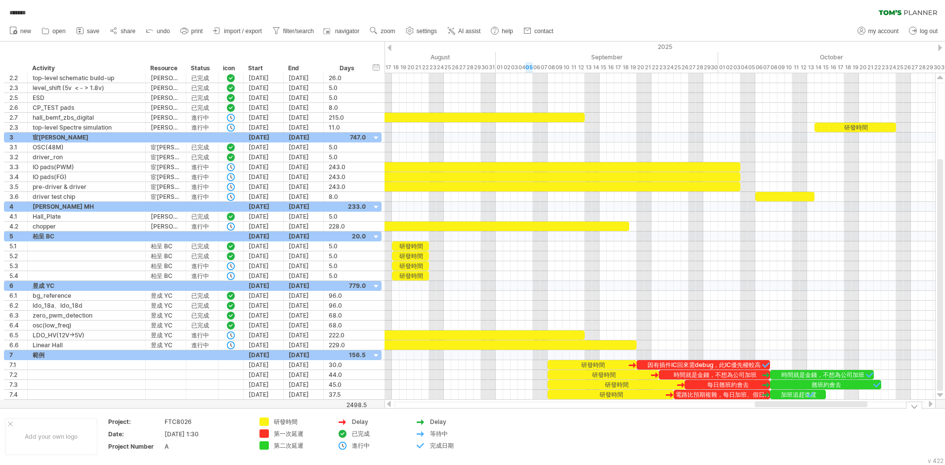
drag, startPoint x: 821, startPoint y: 403, endPoint x: 791, endPoint y: 409, distance: 30.3
click at [500, 305] on div "Trying to reach [DOMAIN_NAME] Connected again... 0% autosave... ******* filter:…" at bounding box center [472, 232] width 945 height 465
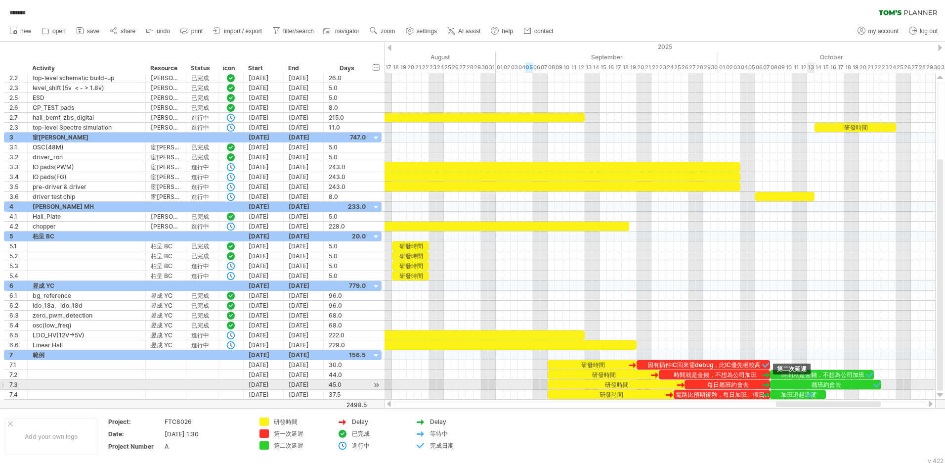
click at [500, 305] on div "翹班約會去" at bounding box center [825, 384] width 111 height 9
click at [500, 305] on div "*****" at bounding box center [825, 384] width 111 height 9
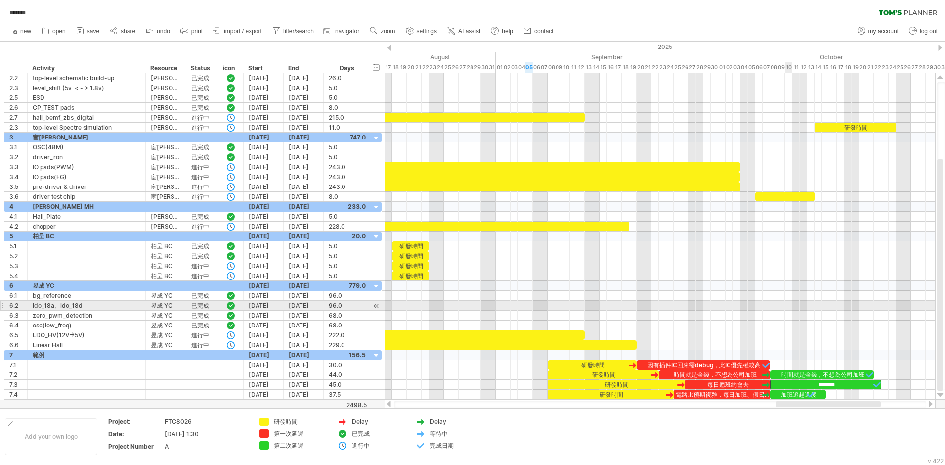
click at [500, 305] on div at bounding box center [660, 306] width 551 height 10
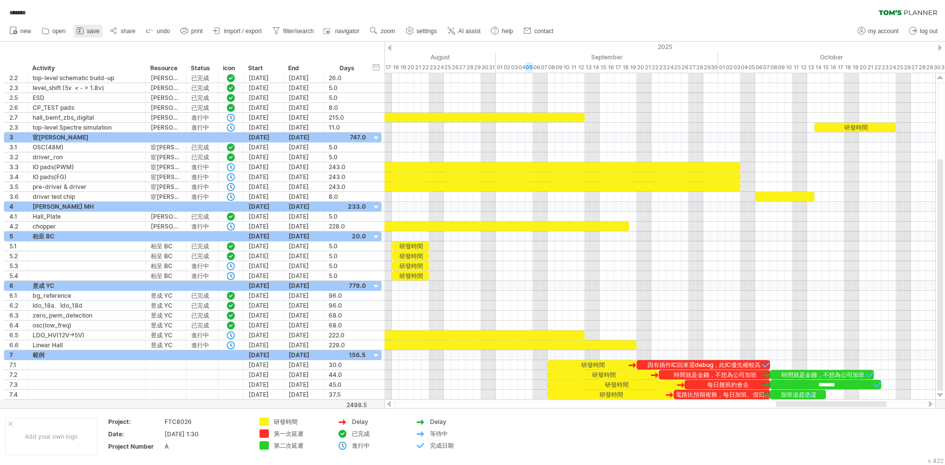
click at [93, 30] on span "save" at bounding box center [93, 31] width 12 height 7
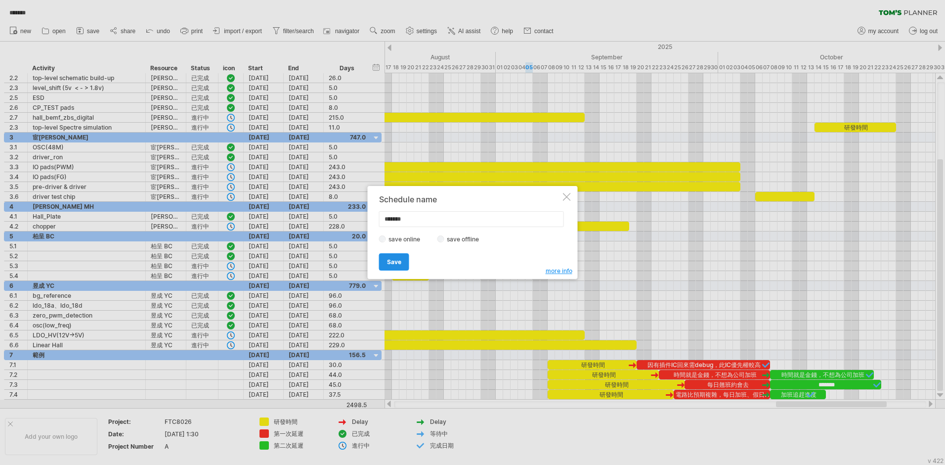
click at [389, 258] on span "Save" at bounding box center [394, 261] width 14 height 7
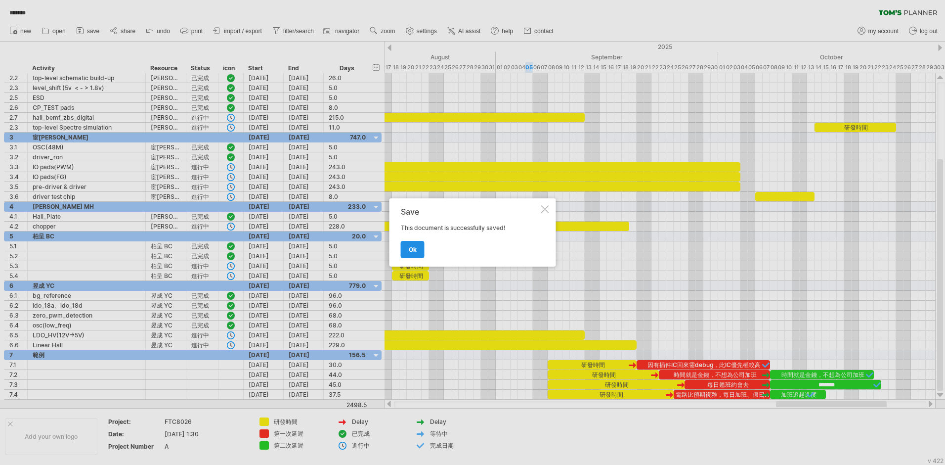
click at [411, 249] on span "ok" at bounding box center [413, 249] width 8 height 7
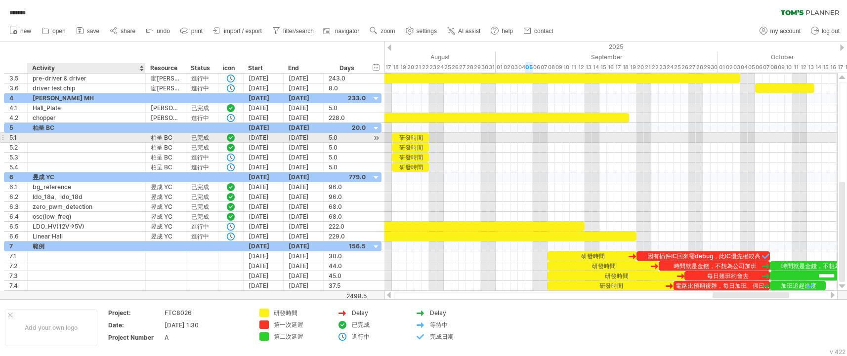
click at [46, 138] on div at bounding box center [87, 137] width 108 height 9
type input "*"
type input "***"
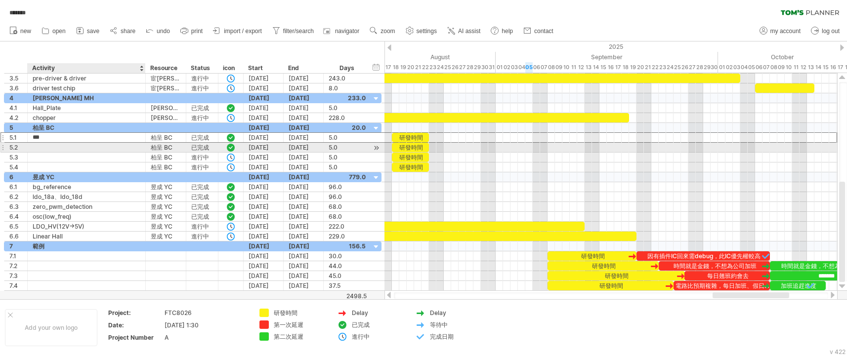
click at [42, 146] on div at bounding box center [87, 147] width 108 height 9
type input "***"
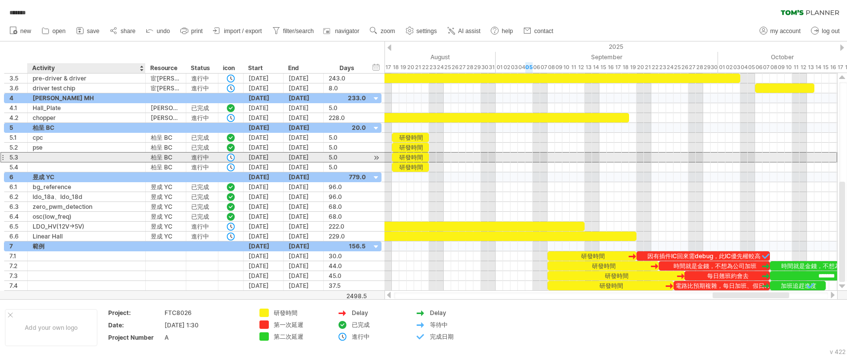
click at [45, 155] on div at bounding box center [87, 157] width 108 height 9
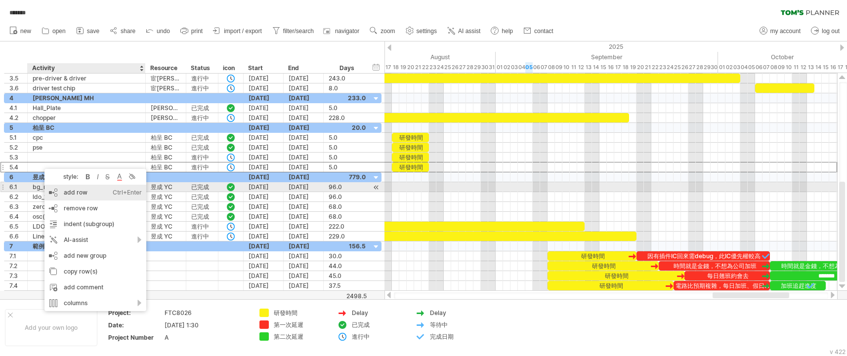
click at [65, 191] on div "add row Ctrl+Enter Cmd+Enter" at bounding box center [96, 193] width 102 height 16
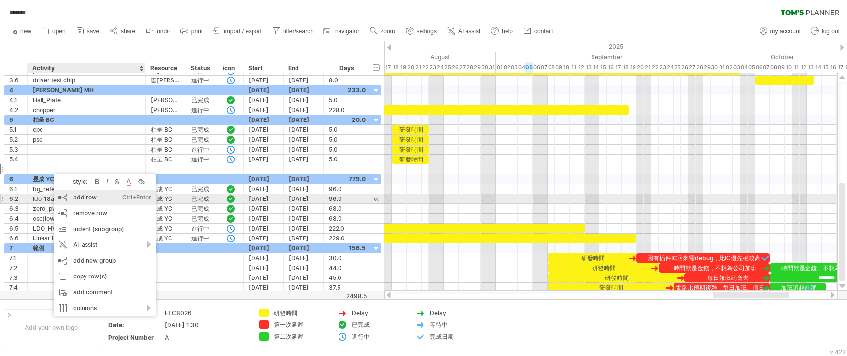
click at [79, 196] on div "add row Ctrl+Enter Cmd+Enter" at bounding box center [105, 198] width 102 height 16
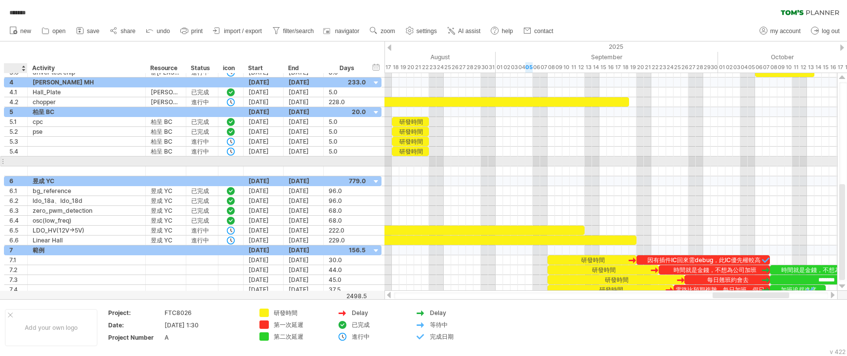
click at [15, 158] on div at bounding box center [15, 161] width 13 height 9
type input "***"
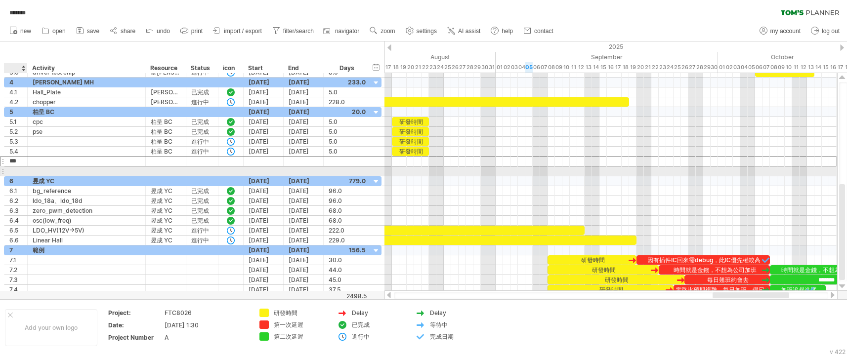
click at [16, 170] on div at bounding box center [15, 171] width 13 height 9
type input "***"
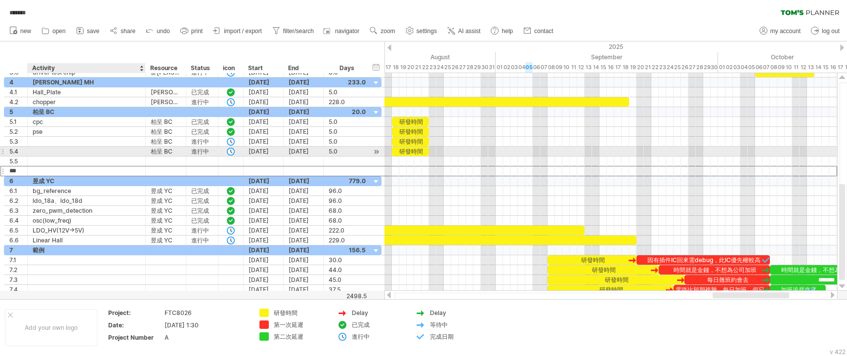
click at [54, 154] on div at bounding box center [87, 151] width 108 height 9
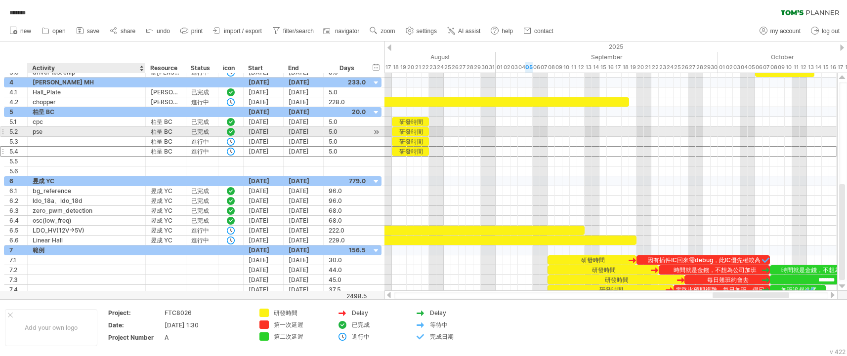
click at [41, 136] on div "pse" at bounding box center [87, 131] width 108 height 9
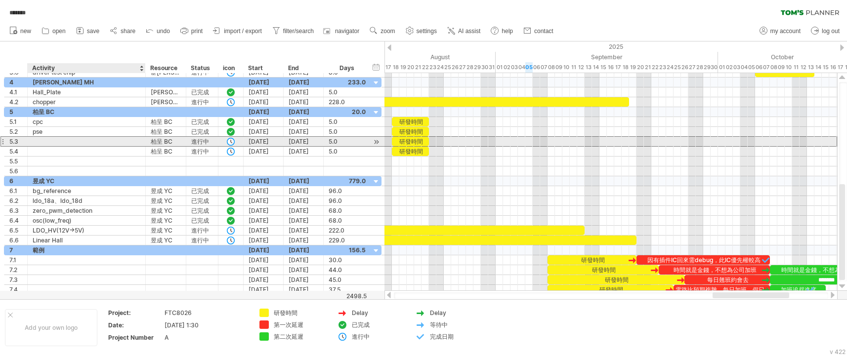
click at [38, 145] on div at bounding box center [87, 141] width 108 height 9
type input "*******"
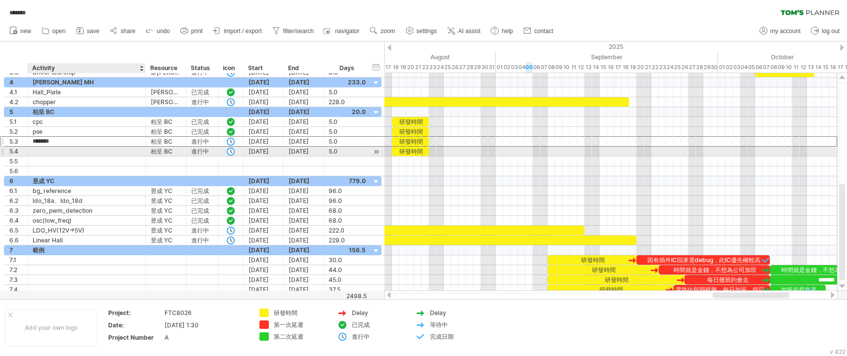
click at [38, 149] on div at bounding box center [87, 151] width 108 height 9
type input "*******"
click at [62, 145] on div "pwm_gen" at bounding box center [87, 141] width 108 height 9
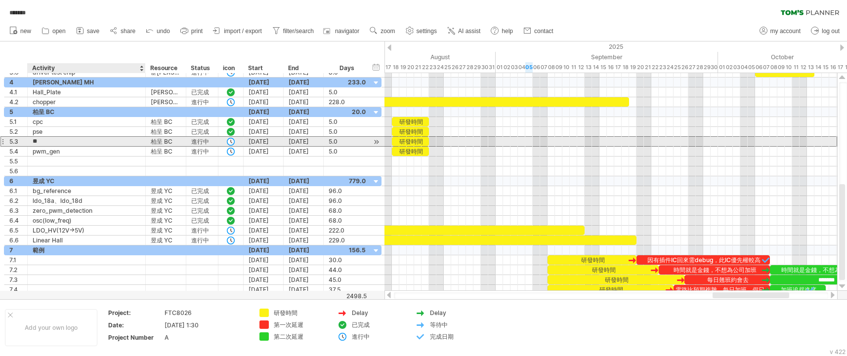
type input "*"
type input "**********"
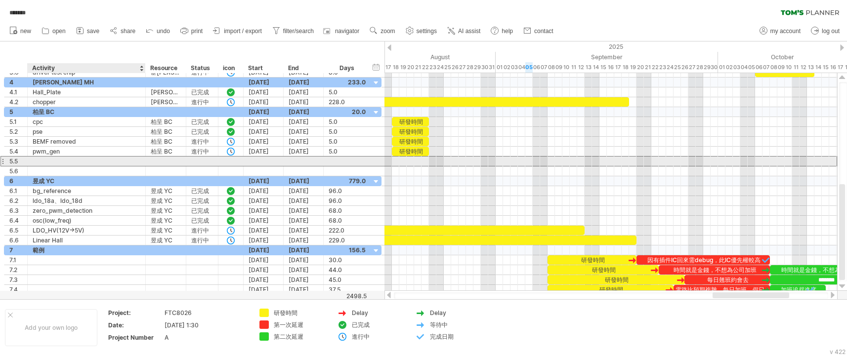
click at [56, 161] on div at bounding box center [87, 161] width 108 height 9
type input "**********"
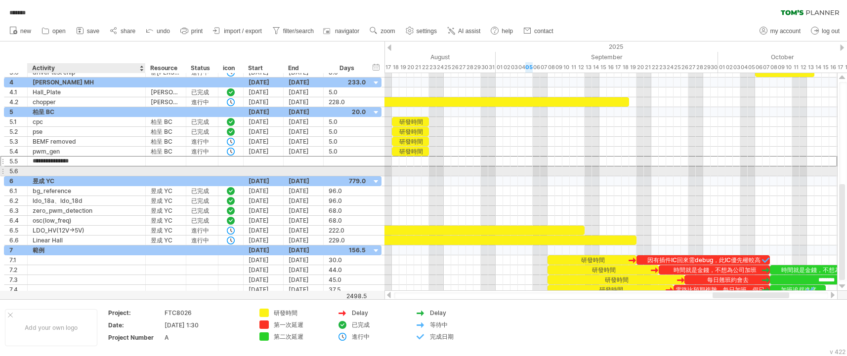
click at [49, 172] on div at bounding box center [87, 171] width 108 height 9
type input "**********"
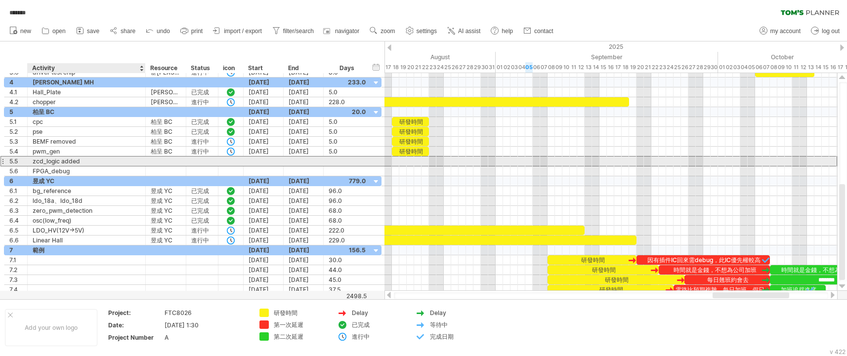
click at [111, 162] on div "zcd_logic added" at bounding box center [87, 161] width 108 height 9
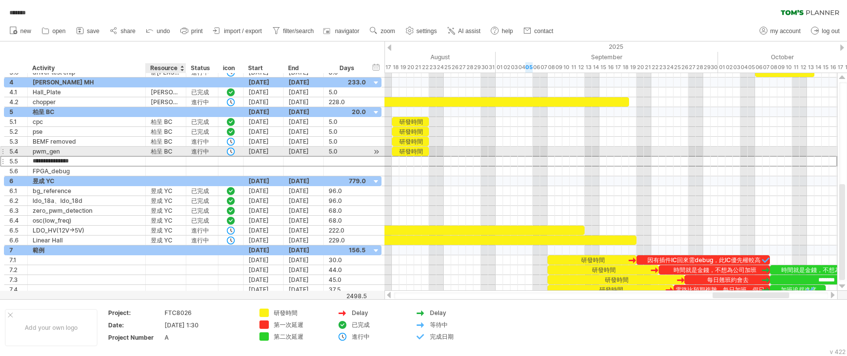
click at [169, 155] on div "柏呈 BC" at bounding box center [166, 151] width 30 height 9
drag, startPoint x: 174, startPoint y: 151, endPoint x: 152, endPoint y: 152, distance: 21.8
click at [152, 152] on input "*****" at bounding box center [166, 151] width 30 height 9
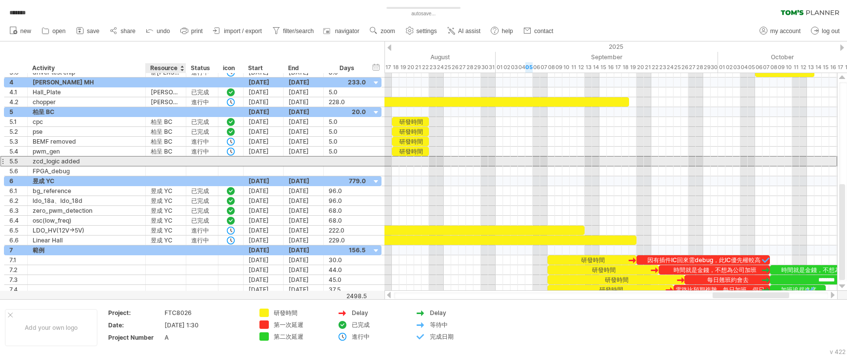
click at [159, 161] on div at bounding box center [166, 161] width 30 height 9
paste input "*****"
type input "*****"
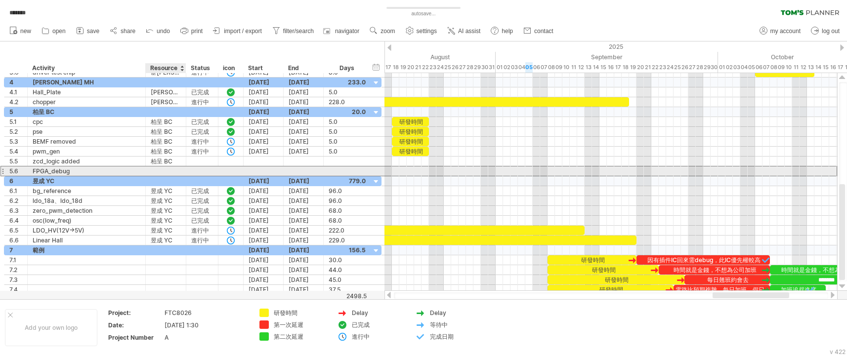
click at [158, 169] on div at bounding box center [166, 171] width 30 height 9
paste input "*****"
type input "*****"
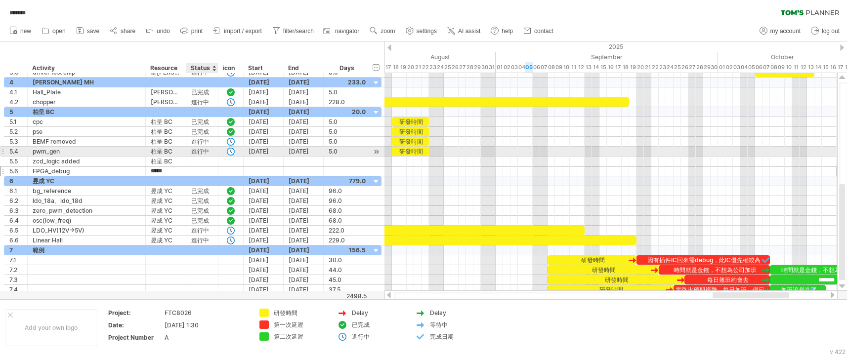
click at [208, 154] on div "進行中" at bounding box center [202, 151] width 22 height 9
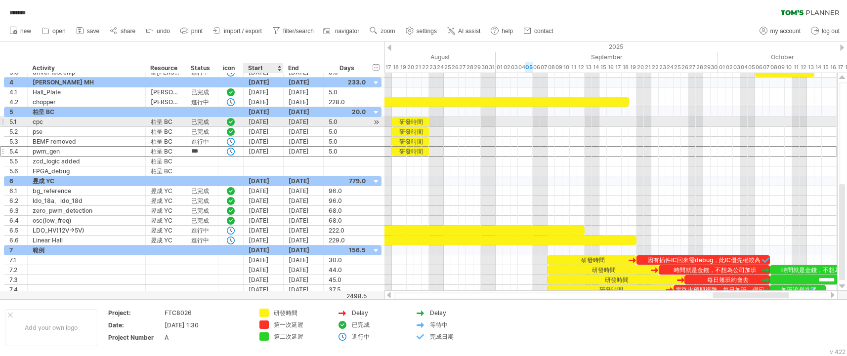
click at [270, 121] on div "[DATE]" at bounding box center [264, 121] width 40 height 9
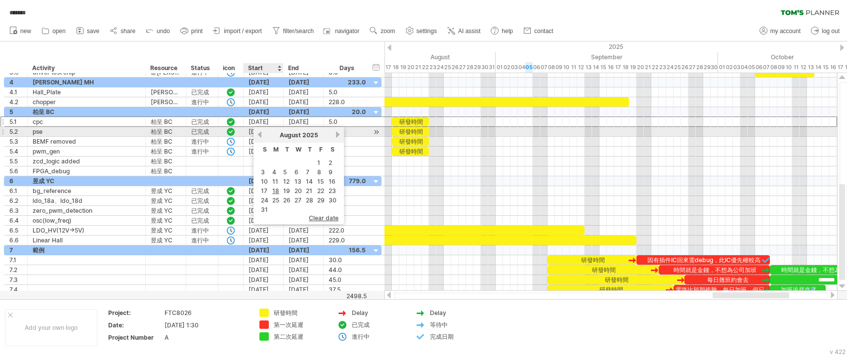
click at [263, 134] on link "previous" at bounding box center [259, 134] width 7 height 7
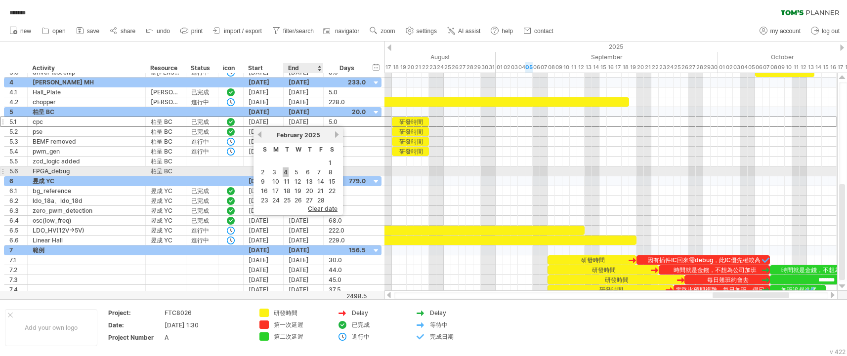
click at [286, 172] on link "4" at bounding box center [286, 172] width 6 height 9
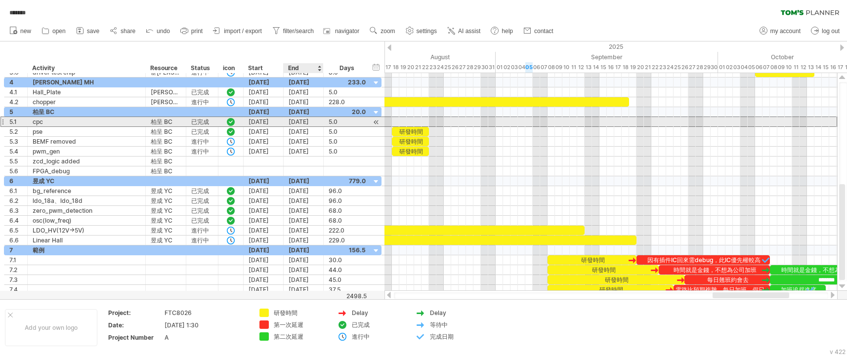
click at [312, 122] on div "[DATE]" at bounding box center [304, 121] width 40 height 9
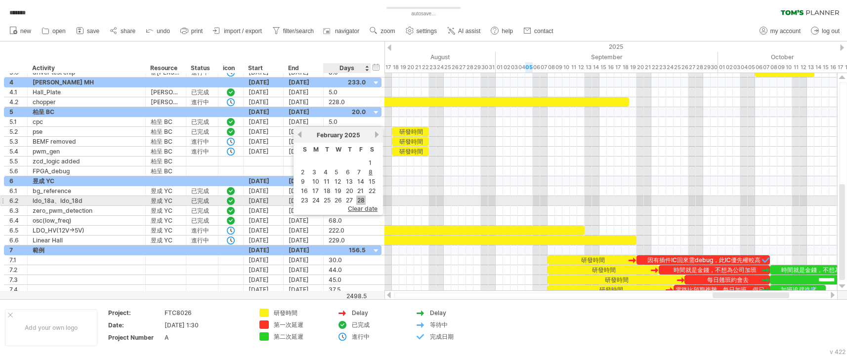
click at [361, 199] on link "28" at bounding box center [360, 200] width 9 height 9
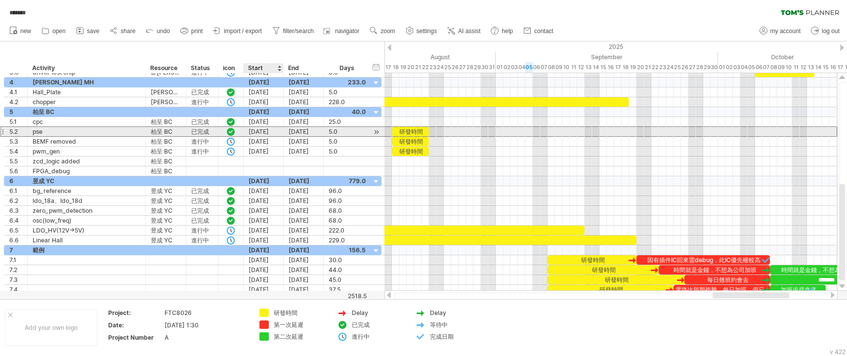
click at [263, 131] on div "[DATE]" at bounding box center [264, 131] width 40 height 9
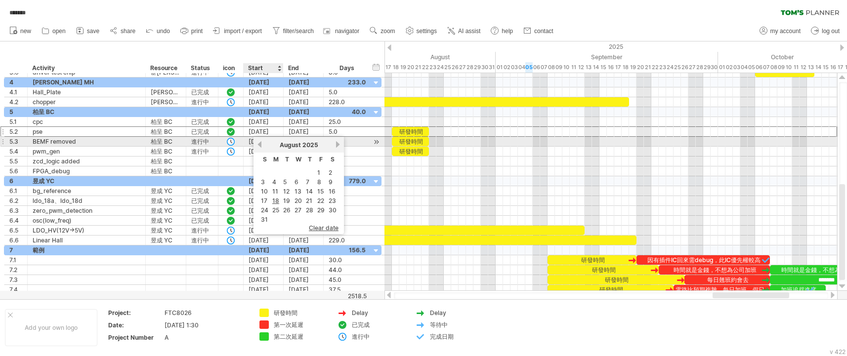
click at [256, 144] on div "previous next [DATE]" at bounding box center [299, 145] width 90 height 16
click at [259, 145] on link "previous" at bounding box center [259, 144] width 7 height 7
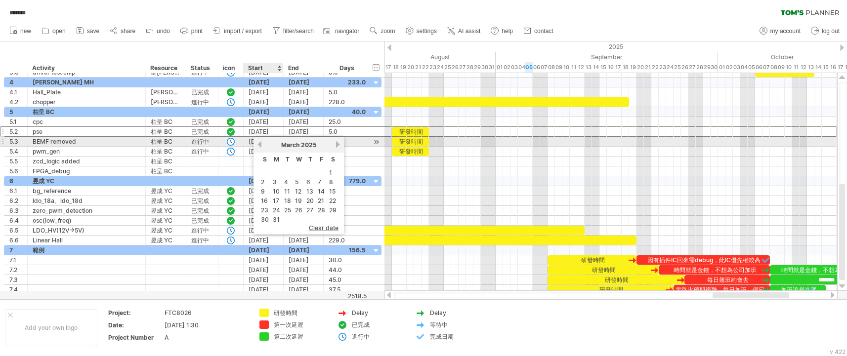
click at [259, 145] on link "previous" at bounding box center [259, 144] width 7 height 7
click at [338, 145] on link "next" at bounding box center [336, 144] width 7 height 7
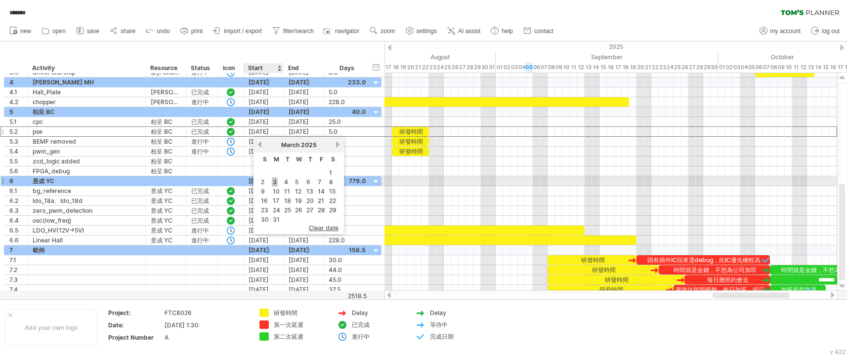
click at [273, 183] on link "3" at bounding box center [275, 182] width 6 height 9
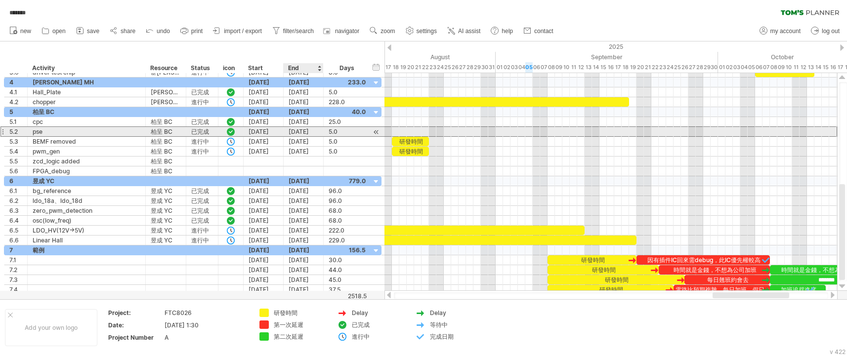
click at [312, 131] on div "[DATE]" at bounding box center [304, 131] width 40 height 9
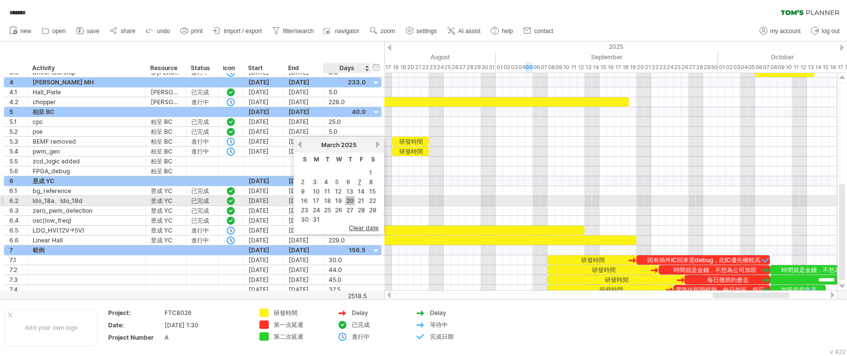
click at [349, 199] on link "20" at bounding box center [350, 200] width 9 height 9
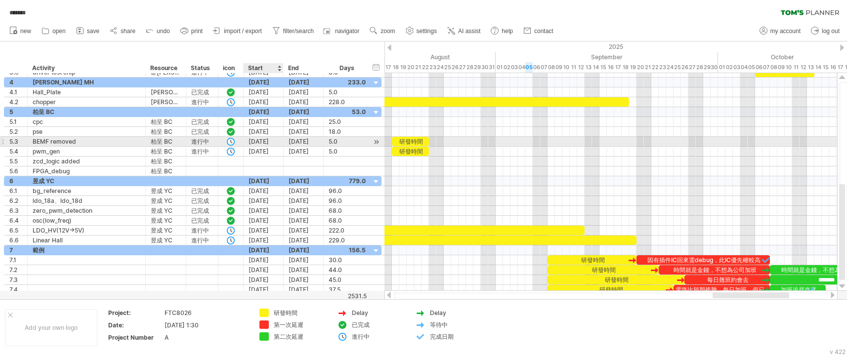
click at [269, 142] on div "[DATE]" at bounding box center [264, 141] width 40 height 9
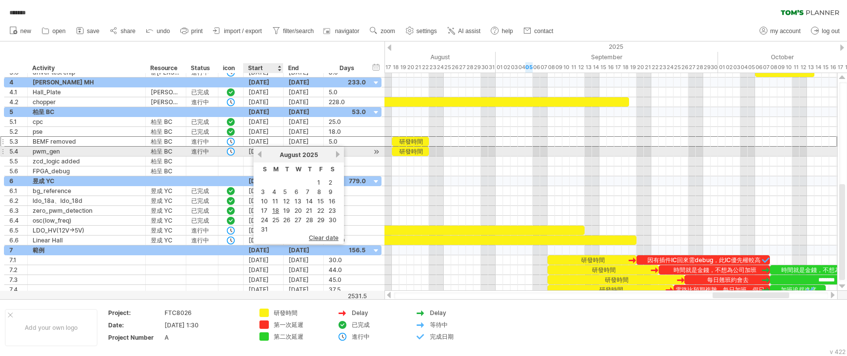
click at [260, 151] on link "previous" at bounding box center [259, 154] width 7 height 7
click at [254, 150] on div "previous next [DATE]" at bounding box center [299, 155] width 90 height 16
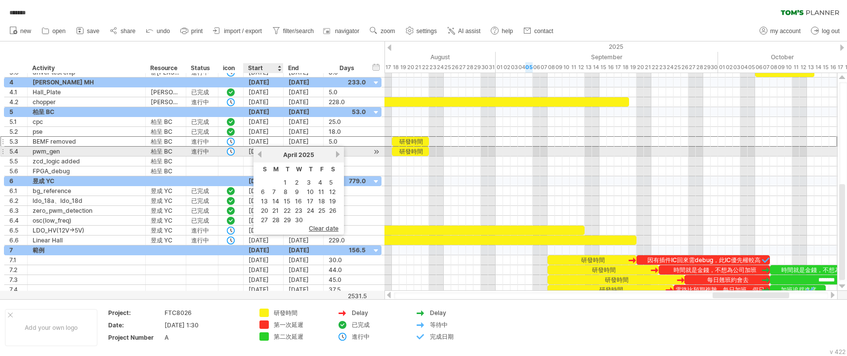
click at [261, 152] on link "previous" at bounding box center [259, 154] width 7 height 7
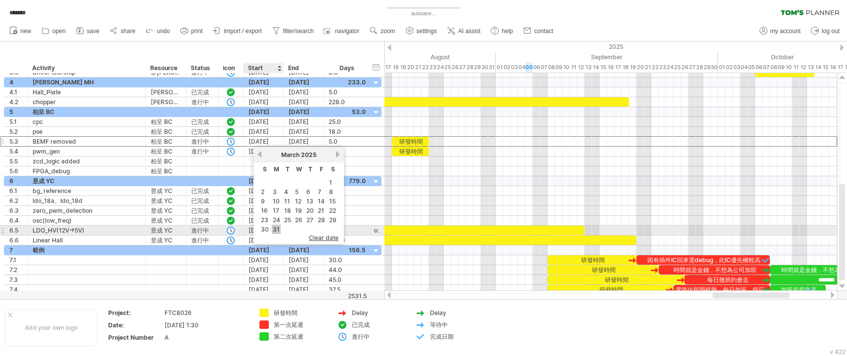
click at [277, 230] on link "31" at bounding box center [276, 229] width 9 height 9
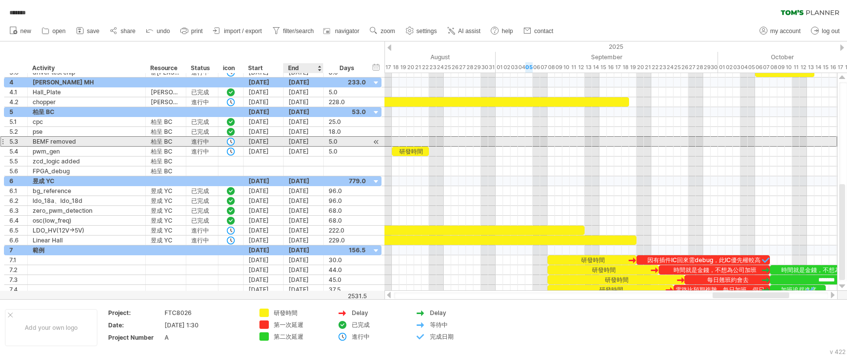
click at [305, 141] on div "[DATE]" at bounding box center [304, 141] width 40 height 9
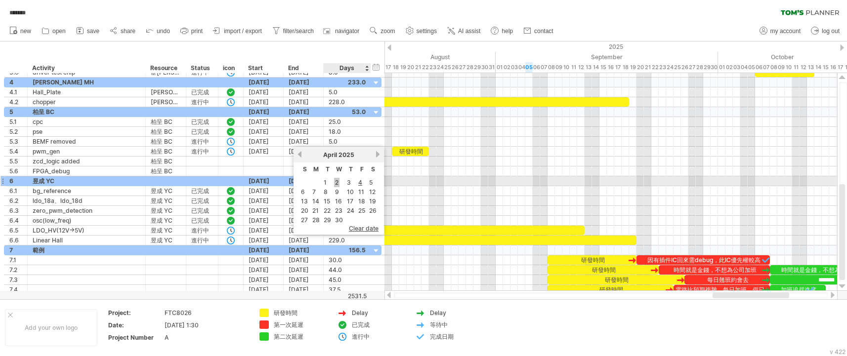
click at [338, 184] on link "2" at bounding box center [336, 182] width 5 height 9
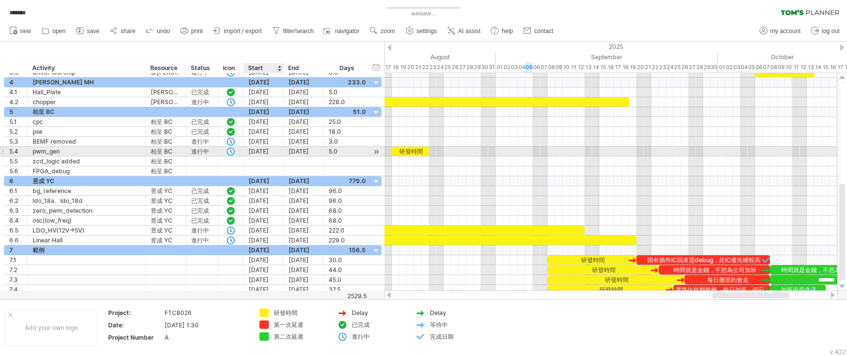
click at [267, 151] on div "[DATE]" at bounding box center [264, 151] width 40 height 9
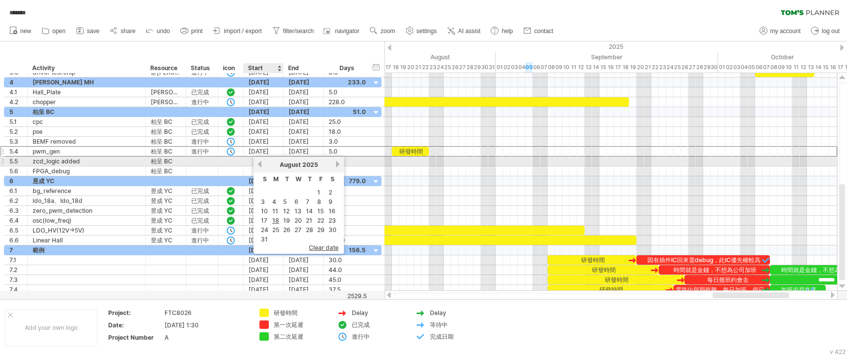
click at [262, 162] on link "previous" at bounding box center [259, 164] width 7 height 7
click at [264, 162] on div "[DATE]" at bounding box center [299, 164] width 72 height 7
click at [261, 164] on link "previous" at bounding box center [259, 164] width 7 height 7
click at [260, 164] on link "previous" at bounding box center [259, 164] width 7 height 7
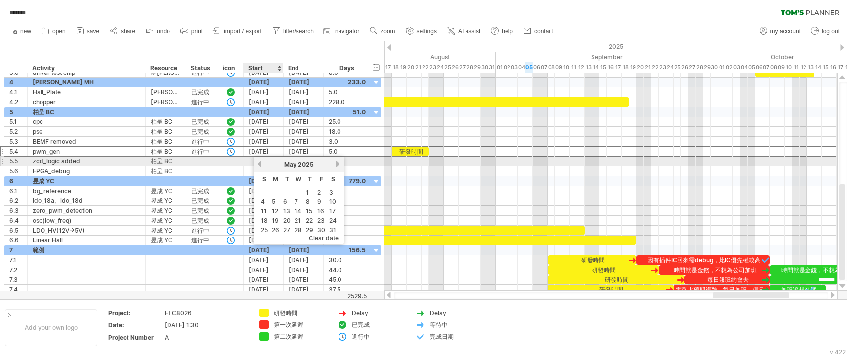
click at [260, 164] on link "previous" at bounding box center [259, 164] width 7 height 7
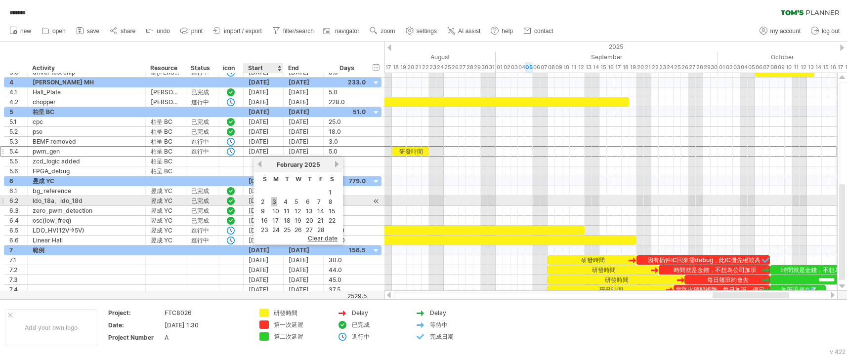
click at [275, 202] on link "3" at bounding box center [274, 201] width 6 height 9
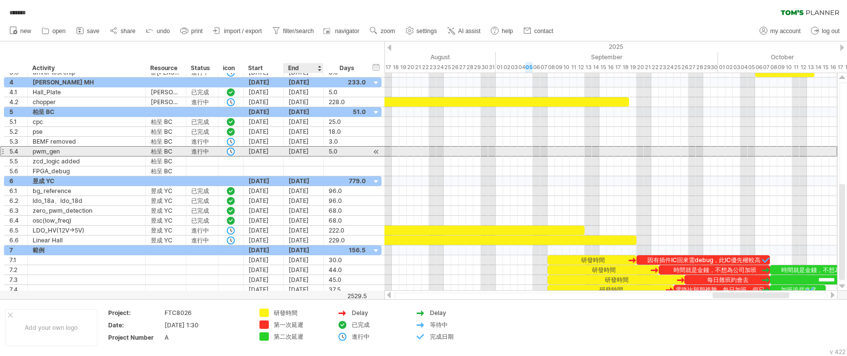
click at [310, 152] on div "[DATE]" at bounding box center [304, 151] width 40 height 9
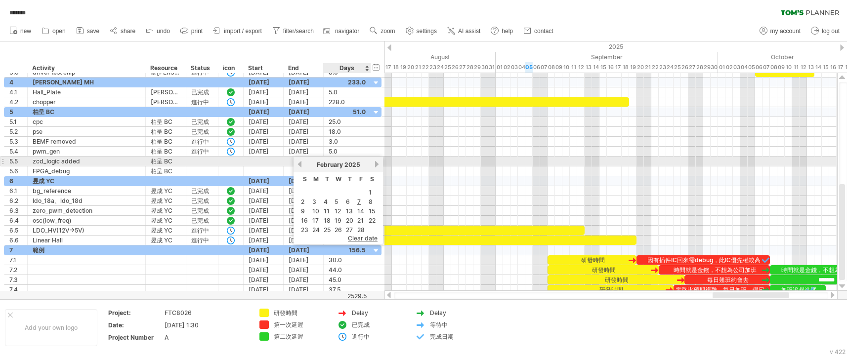
click at [373, 165] on div "[DATE]" at bounding box center [338, 164] width 71 height 7
click at [376, 163] on link "next" at bounding box center [376, 164] width 7 height 7
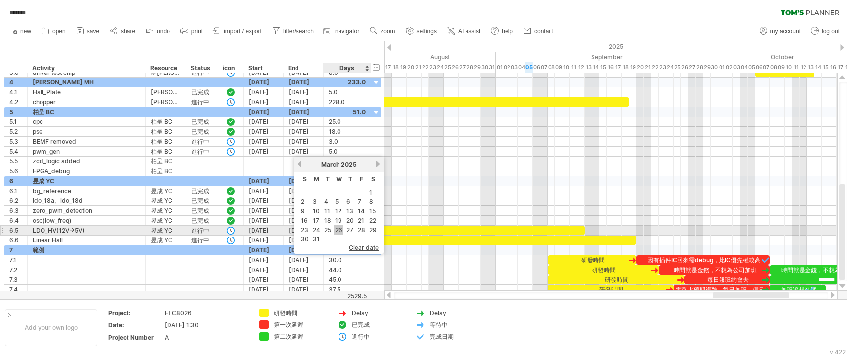
click at [340, 230] on link "26" at bounding box center [338, 229] width 9 height 9
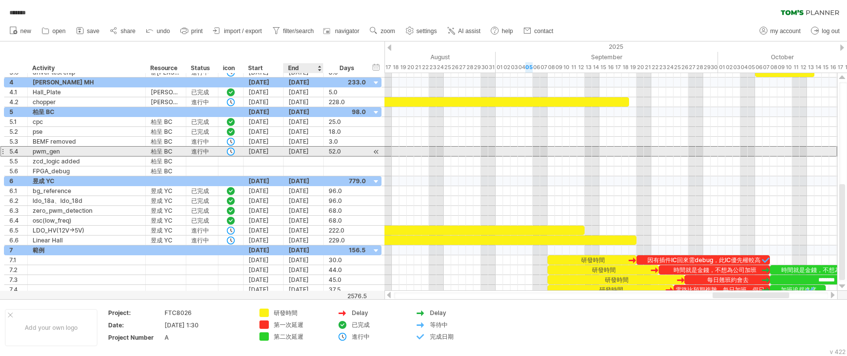
click at [311, 150] on div "[DATE]" at bounding box center [304, 151] width 40 height 9
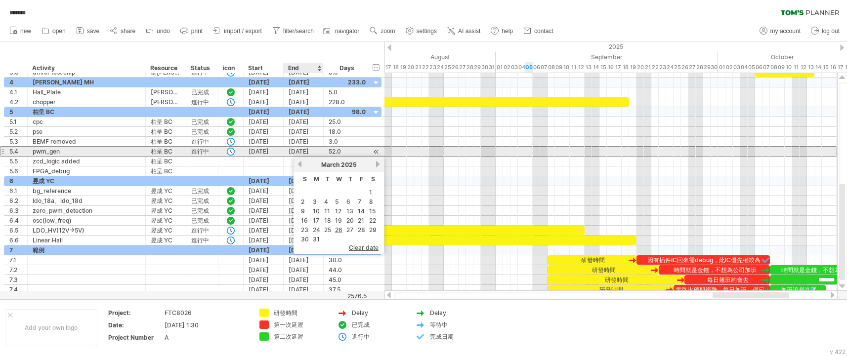
click at [302, 153] on div "[DATE]" at bounding box center [304, 151] width 40 height 9
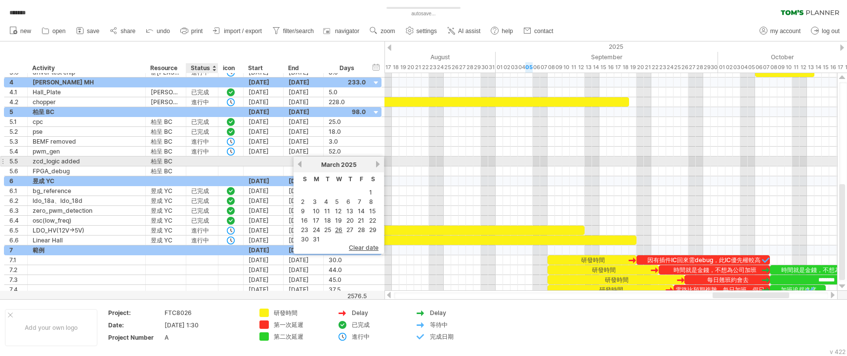
click at [212, 163] on div at bounding box center [202, 161] width 22 height 9
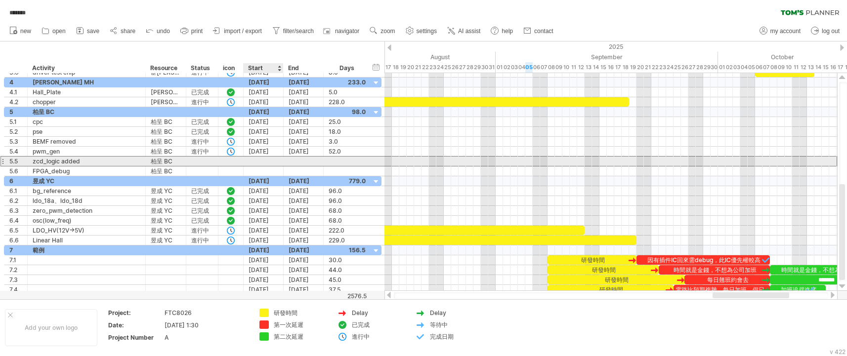
click at [264, 161] on div at bounding box center [264, 161] width 40 height 9
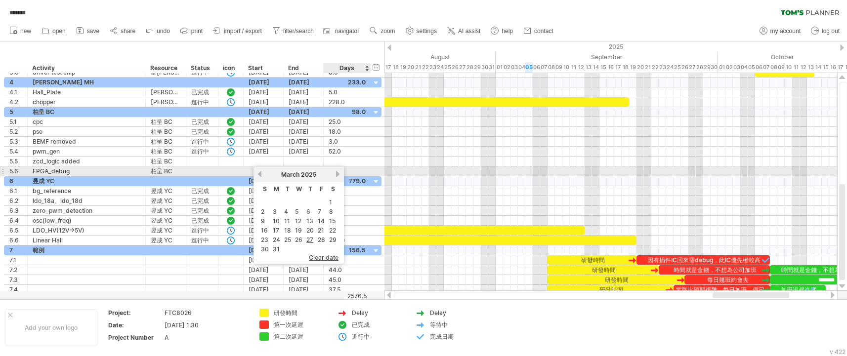
click at [335, 174] on link "next" at bounding box center [337, 174] width 7 height 7
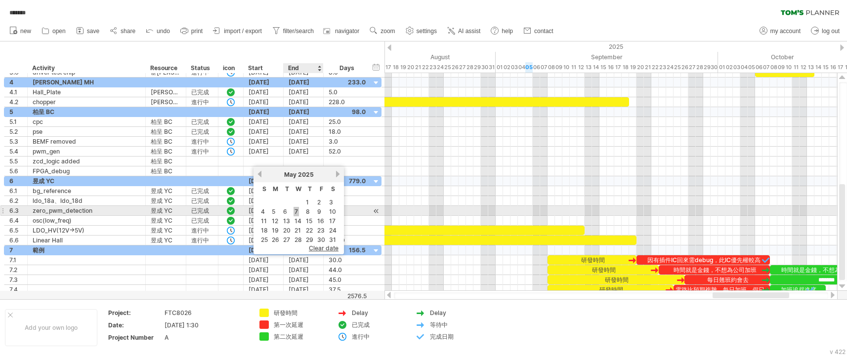
click at [297, 213] on link "7" at bounding box center [296, 211] width 5 height 9
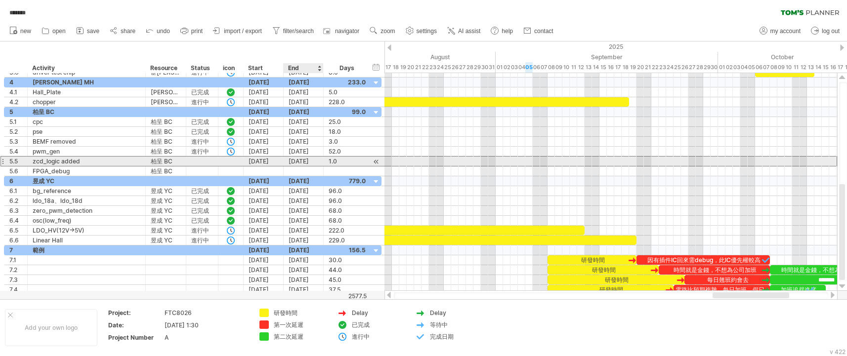
click at [312, 160] on div "[DATE]" at bounding box center [304, 161] width 40 height 9
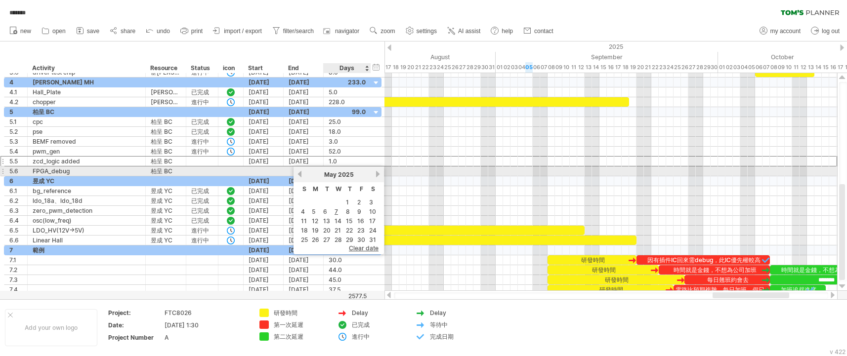
click at [378, 176] on link "next" at bounding box center [377, 174] width 7 height 7
click at [296, 174] on link "previous" at bounding box center [299, 174] width 7 height 7
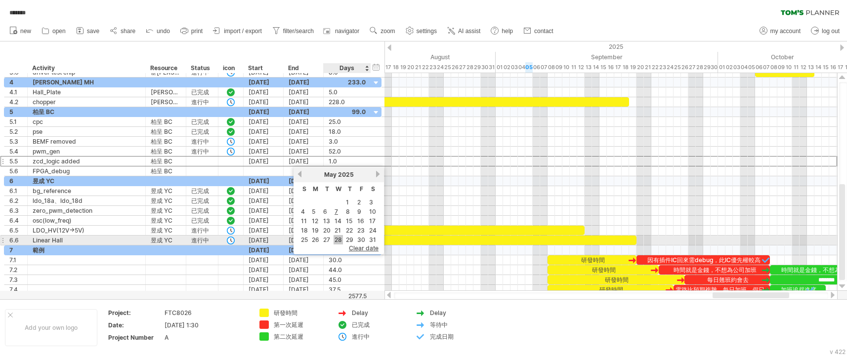
click at [338, 239] on link "28" at bounding box center [338, 239] width 9 height 9
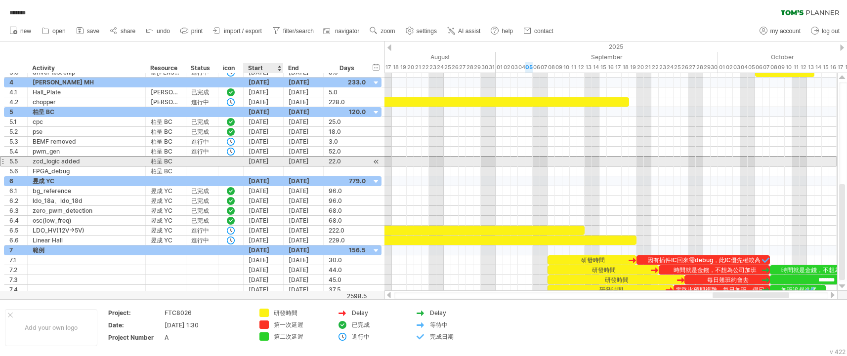
click at [268, 166] on div "[DATE]" at bounding box center [264, 161] width 40 height 9
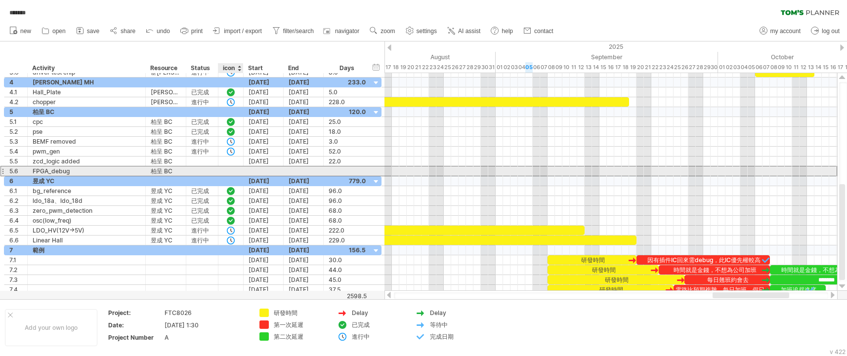
click at [236, 174] on div at bounding box center [231, 171] width 25 height 9
click at [269, 172] on div at bounding box center [264, 171] width 40 height 9
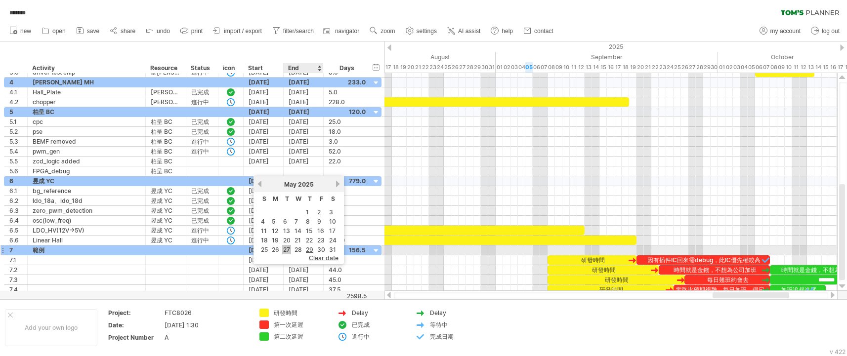
click at [286, 250] on link "27" at bounding box center [286, 249] width 9 height 9
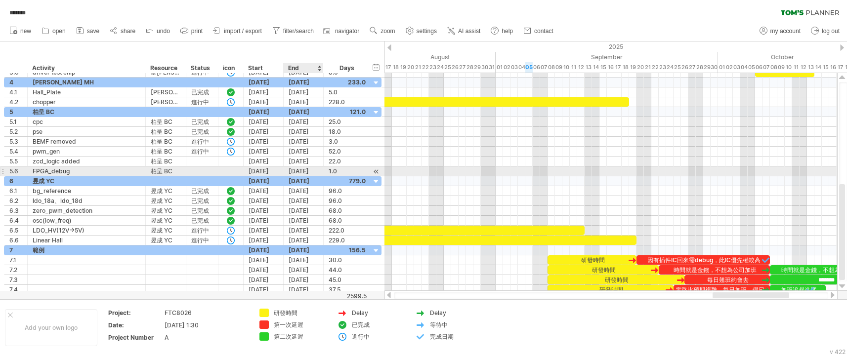
click at [310, 169] on div "[DATE]" at bounding box center [304, 171] width 40 height 9
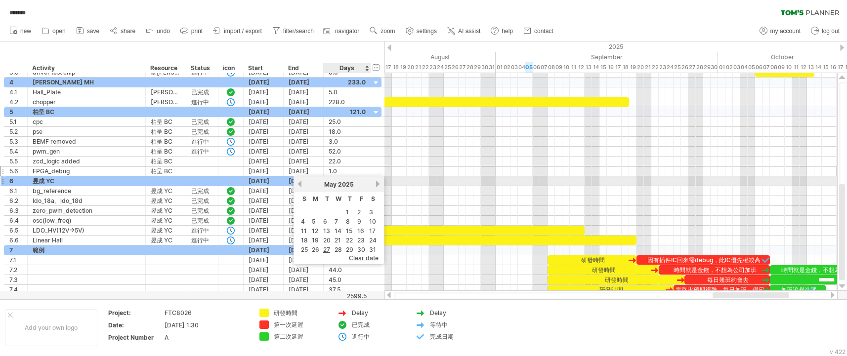
click at [377, 183] on link "next" at bounding box center [377, 183] width 7 height 7
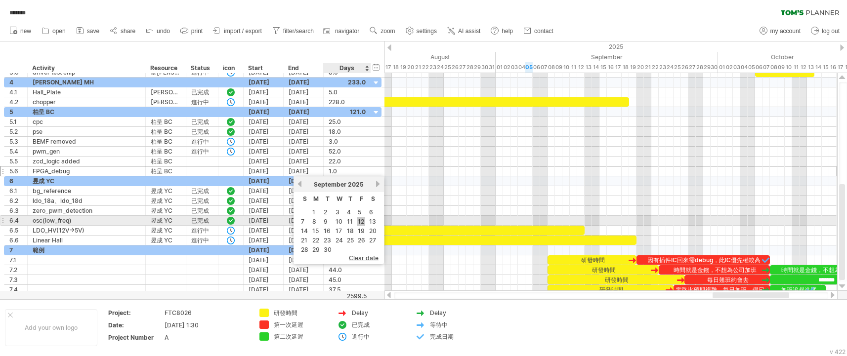
click at [359, 218] on link "12" at bounding box center [361, 221] width 8 height 9
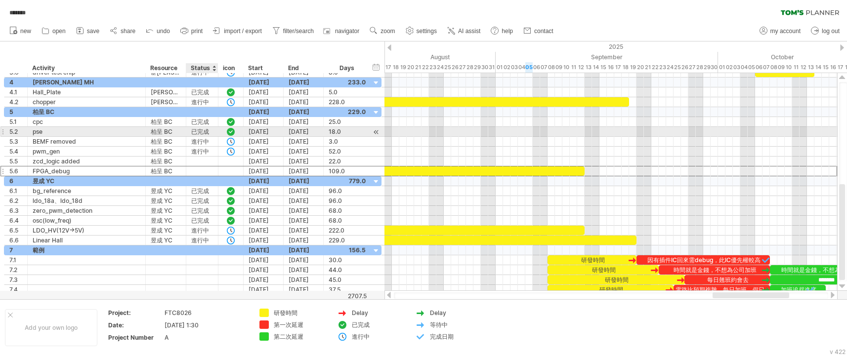
click at [206, 131] on div "已完成" at bounding box center [202, 131] width 22 height 9
drag, startPoint x: 210, startPoint y: 130, endPoint x: 189, endPoint y: 132, distance: 20.9
click at [189, 132] on div "*** 已完成" at bounding box center [202, 131] width 32 height 9
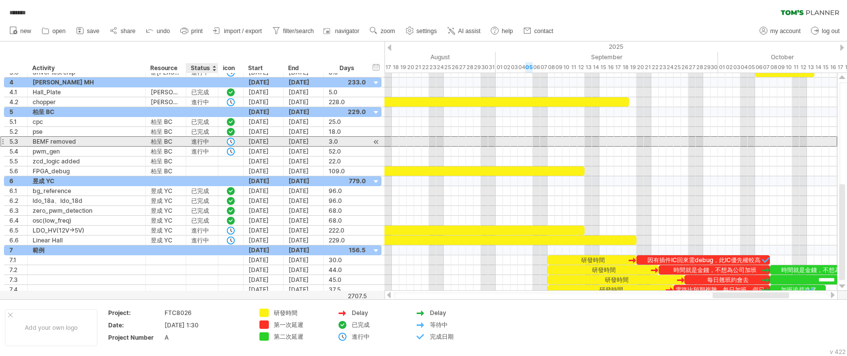
click at [209, 140] on div "進行中" at bounding box center [202, 141] width 22 height 9
click at [0, 0] on input "***" at bounding box center [0, 0] width 0 height 0
click at [209, 141] on input "***" at bounding box center [202, 141] width 22 height 9
drag, startPoint x: 209, startPoint y: 142, endPoint x: 196, endPoint y: 143, distance: 12.9
click at [196, 143] on input "***" at bounding box center [202, 141] width 22 height 9
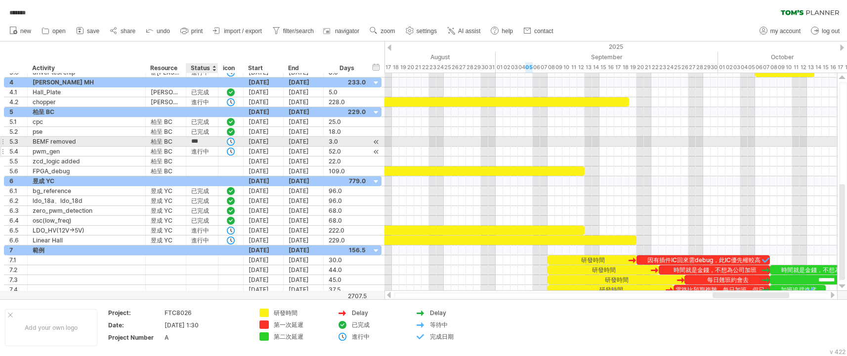
paste input "text"
type input "***"
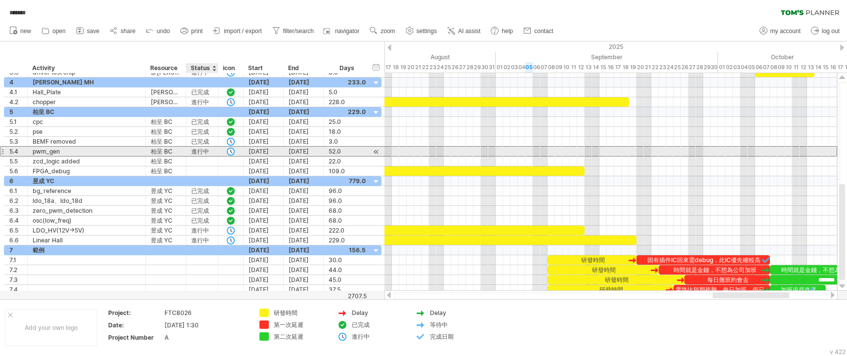
click at [210, 148] on div "進行中" at bounding box center [202, 151] width 22 height 9
drag, startPoint x: 210, startPoint y: 149, endPoint x: 195, endPoint y: 151, distance: 14.9
click at [195, 151] on input "***" at bounding box center [202, 151] width 22 height 9
paste input "text"
type input "***"
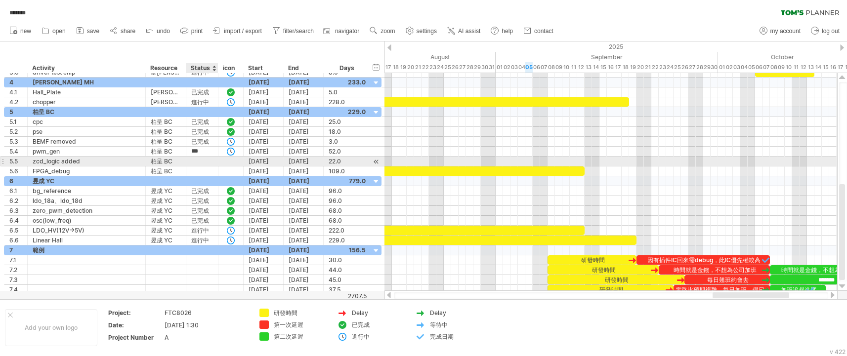
click at [198, 158] on div at bounding box center [202, 161] width 22 height 9
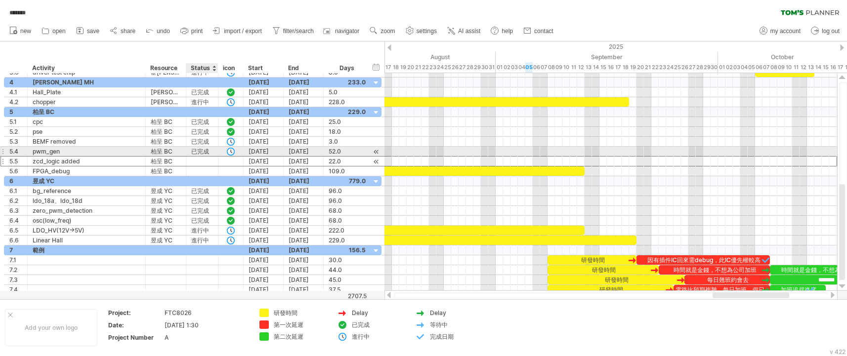
paste input "***"
type input "***"
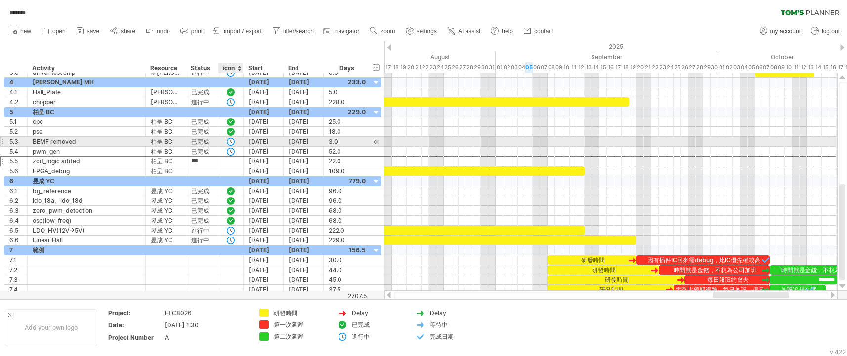
click at [236, 143] on div at bounding box center [231, 141] width 25 height 9
click at [236, 141] on div at bounding box center [231, 141] width 25 height 9
click at [240, 139] on div at bounding box center [242, 142] width 5 height 10
click at [239, 139] on div at bounding box center [231, 141] width 25 height 9
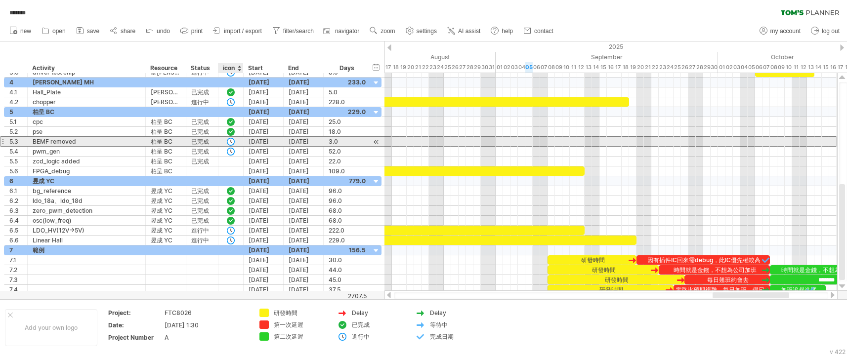
click at [231, 143] on div at bounding box center [231, 141] width 10 height 8
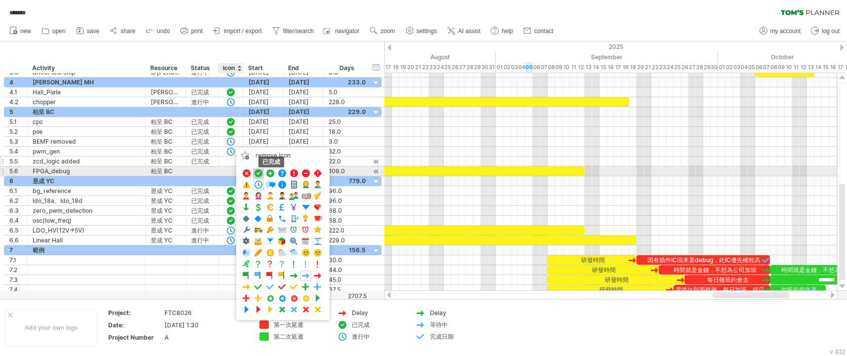
drag, startPoint x: 259, startPoint y: 175, endPoint x: 246, endPoint y: 165, distance: 16.3
click at [259, 174] on span at bounding box center [259, 173] width 10 height 9
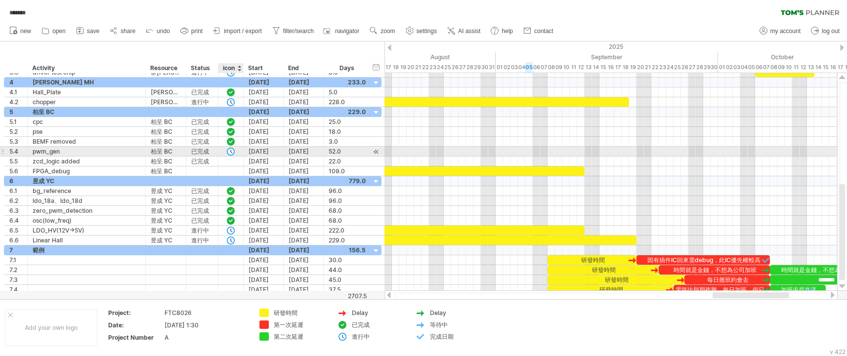
click at [232, 150] on div at bounding box center [231, 151] width 10 height 8
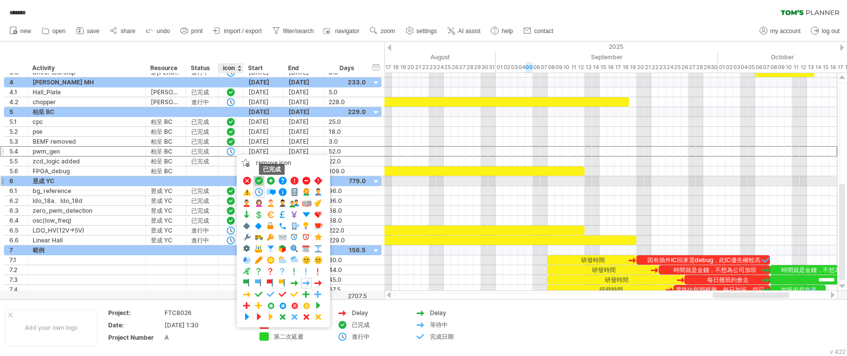
click at [260, 179] on span at bounding box center [259, 181] width 10 height 9
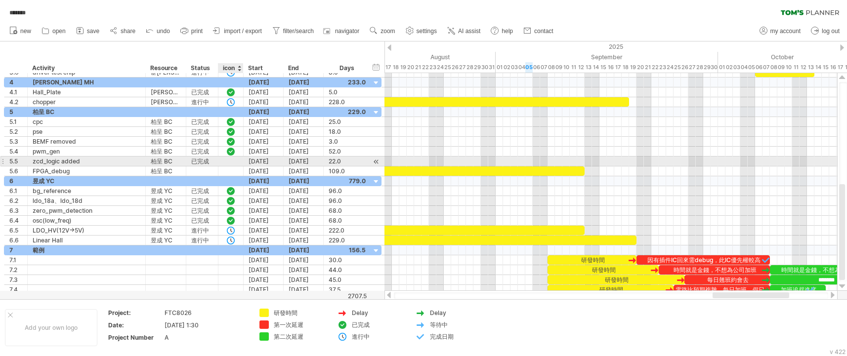
click at [231, 161] on div at bounding box center [231, 161] width 10 height 8
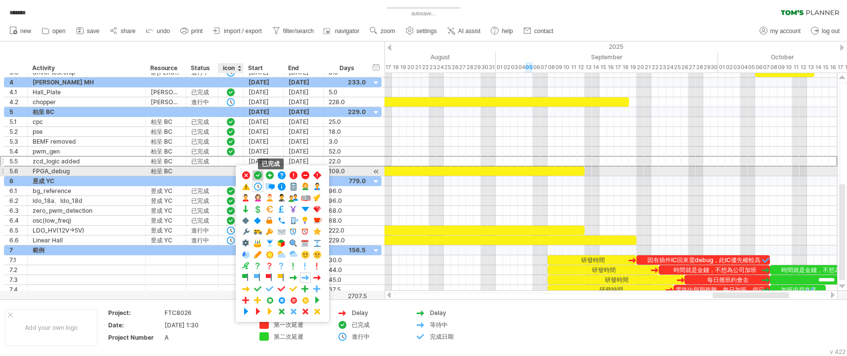
click at [259, 176] on span at bounding box center [258, 175] width 10 height 9
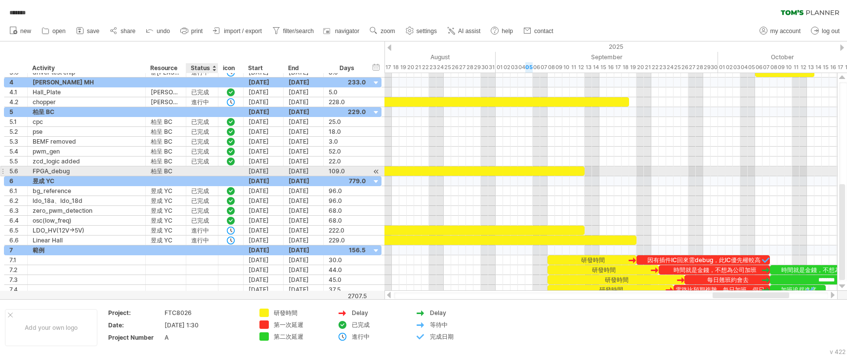
click at [198, 170] on div at bounding box center [202, 171] width 22 height 9
type input "***"
click at [233, 174] on div at bounding box center [231, 171] width 10 height 8
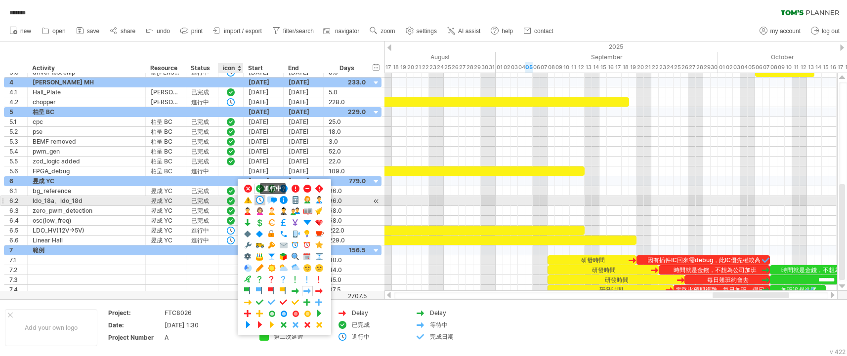
click at [261, 199] on span at bounding box center [260, 200] width 10 height 9
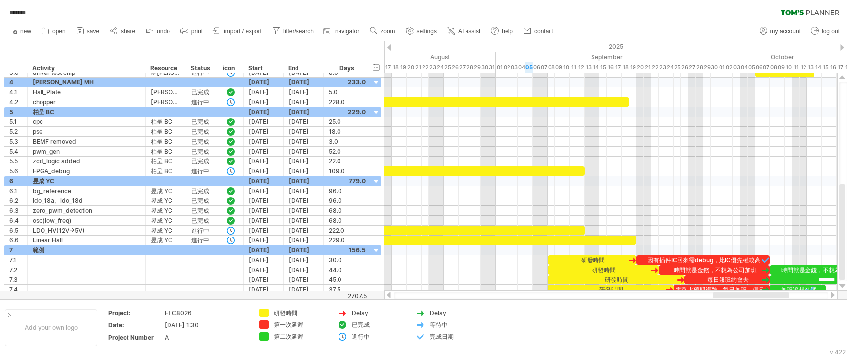
click at [90, 27] on link "save" at bounding box center [88, 31] width 29 height 13
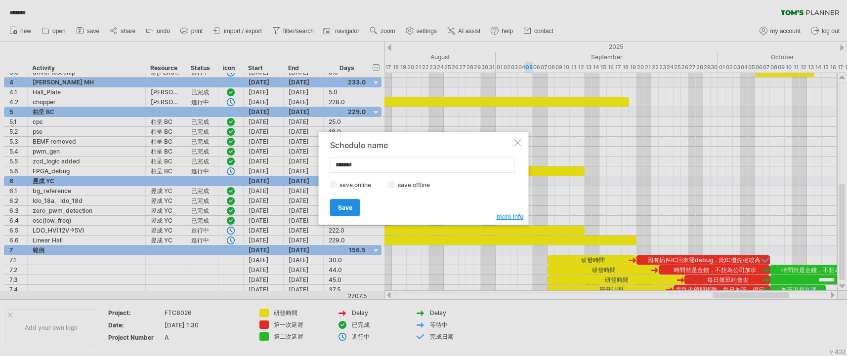
click at [341, 205] on span "Save" at bounding box center [345, 207] width 14 height 7
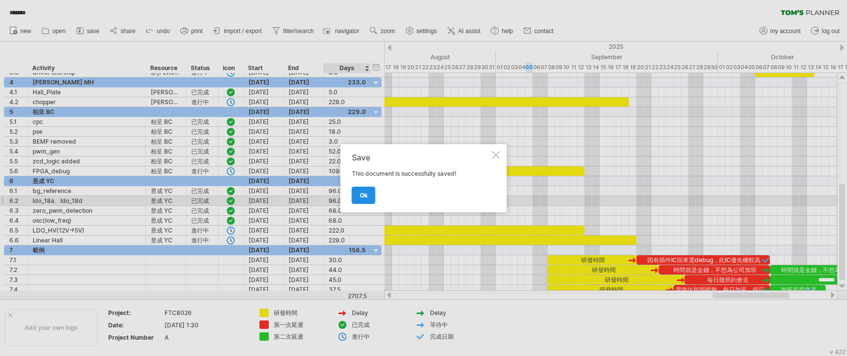
click at [365, 194] on span "ok" at bounding box center [364, 195] width 8 height 7
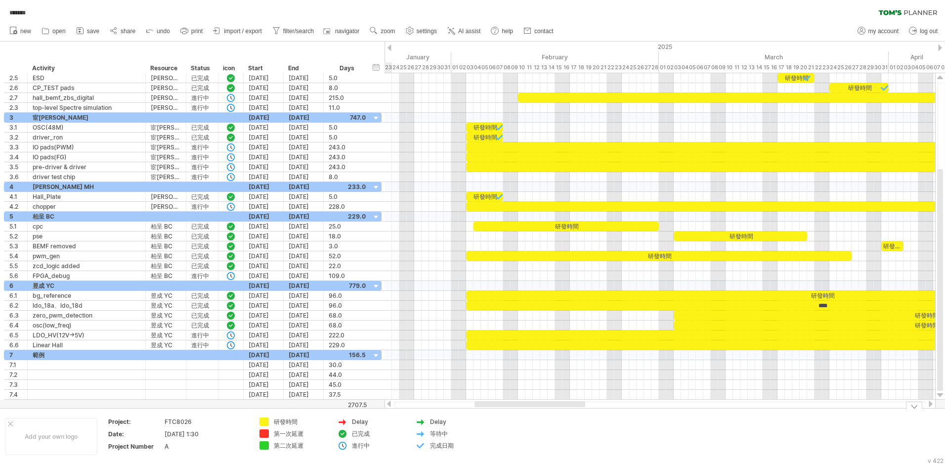
drag, startPoint x: 795, startPoint y: 404, endPoint x: 493, endPoint y: 420, distance: 302.0
click at [493, 305] on div "Trying to reach [DOMAIN_NAME] Connected again... 0% loading... ******* filter: …" at bounding box center [472, 232] width 945 height 465
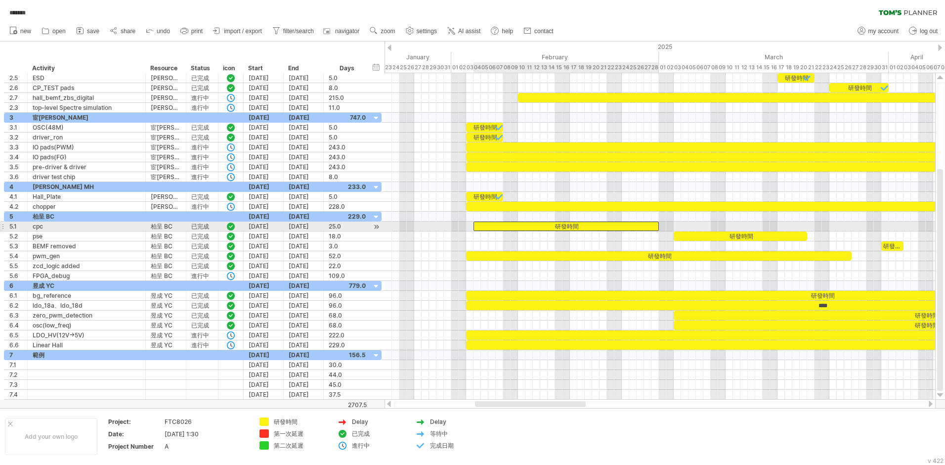
click at [500, 226] on div "研發時間" at bounding box center [566, 226] width 185 height 9
click at [500, 226] on div "****" at bounding box center [566, 226] width 185 height 9
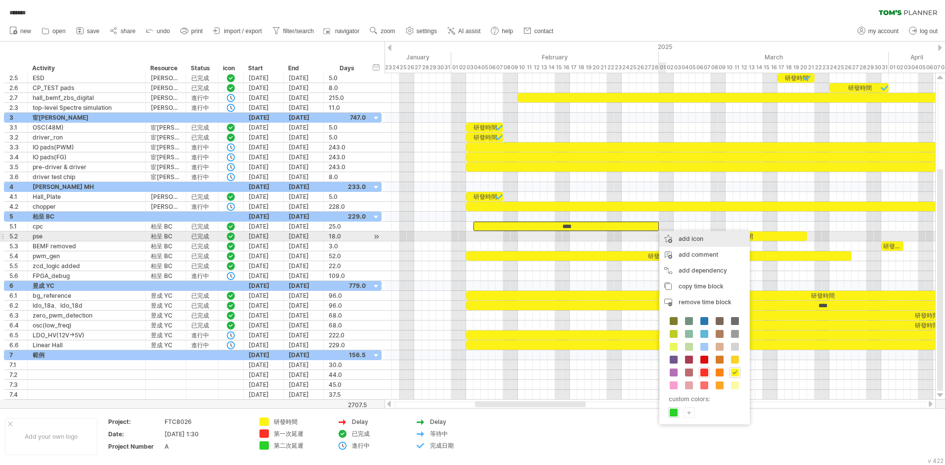
click at [500, 239] on div "add icon" at bounding box center [705, 239] width 90 height 16
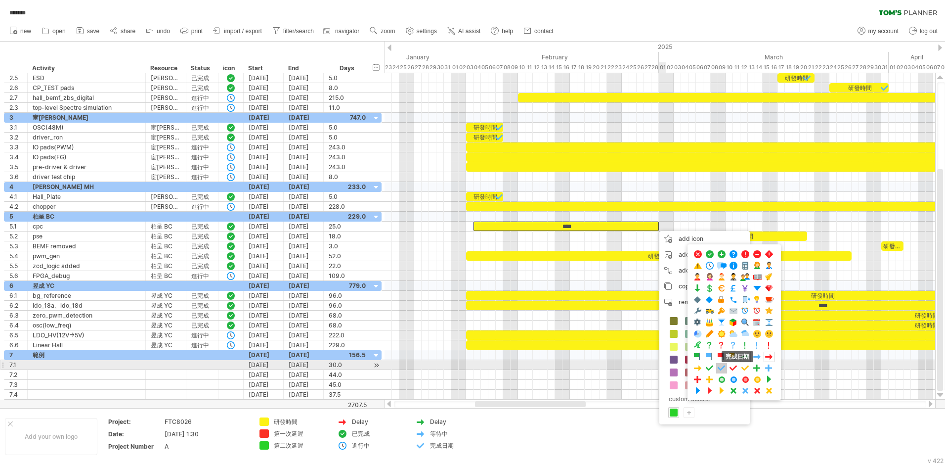
click at [500, 305] on span at bounding box center [722, 367] width 10 height 9
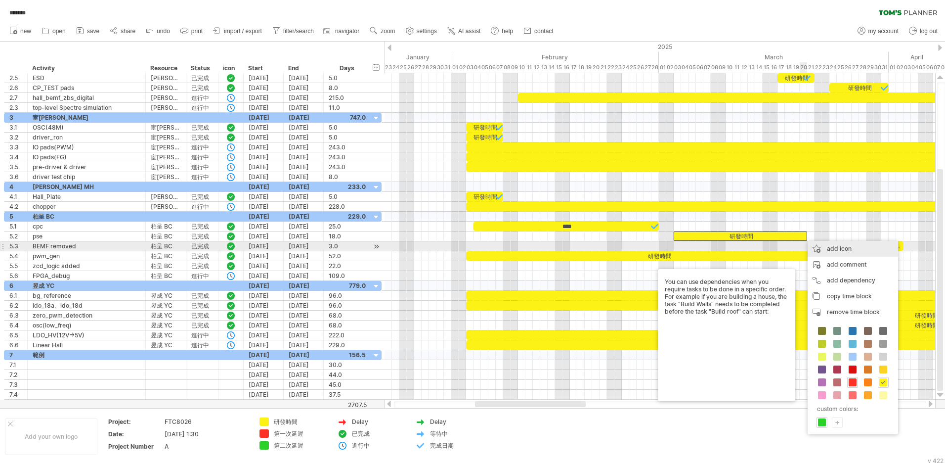
click at [500, 247] on div "add icon" at bounding box center [853, 249] width 90 height 16
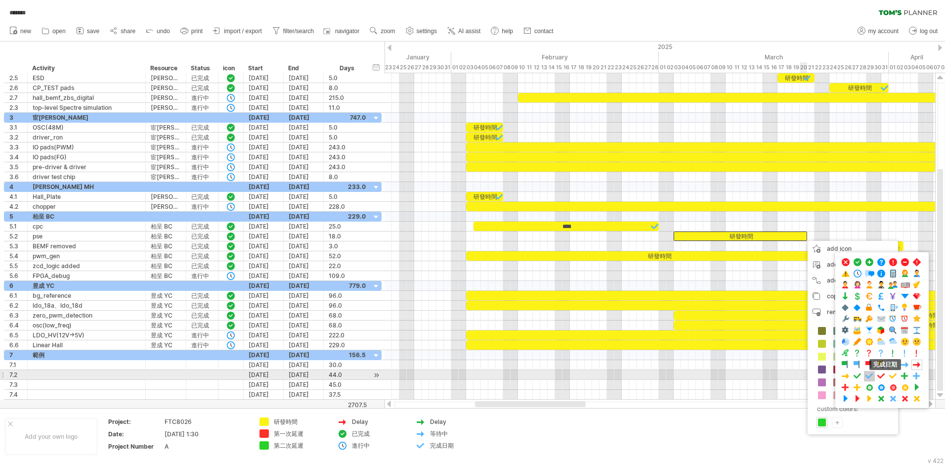
click at [500, 305] on span at bounding box center [870, 375] width 10 height 9
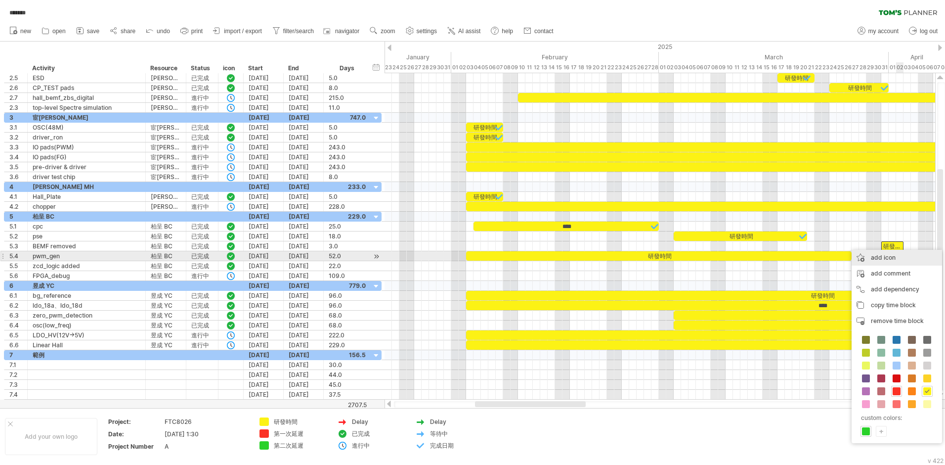
click at [500, 254] on div "add icon" at bounding box center [897, 258] width 90 height 16
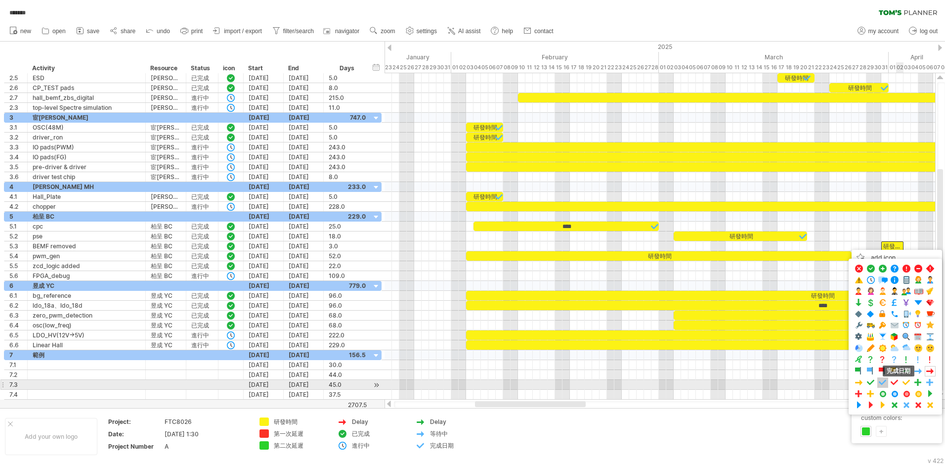
click at [500, 305] on span at bounding box center [883, 382] width 10 height 9
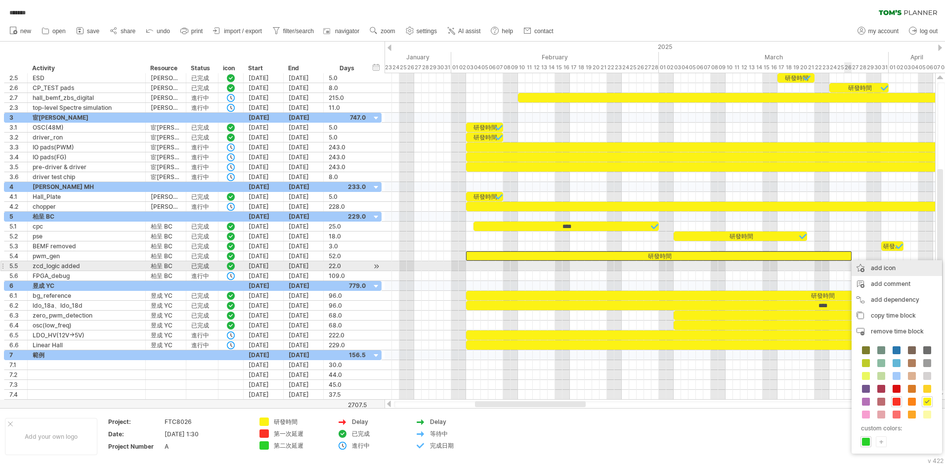
click at [500, 267] on div "add icon" at bounding box center [897, 268] width 90 height 16
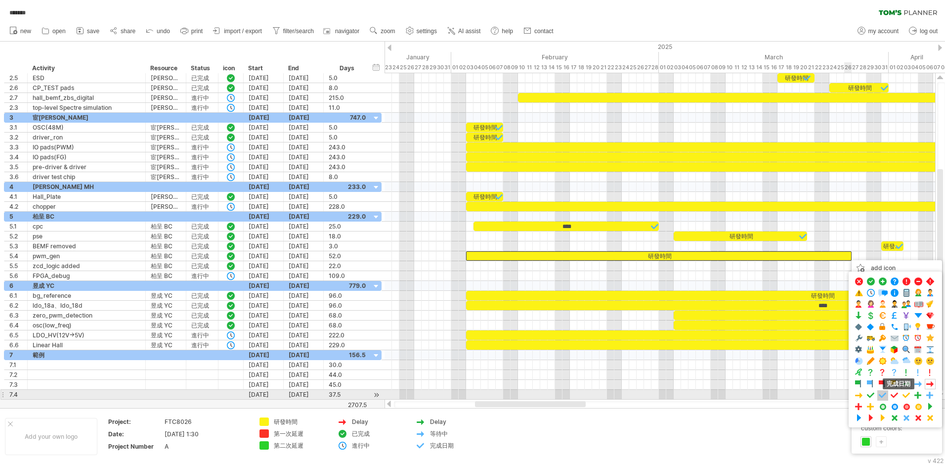
click at [500, 305] on span at bounding box center [883, 395] width 10 height 9
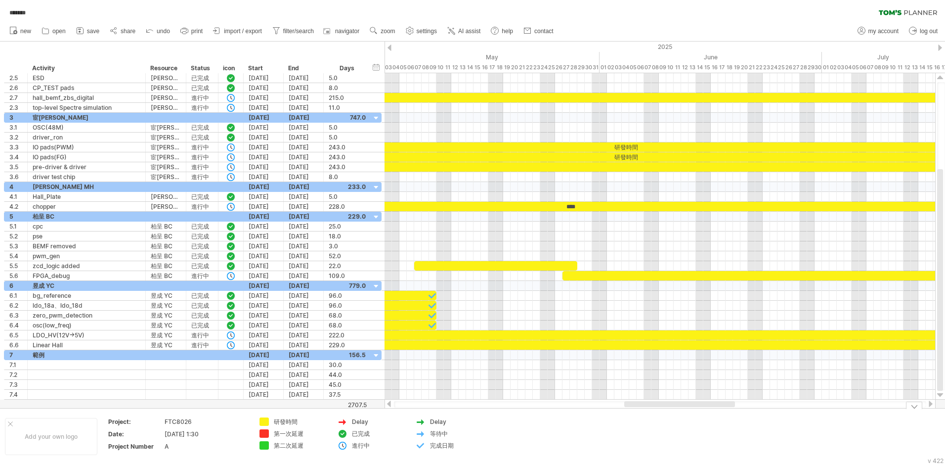
drag, startPoint x: 537, startPoint y: 401, endPoint x: 687, endPoint y: 417, distance: 150.2
click at [500, 305] on div "Trying to reach [DOMAIN_NAME] Connected again... 0% autosave... ******* filter:…" at bounding box center [472, 232] width 945 height 465
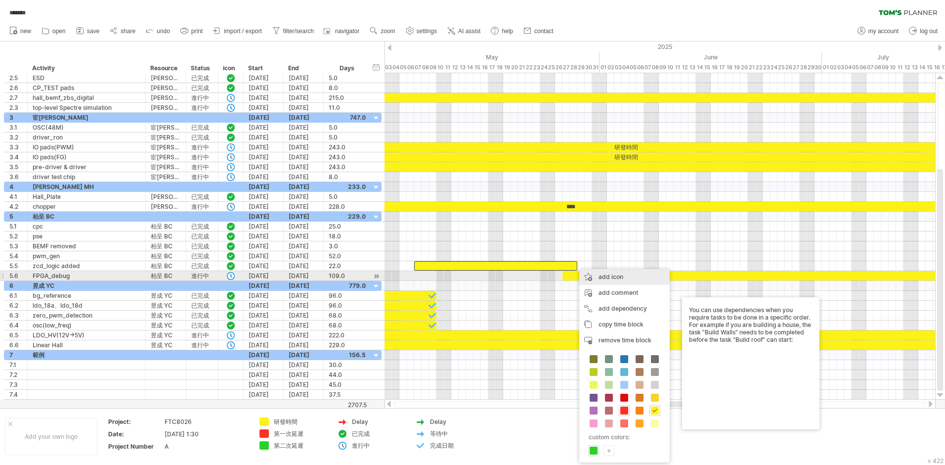
click at [500, 277] on div "add icon" at bounding box center [624, 277] width 90 height 16
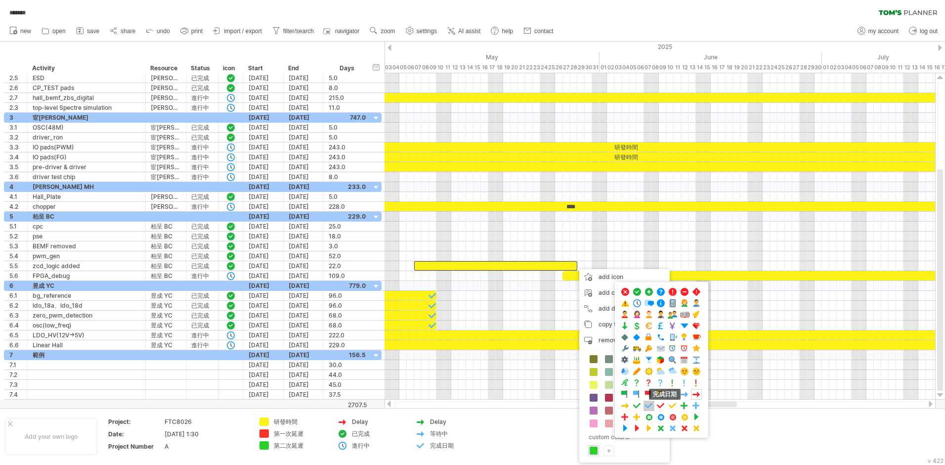
click at [500, 305] on span at bounding box center [649, 405] width 10 height 9
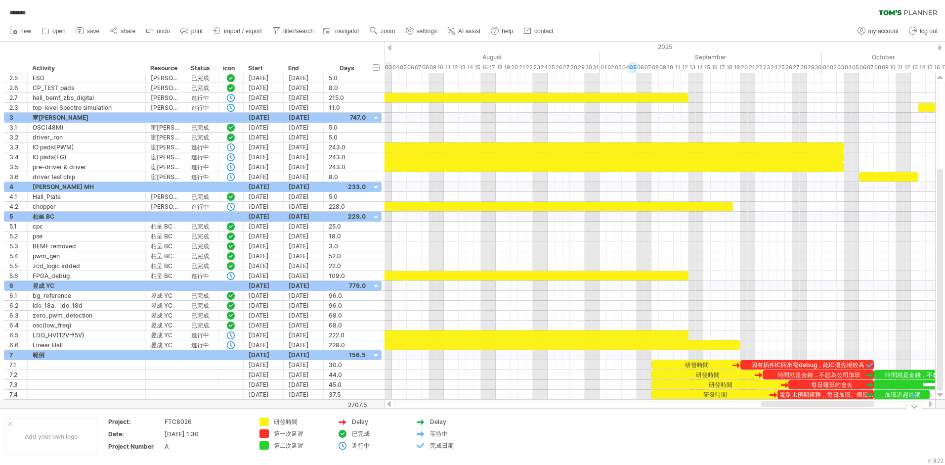
drag, startPoint x: 657, startPoint y: 403, endPoint x: 784, endPoint y: 402, distance: 127.1
click at [500, 305] on div "Trying to reach [DOMAIN_NAME] Connected again... 0% autosave... ******* filter:…" at bounding box center [472, 232] width 945 height 465
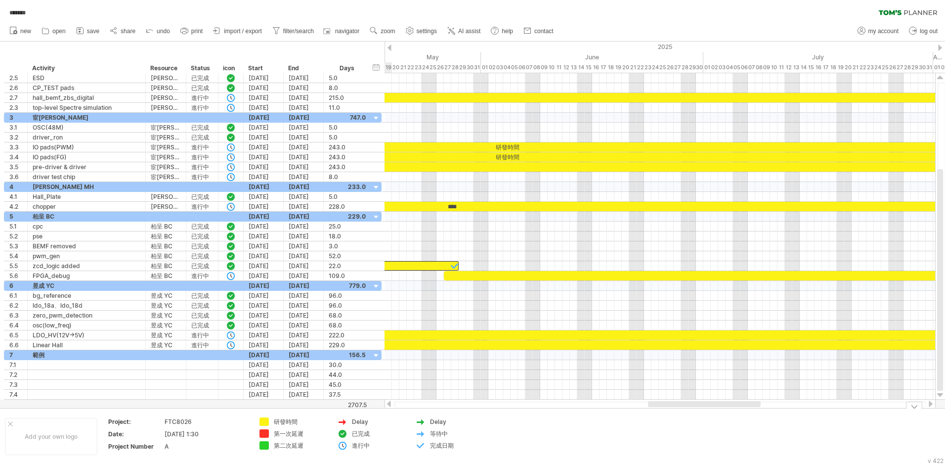
drag, startPoint x: 766, startPoint y: 404, endPoint x: 653, endPoint y: 410, distance: 113.9
click at [500, 305] on div "Trying to reach [DOMAIN_NAME] Connected again... 0% autosave... ******* filter:…" at bounding box center [472, 232] width 945 height 465
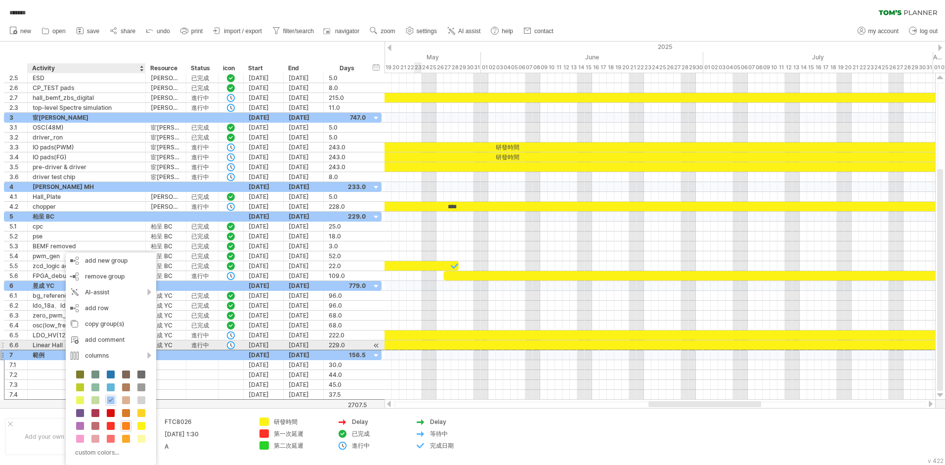
click at [44, 305] on div "Linear Hall" at bounding box center [87, 344] width 108 height 9
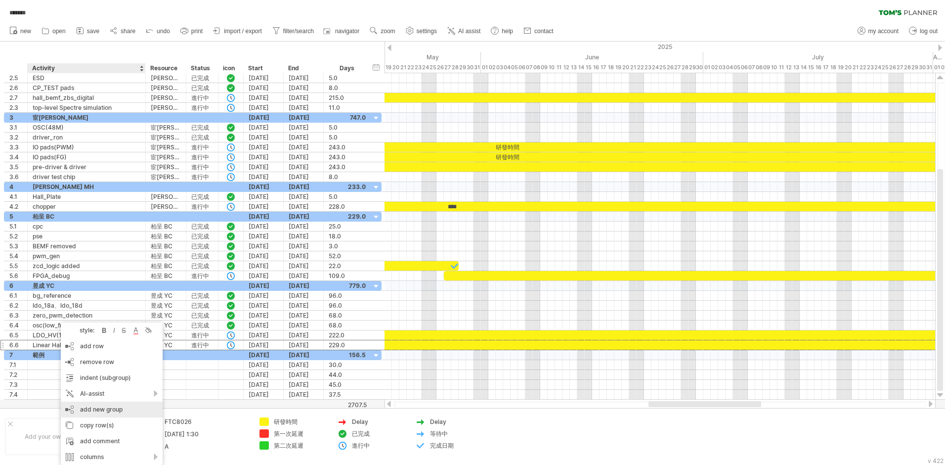
click at [89, 305] on div "add new group" at bounding box center [112, 409] width 102 height 16
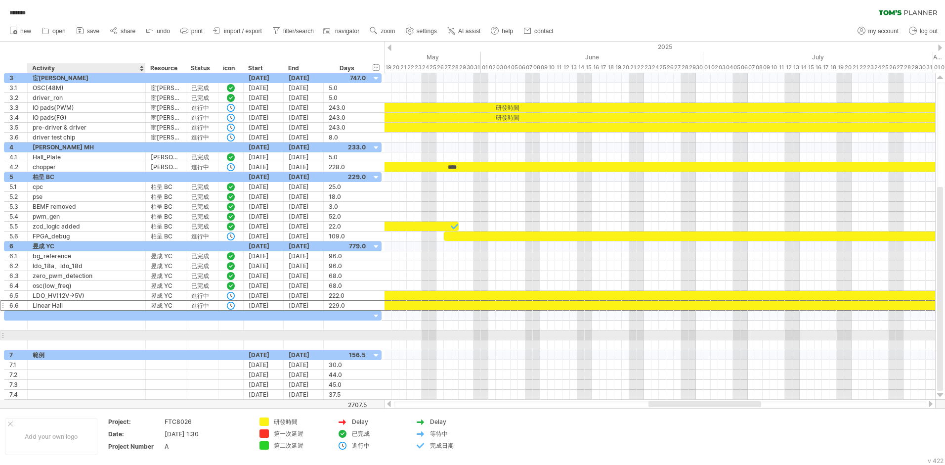
click at [61, 305] on div at bounding box center [87, 334] width 108 height 9
click at [18, 305] on div at bounding box center [15, 315] width 13 height 9
click at [59, 331] on div at bounding box center [87, 334] width 108 height 9
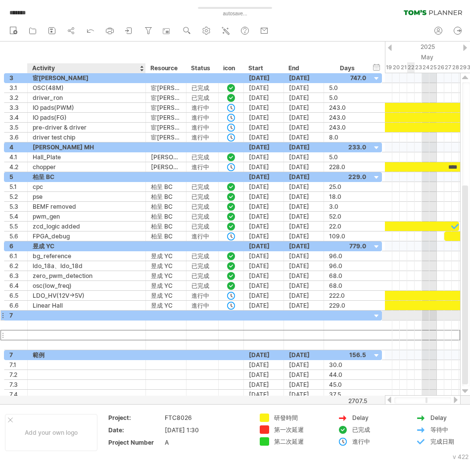
click at [45, 316] on div at bounding box center [87, 315] width 108 height 9
type input "*"
type input "******"
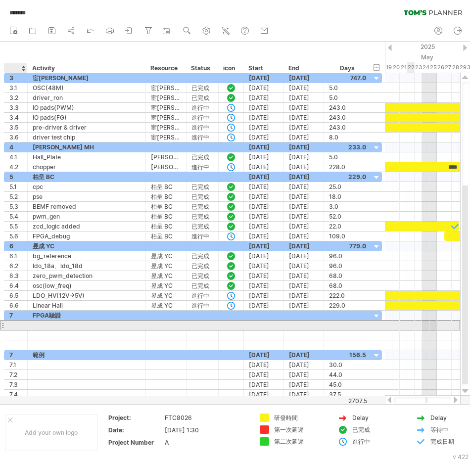
click at [17, 324] on div at bounding box center [15, 324] width 13 height 9
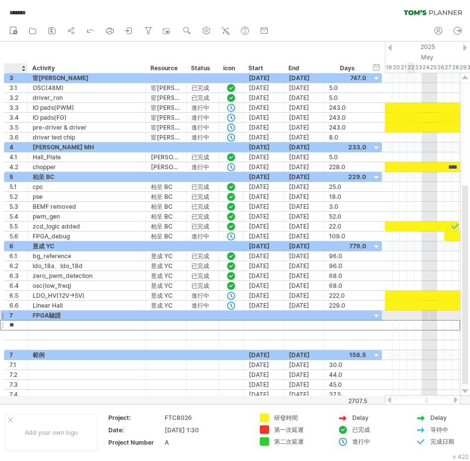
type input "***"
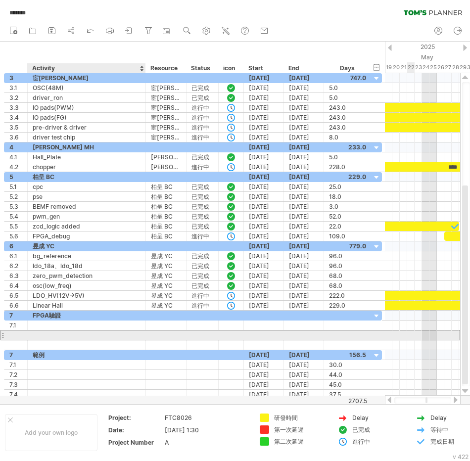
click at [49, 339] on div at bounding box center [87, 334] width 108 height 9
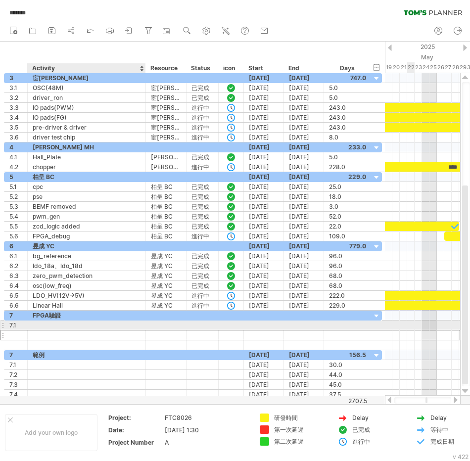
click at [52, 323] on div at bounding box center [87, 324] width 108 height 9
type input "**********"
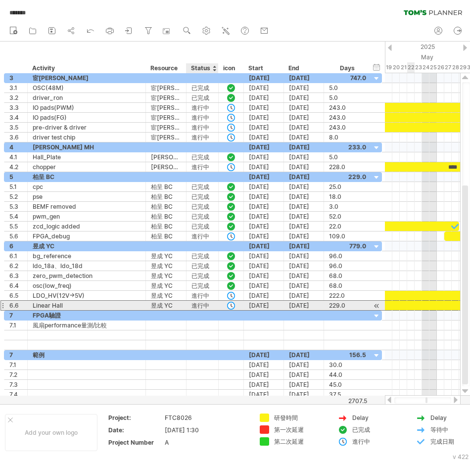
click at [204, 305] on div "進行中" at bounding box center [202, 305] width 22 height 9
drag, startPoint x: 211, startPoint y: 304, endPoint x: 193, endPoint y: 306, distance: 17.9
click at [193, 306] on input "***" at bounding box center [202, 305] width 22 height 9
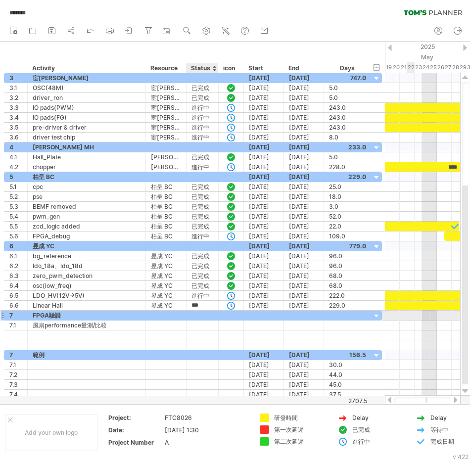
click at [203, 318] on div at bounding box center [202, 315] width 22 height 9
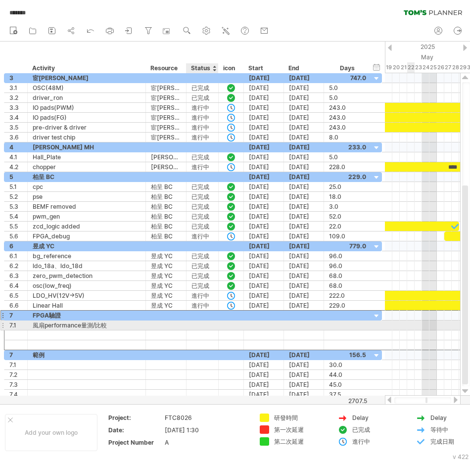
click at [198, 324] on div at bounding box center [202, 324] width 22 height 9
paste input "***"
type input "***"
click at [238, 323] on div at bounding box center [231, 324] width 25 height 9
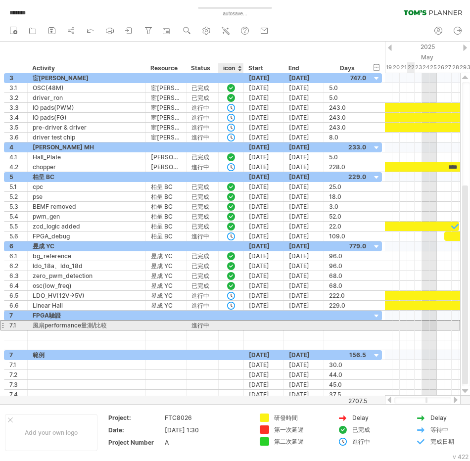
click at [232, 325] on div at bounding box center [231, 325] width 10 height 8
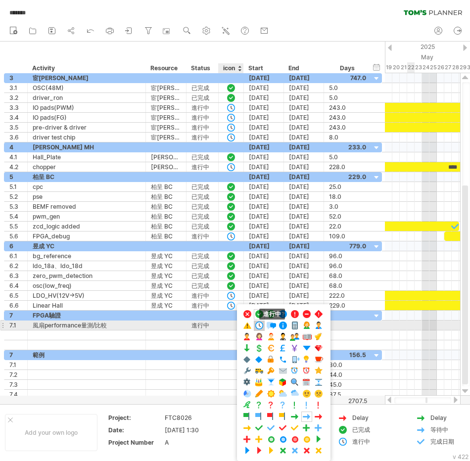
click at [256, 325] on span at bounding box center [259, 325] width 10 height 9
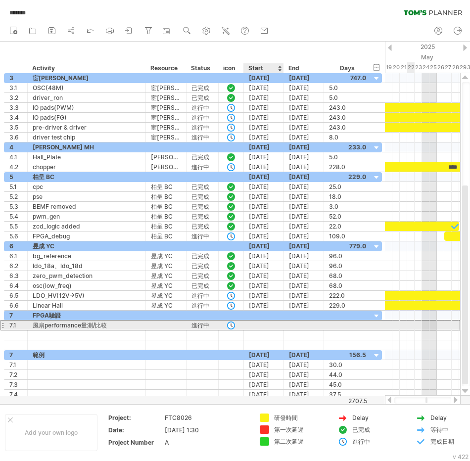
click at [256, 325] on div at bounding box center [264, 324] width 40 height 9
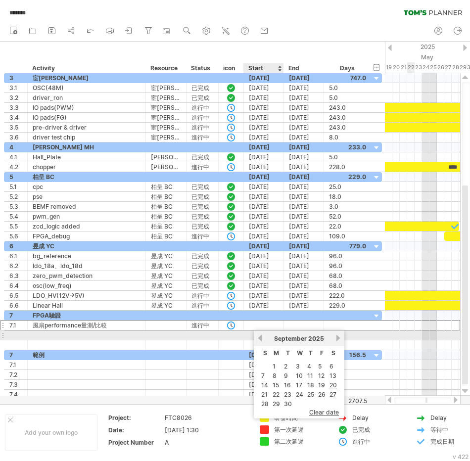
click at [257, 338] on link "previous" at bounding box center [259, 337] width 7 height 7
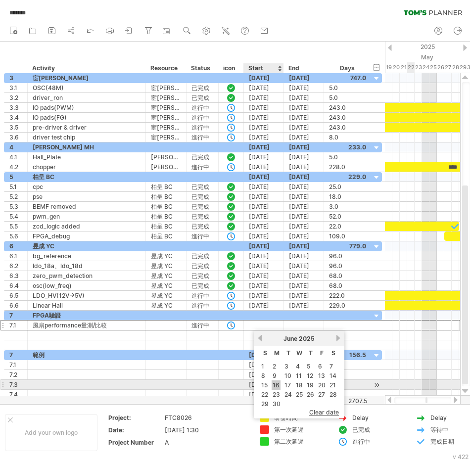
click at [275, 383] on link "16" at bounding box center [275, 384] width 9 height 9
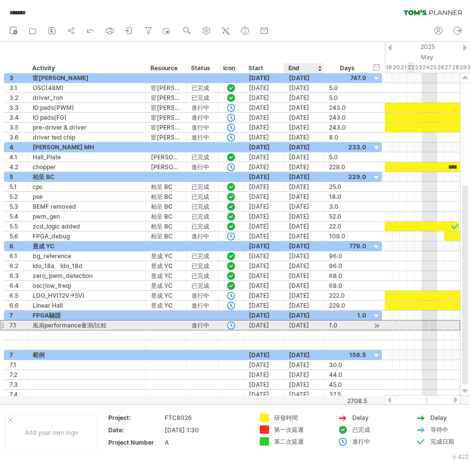
click at [312, 327] on div "[DATE]" at bounding box center [304, 324] width 40 height 9
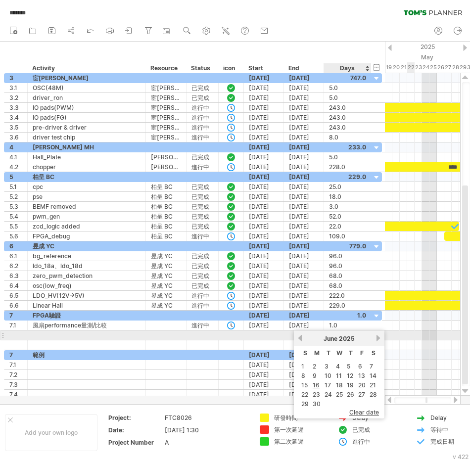
click at [377, 337] on link "next" at bounding box center [377, 337] width 7 height 7
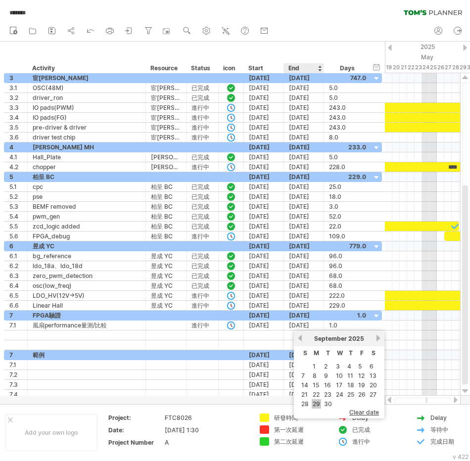
click at [316, 404] on link "29" at bounding box center [316, 403] width 9 height 9
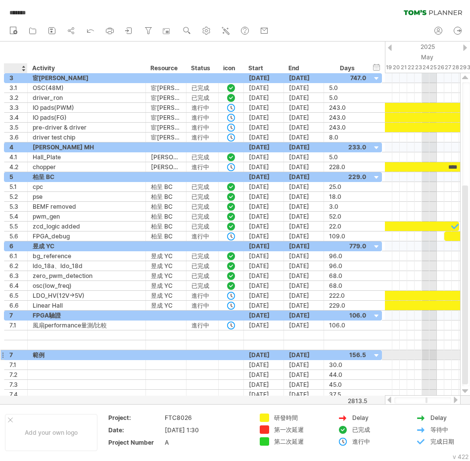
click at [13, 355] on div "7" at bounding box center [15, 354] width 13 height 9
type input "*"
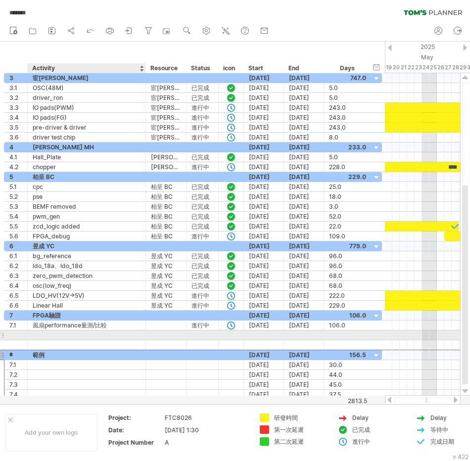
click at [53, 335] on div at bounding box center [87, 334] width 108 height 9
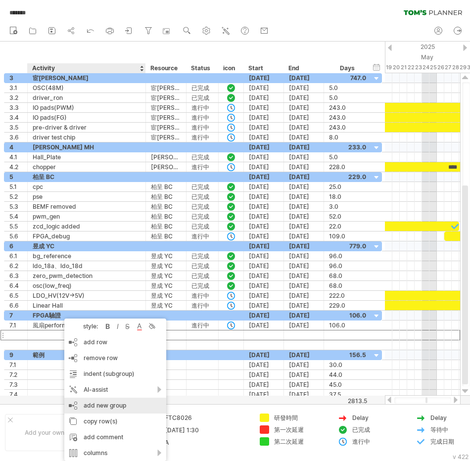
click at [92, 406] on div "add new group" at bounding box center [115, 406] width 102 height 16
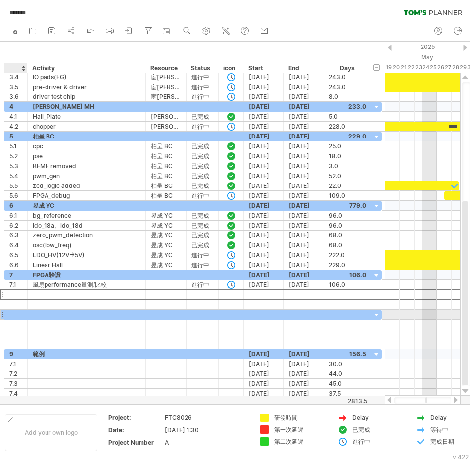
click at [15, 313] on div at bounding box center [15, 314] width 13 height 9
type input "*"
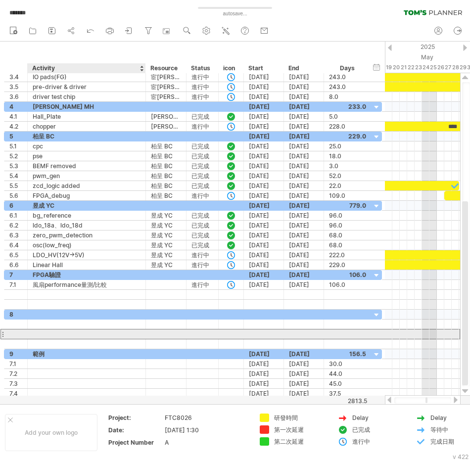
click at [106, 335] on div at bounding box center [87, 333] width 108 height 9
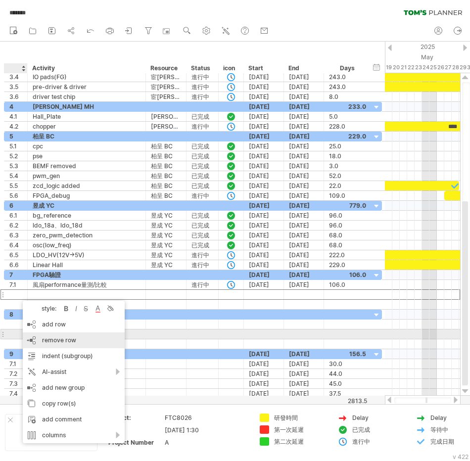
click at [48, 337] on span "remove row" at bounding box center [59, 339] width 34 height 7
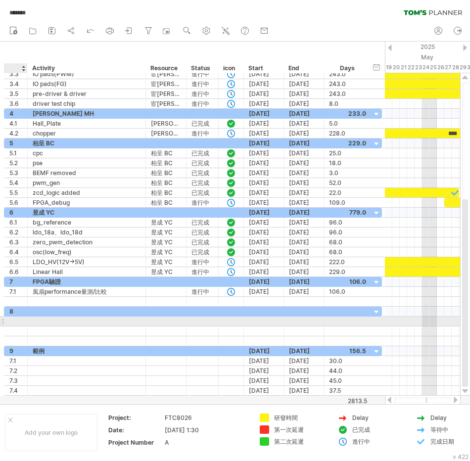
click at [17, 322] on div at bounding box center [15, 320] width 13 height 9
type input "***"
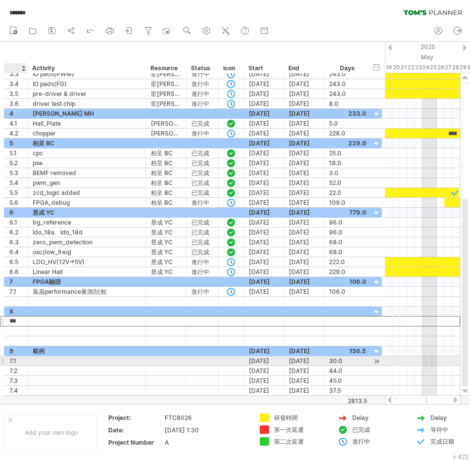
click at [8, 359] on div "*** 7.1" at bounding box center [15, 360] width 23 height 9
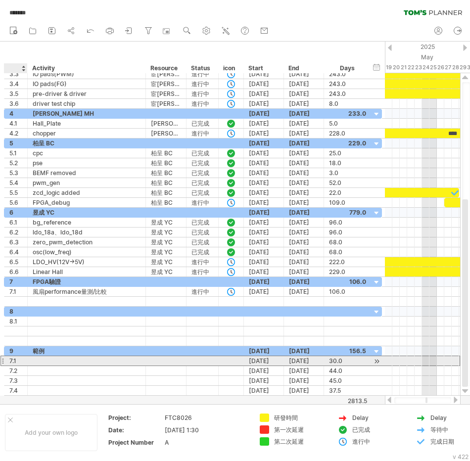
click at [11, 360] on div "7.1" at bounding box center [15, 360] width 13 height 9
type input "***"
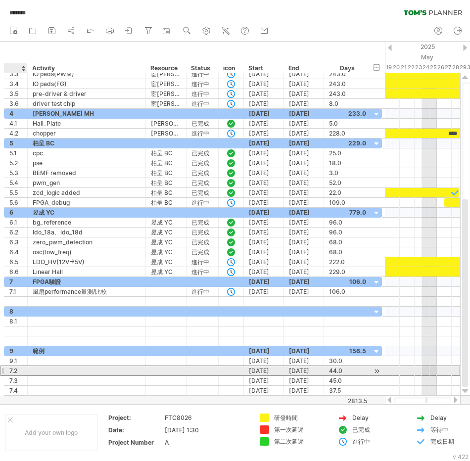
click at [11, 371] on div "7.2" at bounding box center [15, 370] width 13 height 9
type input "***"
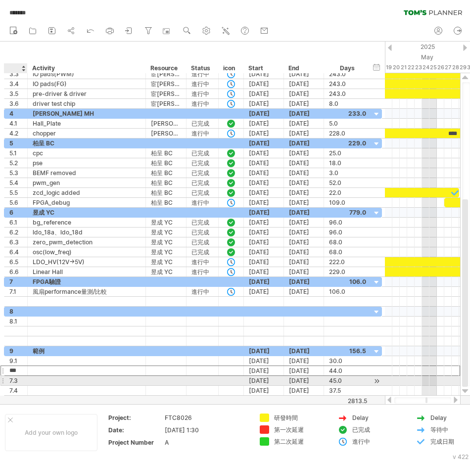
click at [12, 380] on div "7.3" at bounding box center [15, 380] width 13 height 9
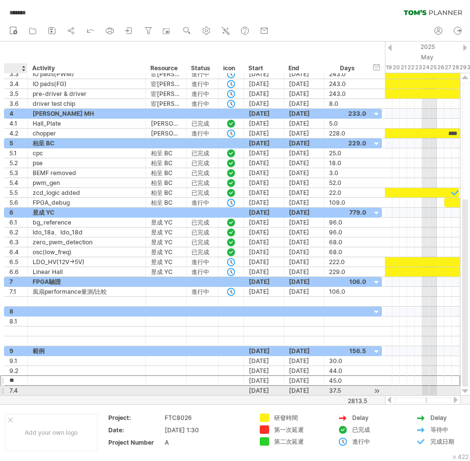
type input "***"
click at [12, 389] on div "7.4" at bounding box center [15, 390] width 13 height 9
type input "***"
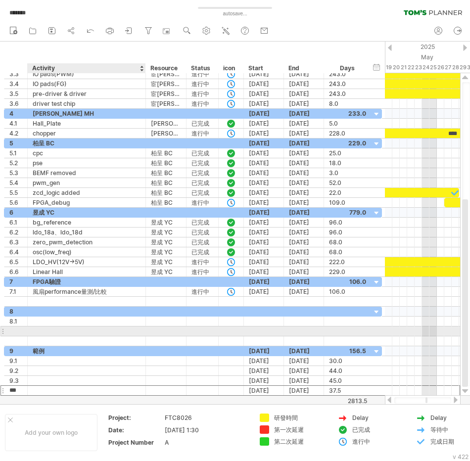
click at [60, 330] on div at bounding box center [87, 330] width 108 height 9
click at [23, 328] on div at bounding box center [15, 330] width 23 height 9
click at [19, 331] on div at bounding box center [15, 330] width 13 height 9
type input "***"
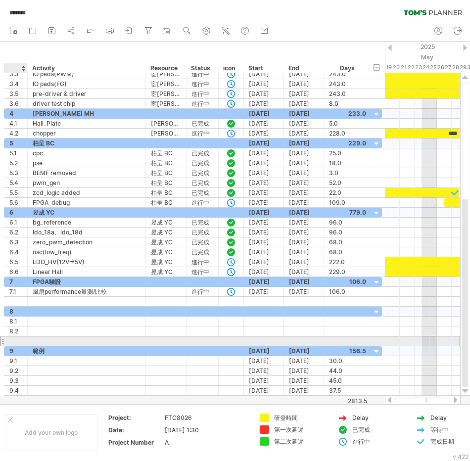
click at [15, 340] on div at bounding box center [15, 340] width 13 height 9
type input "***"
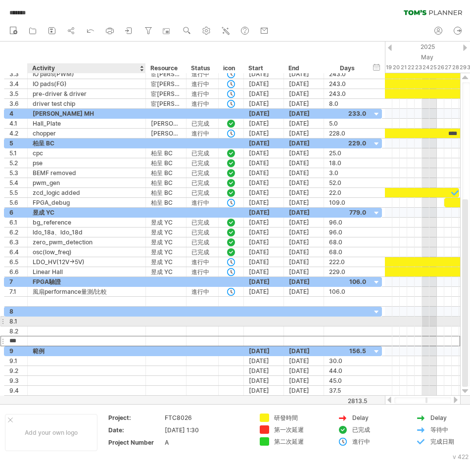
click at [54, 322] on div at bounding box center [87, 320] width 108 height 9
click at [49, 312] on div at bounding box center [87, 311] width 108 height 9
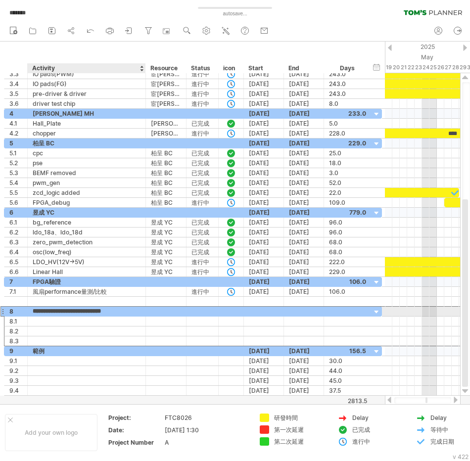
type input "*"
type input "******"
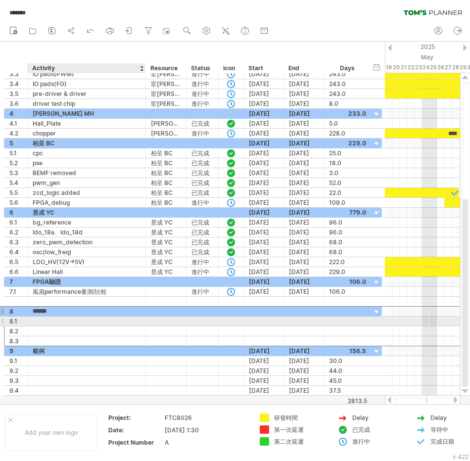
click at [40, 321] on div at bounding box center [87, 320] width 108 height 9
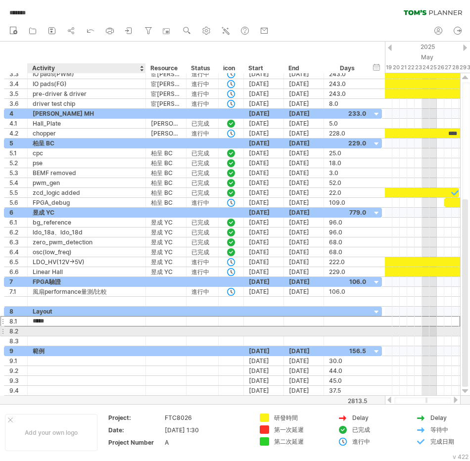
type input "******"
click at [52, 332] on div at bounding box center [87, 330] width 108 height 9
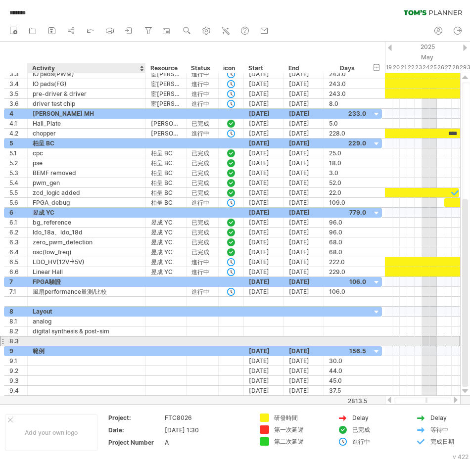
click at [50, 343] on div at bounding box center [87, 340] width 108 height 9
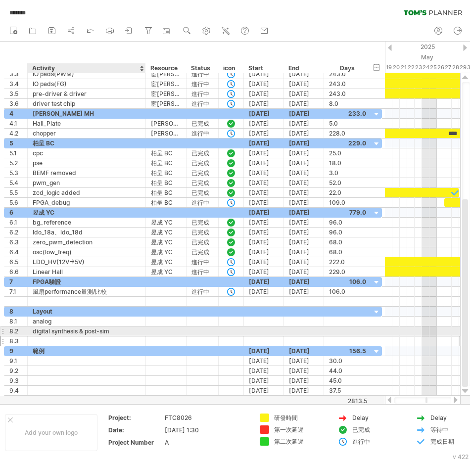
click at [67, 332] on div "digital synthesis & post-sim" at bounding box center [87, 330] width 108 height 9
drag, startPoint x: 52, startPoint y: 331, endPoint x: 129, endPoint y: 330, distance: 76.7
click at [129, 330] on input "**********" at bounding box center [87, 330] width 108 height 9
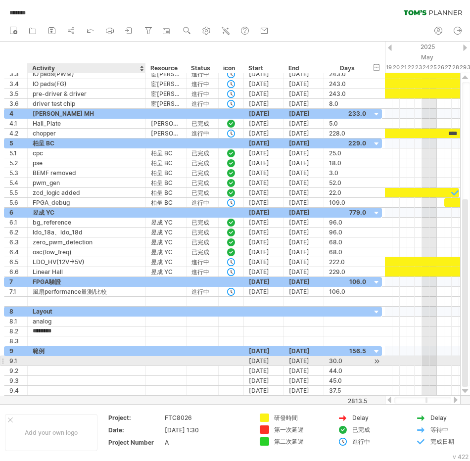
type input "*******"
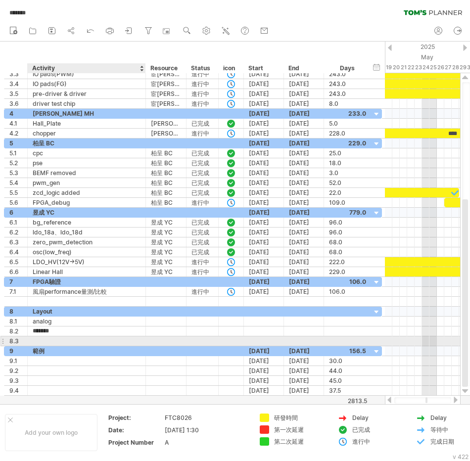
click at [45, 340] on div at bounding box center [87, 340] width 108 height 9
type input "*******"
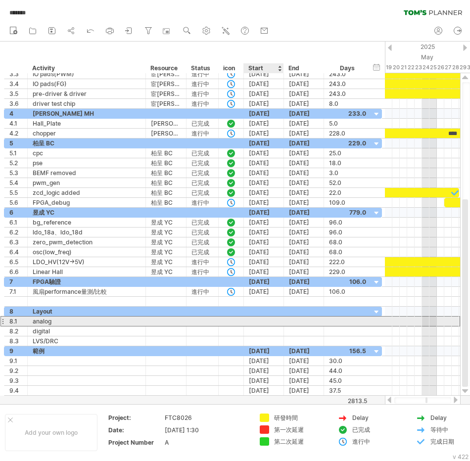
click at [264, 320] on div at bounding box center [264, 320] width 40 height 9
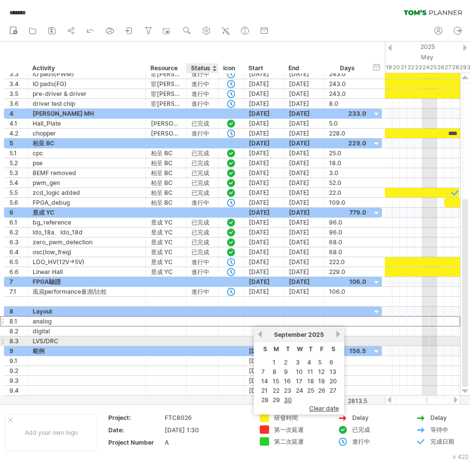
click at [189, 341] on div at bounding box center [202, 340] width 32 height 9
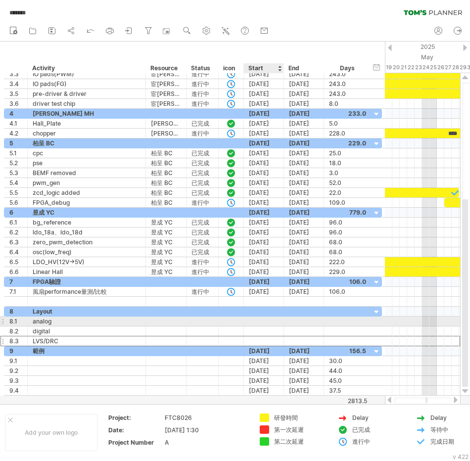
click at [262, 320] on div at bounding box center [264, 320] width 40 height 9
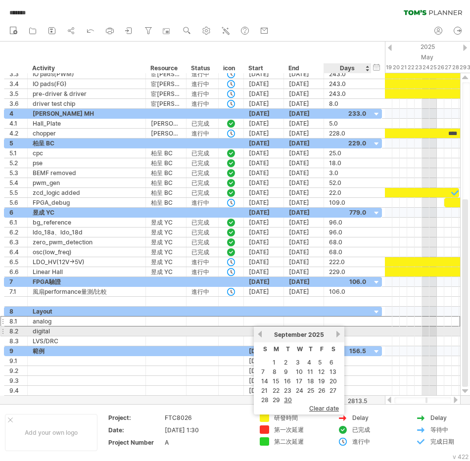
click at [338, 335] on link "next" at bounding box center [337, 333] width 7 height 7
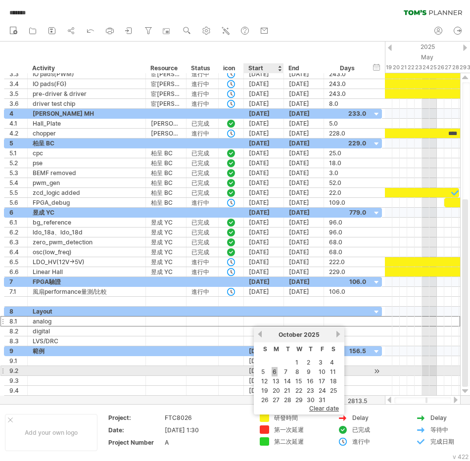
click at [273, 370] on link "6" at bounding box center [274, 371] width 6 height 9
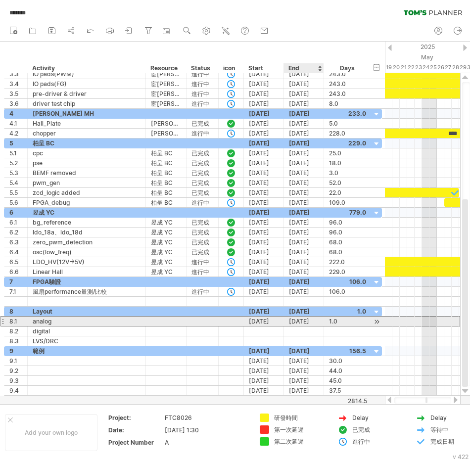
click at [309, 321] on div "[DATE]" at bounding box center [304, 320] width 40 height 9
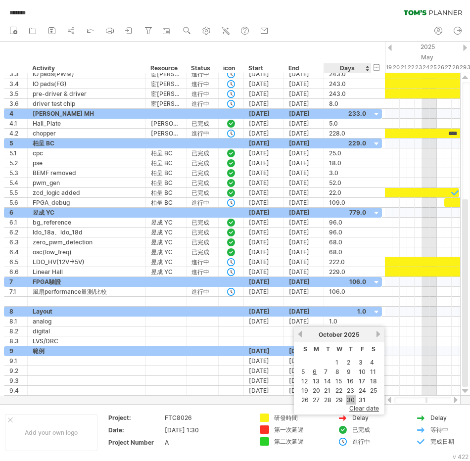
click at [350, 400] on link "30" at bounding box center [351, 399] width 10 height 9
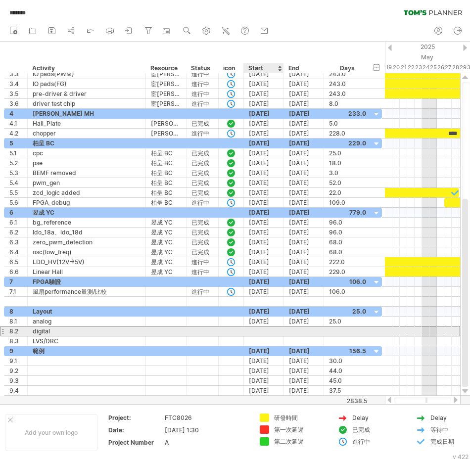
click at [265, 333] on div at bounding box center [264, 330] width 40 height 9
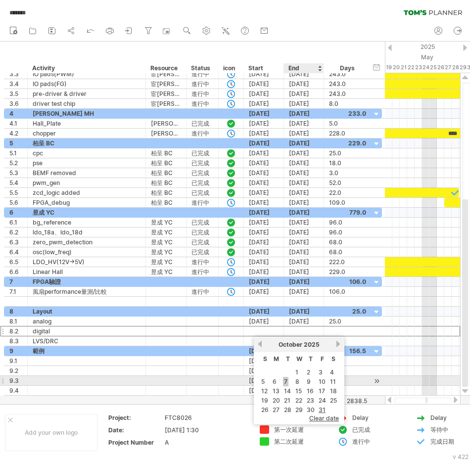
click at [286, 380] on link "7" at bounding box center [285, 381] width 5 height 9
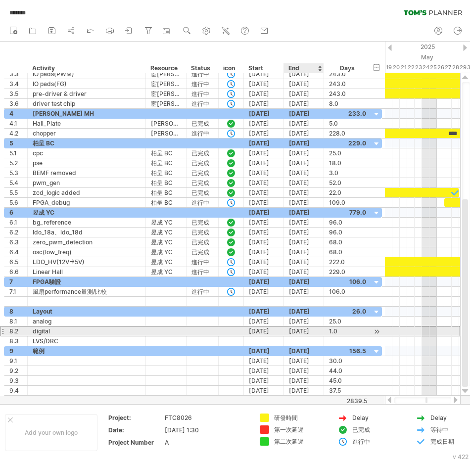
click at [308, 333] on div "[DATE]" at bounding box center [304, 330] width 40 height 9
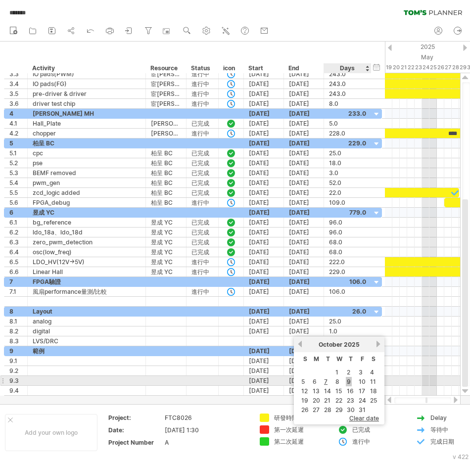
click at [349, 383] on link "9" at bounding box center [349, 381] width 6 height 9
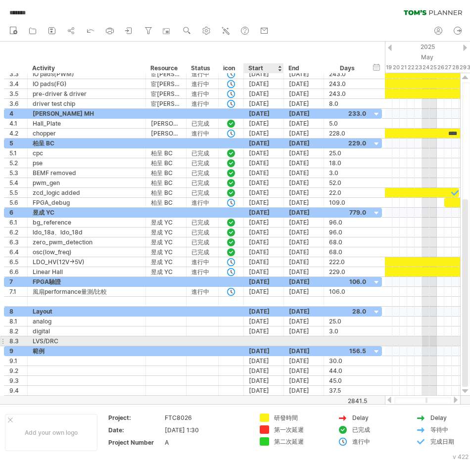
click at [265, 339] on div at bounding box center [264, 340] width 40 height 9
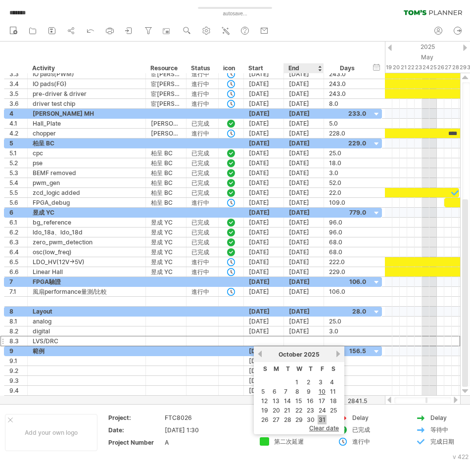
click at [321, 418] on link "31" at bounding box center [321, 419] width 9 height 9
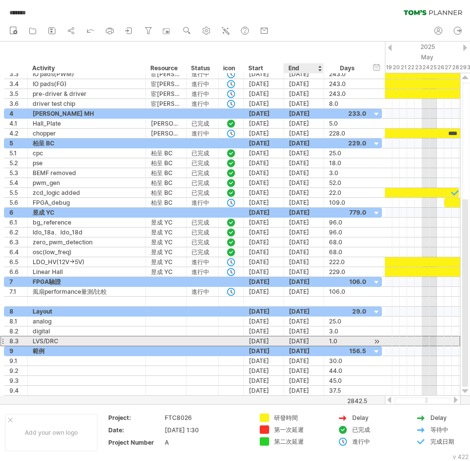
click at [308, 338] on div "31-10-25" at bounding box center [304, 340] width 40 height 9
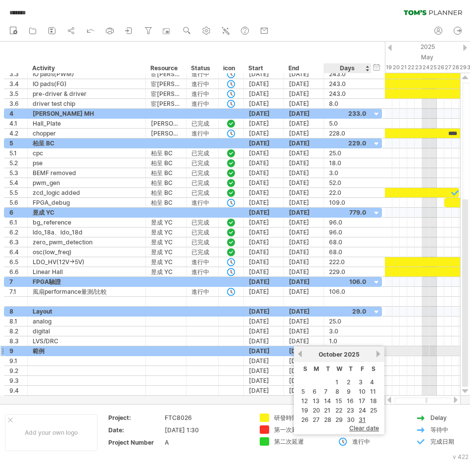
click at [376, 354] on link "next" at bounding box center [377, 353] width 7 height 7
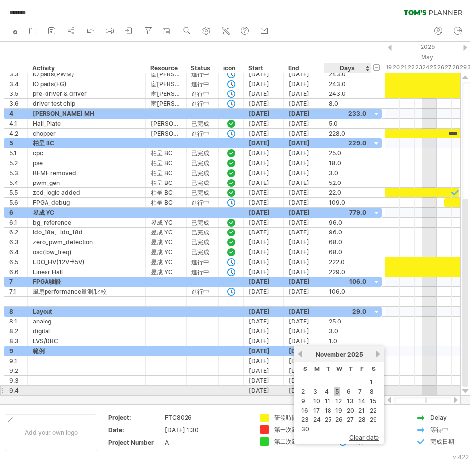
click at [337, 393] on link "5" at bounding box center [336, 391] width 5 height 9
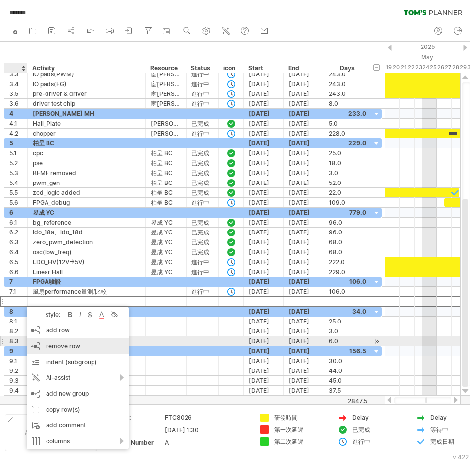
click at [53, 343] on span "remove row" at bounding box center [63, 345] width 34 height 7
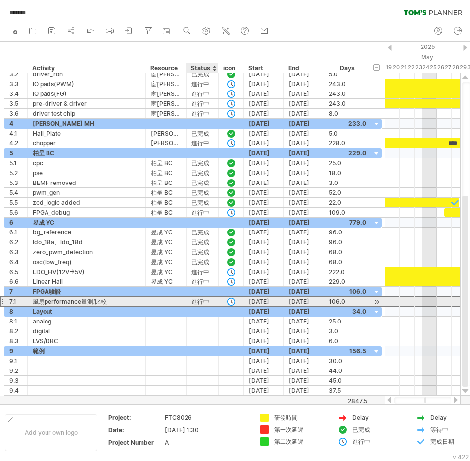
click at [207, 301] on div "進行中" at bounding box center [202, 301] width 22 height 9
drag, startPoint x: 209, startPoint y: 302, endPoint x: 193, endPoint y: 301, distance: 15.4
click at [193, 301] on input "***" at bounding box center [202, 301] width 22 height 9
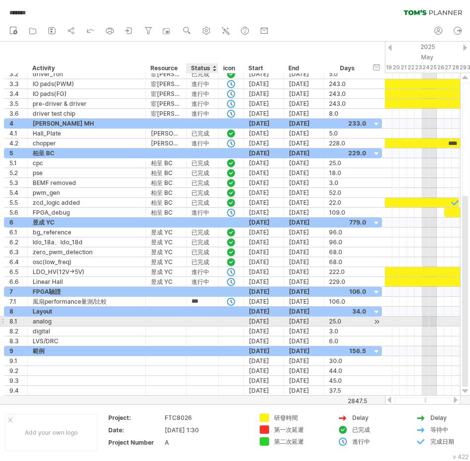
click at [196, 319] on div at bounding box center [202, 320] width 22 height 9
paste input "***"
type input "***"
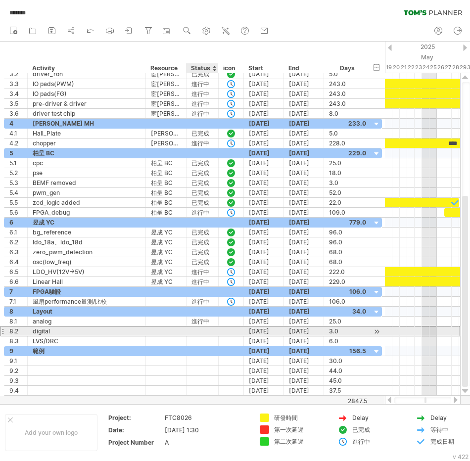
click at [193, 331] on div at bounding box center [202, 330] width 22 height 9
paste input "***"
type input "***"
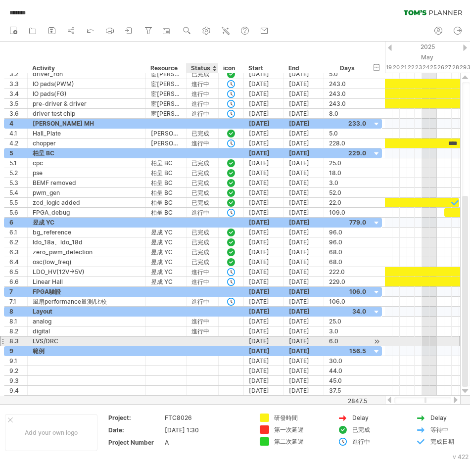
click at [195, 342] on div at bounding box center [202, 340] width 22 height 9
paste input "***"
type input "***"
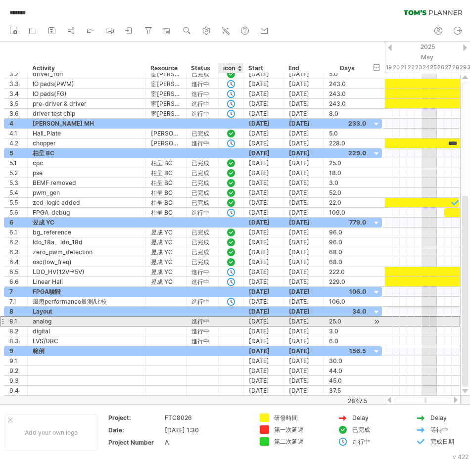
click at [230, 321] on div at bounding box center [231, 321] width 10 height 8
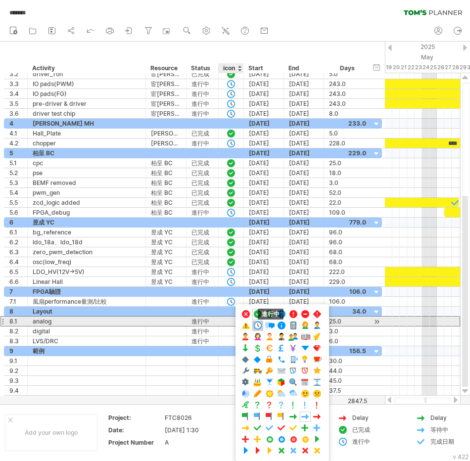
click at [256, 324] on span at bounding box center [258, 325] width 10 height 9
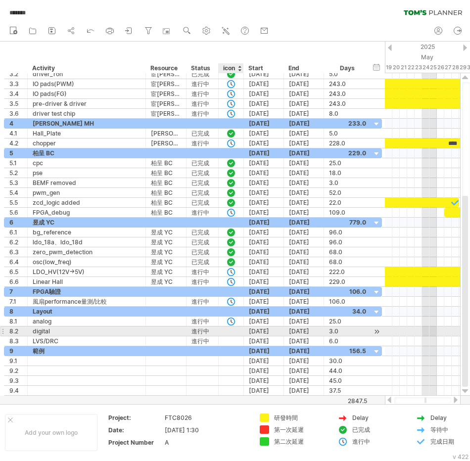
click at [239, 329] on div at bounding box center [231, 330] width 25 height 9
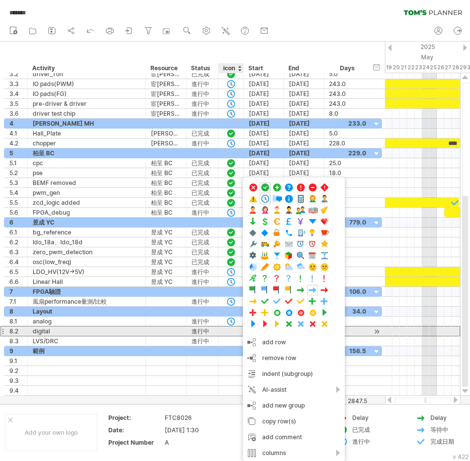
click at [236, 331] on div at bounding box center [231, 330] width 25 height 9
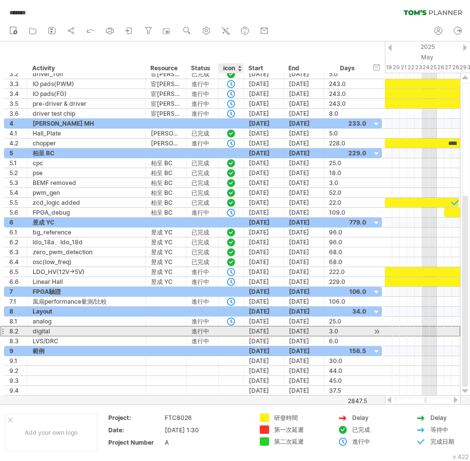
click at [236, 331] on div at bounding box center [231, 330] width 25 height 9
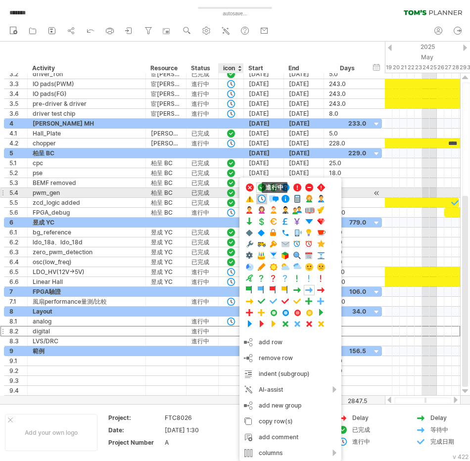
click at [264, 196] on span at bounding box center [262, 198] width 10 height 9
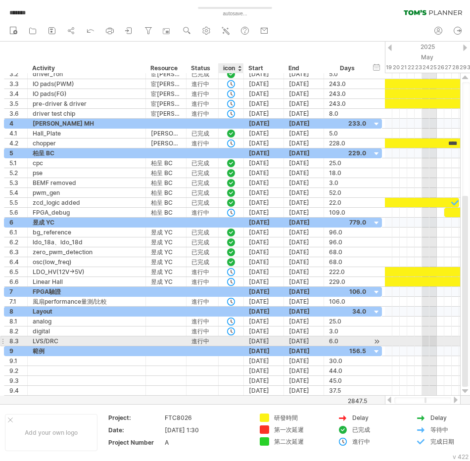
click at [236, 339] on div at bounding box center [231, 340] width 25 height 9
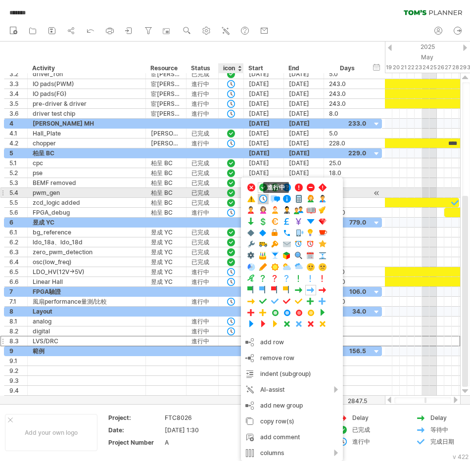
click at [263, 196] on span at bounding box center [263, 198] width 10 height 9
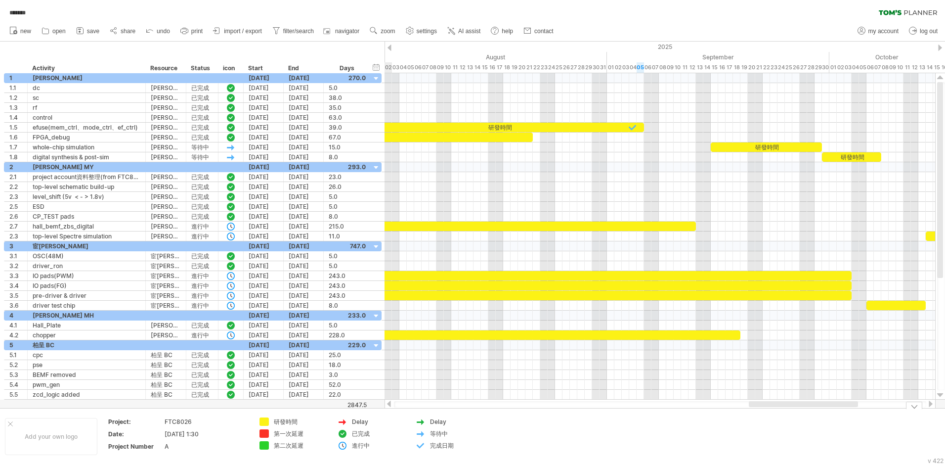
click at [763, 402] on div at bounding box center [803, 404] width 109 height 6
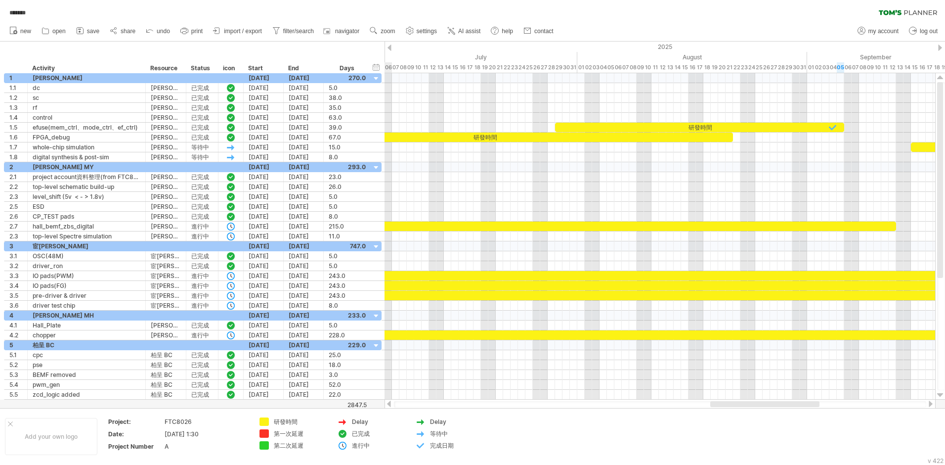
drag, startPoint x: 763, startPoint y: 402, endPoint x: 724, endPoint y: 405, distance: 38.6
click at [724, 405] on div at bounding box center [765, 404] width 109 height 6
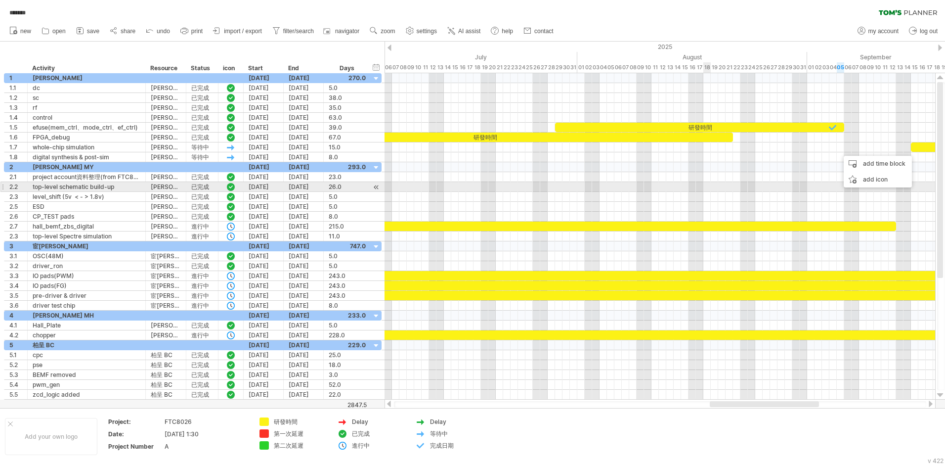
click at [709, 186] on div at bounding box center [660, 187] width 551 height 10
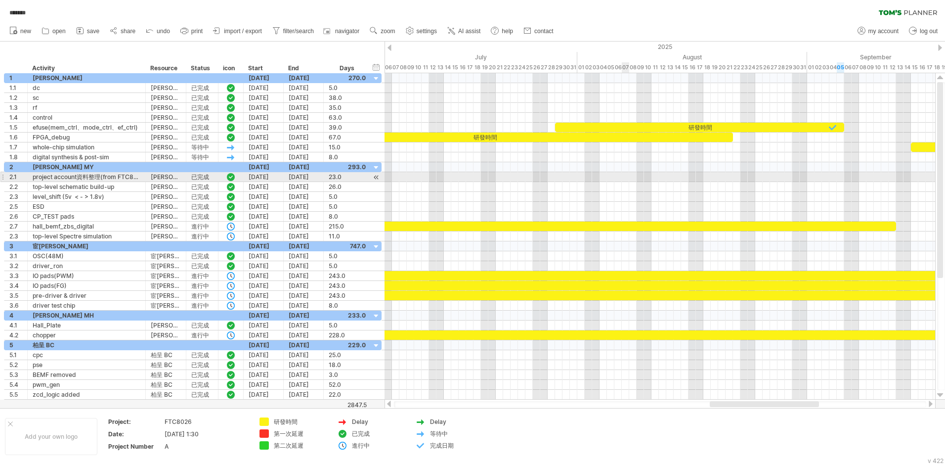
click at [623, 181] on div at bounding box center [660, 177] width 551 height 10
click at [640, 170] on div at bounding box center [660, 167] width 551 height 10
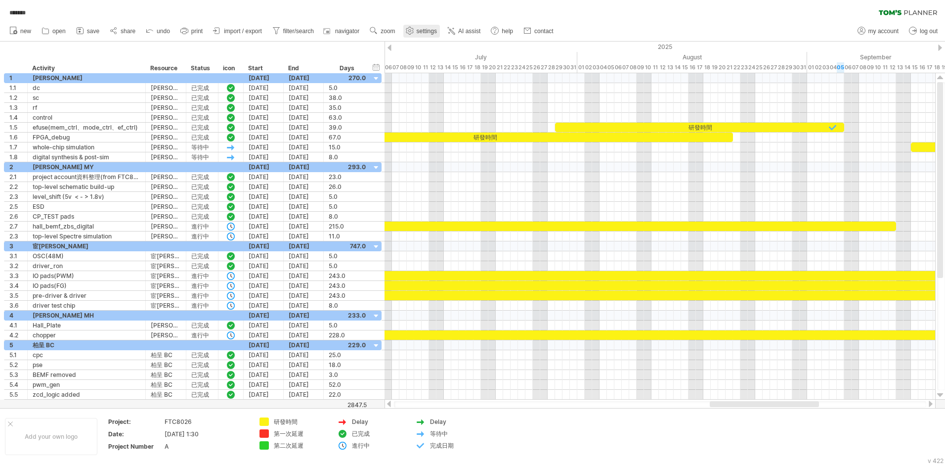
click at [427, 28] on span "settings" at bounding box center [427, 31] width 20 height 7
select select "*"
select select "**"
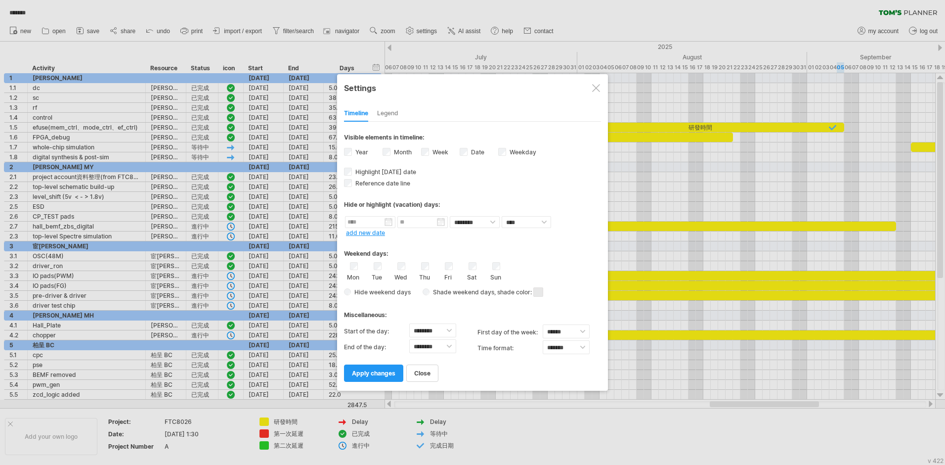
click at [397, 109] on div "Legend" at bounding box center [387, 114] width 21 height 16
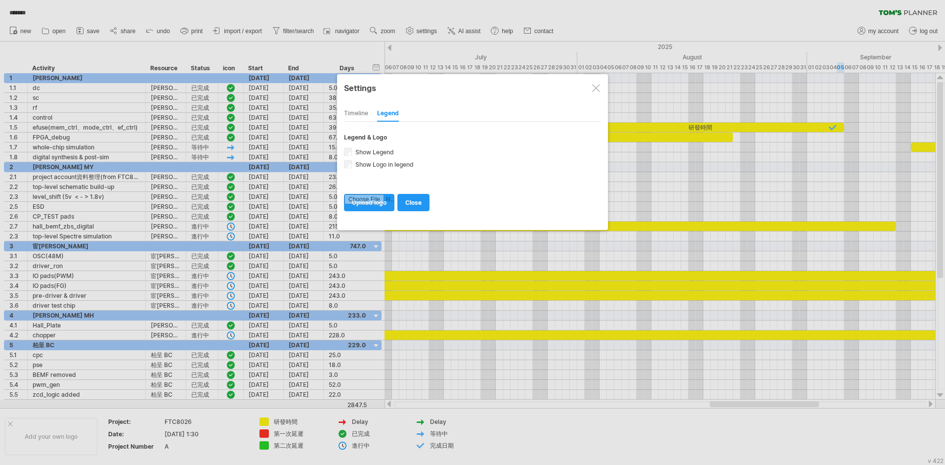
click at [355, 108] on div "Timeline" at bounding box center [356, 114] width 24 height 16
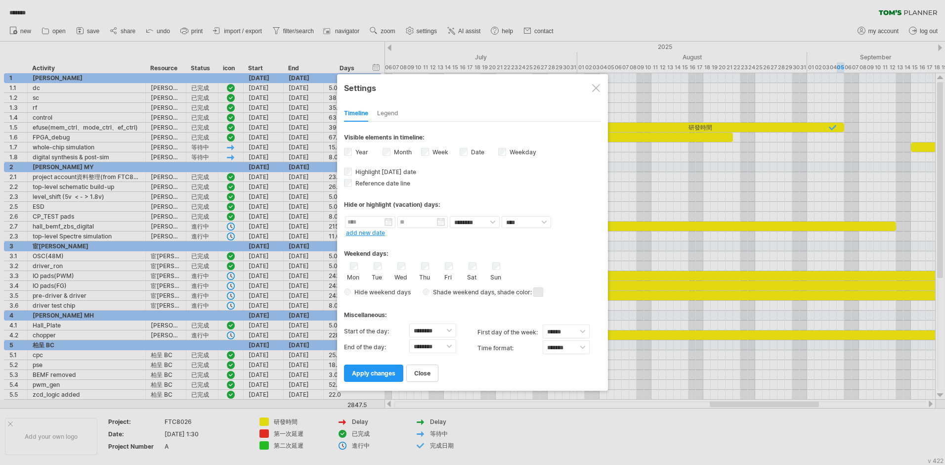
click at [595, 87] on div at bounding box center [596, 88] width 8 height 8
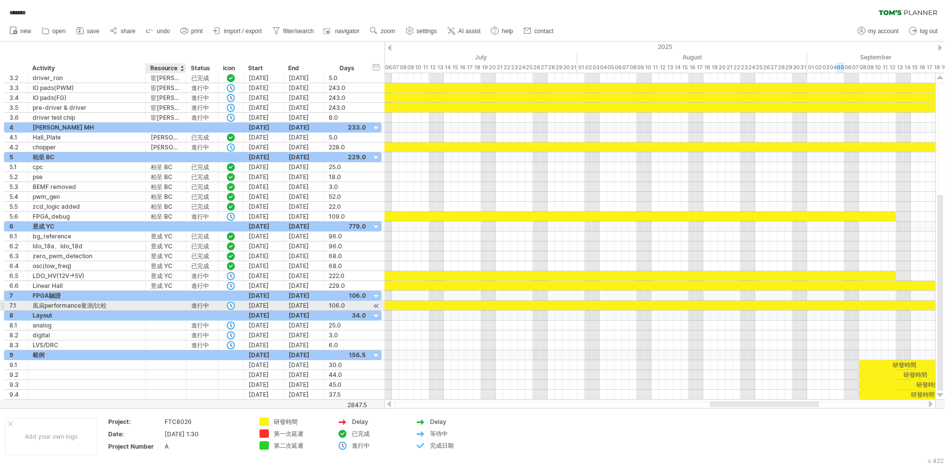
click at [164, 304] on div at bounding box center [166, 305] width 30 height 9
click at [164, 304] on input "text" at bounding box center [166, 305] width 30 height 9
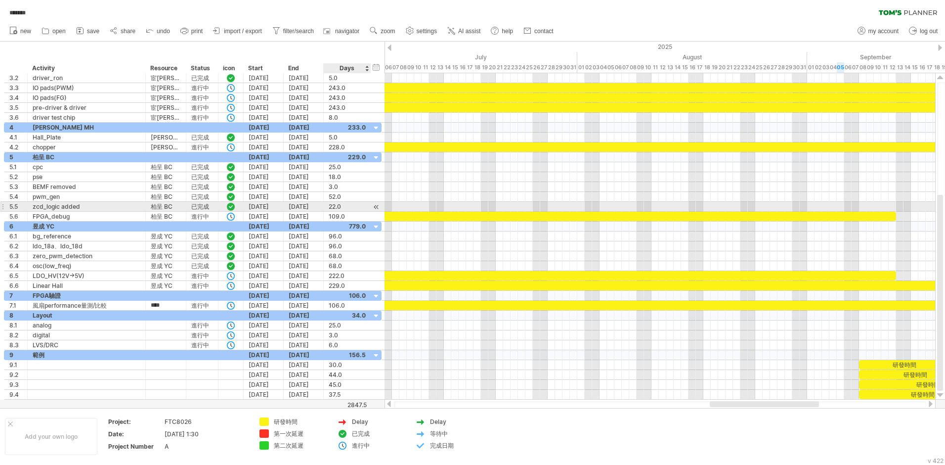
type input "*****"
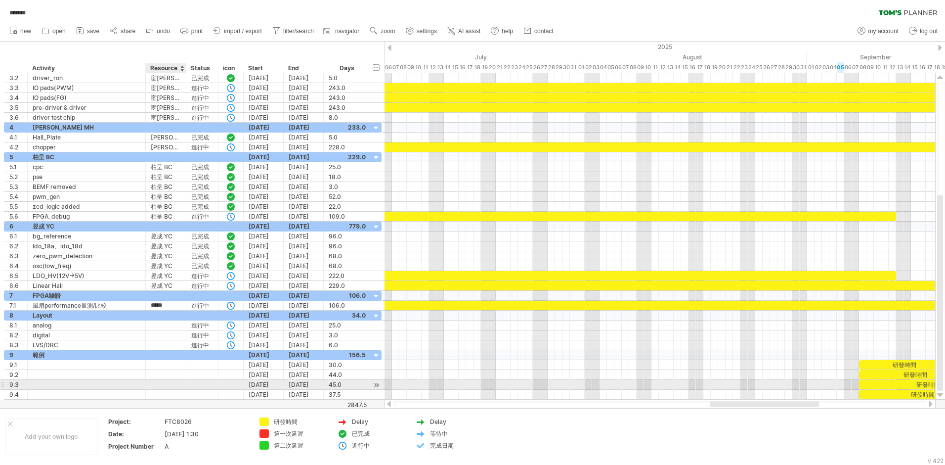
click at [155, 385] on div at bounding box center [166, 384] width 30 height 9
click at [88, 30] on span "save" at bounding box center [93, 31] width 12 height 7
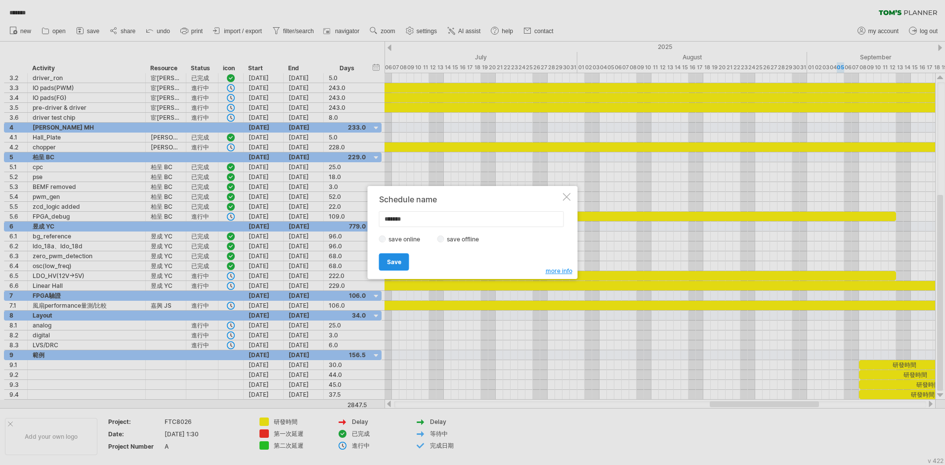
click at [386, 261] on link "Save" at bounding box center [394, 261] width 30 height 17
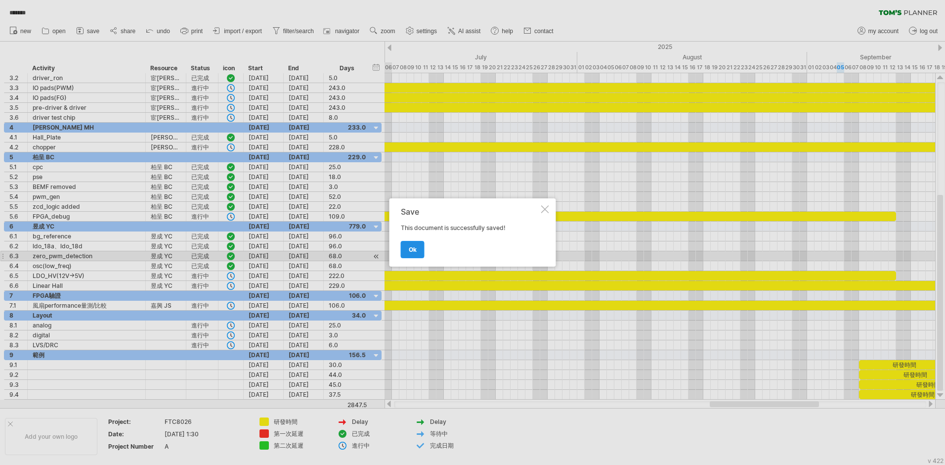
click at [413, 247] on span "ok" at bounding box center [413, 249] width 8 height 7
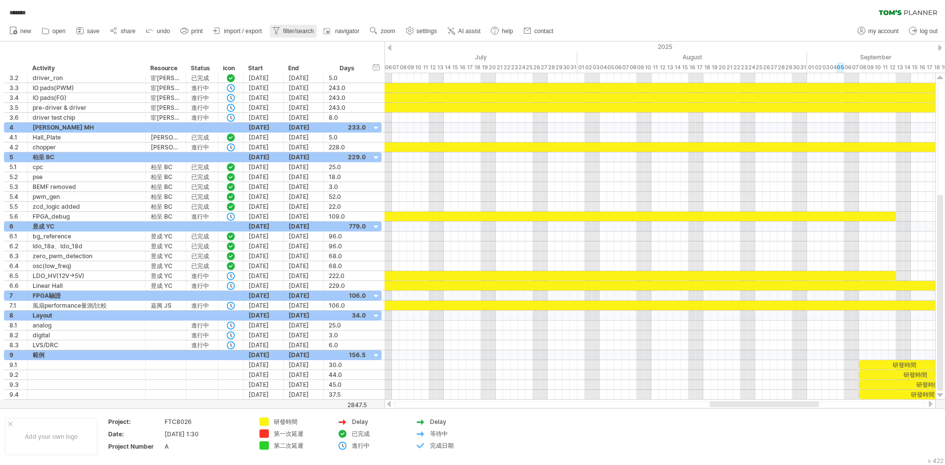
click at [297, 32] on span "filter/search" at bounding box center [298, 31] width 31 height 7
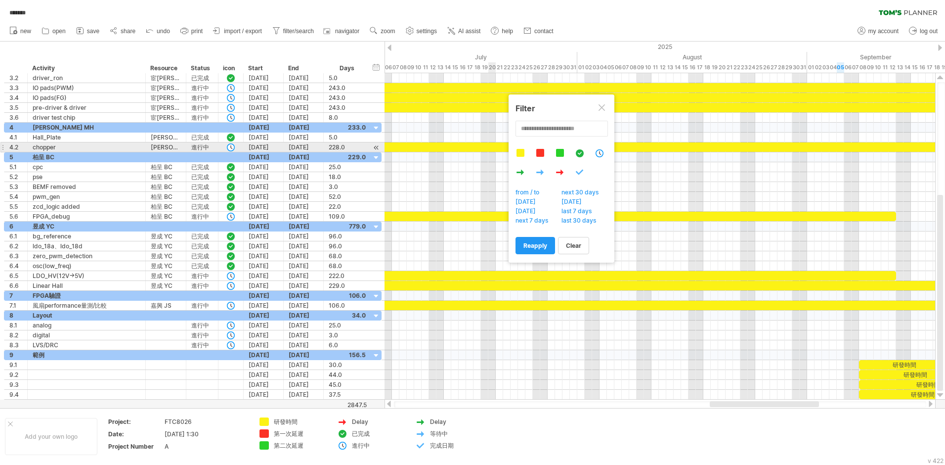
click at [598, 151] on div at bounding box center [599, 153] width 9 height 8
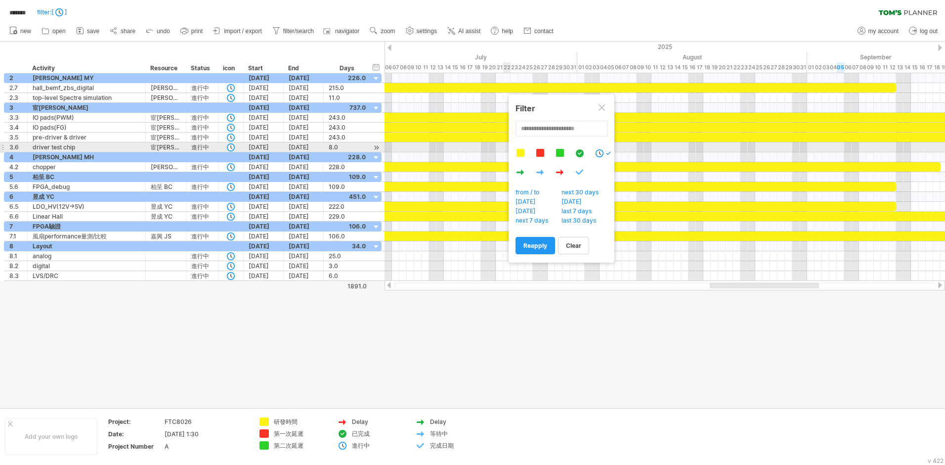
click at [603, 152] on div at bounding box center [599, 153] width 9 height 8
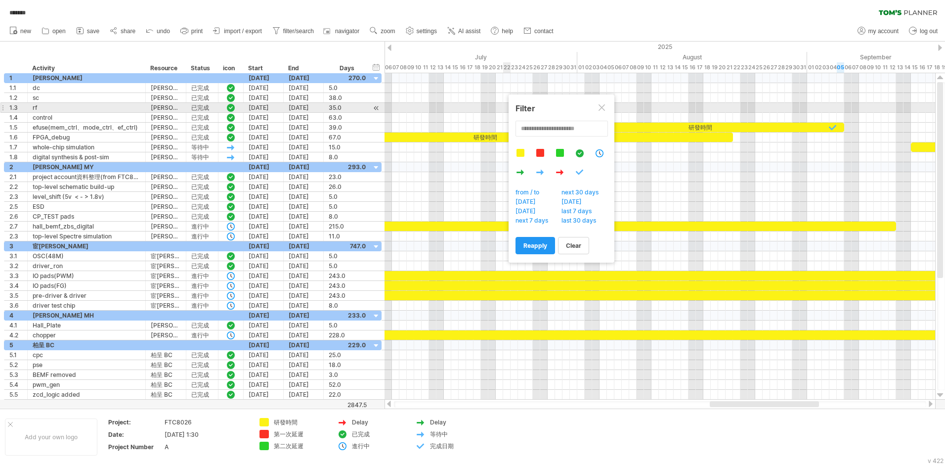
click at [604, 107] on div at bounding box center [603, 108] width 8 height 8
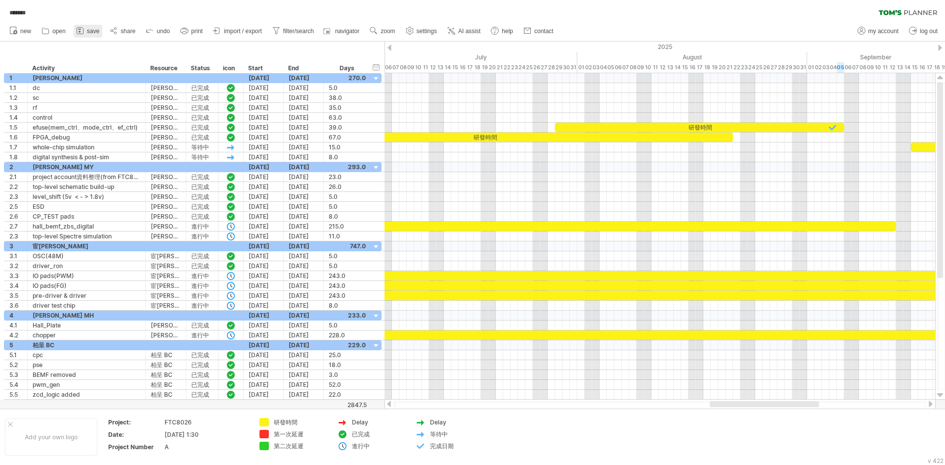
click at [90, 28] on span "save" at bounding box center [93, 31] width 12 height 7
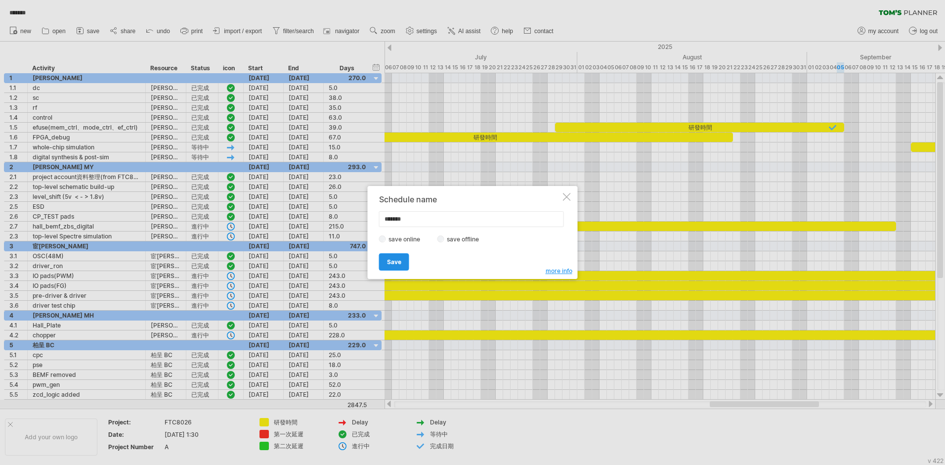
click at [397, 262] on span "Save" at bounding box center [394, 261] width 14 height 7
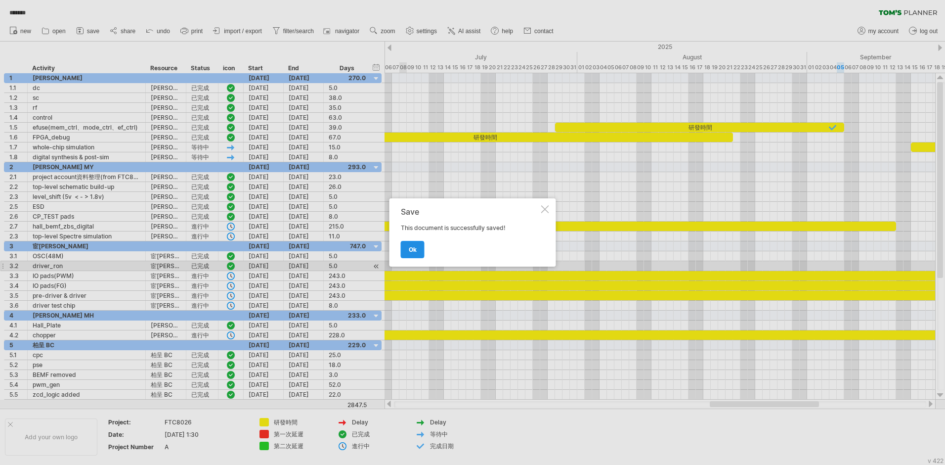
click at [419, 251] on link "ok" at bounding box center [413, 249] width 24 height 17
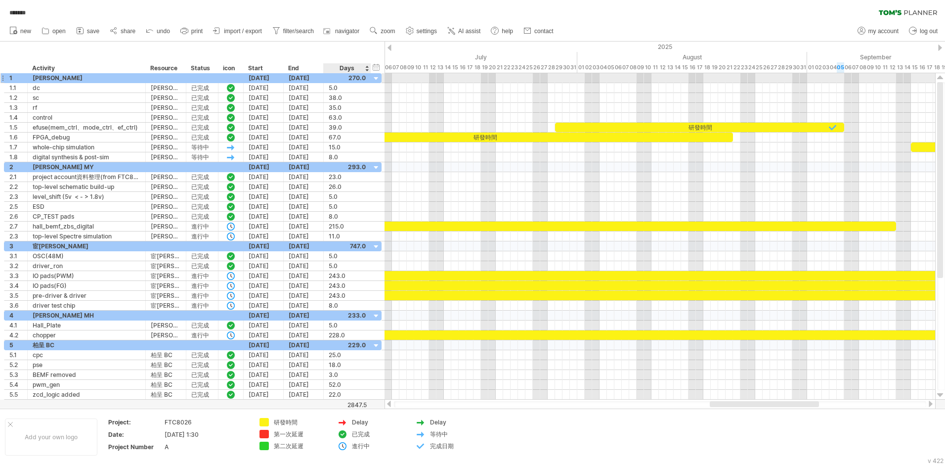
click at [378, 75] on div at bounding box center [376, 78] width 9 height 9
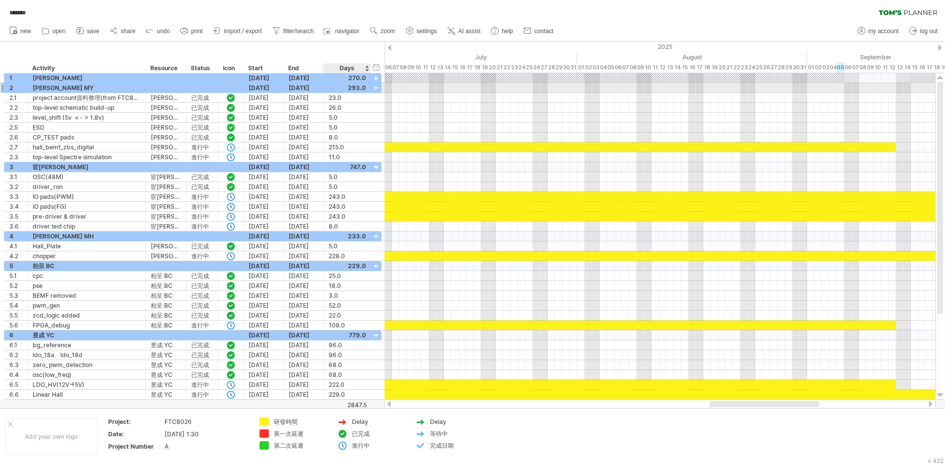
click at [376, 87] on div at bounding box center [376, 88] width 9 height 9
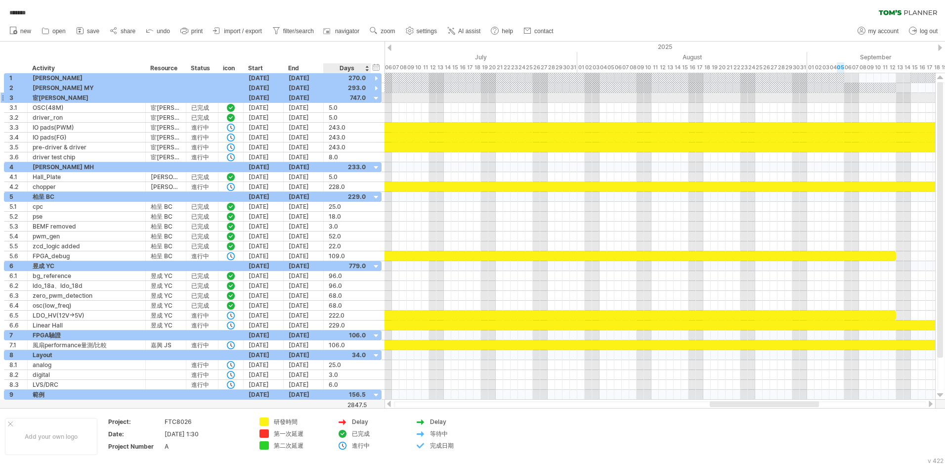
click at [376, 97] on div at bounding box center [376, 98] width 9 height 9
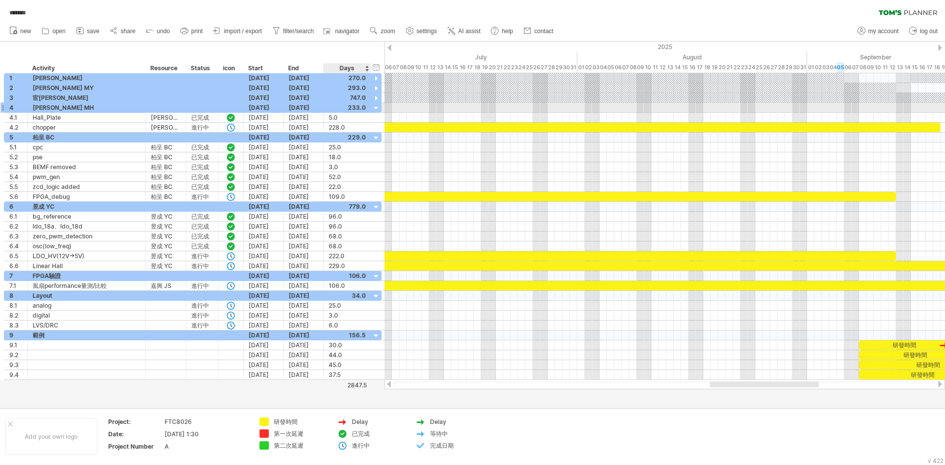
click at [375, 106] on div at bounding box center [376, 108] width 9 height 9
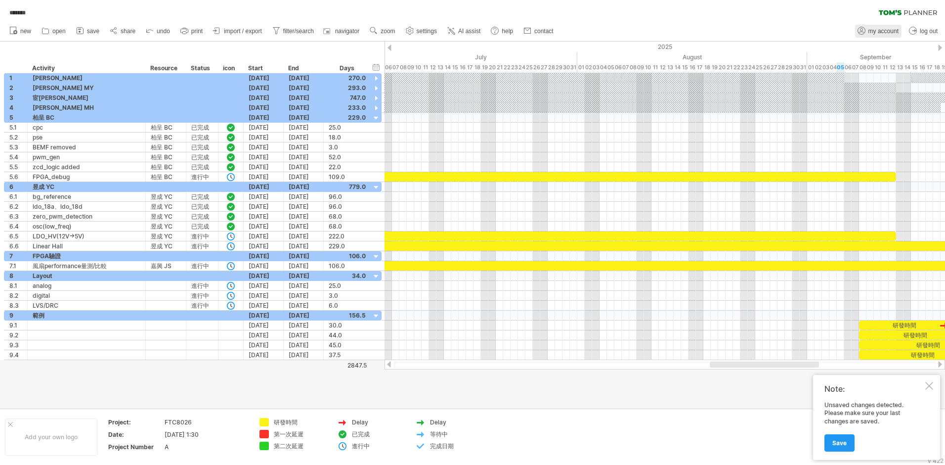
click at [877, 28] on span "my account" at bounding box center [884, 31] width 30 height 7
type input "**********"
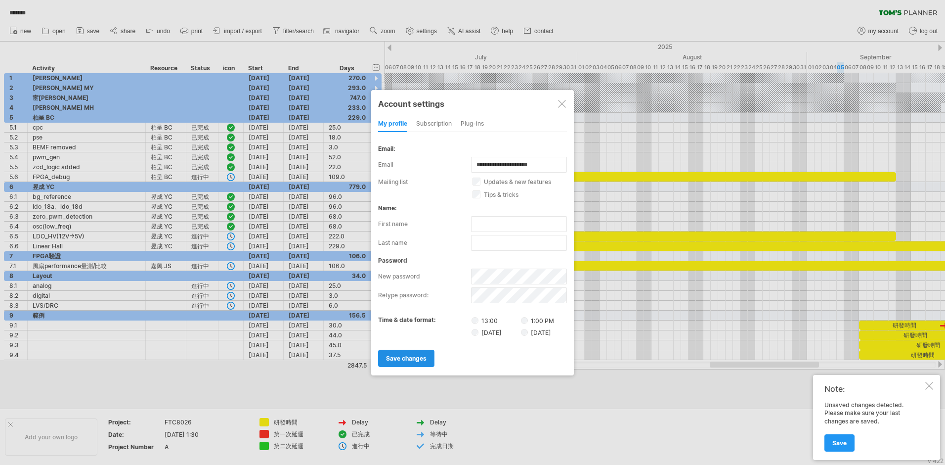
click at [409, 358] on span "save changes" at bounding box center [406, 358] width 41 height 7
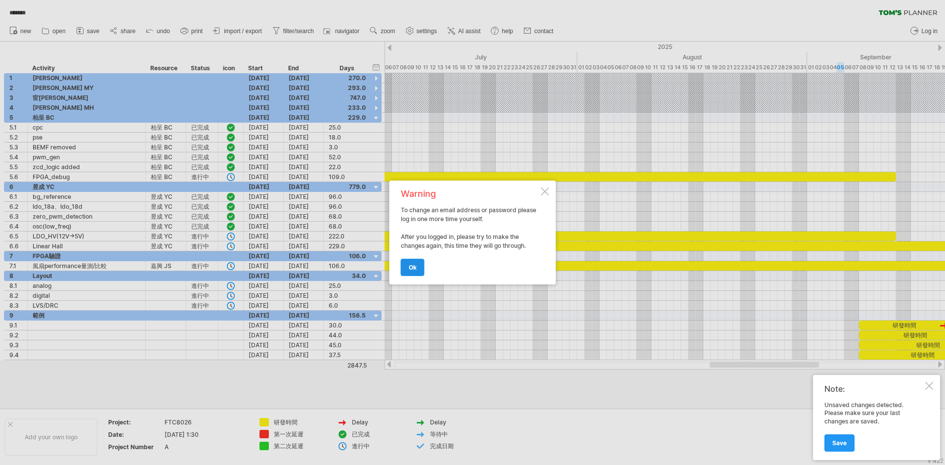
click at [411, 269] on span "ok" at bounding box center [413, 267] width 8 height 7
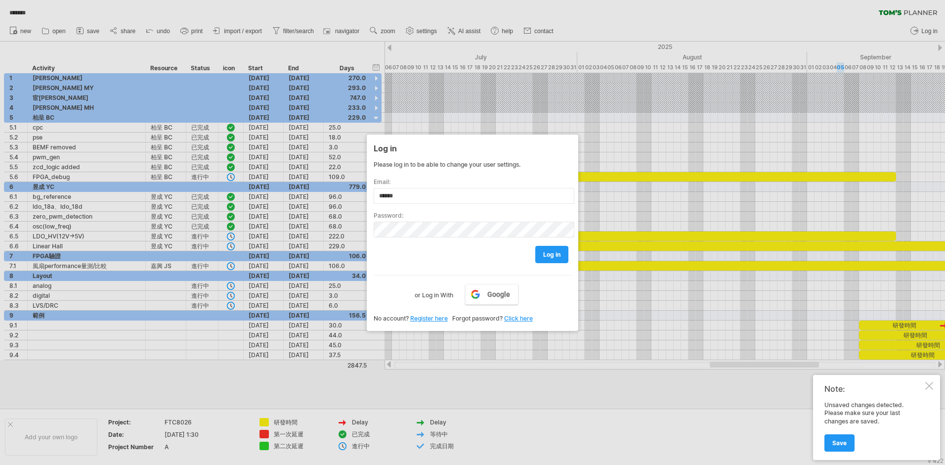
click at [578, 355] on div at bounding box center [472, 232] width 945 height 465
click at [420, 147] on div "Log in" at bounding box center [473, 148] width 198 height 18
click at [411, 195] on input "******" at bounding box center [474, 196] width 201 height 16
drag, startPoint x: 421, startPoint y: 197, endPoint x: 243, endPoint y: 186, distance: 178.9
click at [243, 186] on div "Trying to reach [DOMAIN_NAME] Connected again... 0% ******* filter: [ ] clear f…" at bounding box center [472, 232] width 945 height 465
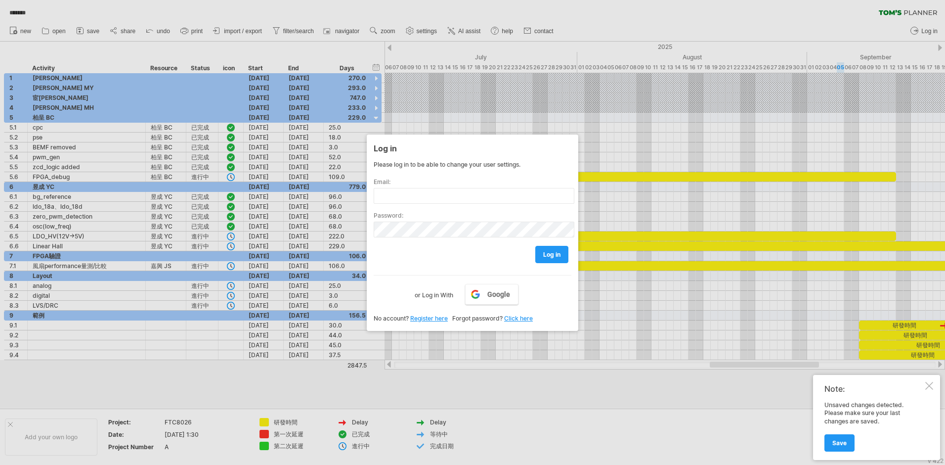
click at [523, 375] on div at bounding box center [472, 232] width 945 height 465
click at [576, 97] on div at bounding box center [472, 232] width 945 height 465
